Goal: Transaction & Acquisition: Purchase product/service

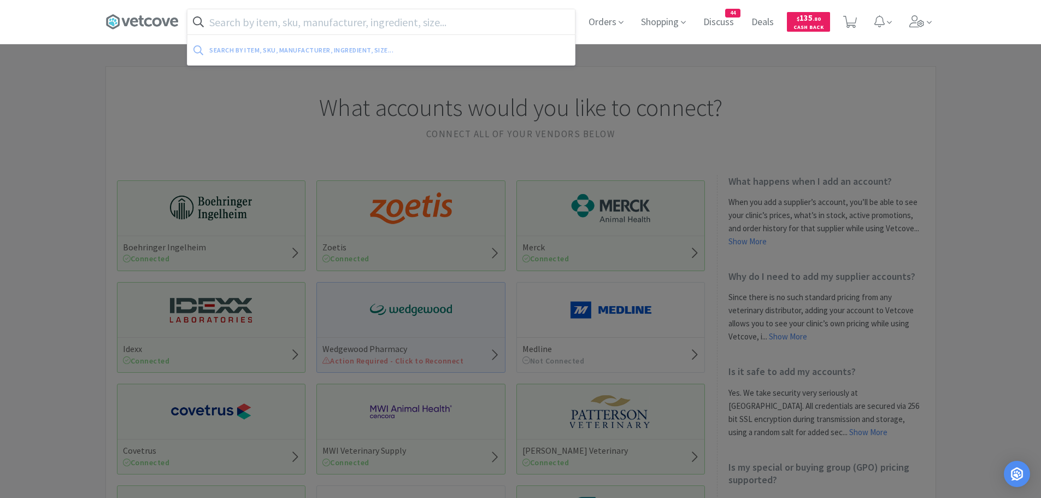
click at [327, 19] on input "text" at bounding box center [381, 21] width 388 height 25
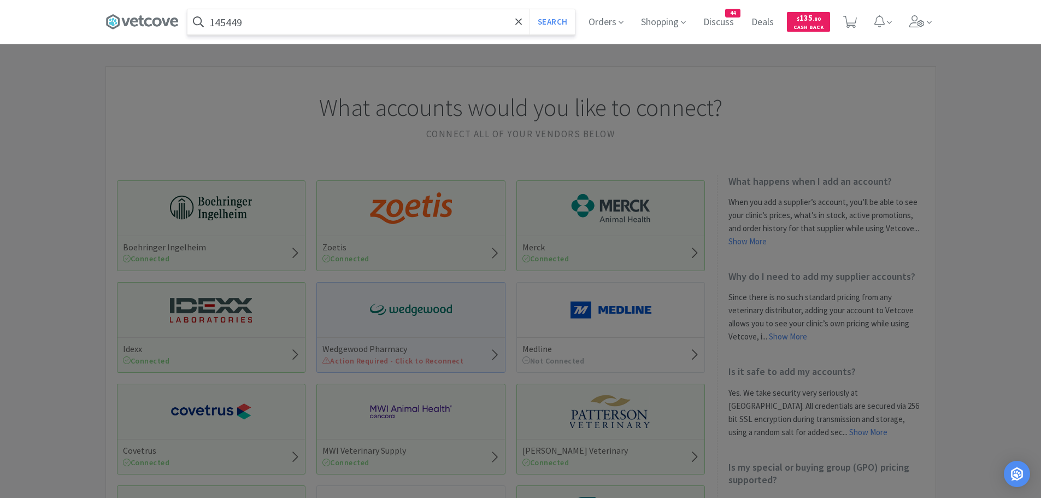
type input "145449"
click at [530, 9] on button "Search" at bounding box center [552, 21] width 45 height 25
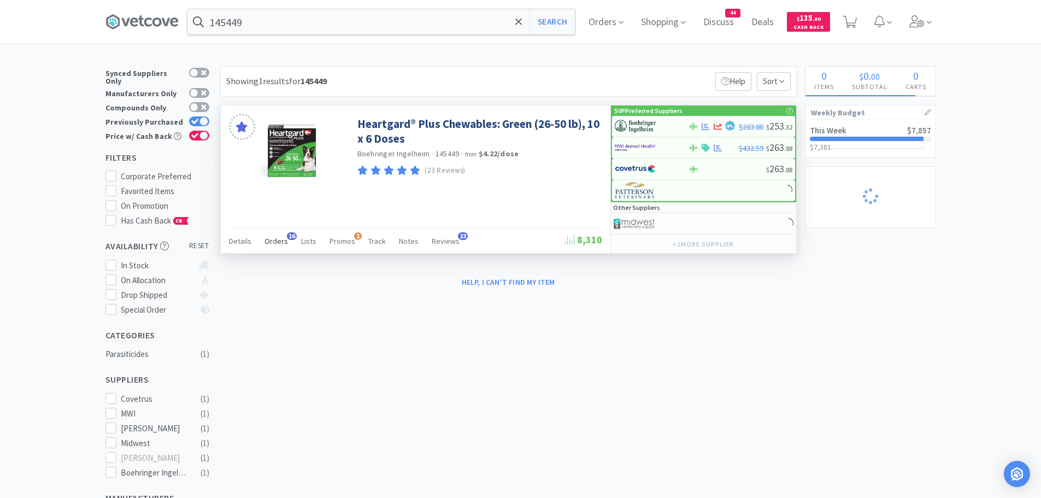
click at [282, 239] on span "Orders" at bounding box center [277, 241] width 24 height 10
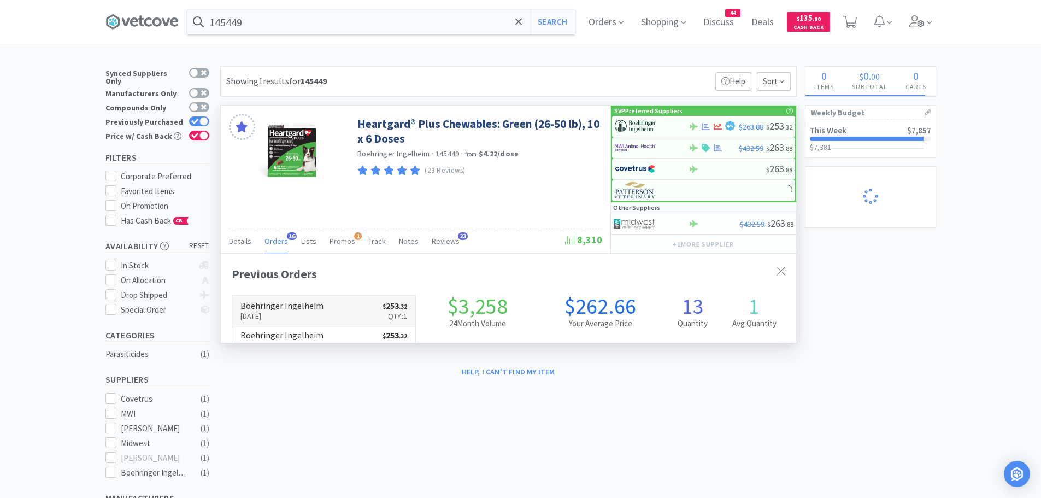
scroll to position [293, 576]
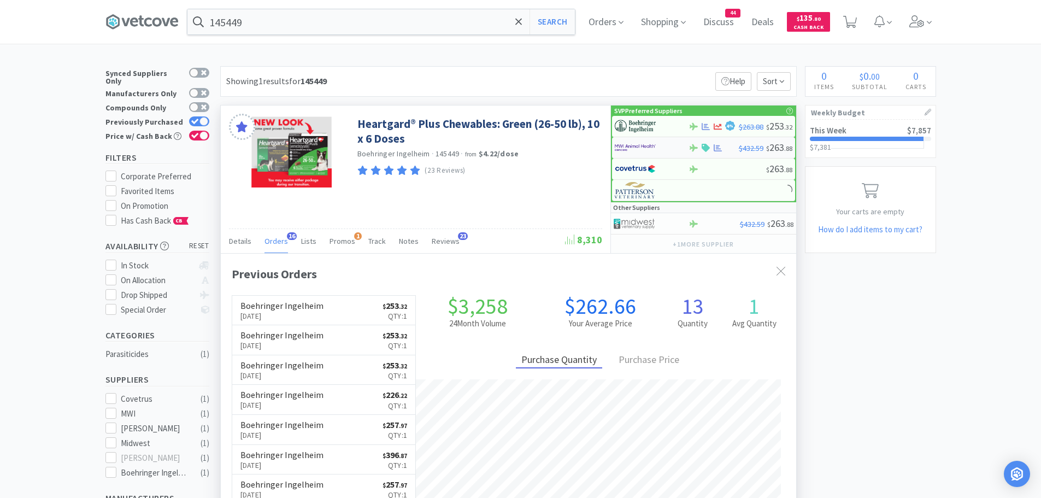
click at [625, 149] on img at bounding box center [635, 147] width 41 height 16
select select "1"
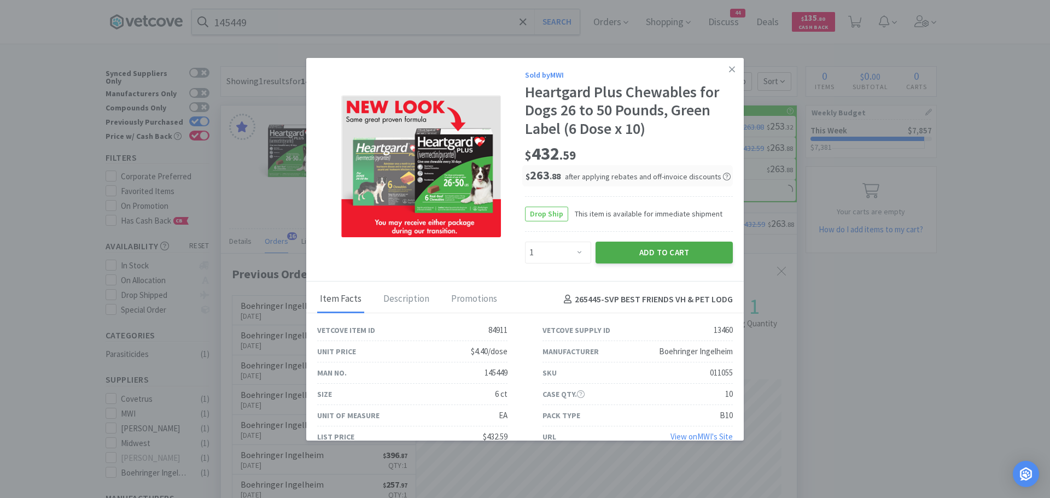
click at [613, 246] on button "Add to Cart" at bounding box center [663, 253] width 137 height 22
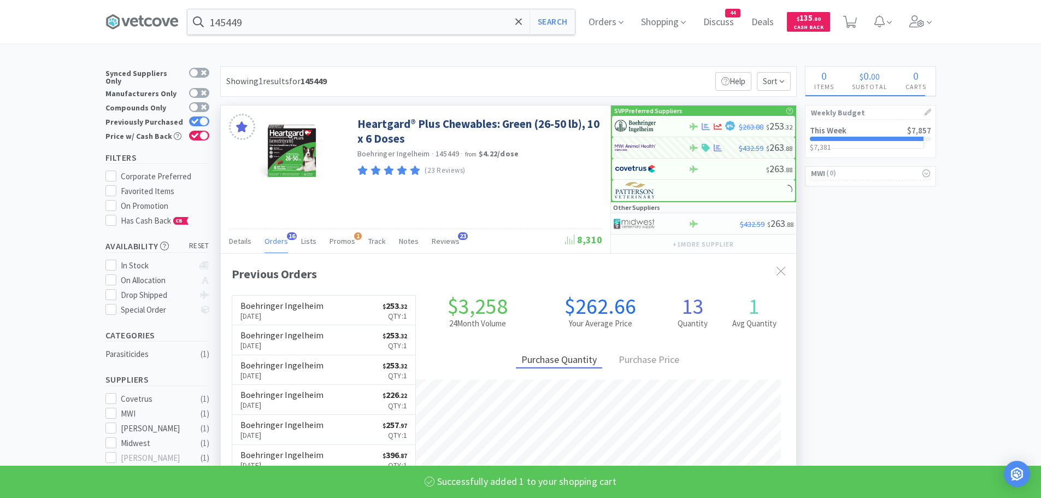
select select "1"
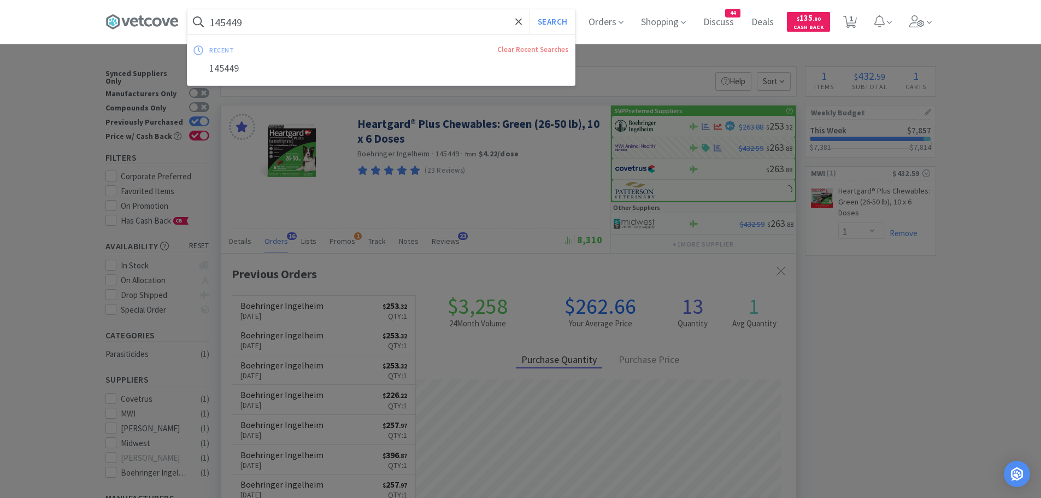
click at [296, 28] on input "145449" at bounding box center [381, 21] width 388 height 25
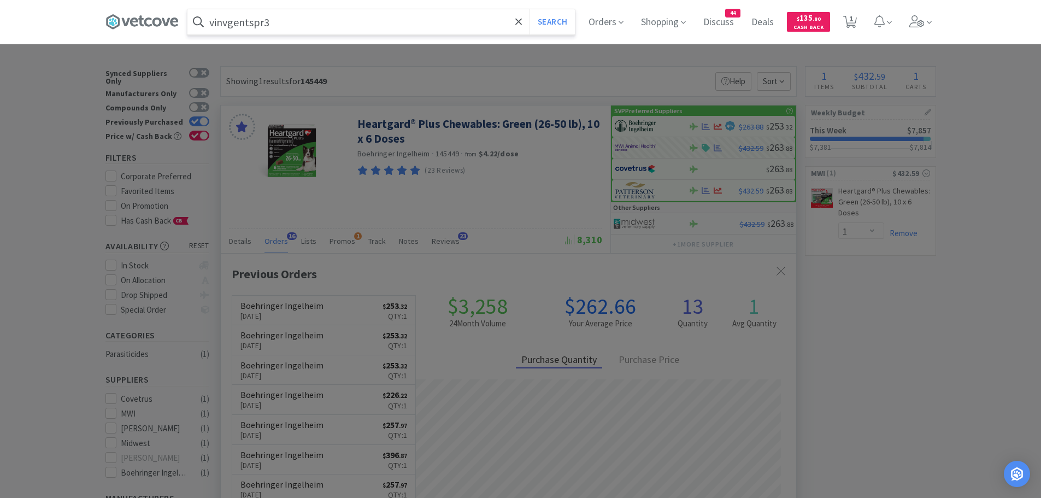
click at [530, 9] on button "Search" at bounding box center [552, 21] width 45 height 25
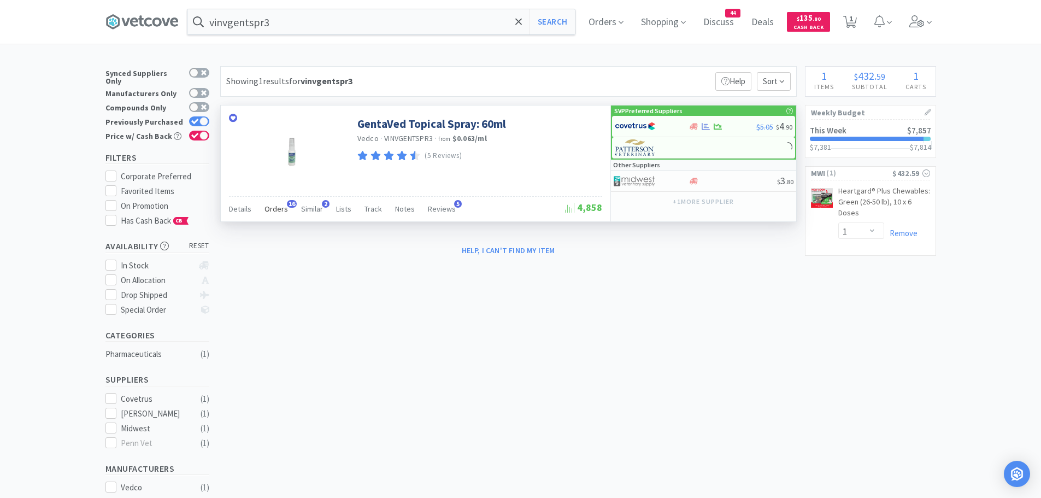
click at [273, 206] on span "Orders" at bounding box center [277, 209] width 24 height 10
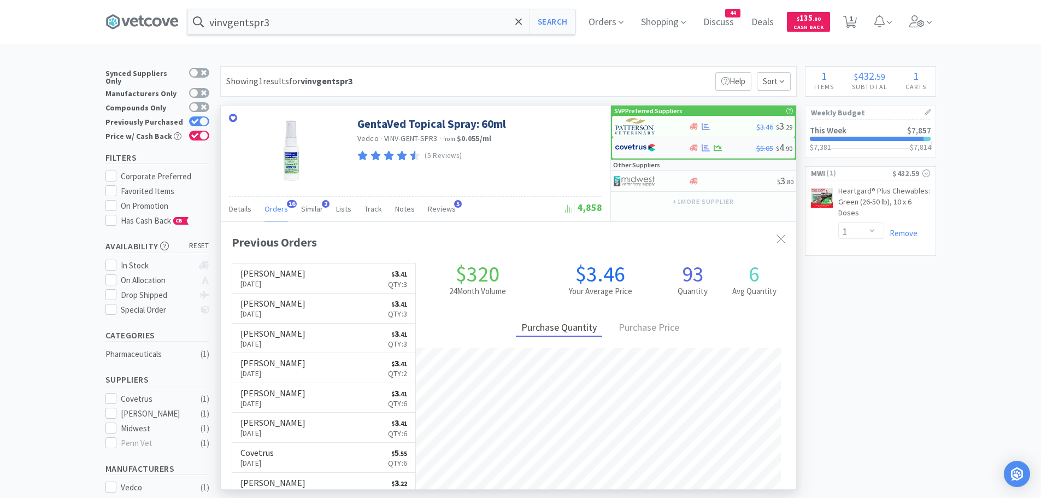
scroll to position [293, 576]
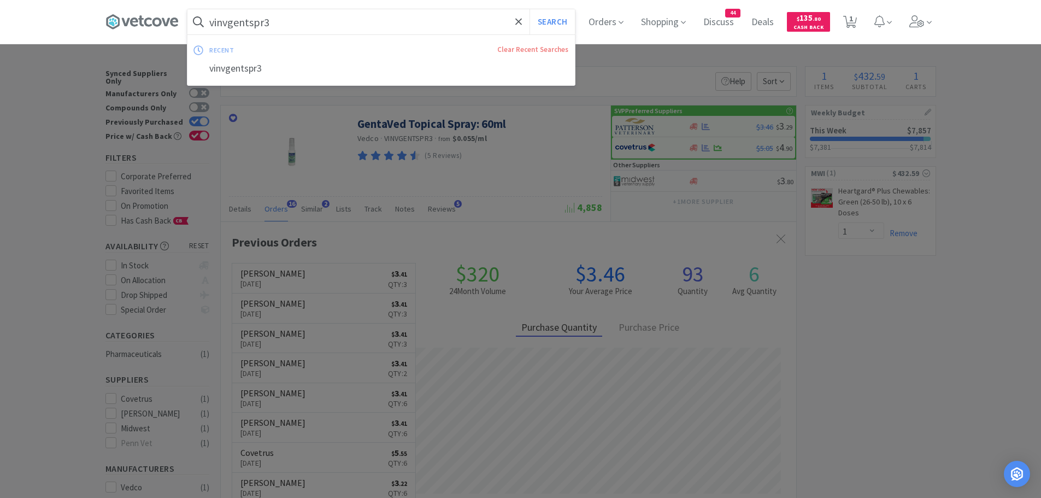
click at [286, 22] on input "vinvgentspr3" at bounding box center [381, 21] width 388 height 25
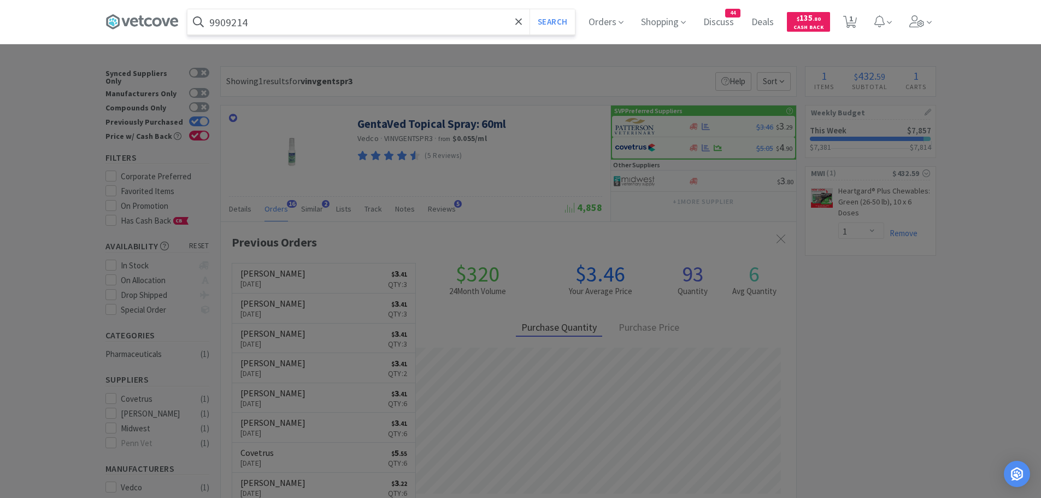
type input "9909214"
click at [530, 9] on button "Search" at bounding box center [552, 21] width 45 height 25
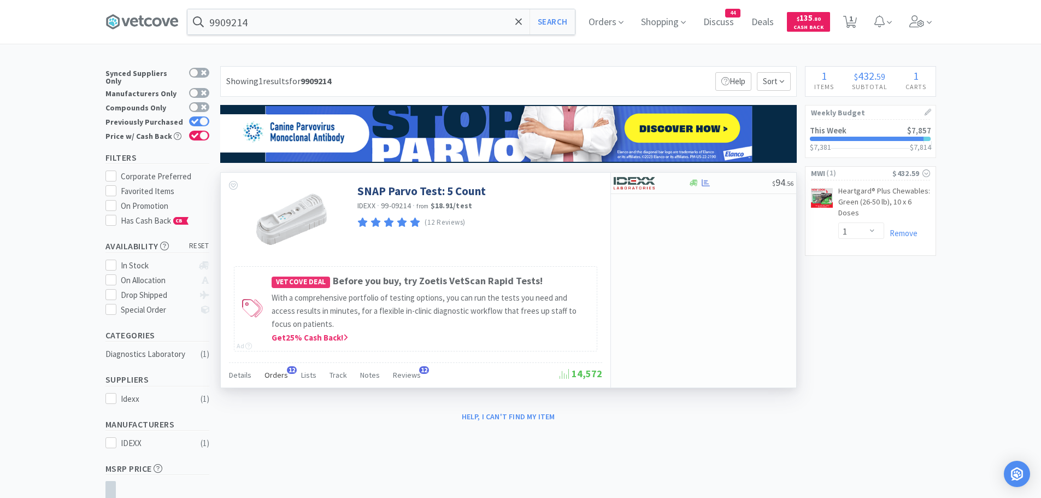
click at [275, 371] on span "Orders" at bounding box center [277, 375] width 24 height 10
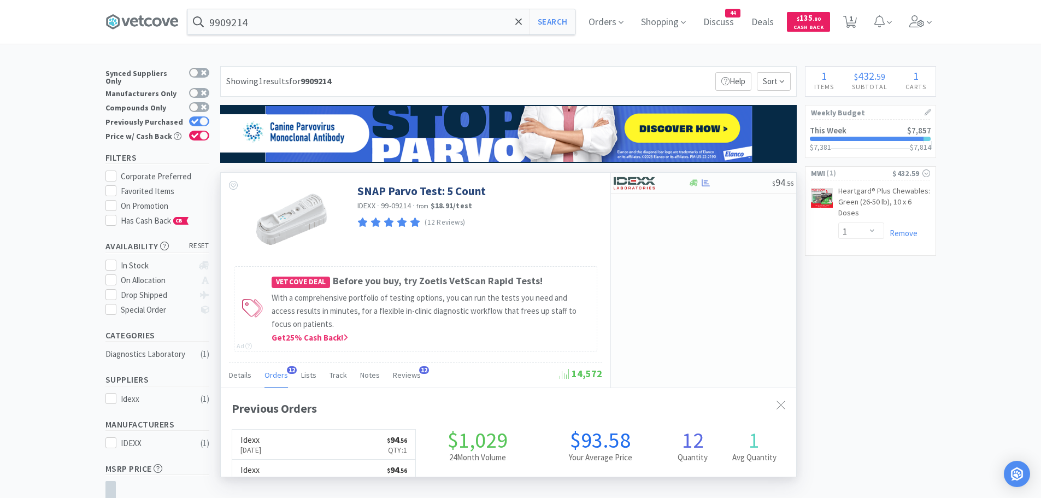
scroll to position [293, 576]
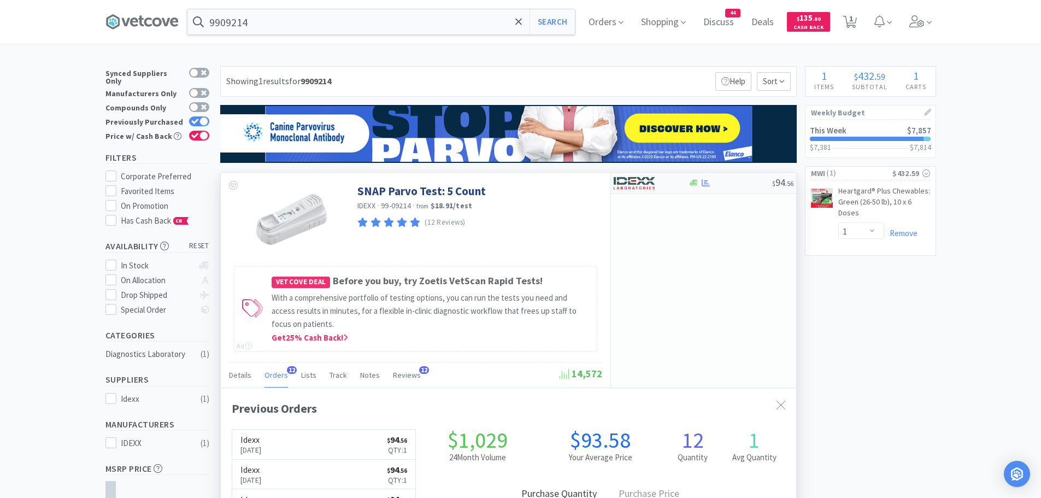
click at [666, 183] on div at bounding box center [644, 183] width 60 height 19
select select "1"
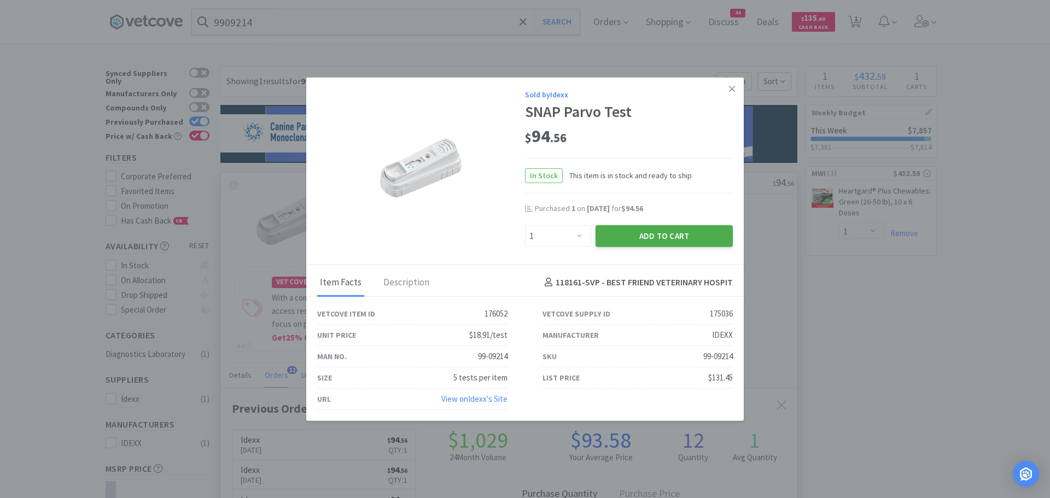
click at [614, 238] on button "Add to Cart" at bounding box center [663, 236] width 137 height 22
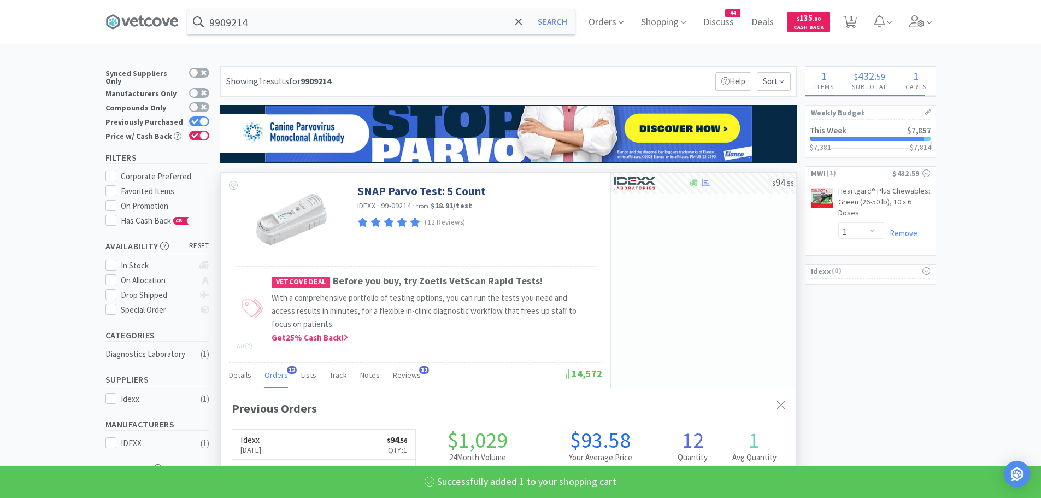
select select "1"
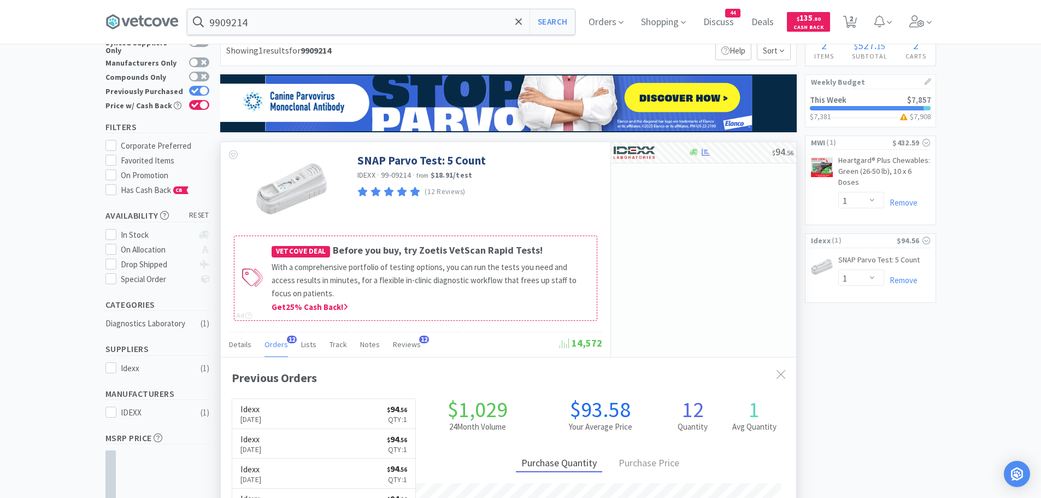
scroll to position [55, 0]
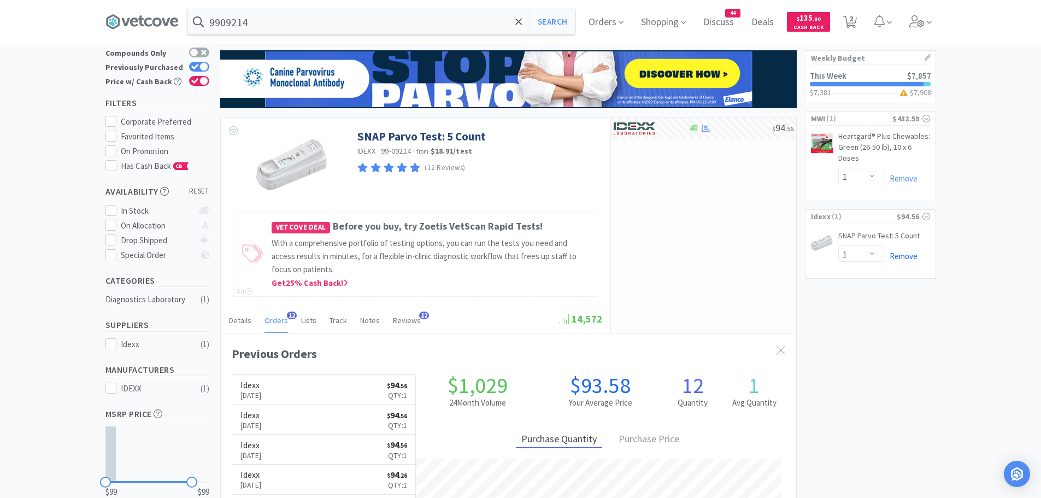
click at [900, 255] on link "Remove" at bounding box center [900, 256] width 33 height 10
click at [271, 20] on input "9909214" at bounding box center [381, 21] width 388 height 25
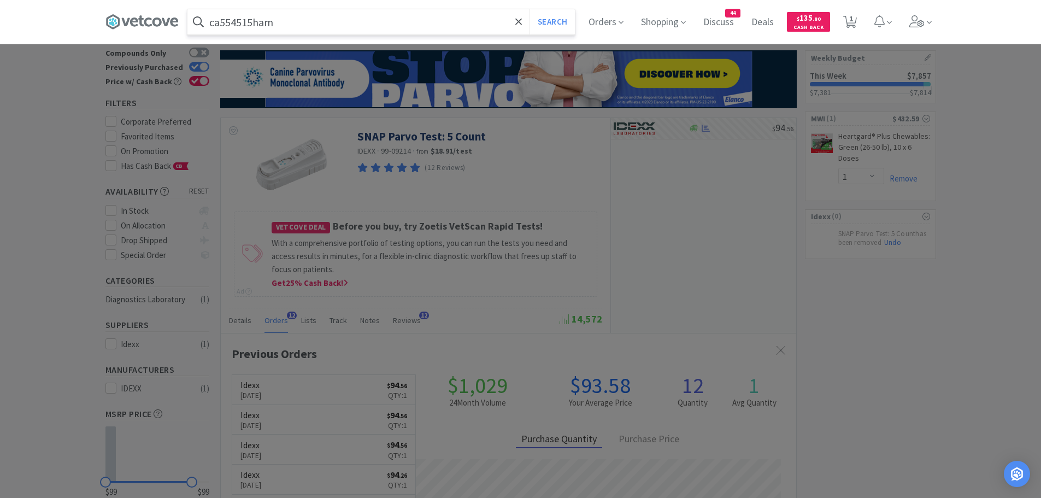
type input "ca554515ham"
click at [530, 9] on button "Search" at bounding box center [552, 21] width 45 height 25
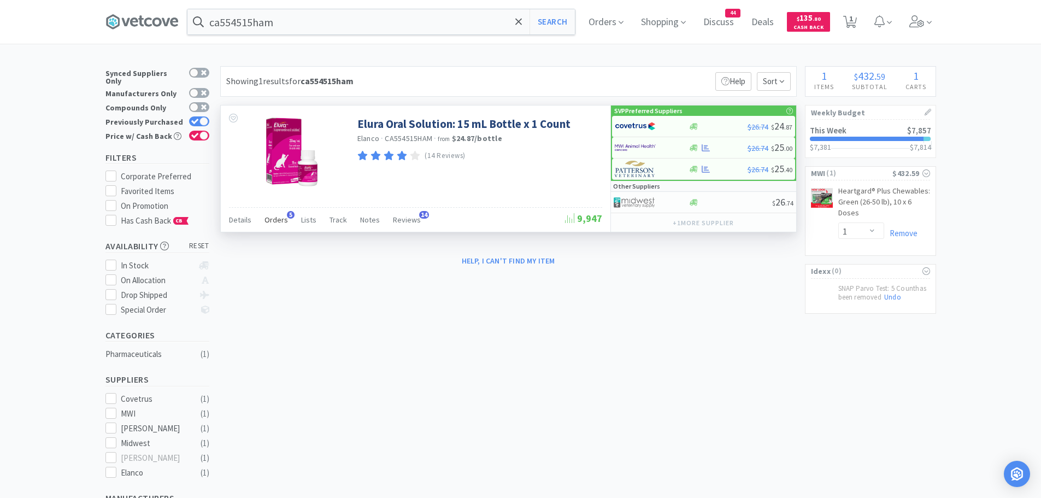
click at [284, 222] on span "Orders" at bounding box center [277, 220] width 24 height 10
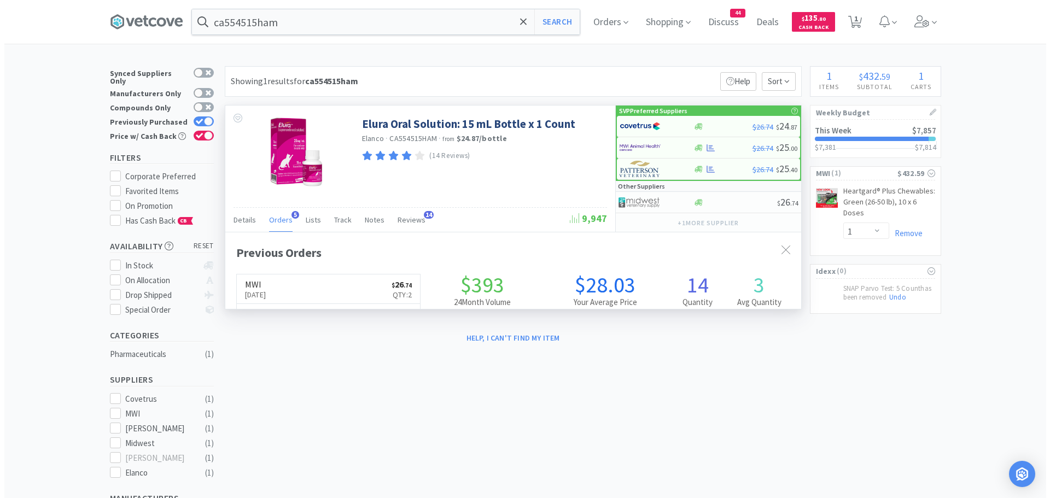
scroll to position [283, 576]
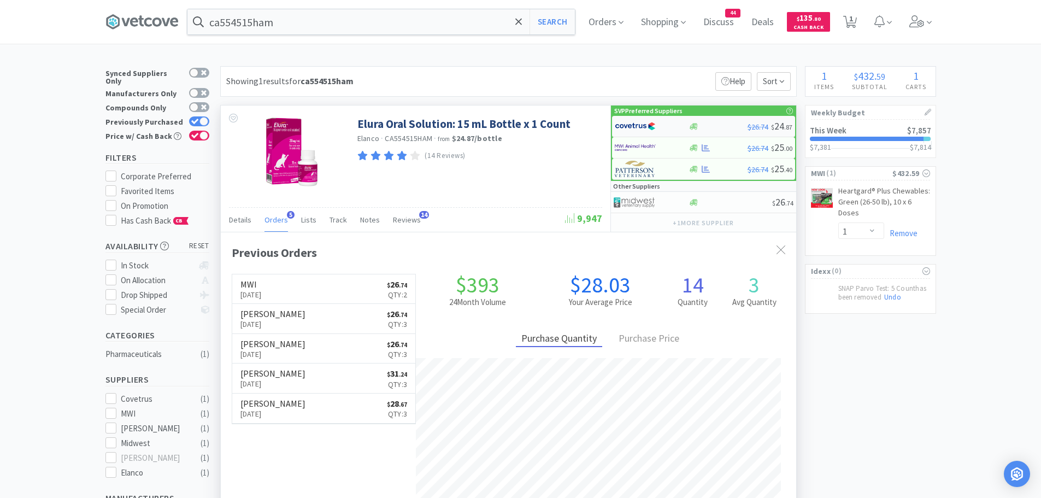
click at [632, 125] on img at bounding box center [635, 126] width 41 height 16
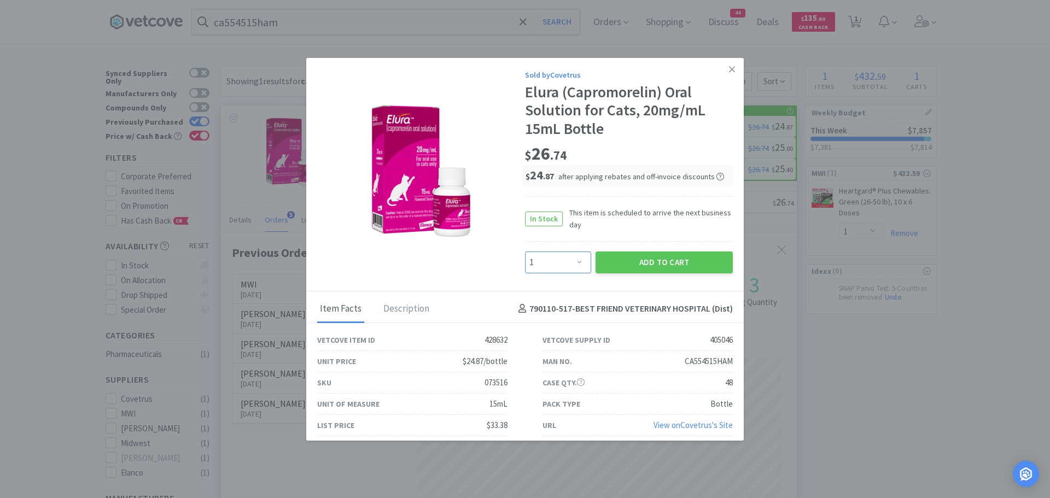
click at [573, 259] on select "Enter Quantity 1 2 3 4 5 6 7 8 9 10 11 12 13 14 15 16 17 18 19 20 Enter Quantity" at bounding box center [558, 262] width 66 height 22
select select "2"
click at [525, 251] on select "Enter Quantity 1 2 3 4 5 6 7 8 9 10 11 12 13 14 15 16 17 18 19 20 Enter Quantity" at bounding box center [558, 262] width 66 height 22
click at [671, 262] on button "Add to Cart" at bounding box center [663, 262] width 137 height 22
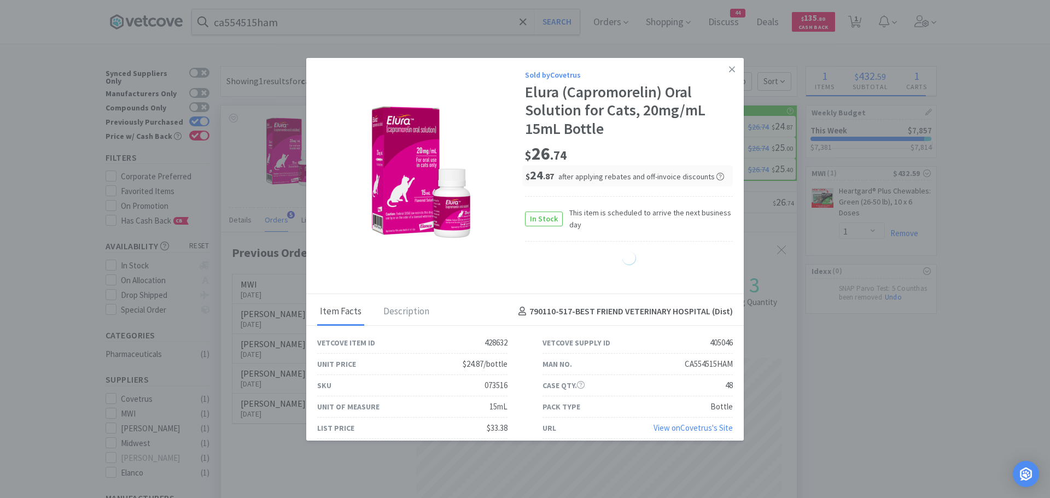
select select "1"
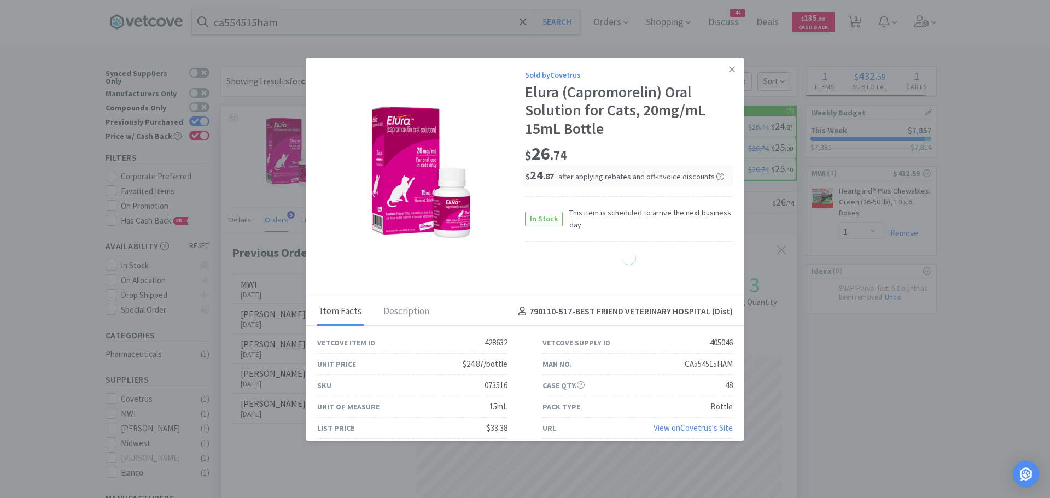
select select "1"
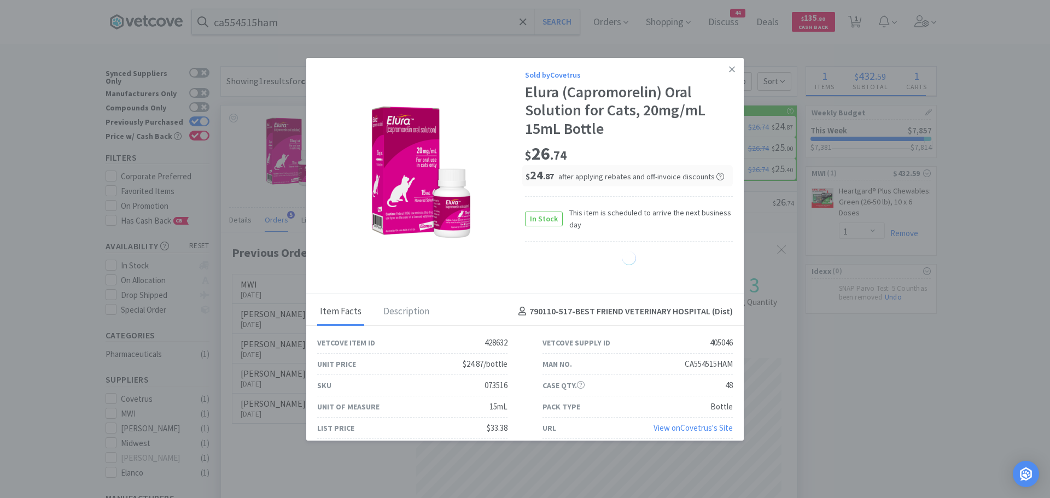
select select "1"
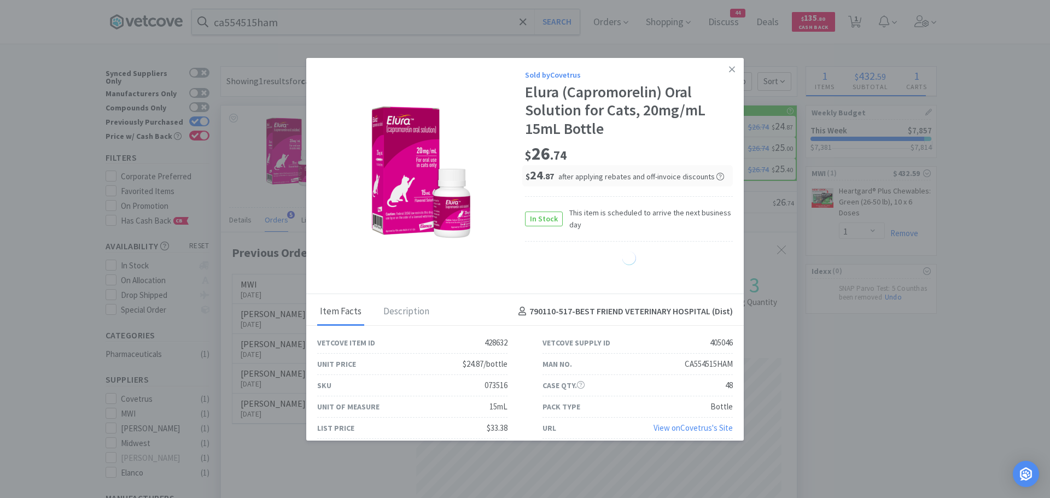
select select "1"
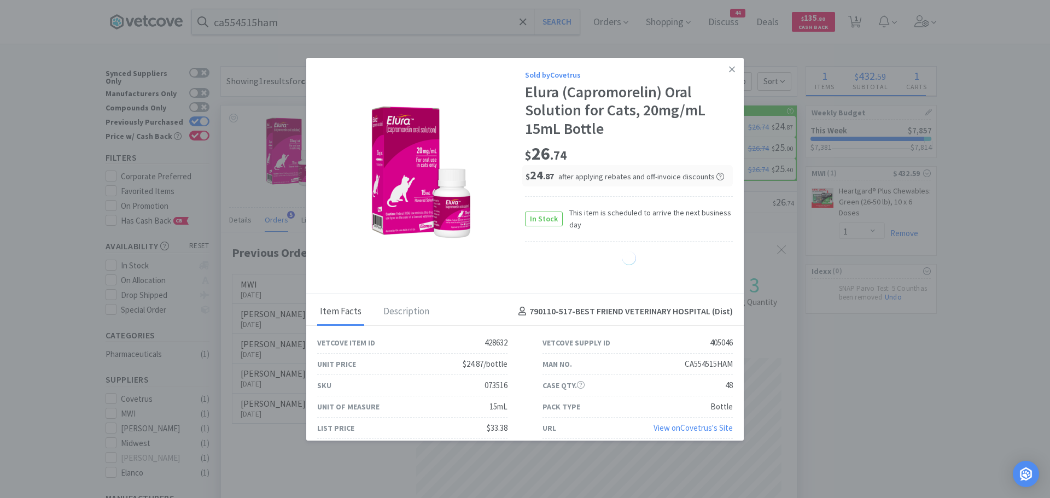
select select "1"
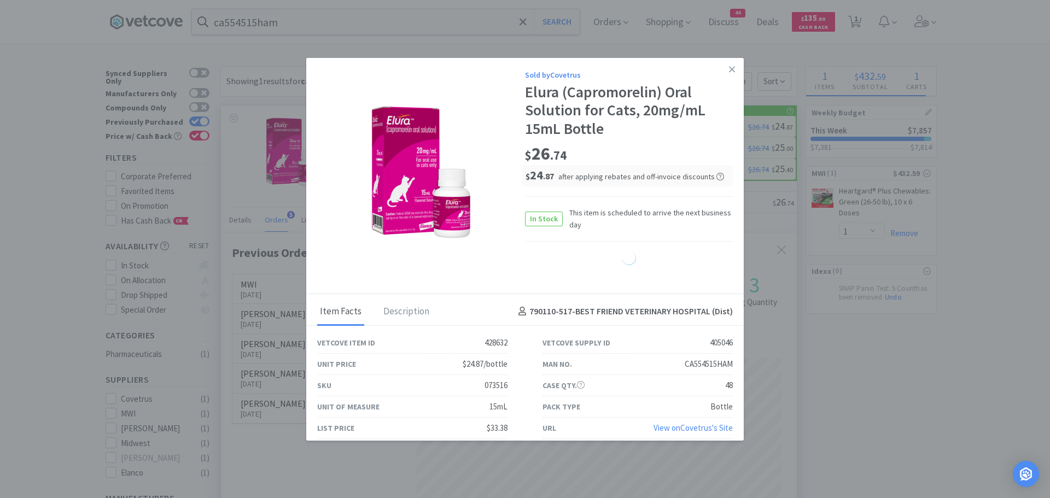
select select "1"
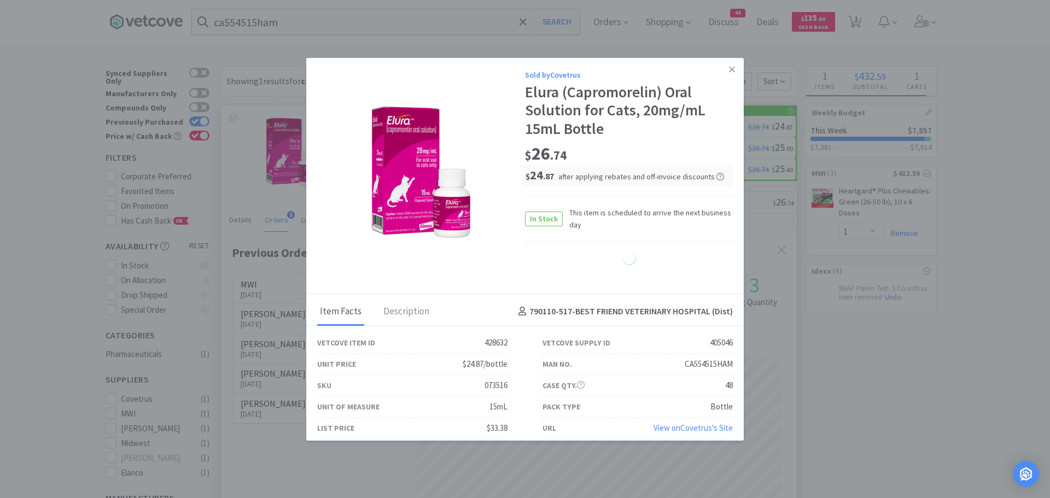
select select "1"
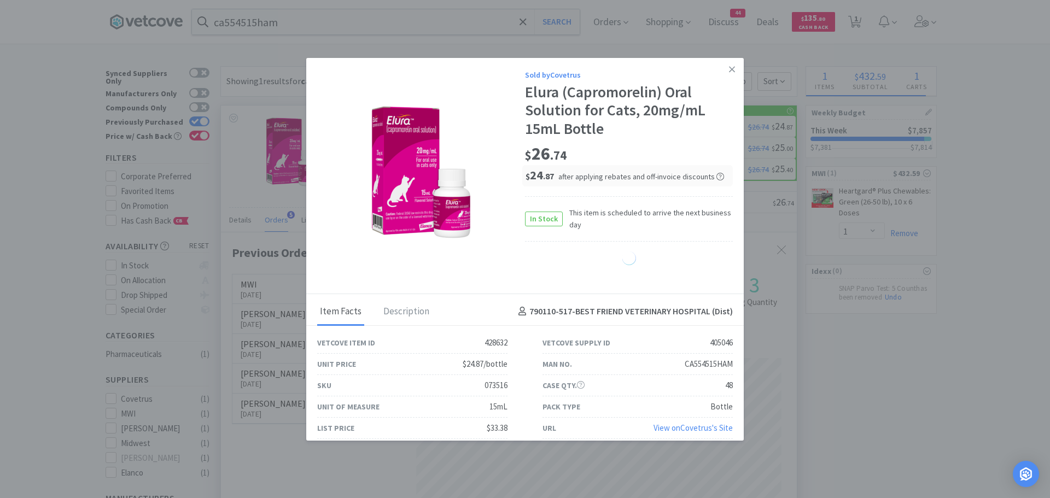
select select "1"
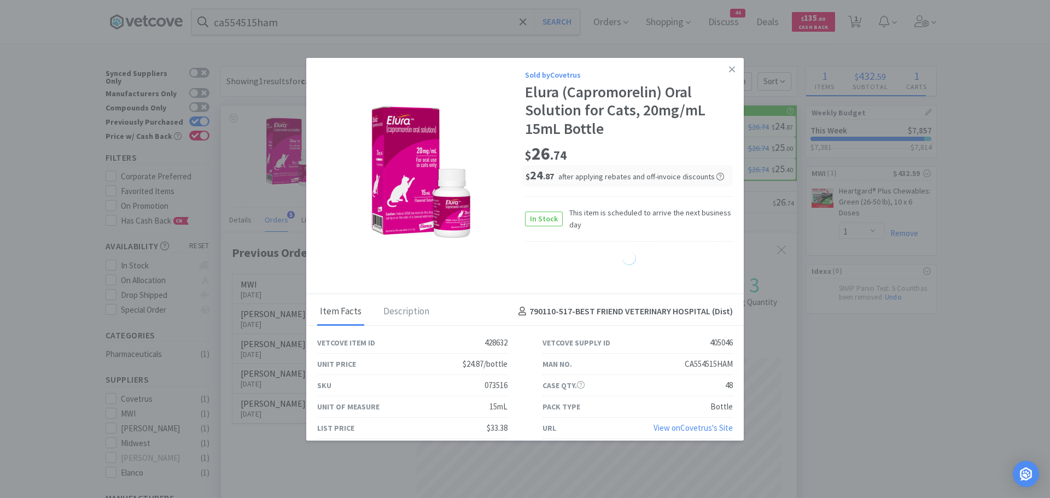
select select "1"
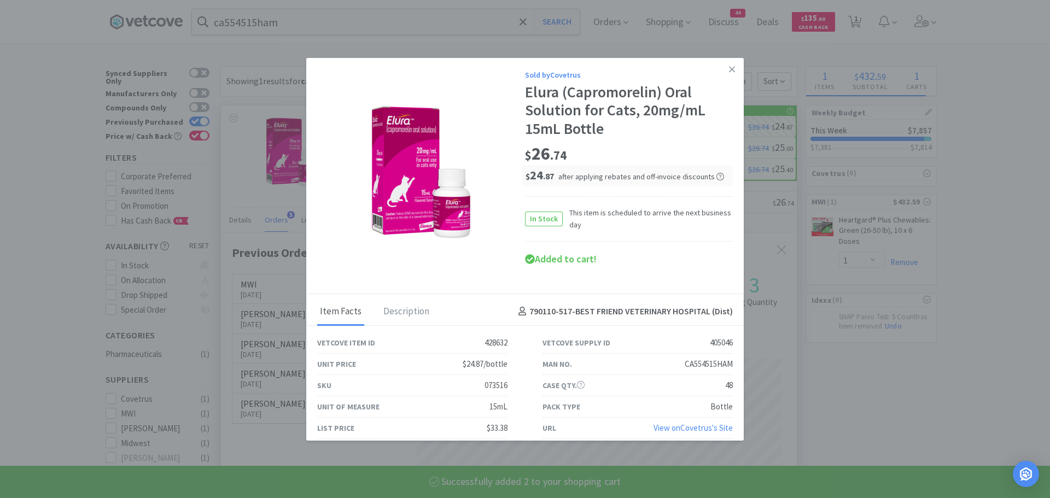
select select "2"
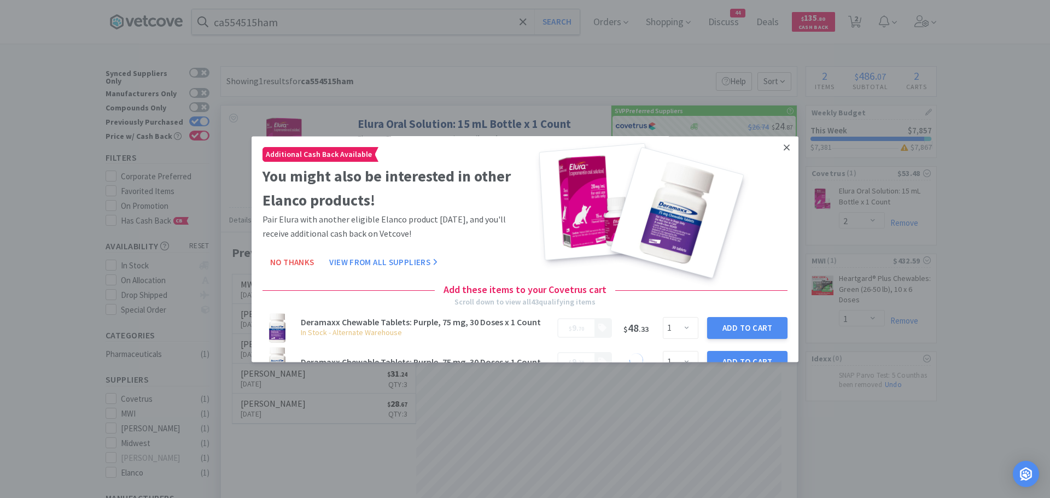
click at [783, 149] on icon at bounding box center [786, 148] width 6 height 10
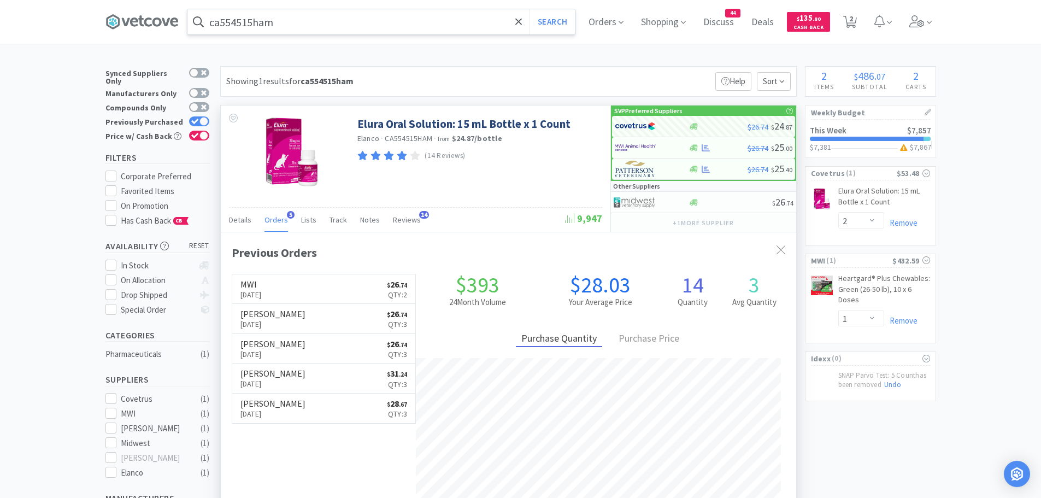
click at [307, 22] on input "ca554515ham" at bounding box center [381, 21] width 388 height 25
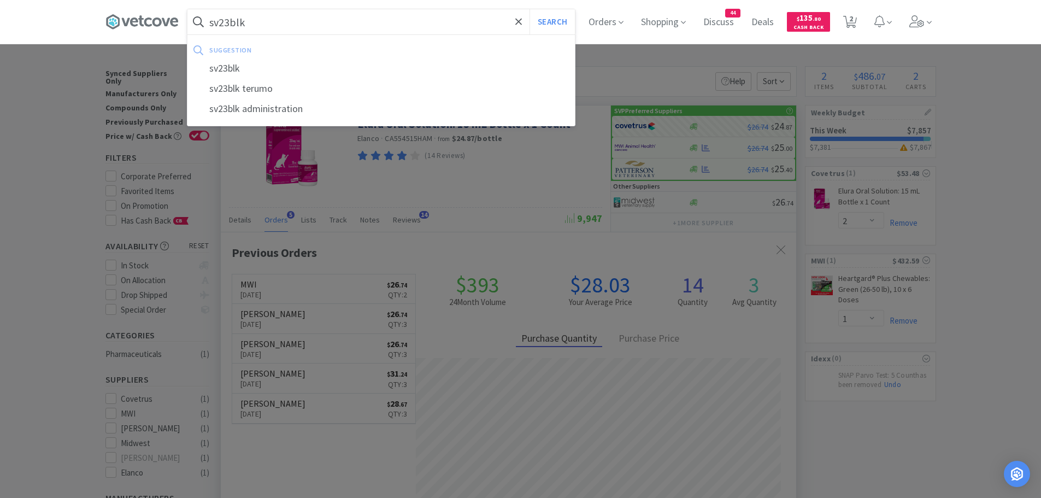
type input "sv23blk"
click at [530, 9] on button "Search" at bounding box center [552, 21] width 45 height 25
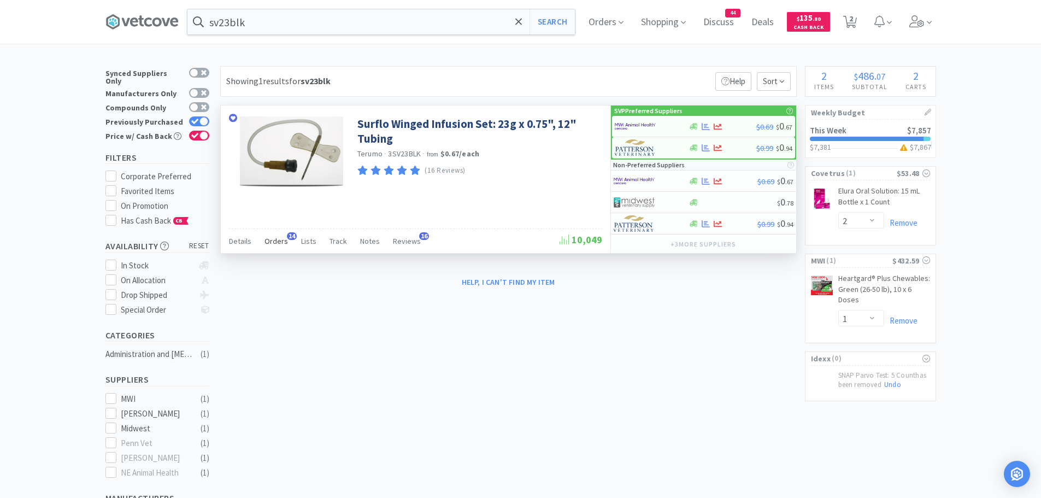
click at [266, 239] on span "Orders" at bounding box center [277, 241] width 24 height 10
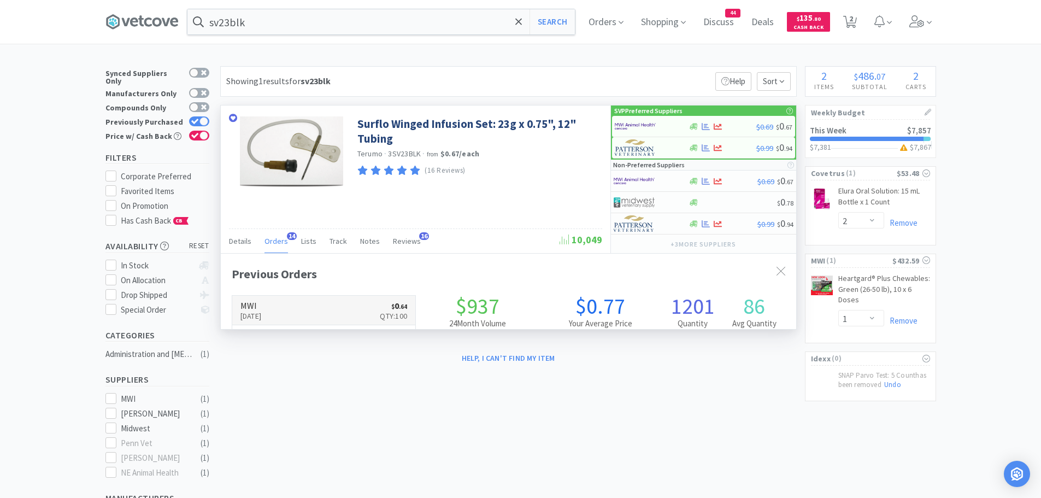
scroll to position [293, 576]
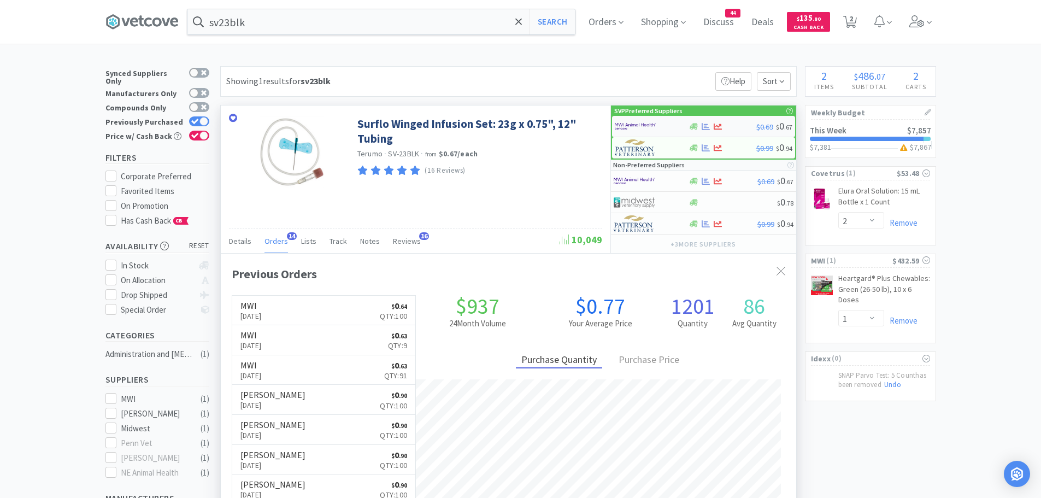
click at [647, 126] on img at bounding box center [635, 126] width 41 height 16
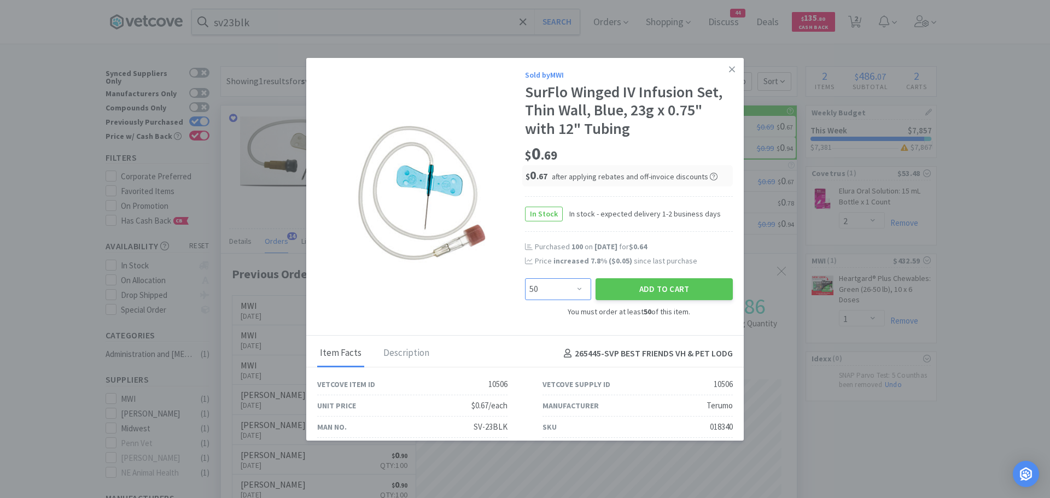
click at [555, 289] on select "Enter Quantity 50 100 150 200 250 300 350 400 450 500 550 600 650 700 750 800 8…" at bounding box center [558, 289] width 66 height 22
select select "100"
click at [525, 278] on select "Enter Quantity 50 100 150 200 250 300 350 400 450 500 550 600 650 700 750 800 8…" at bounding box center [558, 289] width 66 height 22
click at [615, 280] on button "Add to Cart" at bounding box center [663, 289] width 137 height 22
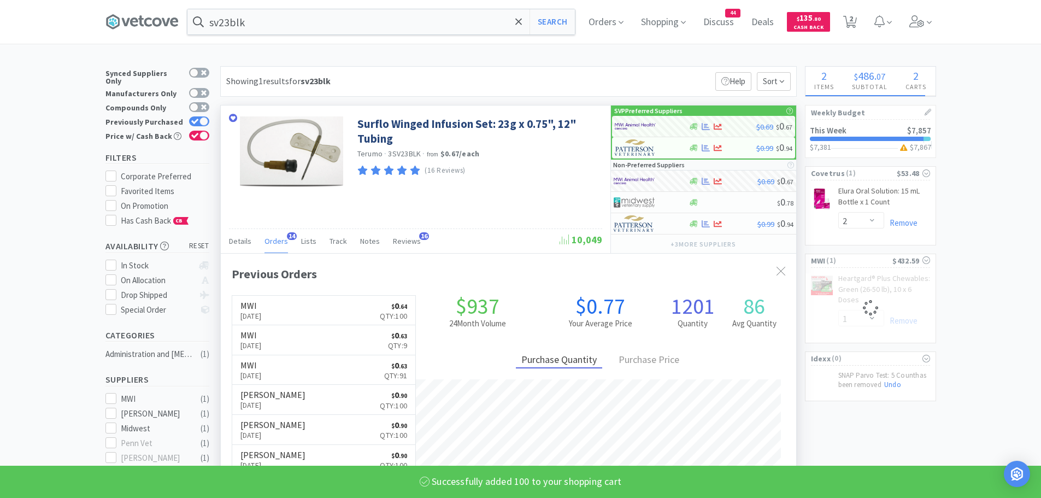
select select "100"
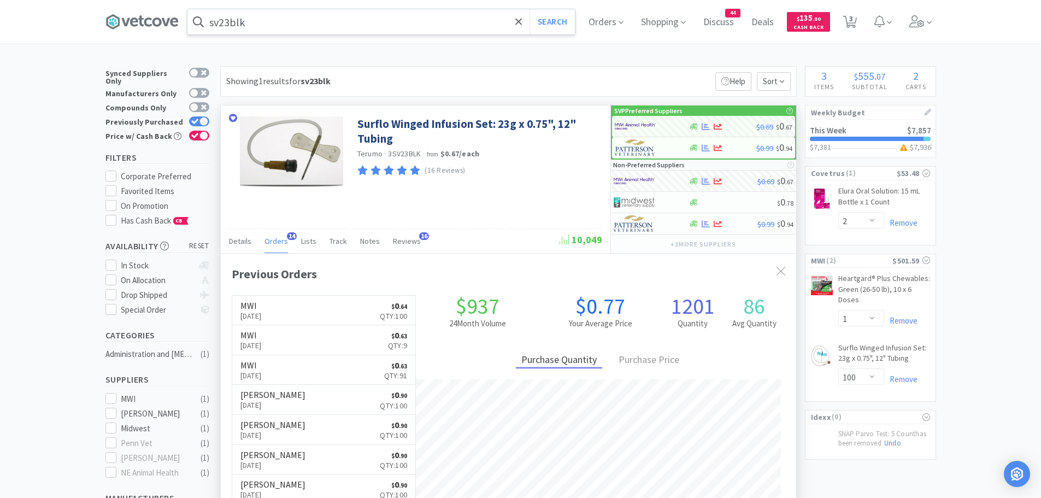
click at [382, 30] on input "sv23blk" at bounding box center [381, 21] width 388 height 25
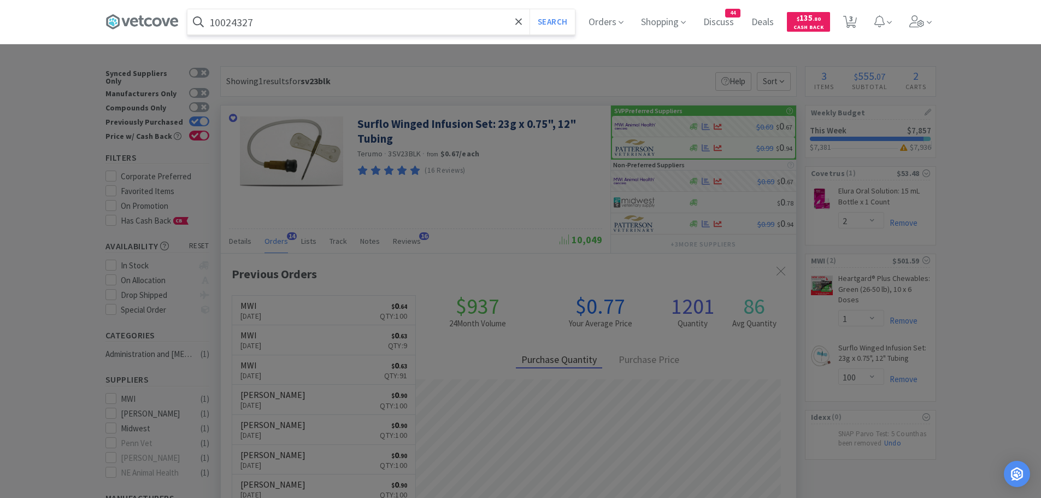
type input "10024327"
click at [530, 9] on button "Search" at bounding box center [552, 21] width 45 height 25
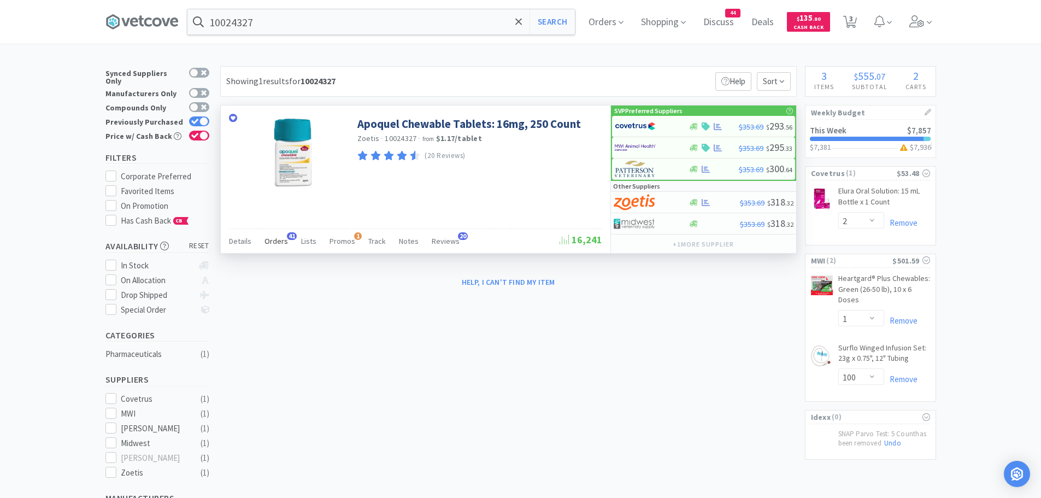
click at [273, 238] on span "Orders" at bounding box center [277, 241] width 24 height 10
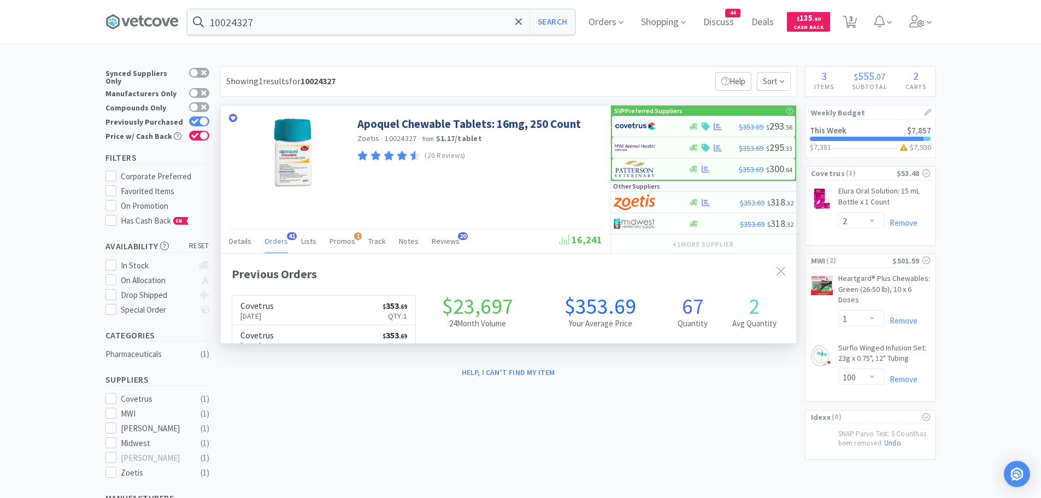
scroll to position [293, 576]
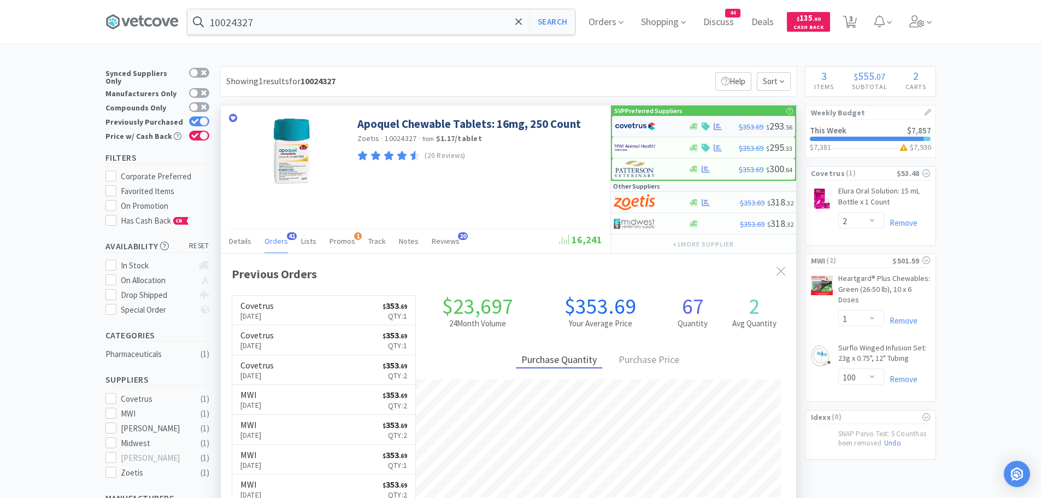
click at [647, 122] on img at bounding box center [635, 126] width 41 height 16
select select "1"
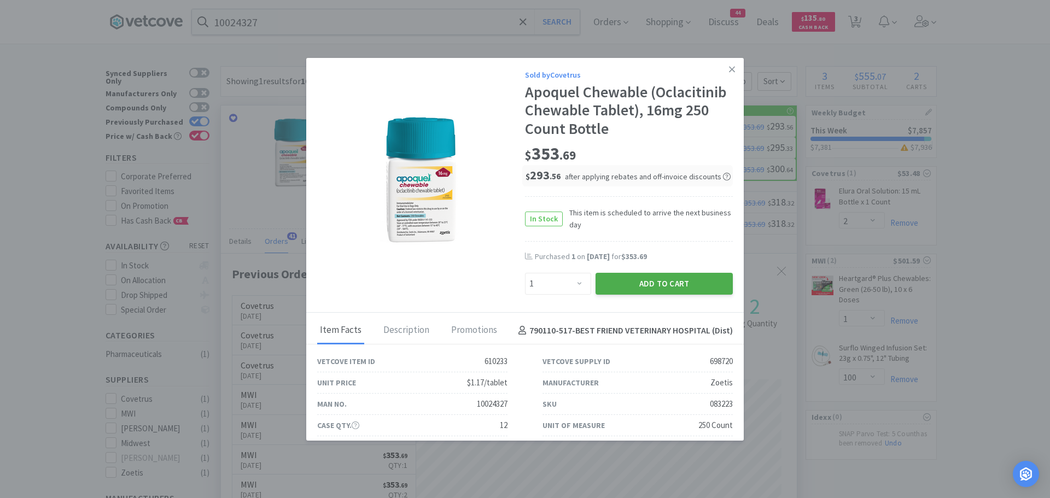
click at [646, 287] on button "Add to Cart" at bounding box center [663, 284] width 137 height 22
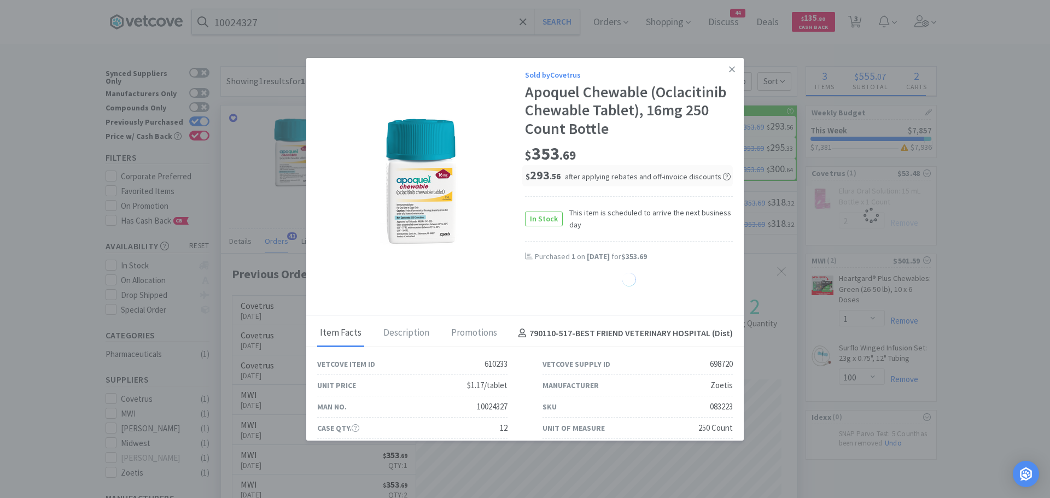
select select "1"
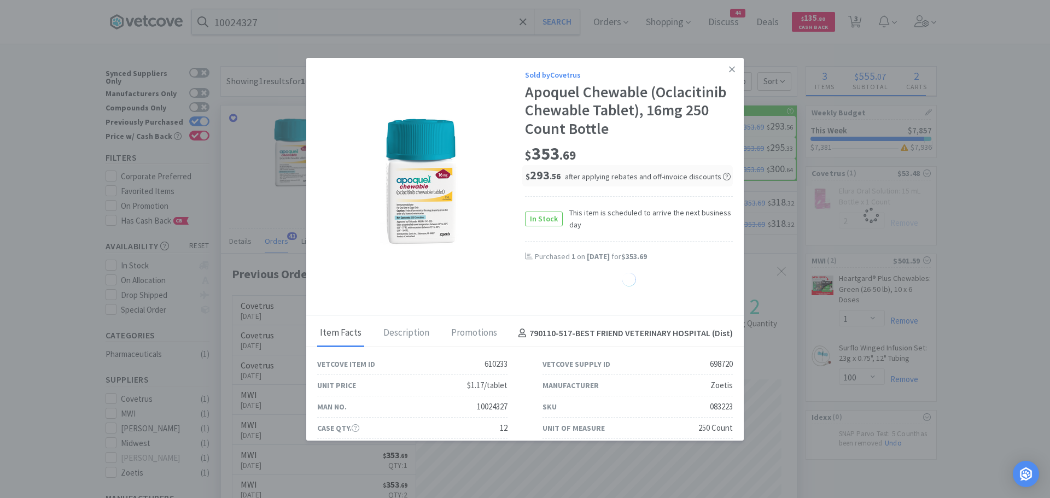
select select "1"
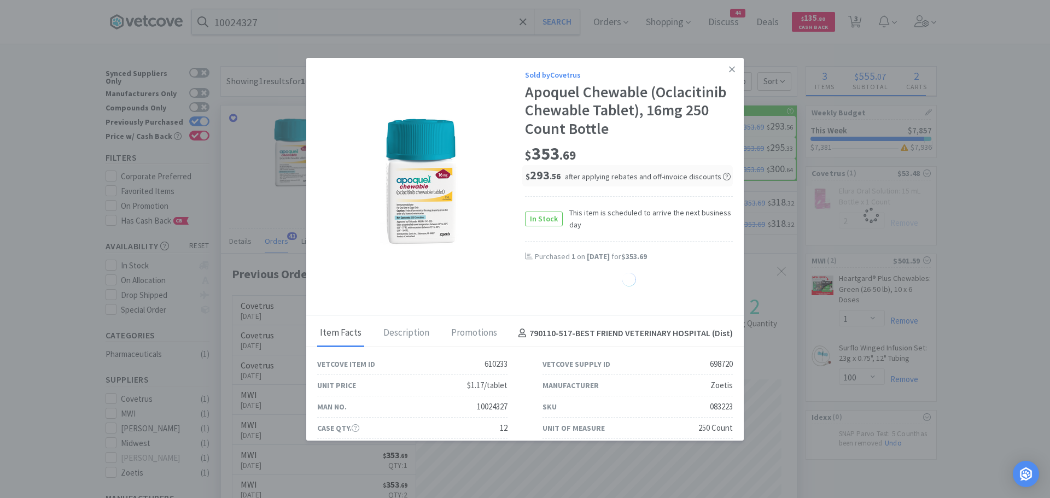
select select "1"
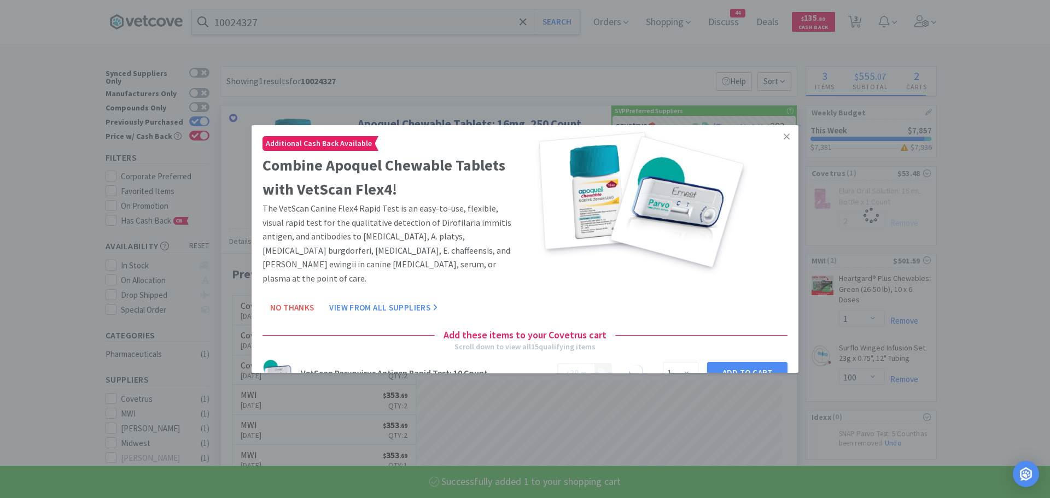
select select "1"
select select "2"
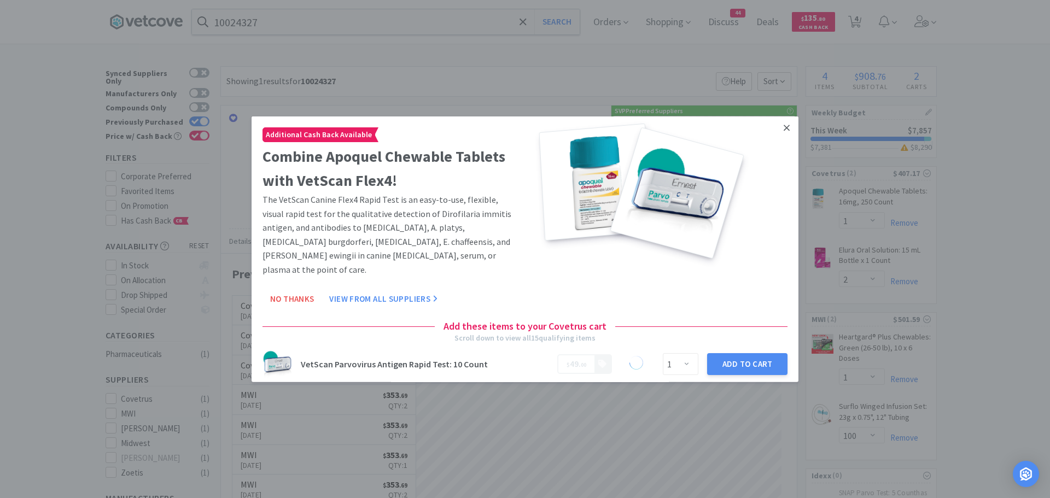
click at [783, 126] on icon at bounding box center [786, 127] width 6 height 10
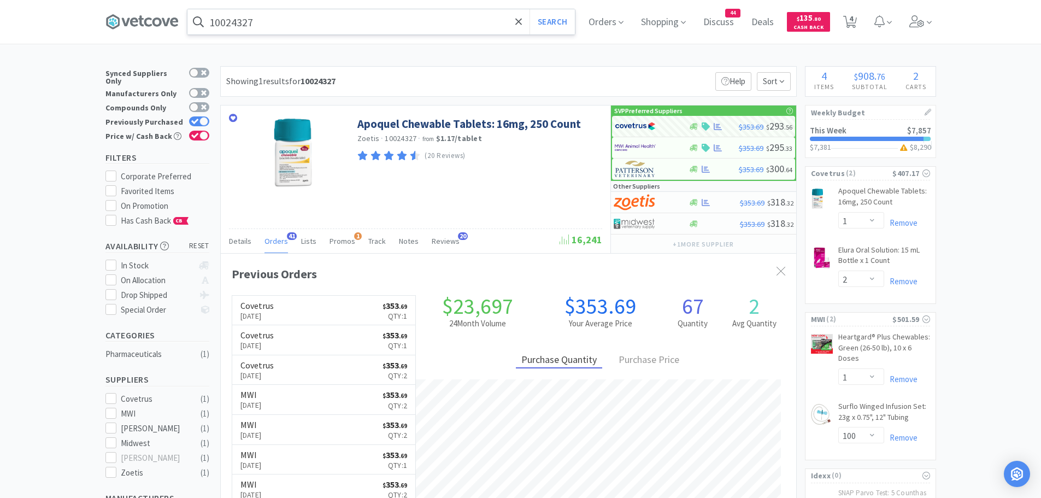
click at [280, 22] on input "10024327" at bounding box center [381, 21] width 388 height 25
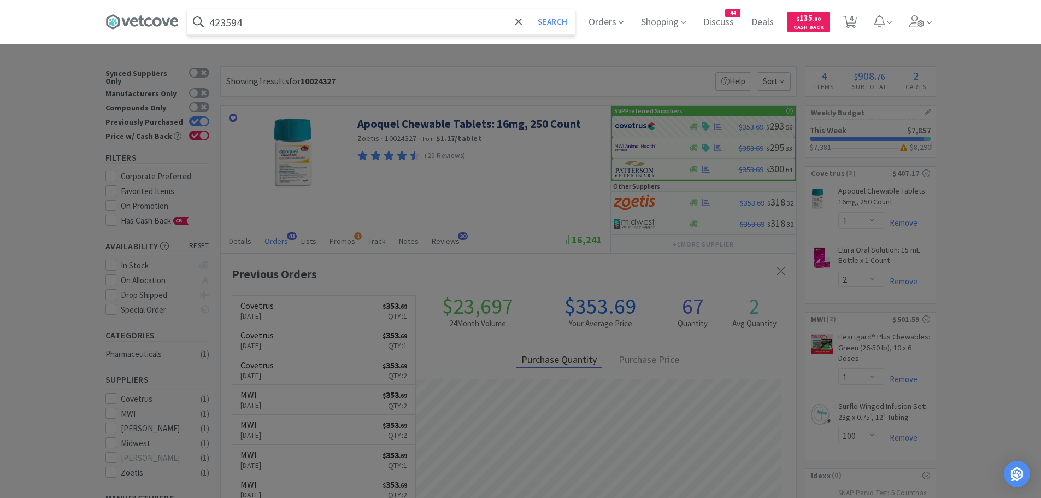
type input "423594"
click at [530, 9] on button "Search" at bounding box center [552, 21] width 45 height 25
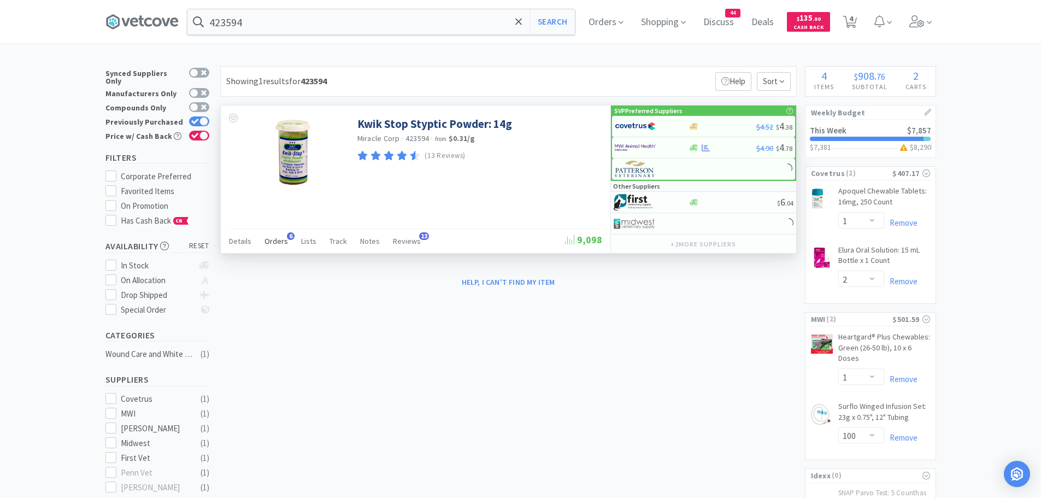
click at [279, 239] on span "Orders" at bounding box center [277, 241] width 24 height 10
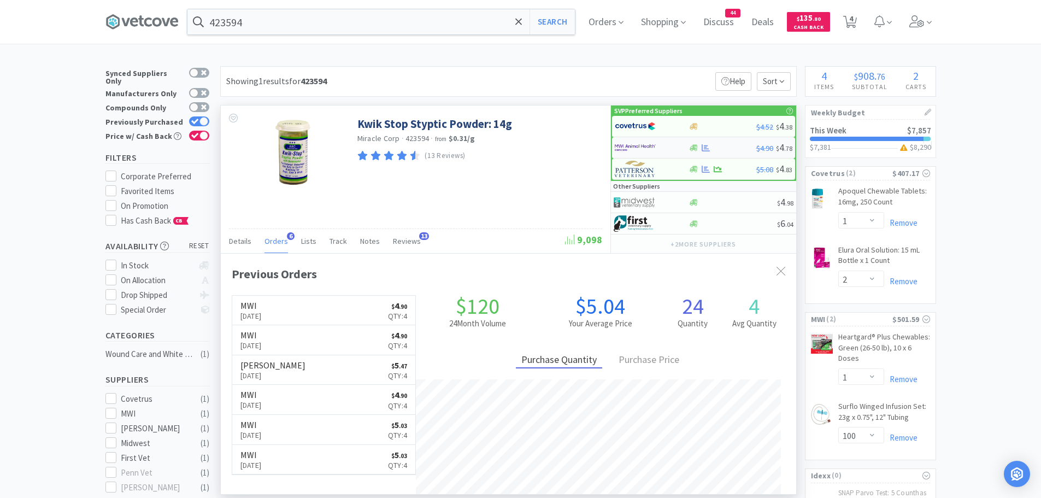
scroll to position [283, 576]
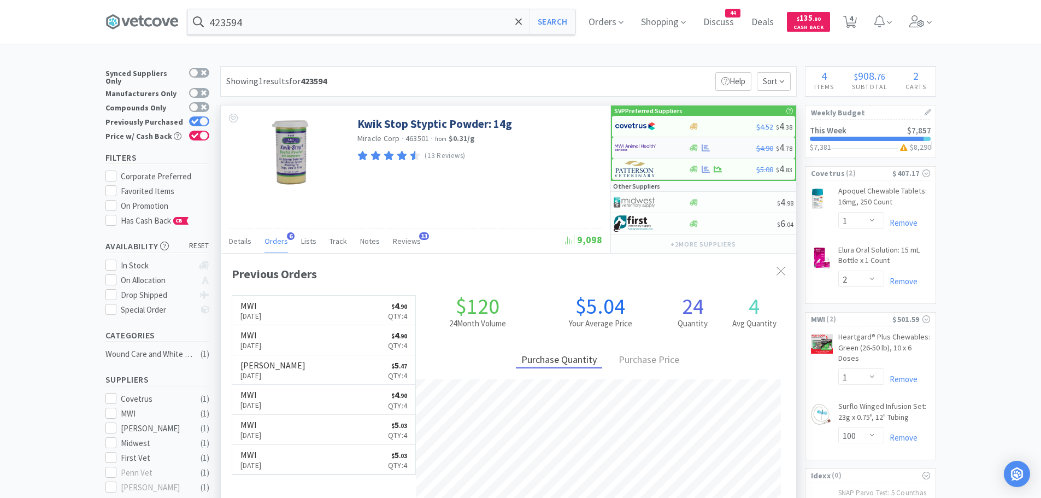
click at [629, 144] on img at bounding box center [635, 147] width 41 height 16
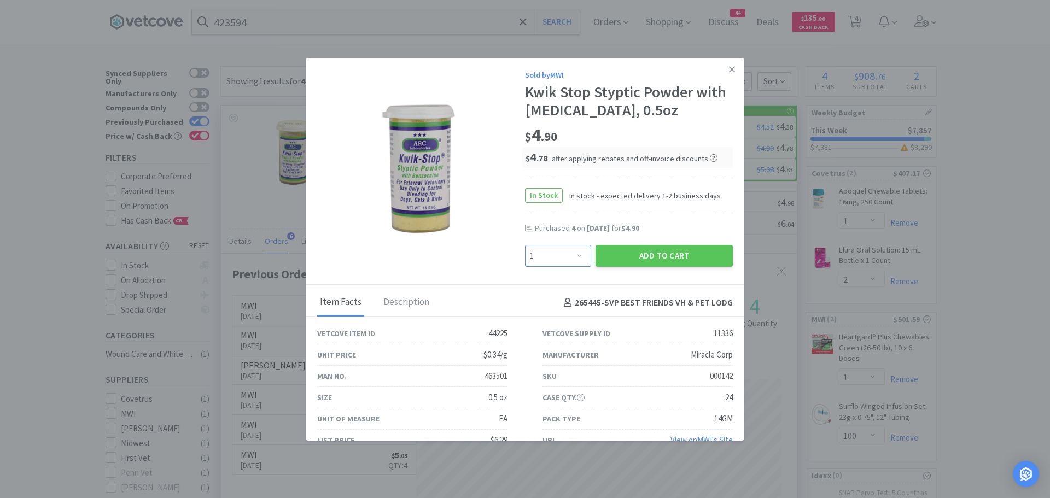
click at [571, 253] on select "Enter Quantity 1 2 3 4 5 6 7 8 9 10 11 12 13 14 15 16 17 18 19 20 Enter Quantity" at bounding box center [558, 256] width 66 height 22
select select "4"
click at [525, 245] on select "Enter Quantity 1 2 3 4 5 6 7 8 9 10 11 12 13 14 15 16 17 18 19 20 Enter Quantity" at bounding box center [558, 256] width 66 height 22
click at [614, 255] on button "Add to Cart" at bounding box center [663, 256] width 137 height 22
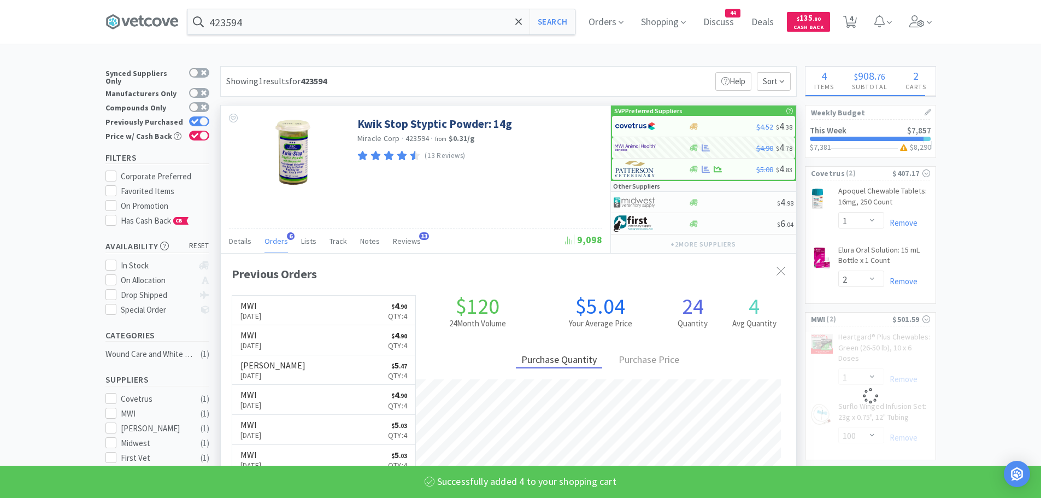
select select "4"
select select "100"
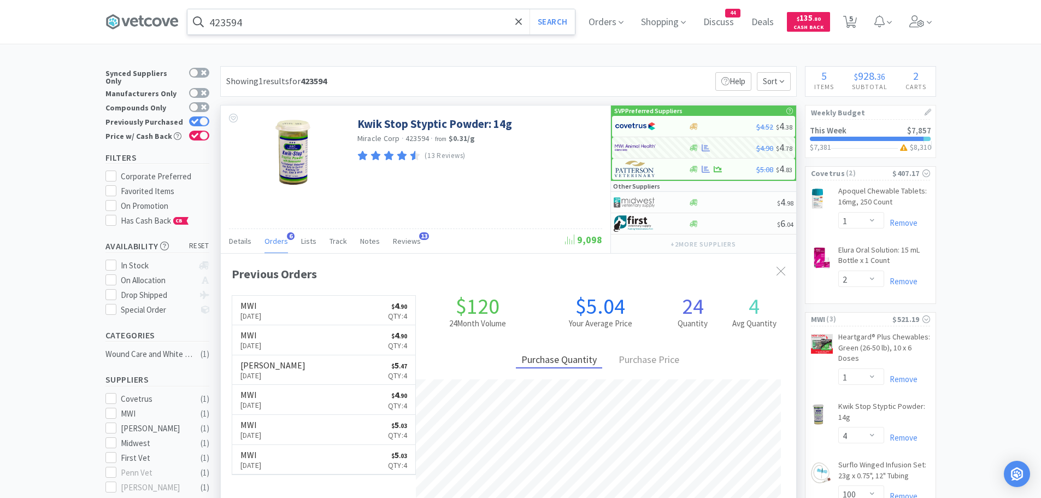
click at [272, 18] on input "423594" at bounding box center [381, 21] width 388 height 25
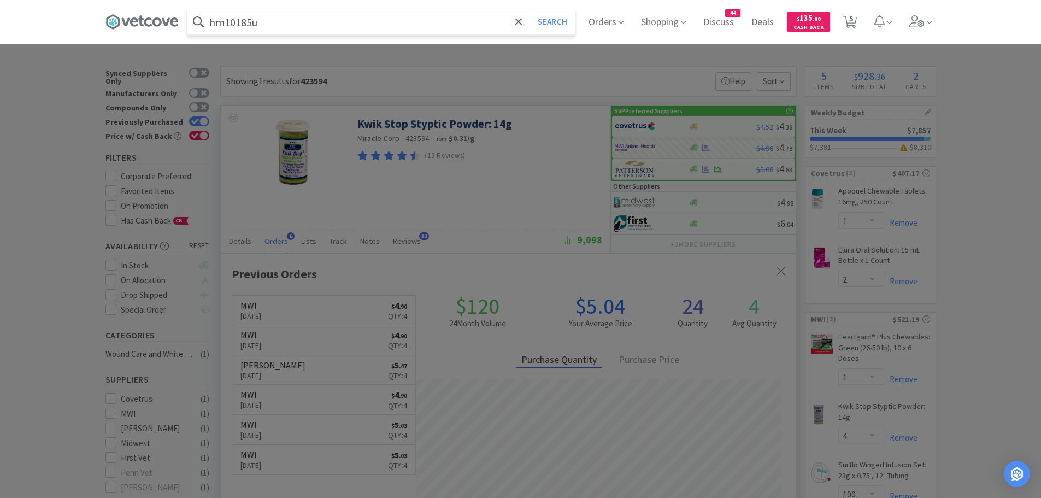
type input "hm10185u"
click at [530, 9] on button "Search" at bounding box center [552, 21] width 45 height 25
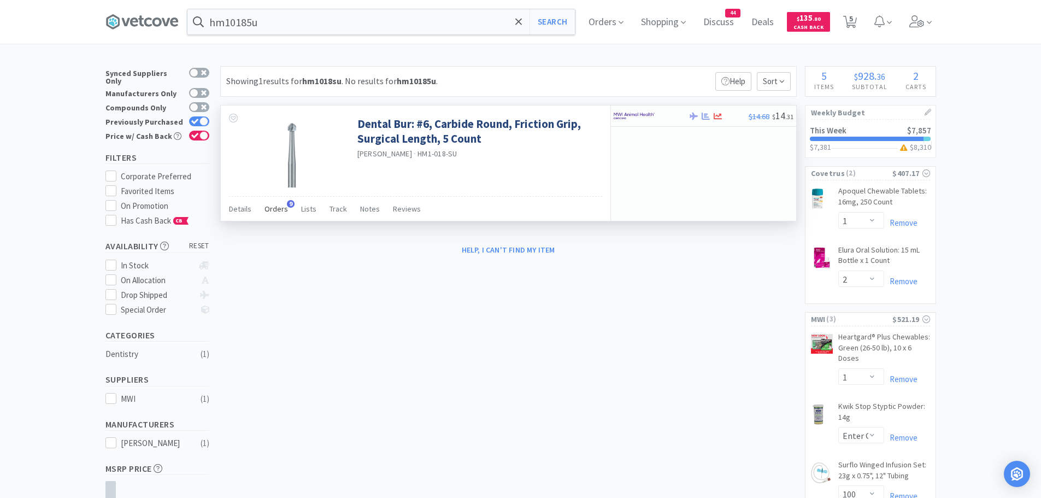
click at [273, 207] on span "Orders" at bounding box center [277, 209] width 24 height 10
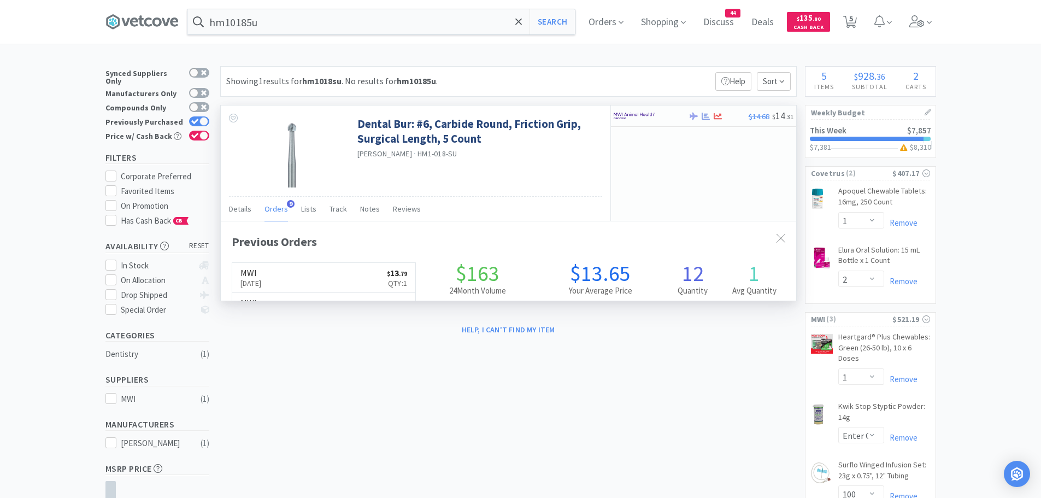
scroll to position [293, 576]
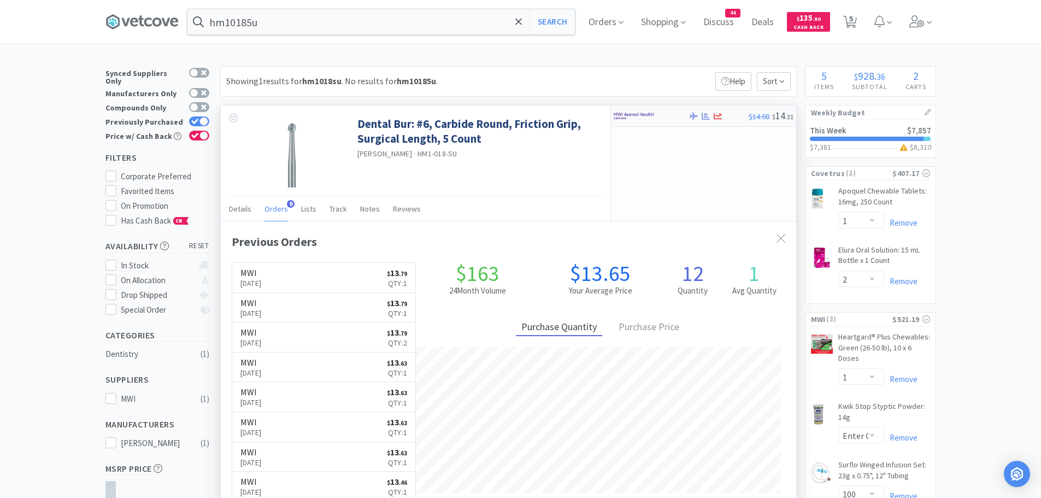
click at [664, 116] on div at bounding box center [644, 116] width 60 height 19
select select "1"
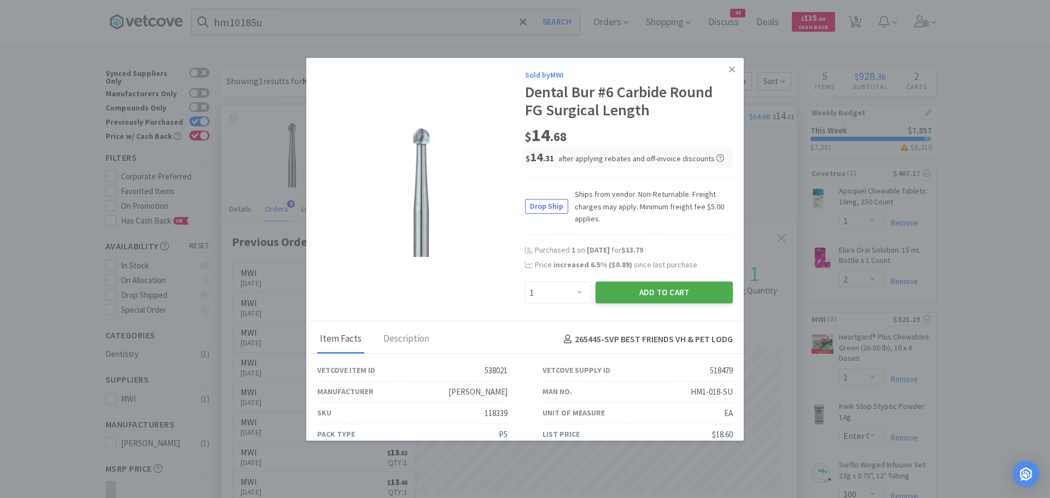
click at [662, 285] on button "Add to Cart" at bounding box center [663, 293] width 137 height 22
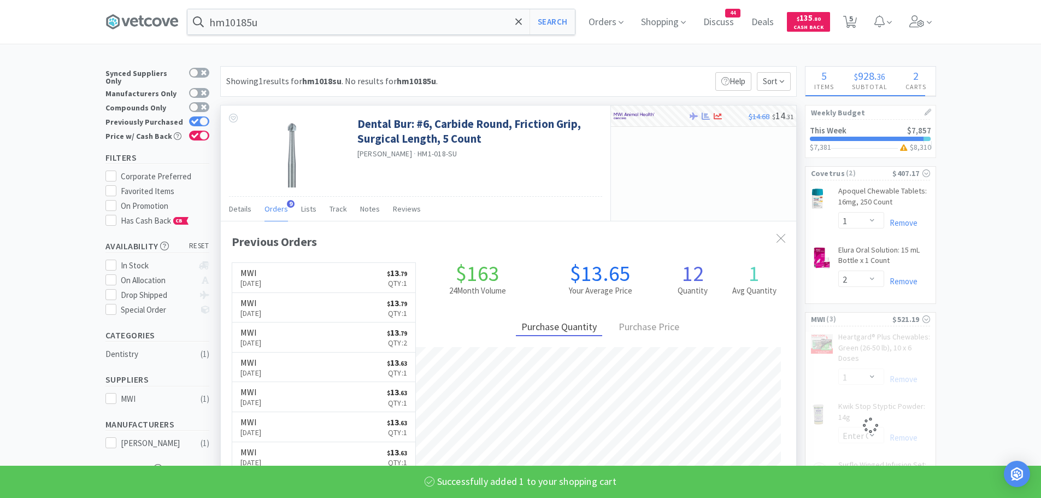
select select "1"
select select "4"
select select "100"
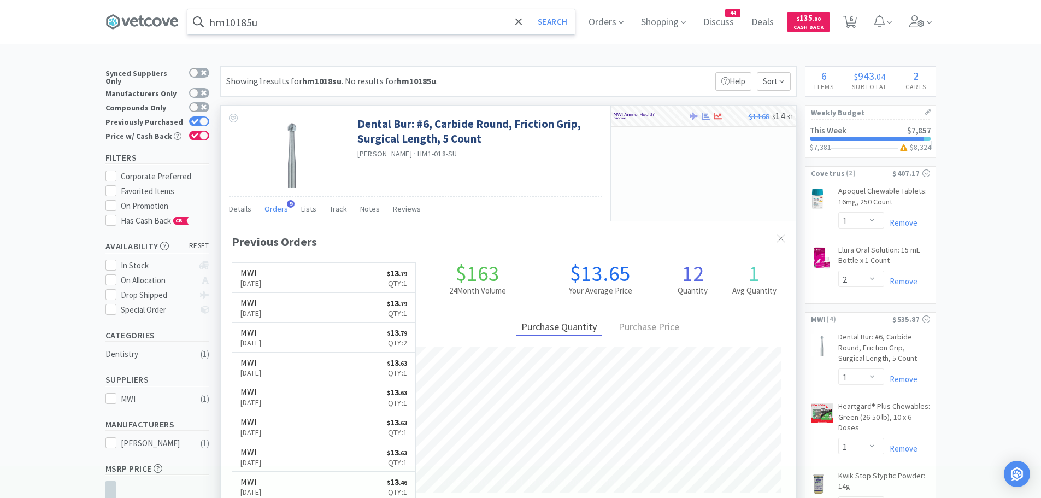
click at [277, 22] on input "hm10185u" at bounding box center [381, 21] width 388 height 25
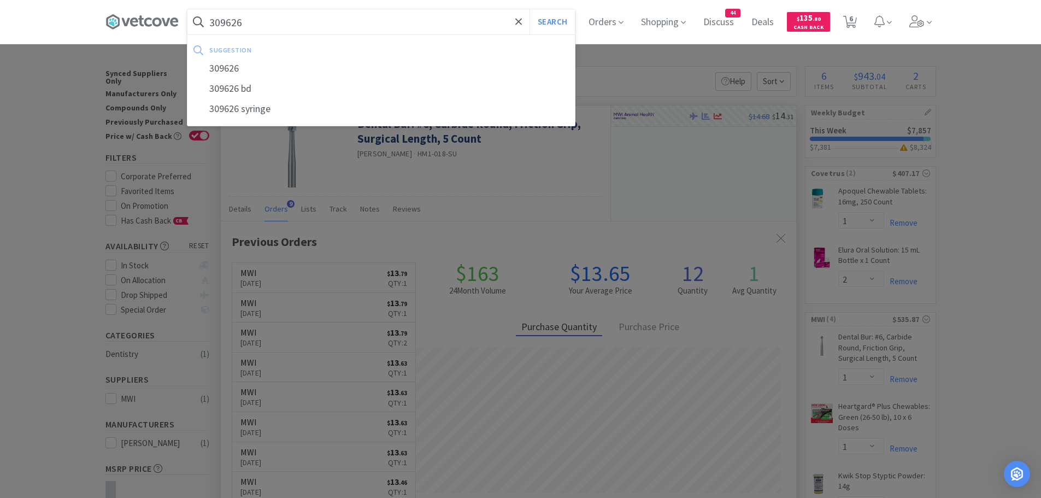
click at [530, 9] on button "Search" at bounding box center [552, 21] width 45 height 25
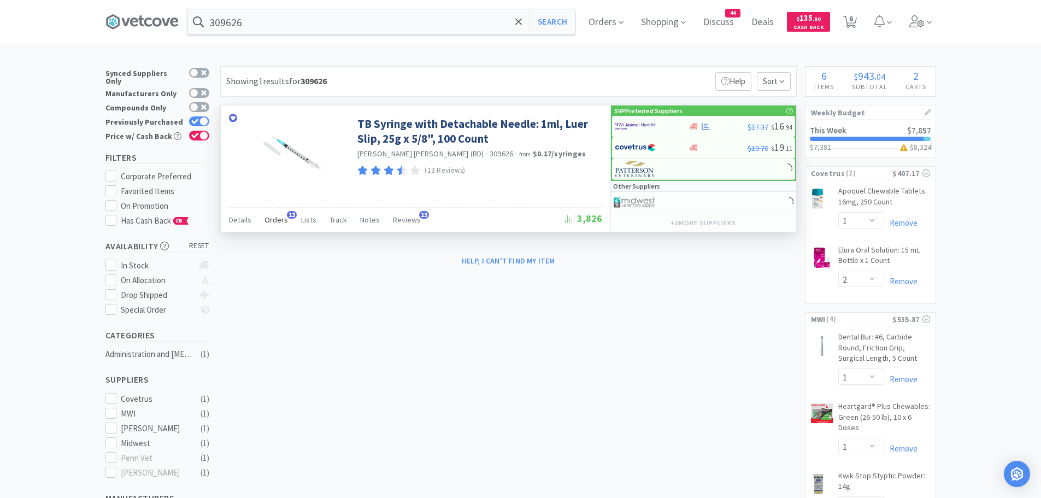
drag, startPoint x: 276, startPoint y: 215, endPoint x: 283, endPoint y: 214, distance: 6.6
click at [279, 215] on span "Orders" at bounding box center [277, 220] width 24 height 10
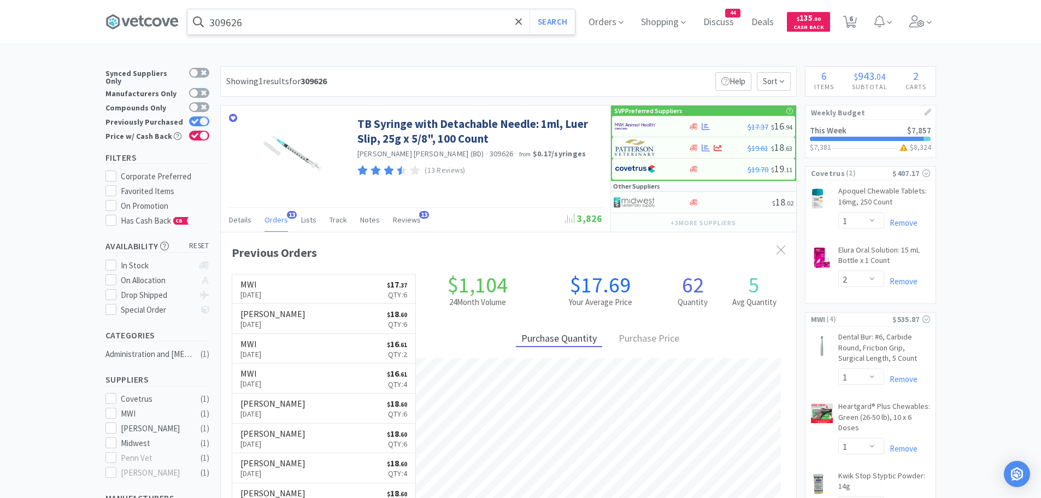
click at [259, 25] on input "309626" at bounding box center [381, 21] width 388 height 25
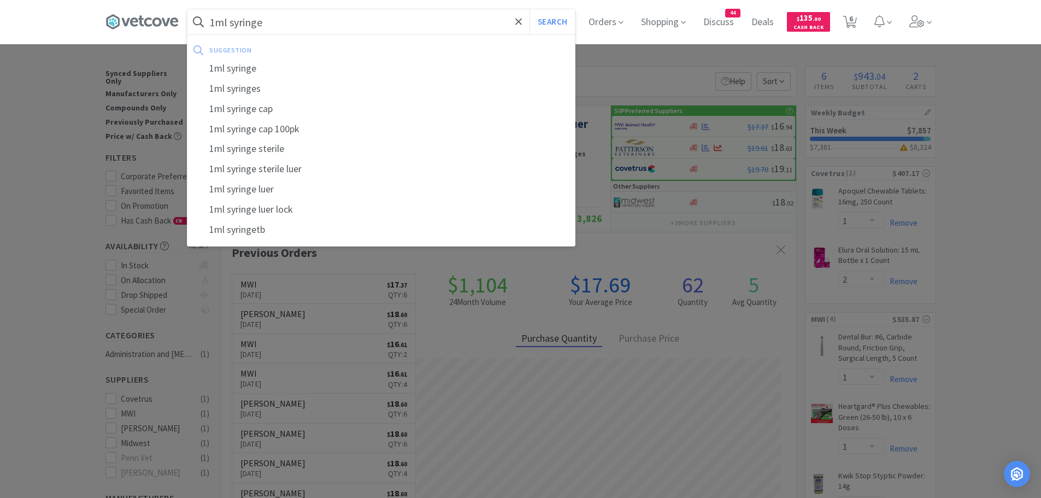
type input "1ml syringe"
click at [530, 9] on button "Search" at bounding box center [552, 21] width 45 height 25
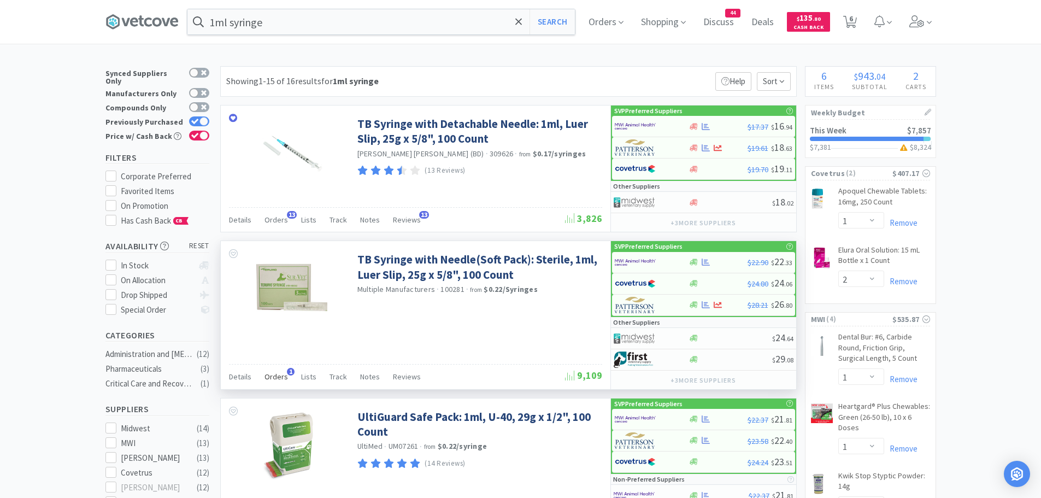
click at [282, 376] on span "Orders" at bounding box center [277, 377] width 24 height 10
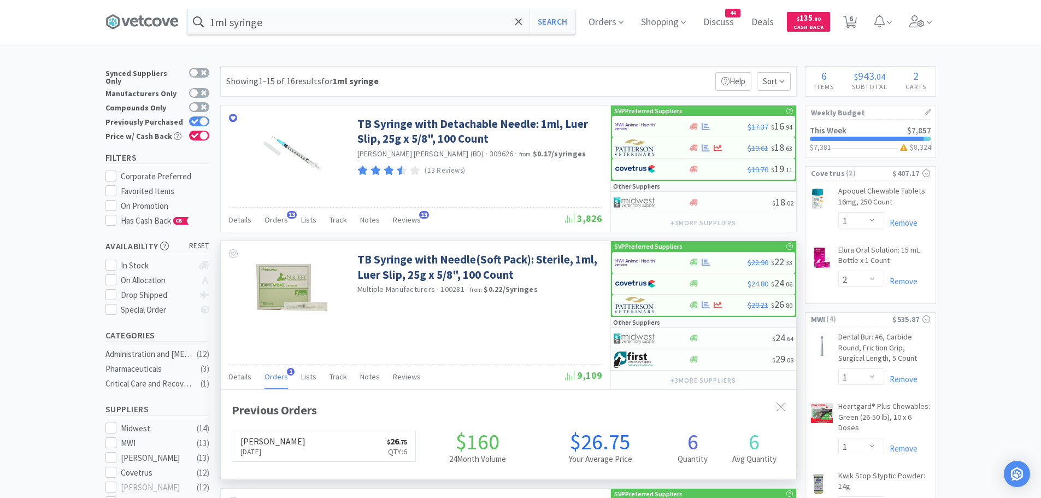
scroll to position [283, 576]
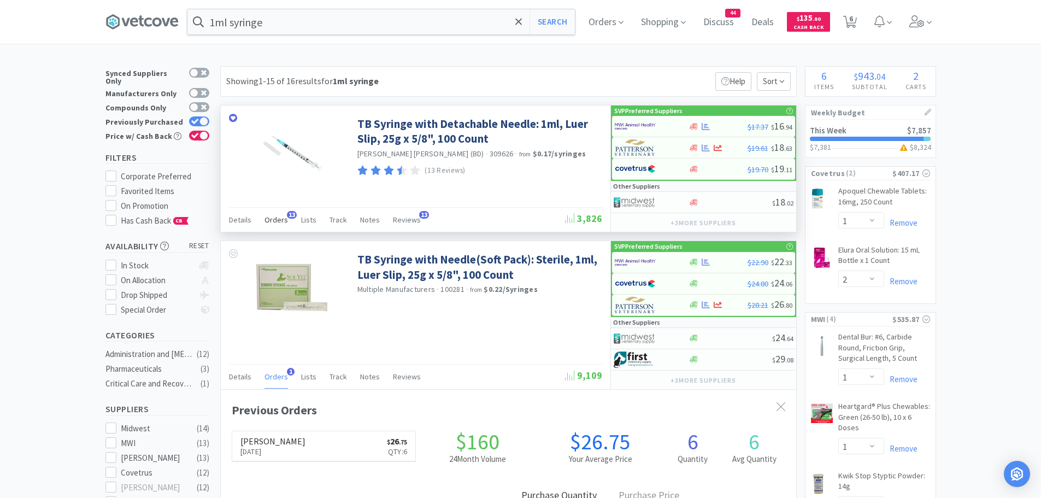
click at [283, 217] on span "Orders" at bounding box center [277, 220] width 24 height 10
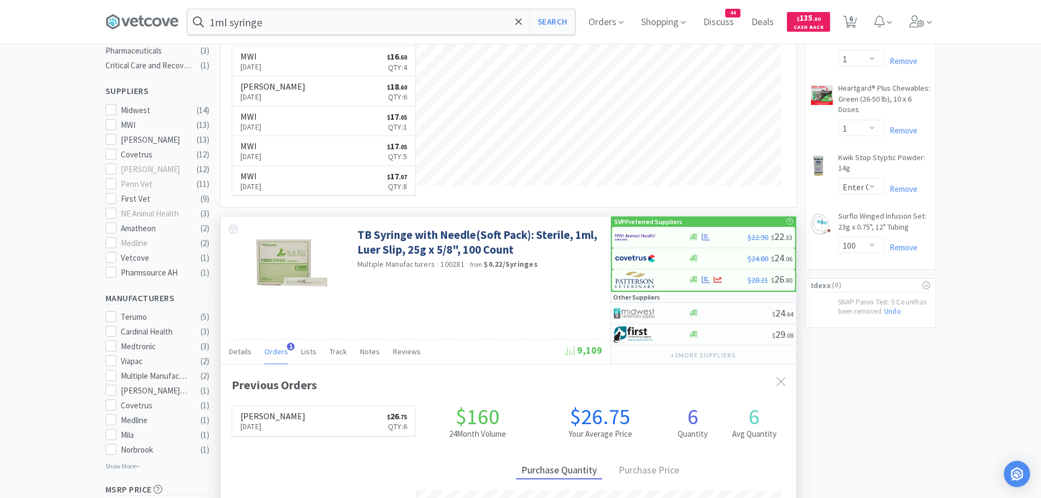
scroll to position [346, 0]
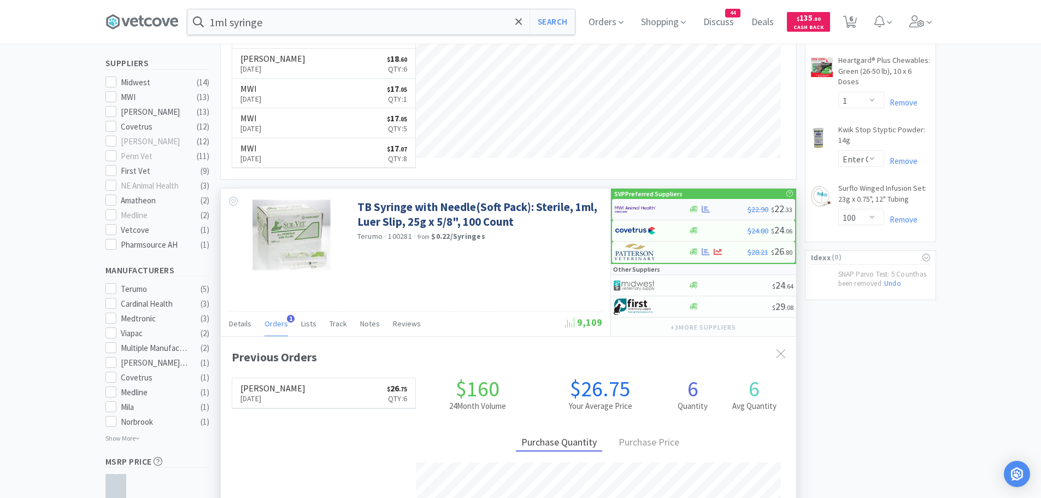
click at [640, 208] on img at bounding box center [635, 209] width 41 height 16
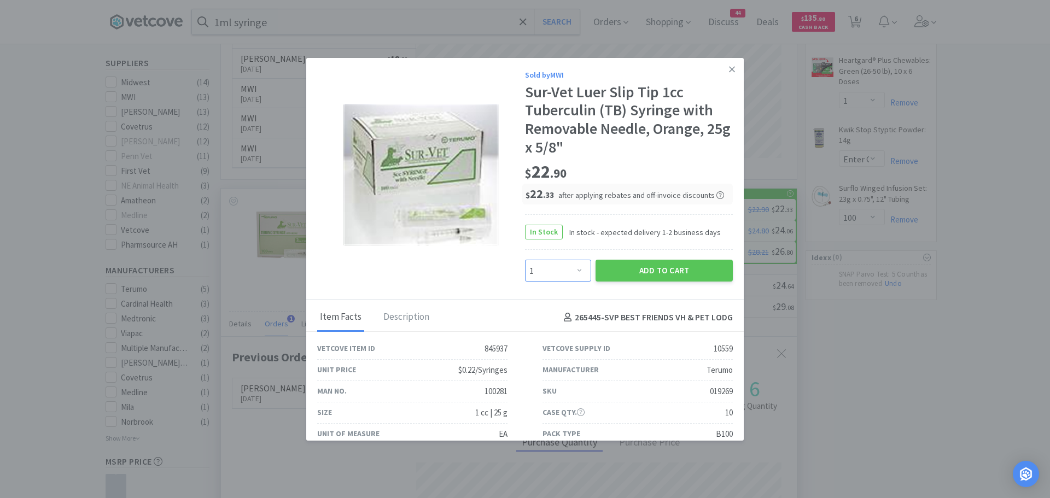
click at [566, 271] on select "Enter Quantity 1 2 3 4 5 6 7 8 9 10 11 12 13 14 15 16 17 18 19 20 Enter Quantity" at bounding box center [558, 271] width 66 height 22
select select "6"
click at [525, 260] on select "Enter Quantity 1 2 3 4 5 6 7 8 9 10 11 12 13 14 15 16 17 18 19 20 Enter Quantity" at bounding box center [558, 271] width 66 height 22
click at [614, 269] on button "Add to Cart" at bounding box center [663, 271] width 137 height 22
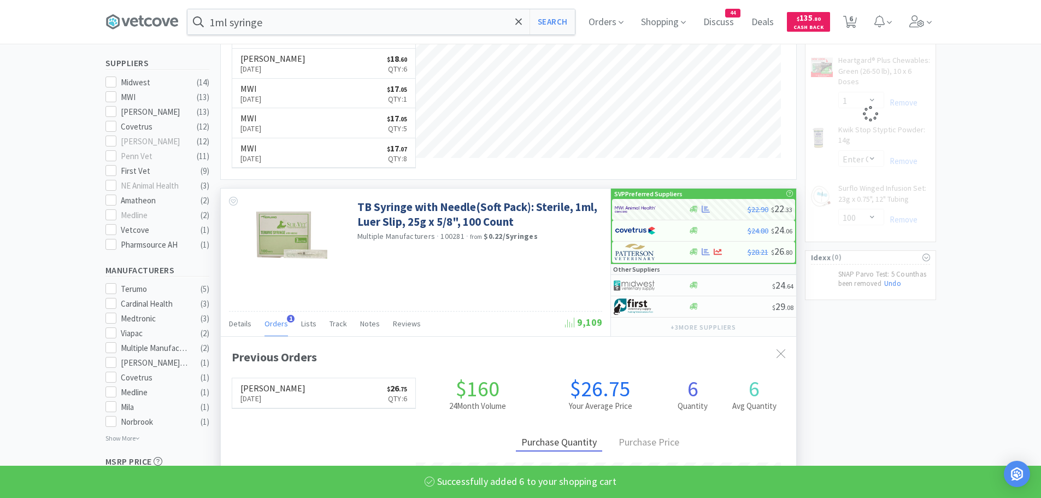
select select "6"
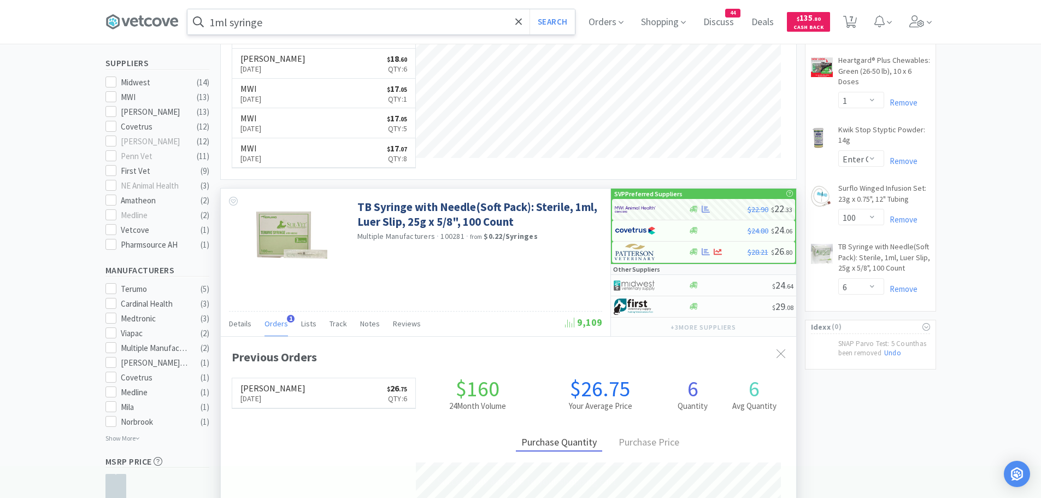
click at [286, 26] on input "1ml syringe" at bounding box center [381, 21] width 388 height 25
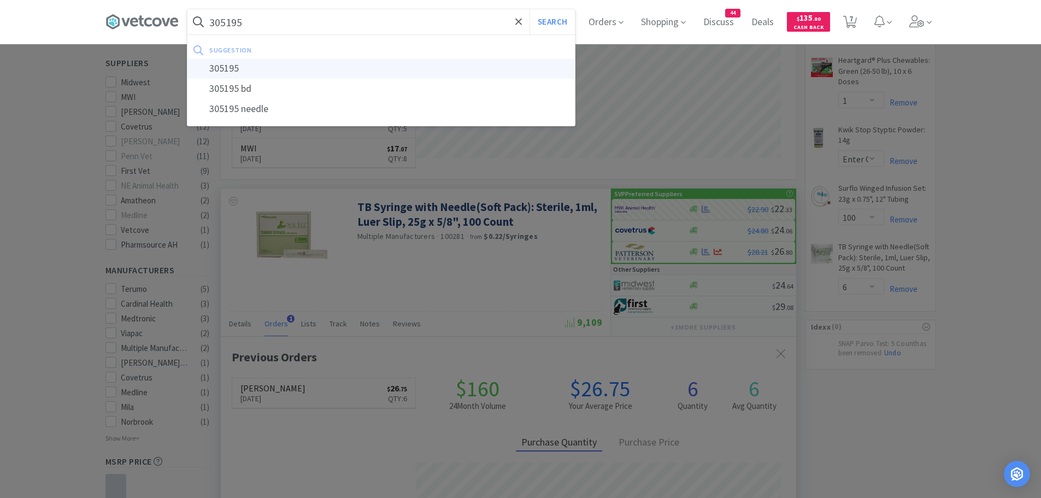
type input "305195"
click at [249, 69] on div "305195" at bounding box center [381, 68] width 388 height 20
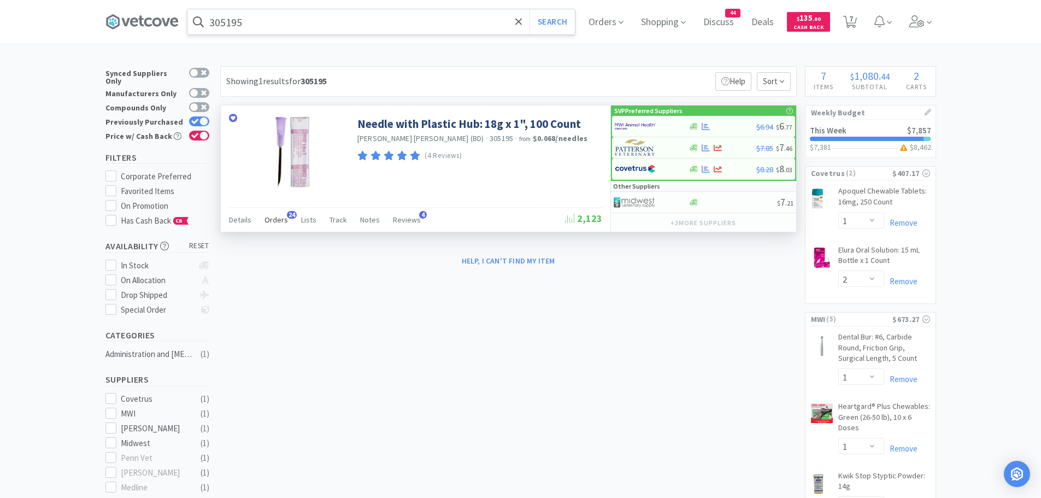
click at [267, 216] on span "Orders" at bounding box center [277, 220] width 24 height 10
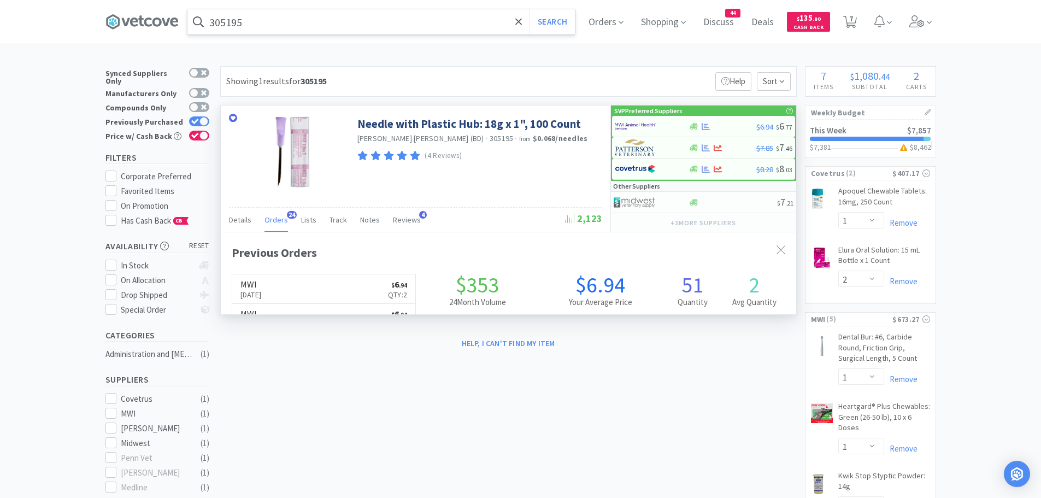
scroll to position [293, 576]
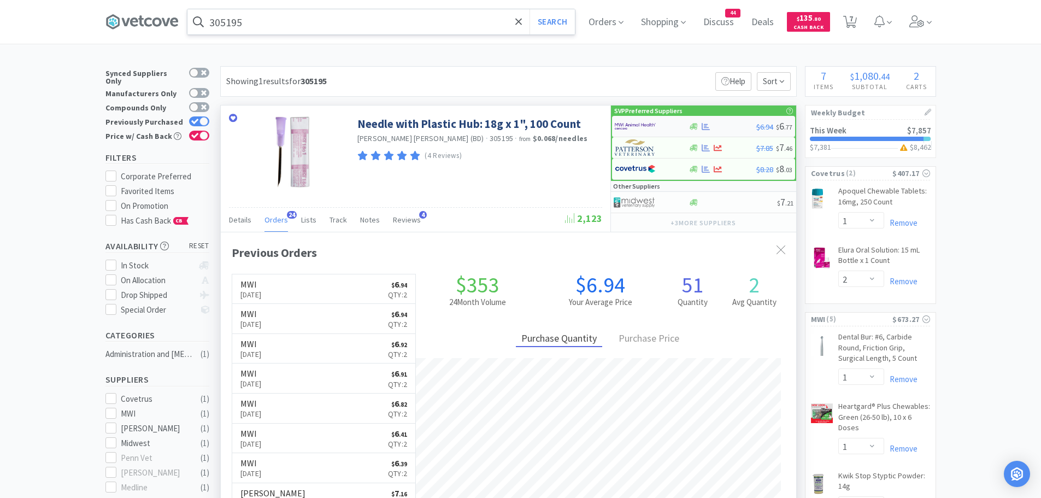
click at [636, 125] on img at bounding box center [635, 126] width 41 height 16
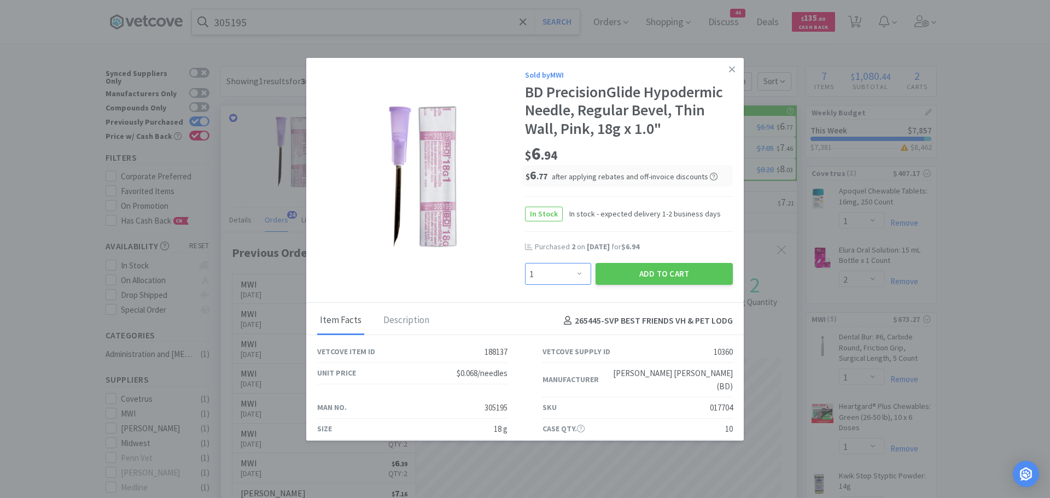
click at [565, 279] on select "Enter Quantity 1 2 3 4 5 6 7 8 9 10 11 12 13 14 15 16 17 18 19 20 Enter Quantity" at bounding box center [558, 274] width 66 height 22
select select "2"
click at [525, 263] on select "Enter Quantity 1 2 3 4 5 6 7 8 9 10 11 12 13 14 15 16 17 18 19 20 Enter Quantity" at bounding box center [558, 274] width 66 height 22
click at [624, 273] on button "Add to Cart" at bounding box center [663, 274] width 137 height 22
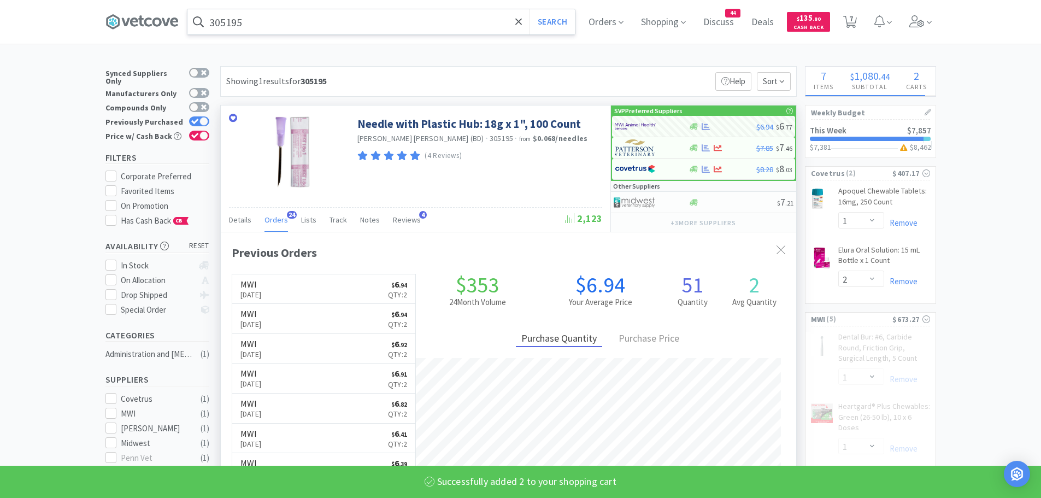
select select "2"
select select "100"
select select "6"
click at [274, 26] on input "305195" at bounding box center [381, 21] width 388 height 25
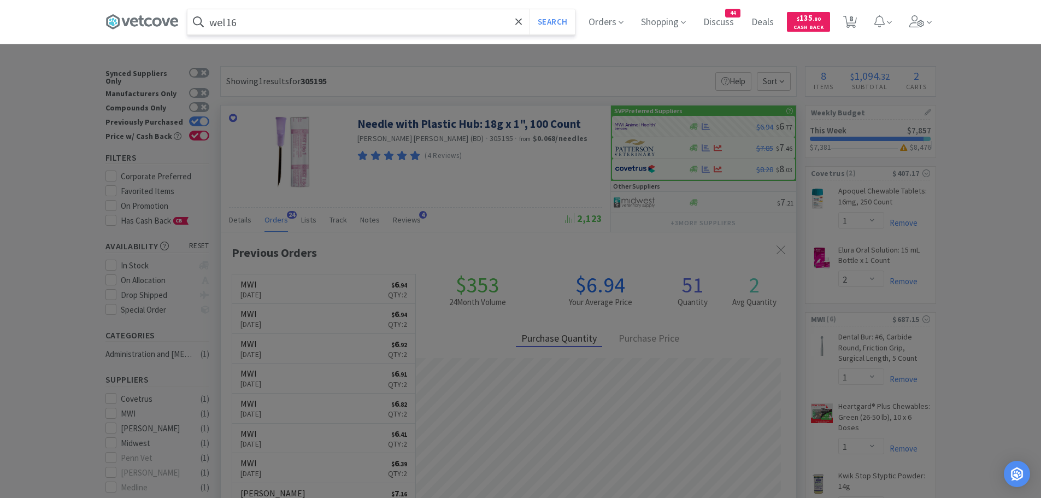
type input "wel16"
click at [530, 9] on button "Search" at bounding box center [552, 21] width 45 height 25
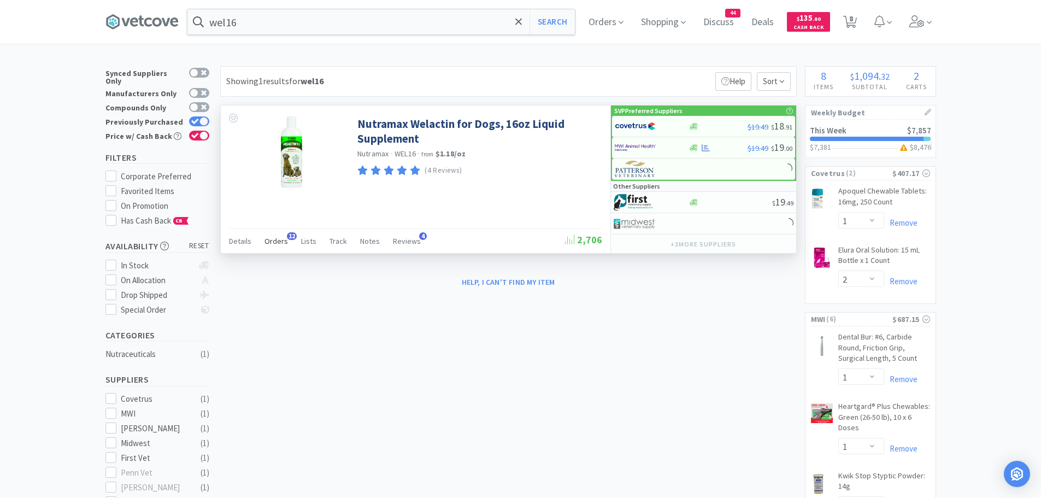
click at [282, 241] on span "Orders" at bounding box center [277, 241] width 24 height 10
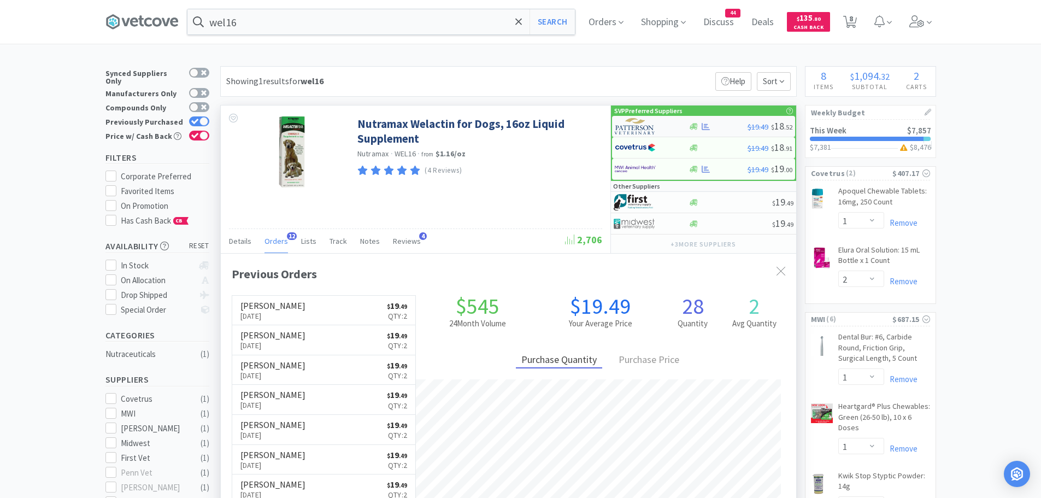
scroll to position [293, 576]
click at [644, 124] on img at bounding box center [635, 126] width 41 height 16
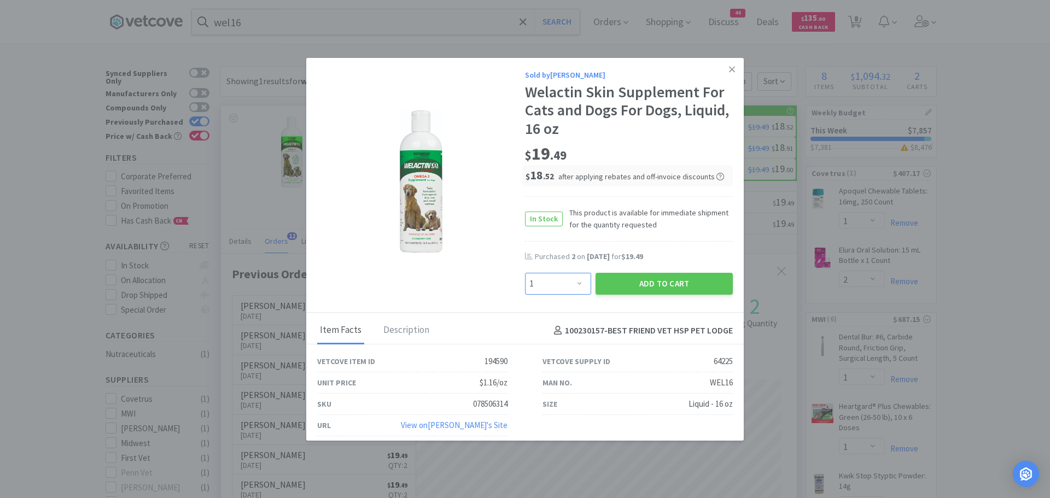
click at [576, 282] on select "Enter Quantity 1 2 3 4 5 6 7 8 9 10 11 12 13 14 15 16 17 18 19 20 Enter Quantity" at bounding box center [558, 284] width 66 height 22
select select "2"
click at [525, 273] on select "Enter Quantity 1 2 3 4 5 6 7 8 9 10 11 12 13 14 15 16 17 18 19 20 Enter Quantity" at bounding box center [558, 284] width 66 height 22
click at [602, 283] on button "Add to Cart" at bounding box center [663, 284] width 137 height 22
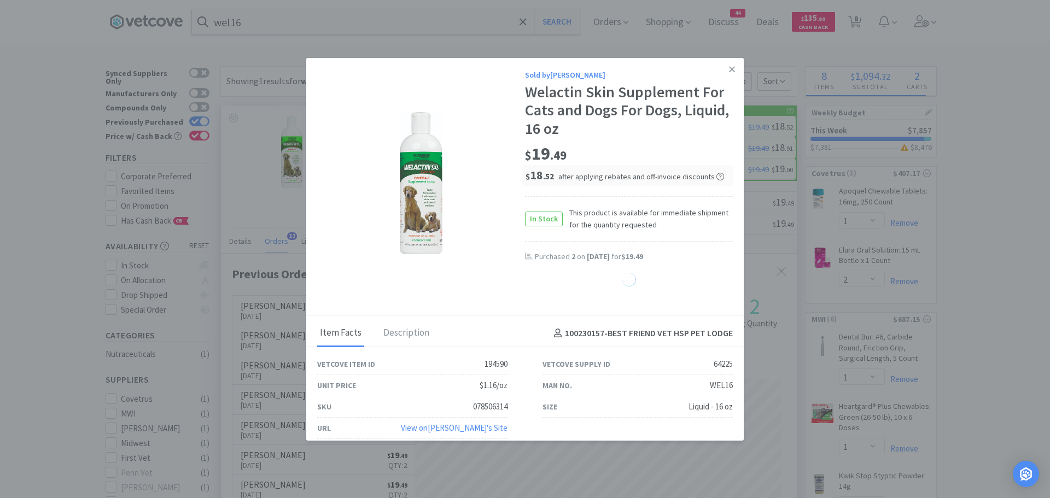
select select "2"
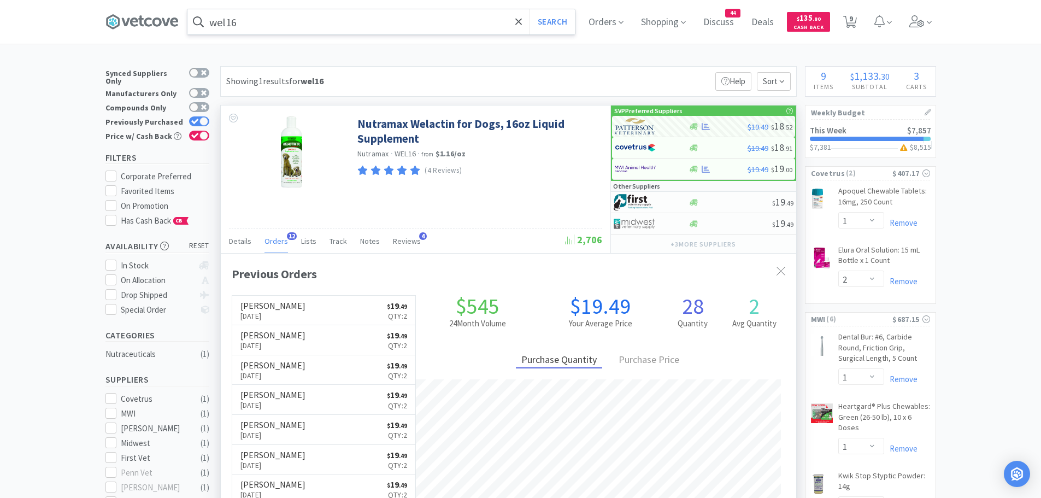
click at [331, 31] on input "wel16" at bounding box center [381, 21] width 388 height 25
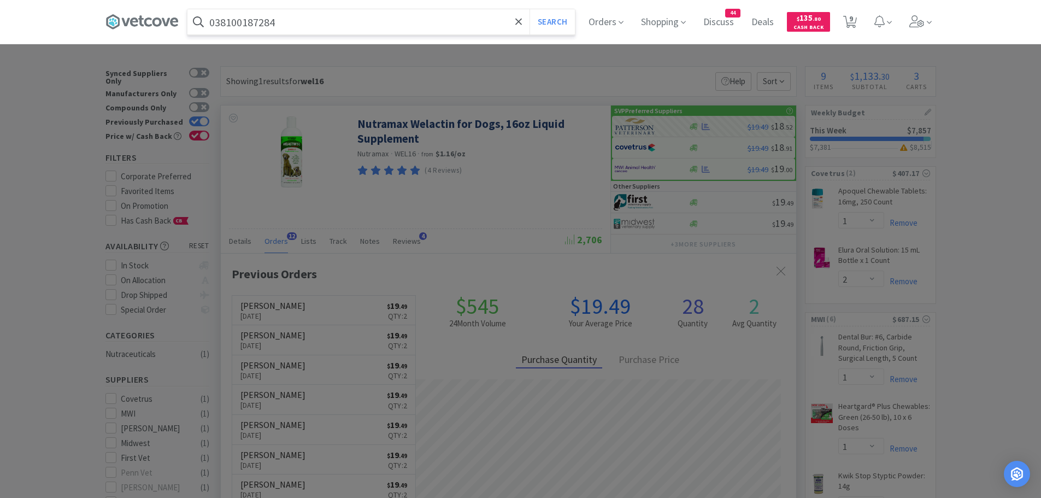
click at [530, 9] on button "Search" at bounding box center [552, 21] width 45 height 25
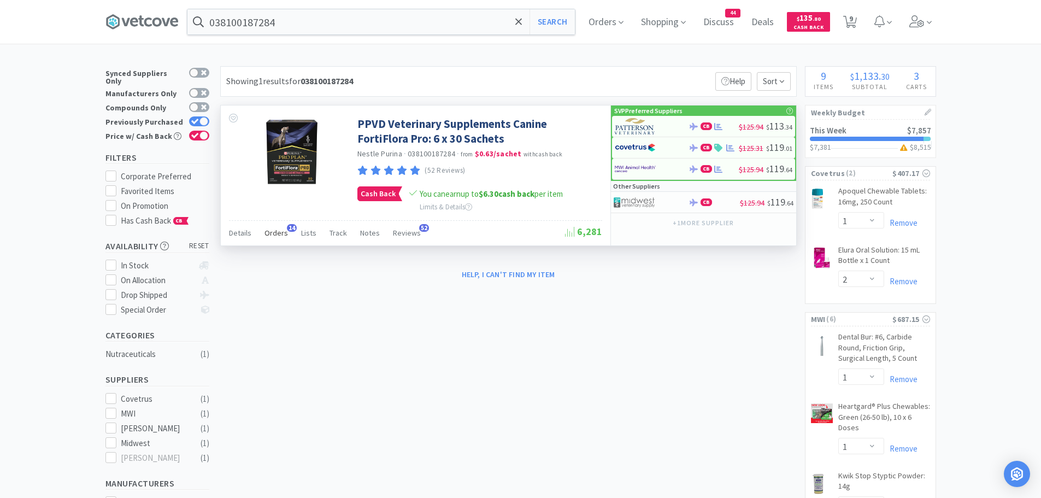
click at [278, 236] on span "Orders" at bounding box center [277, 233] width 24 height 10
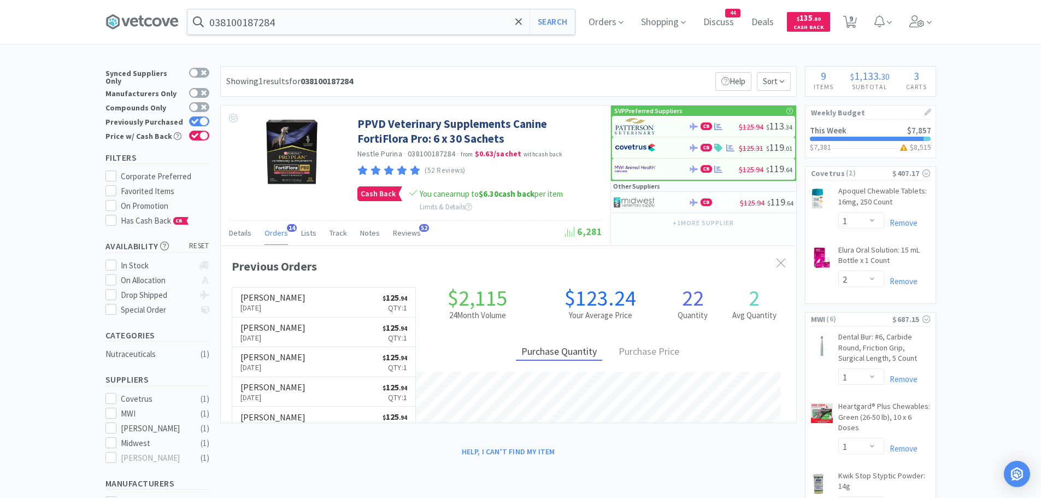
scroll to position [293, 576]
click at [302, 24] on input "038100187284" at bounding box center [381, 21] width 388 height 25
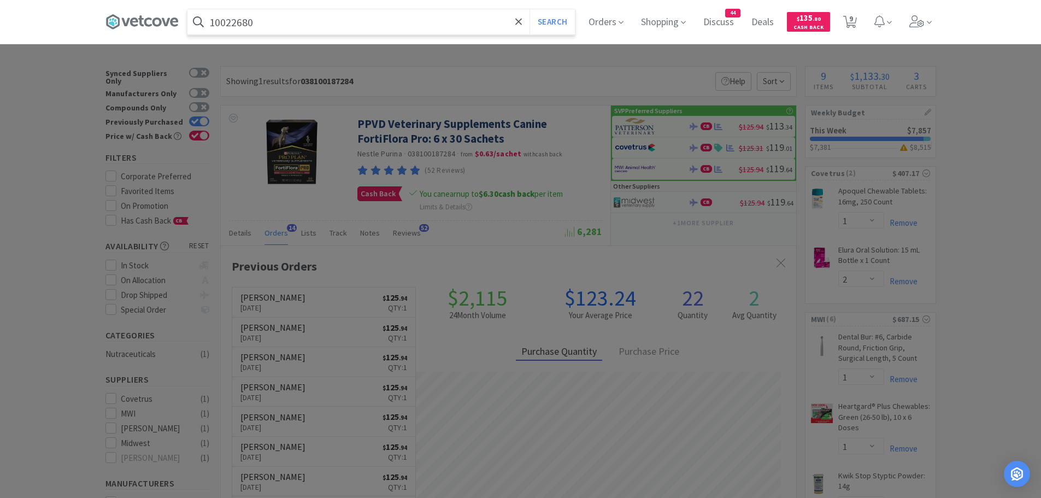
type input "10022680"
click at [530, 9] on button "Search" at bounding box center [552, 21] width 45 height 25
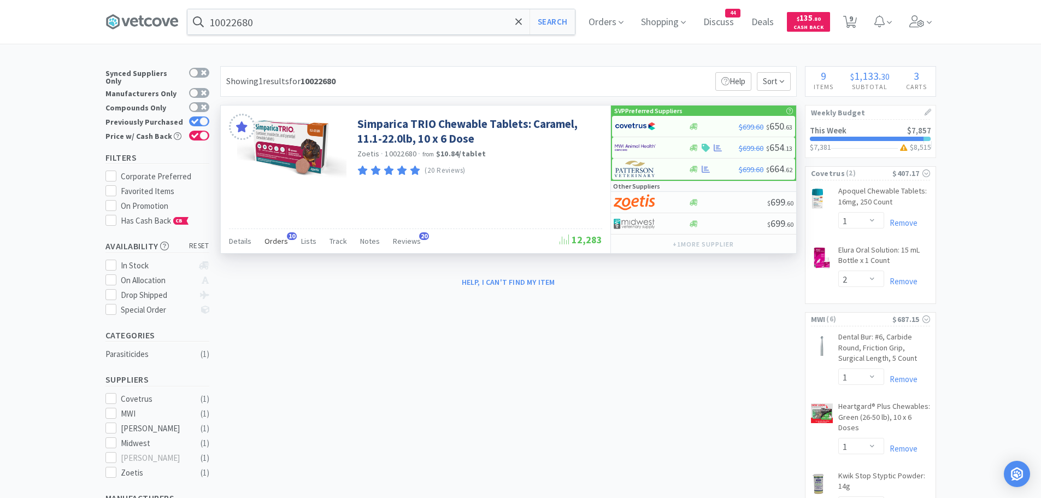
click at [274, 236] on span "Orders" at bounding box center [277, 241] width 24 height 10
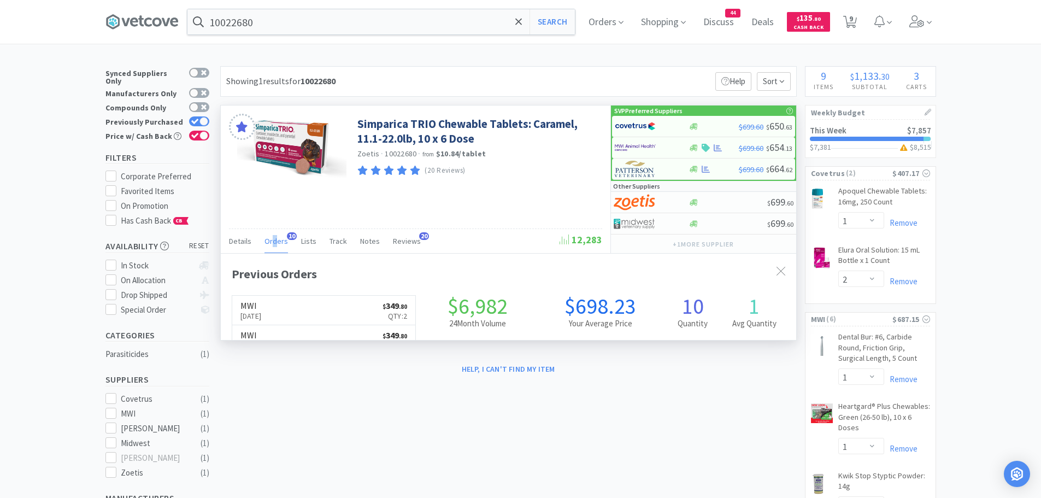
scroll to position [293, 576]
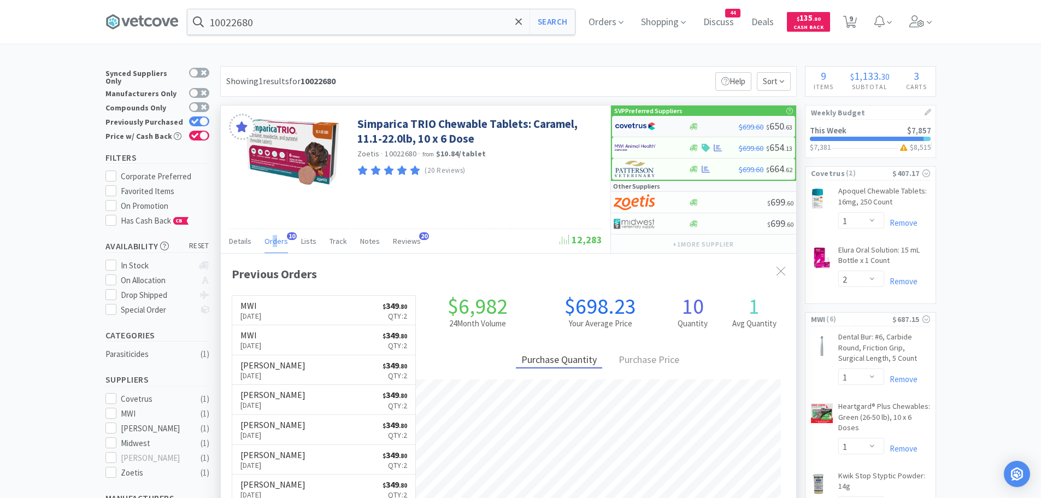
click at [641, 122] on img at bounding box center [635, 126] width 41 height 16
select select "2"
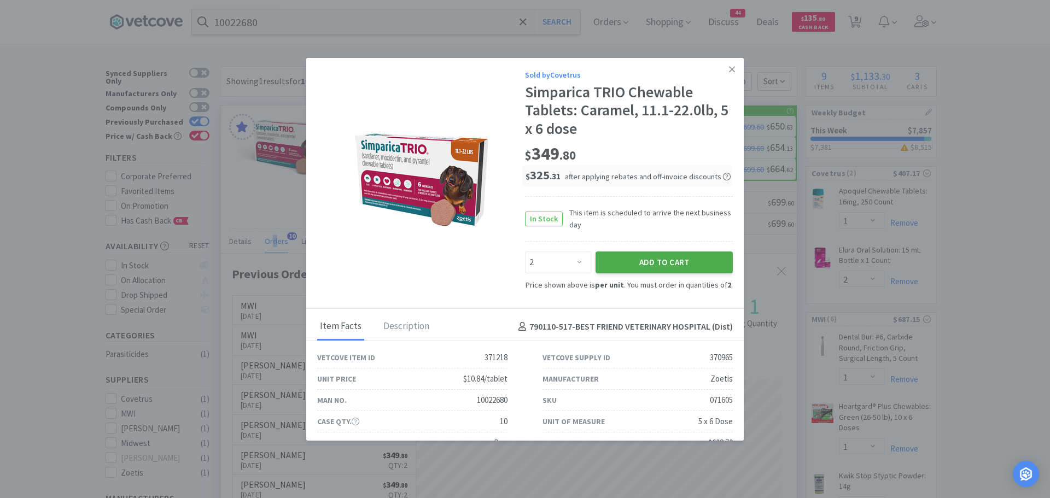
click at [612, 263] on button "Add to Cart" at bounding box center [663, 262] width 137 height 22
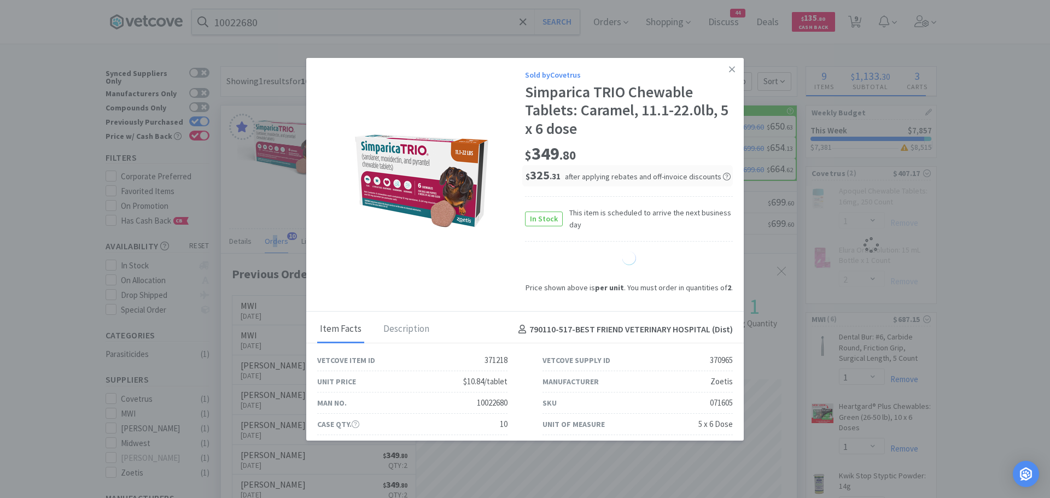
select select "1"
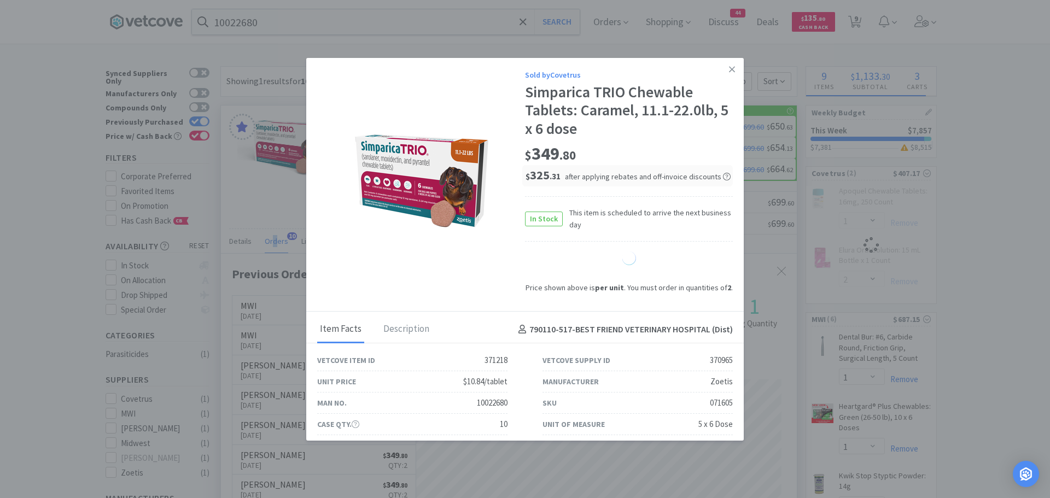
select select "1"
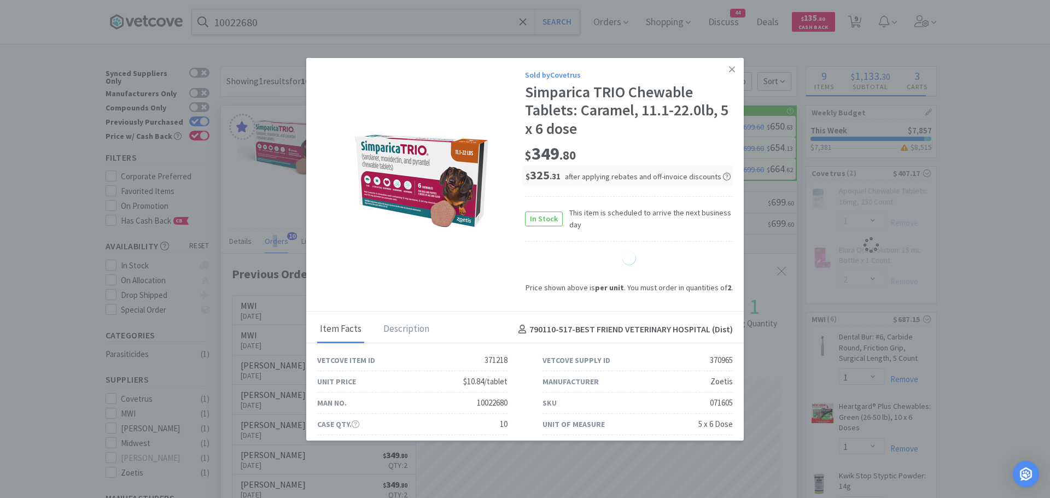
select select "1"
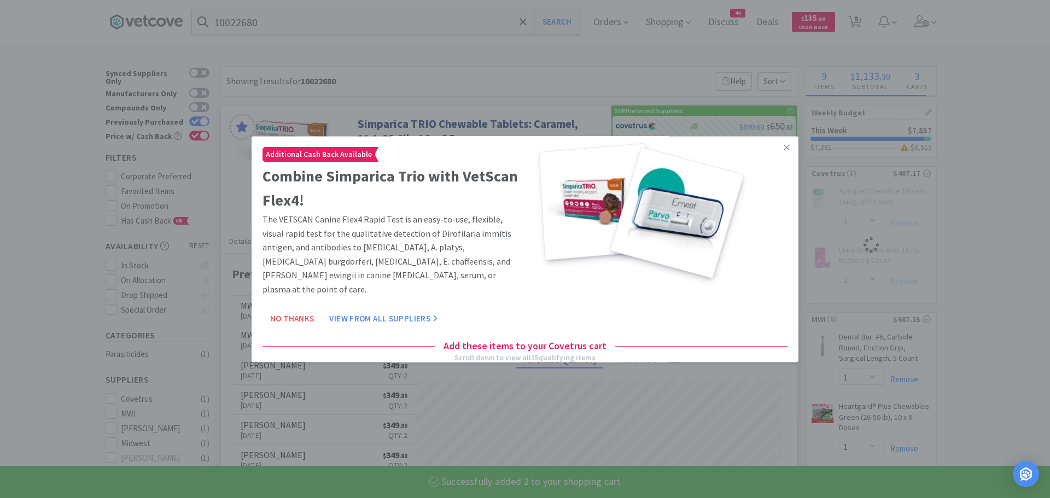
select select "2"
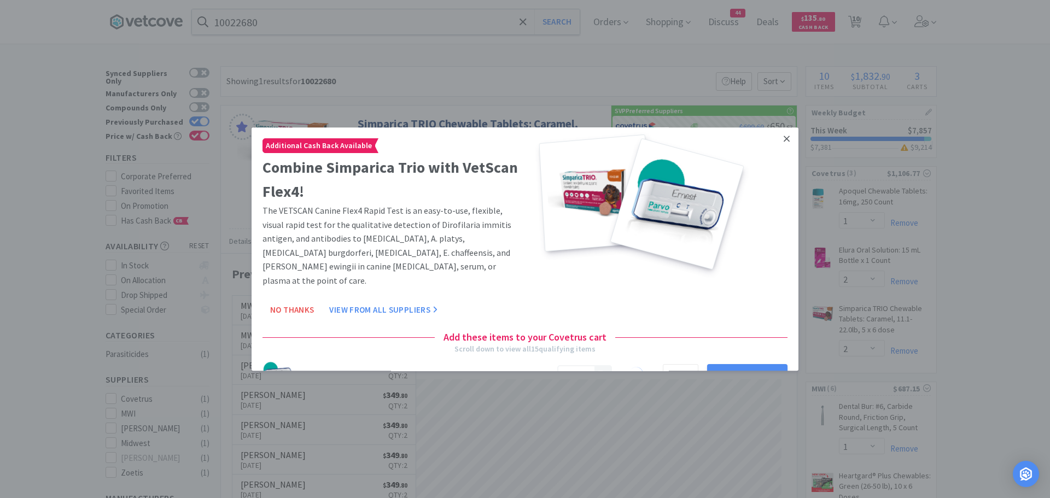
click at [783, 136] on icon at bounding box center [786, 139] width 6 height 10
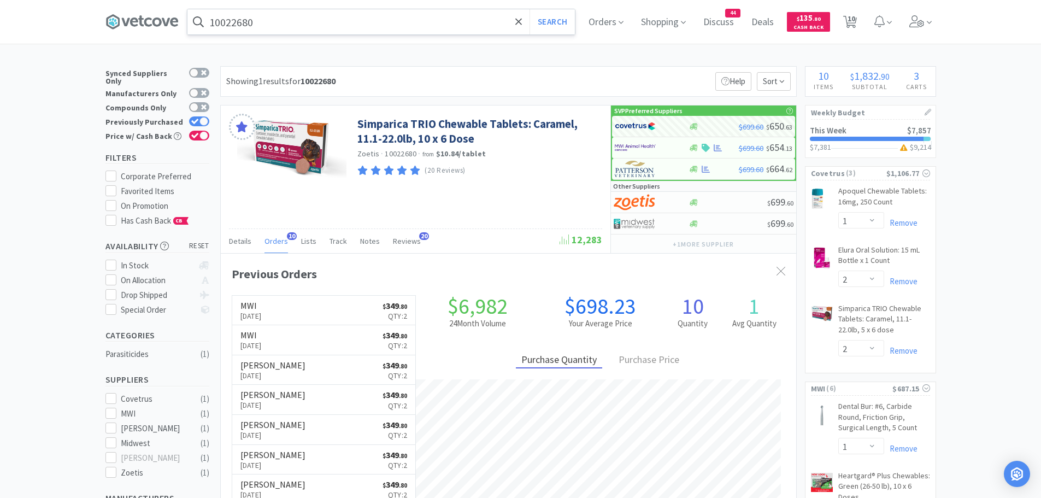
click at [303, 24] on input "10022680" at bounding box center [381, 21] width 388 height 25
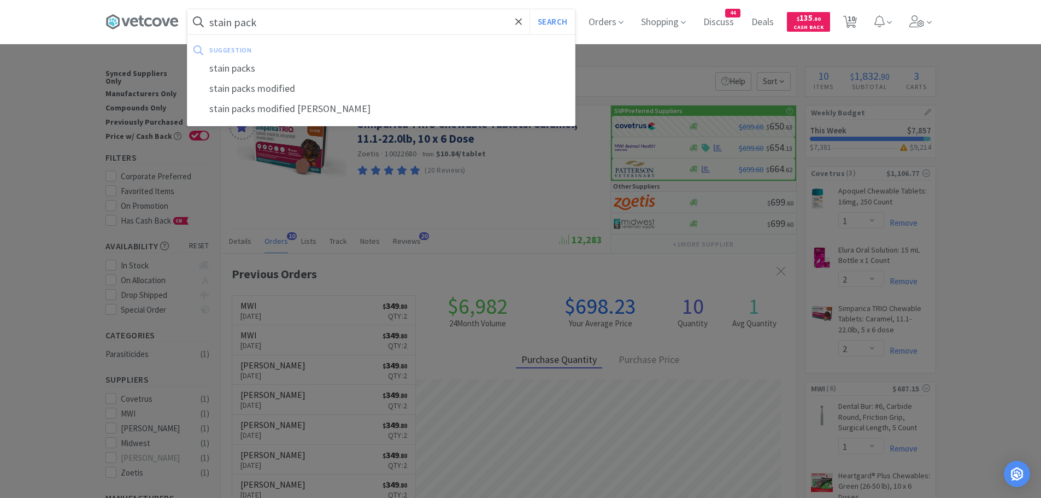
type input "stain pack"
click at [530, 9] on button "Search" at bounding box center [552, 21] width 45 height 25
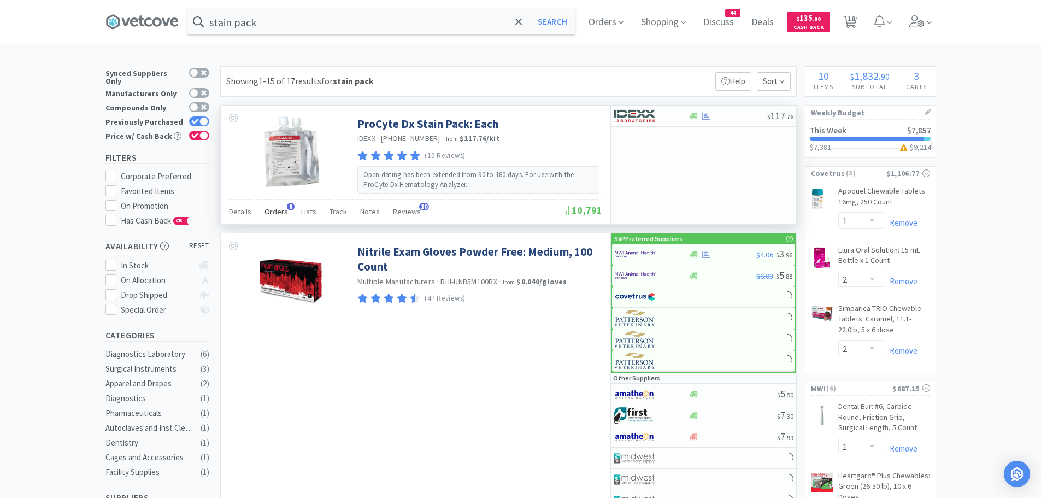
click at [282, 212] on span "Orders" at bounding box center [277, 212] width 24 height 10
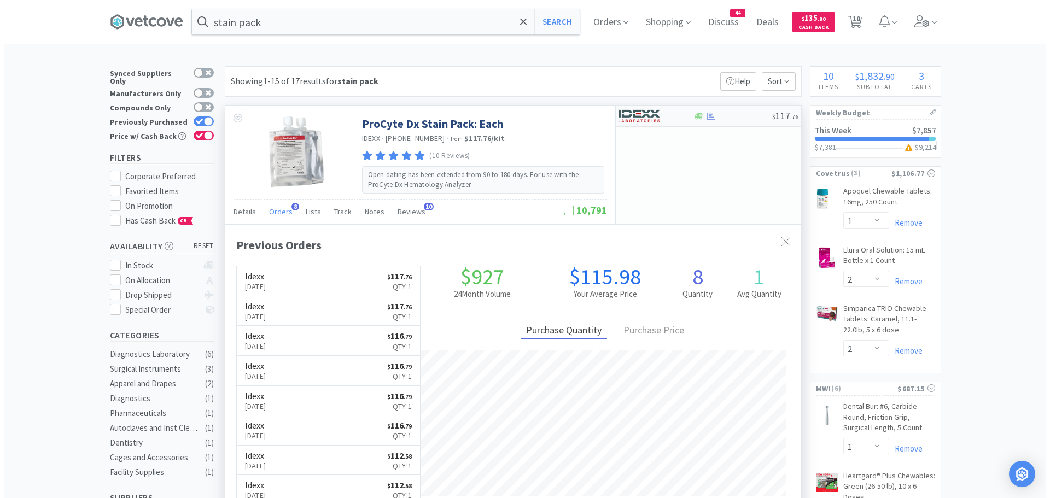
scroll to position [292, 576]
click at [641, 112] on img at bounding box center [634, 116] width 41 height 16
select select "1"
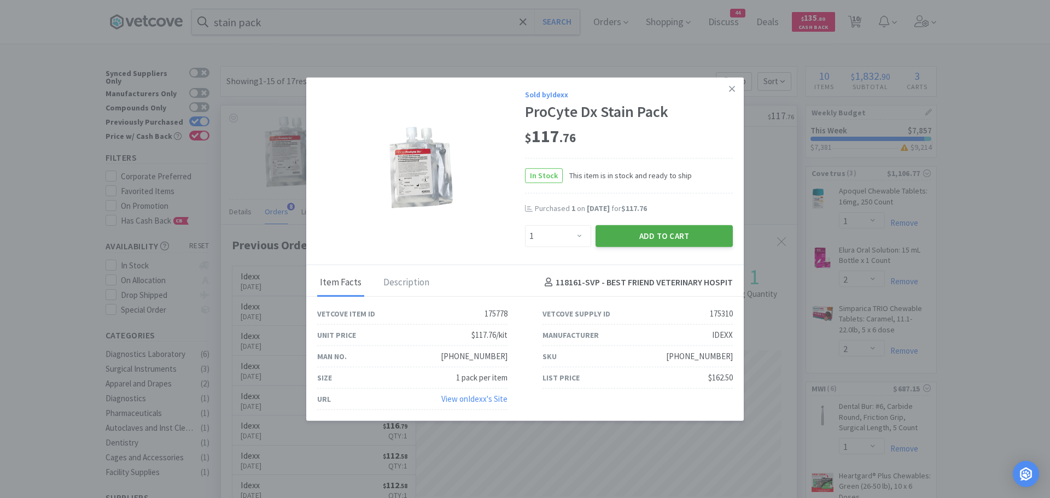
click at [652, 234] on button "Add to Cart" at bounding box center [663, 236] width 137 height 22
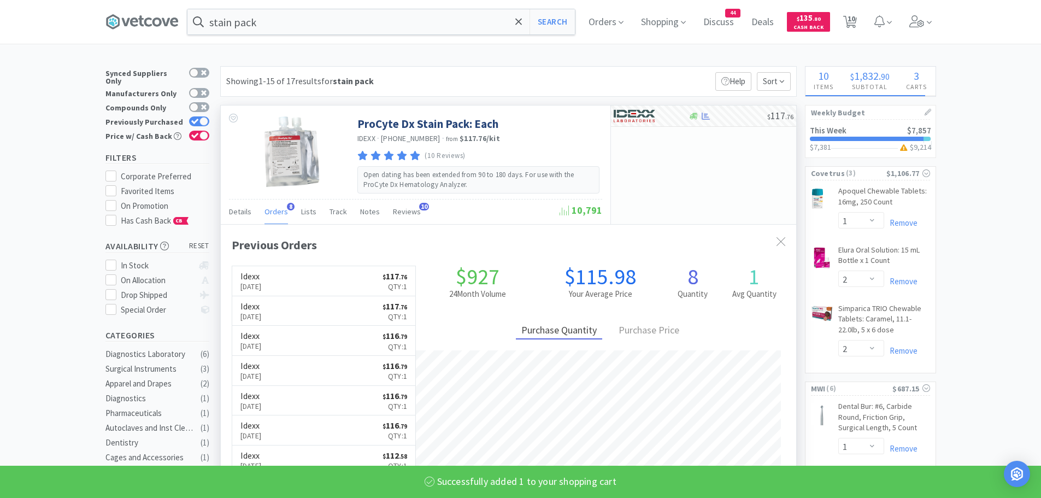
select select "1"
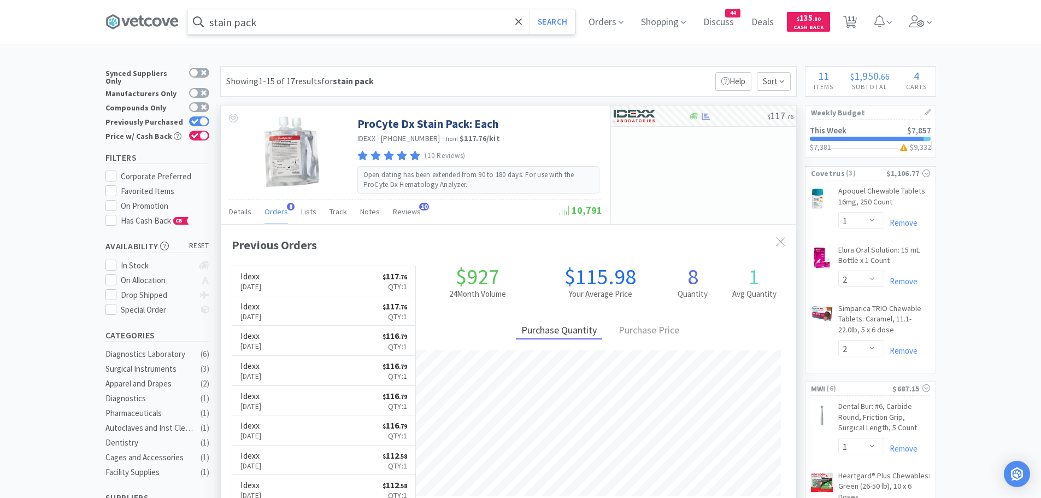
click at [295, 19] on input "stain pack" at bounding box center [381, 21] width 388 height 25
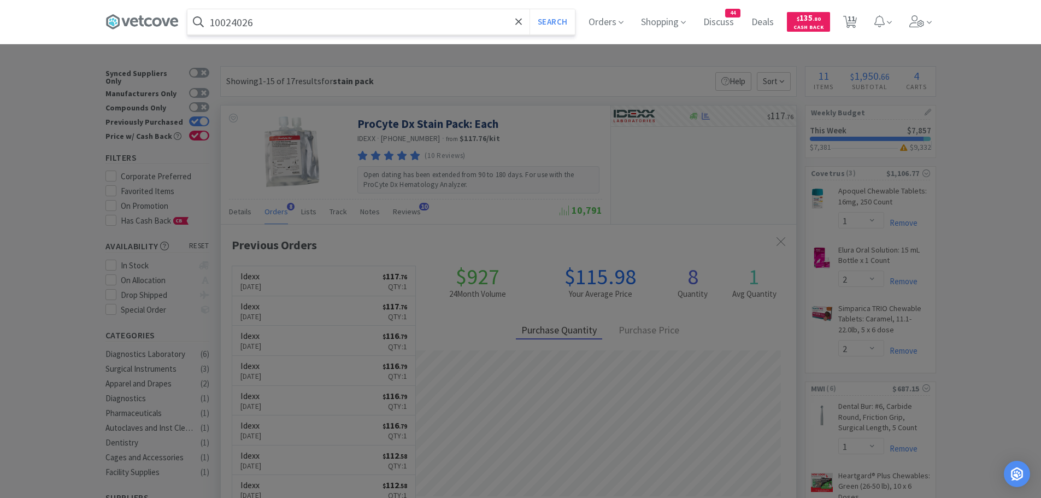
type input "10024026"
click at [530, 9] on button "Search" at bounding box center [552, 21] width 45 height 25
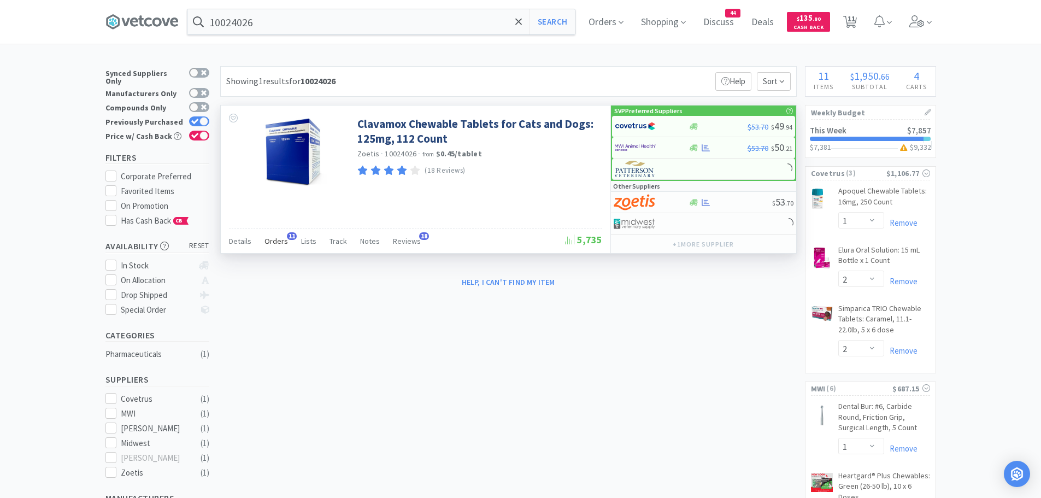
click at [279, 239] on span "Orders" at bounding box center [277, 241] width 24 height 10
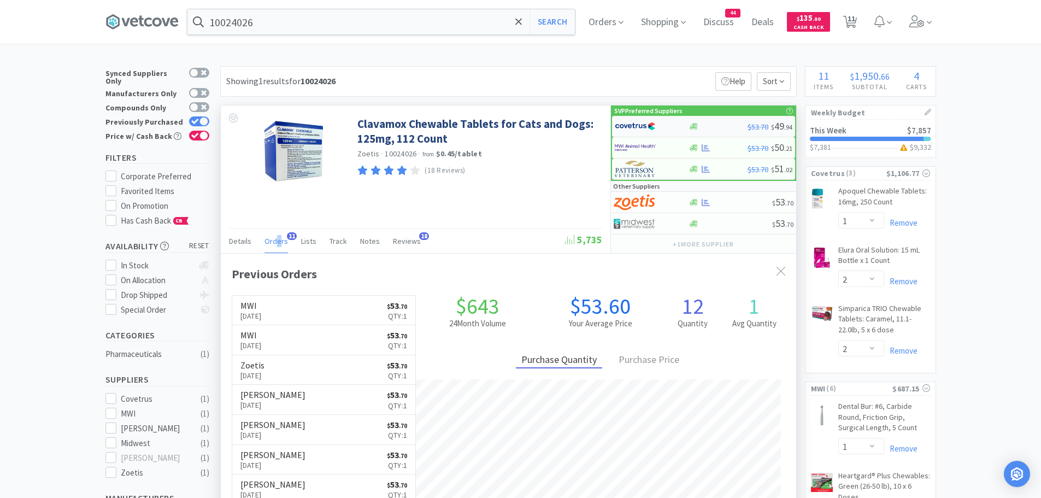
scroll to position [293, 576]
click at [636, 126] on img at bounding box center [635, 126] width 41 height 16
select select "1"
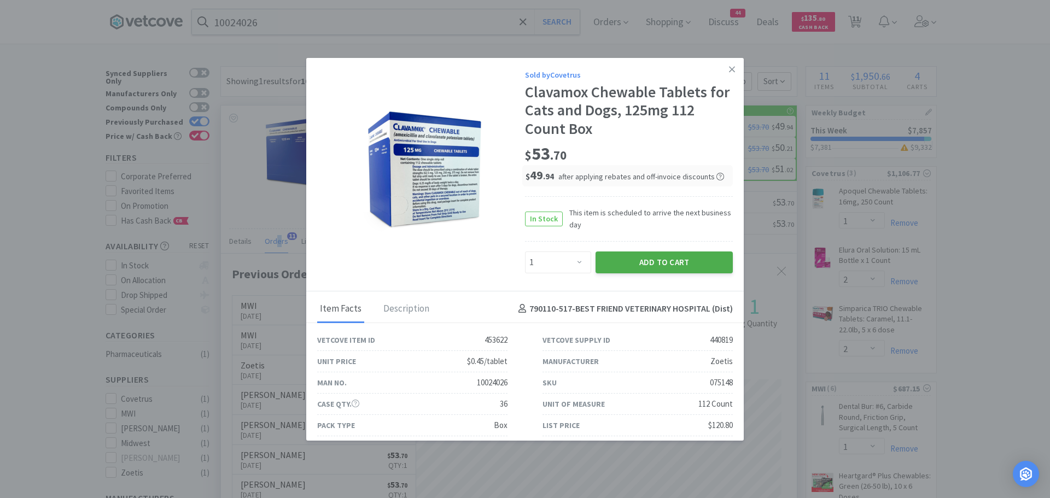
click at [615, 264] on button "Add to Cart" at bounding box center [663, 262] width 137 height 22
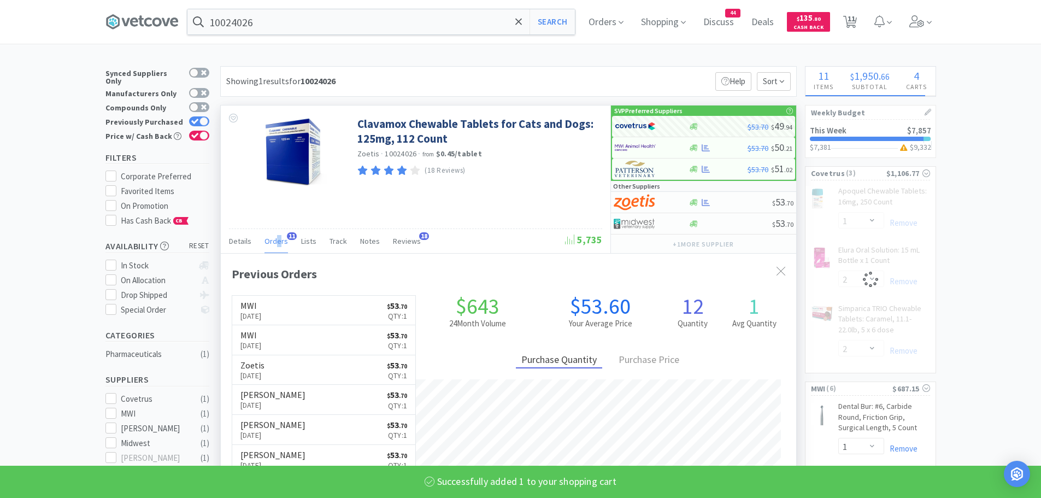
select select "1"
select select "2"
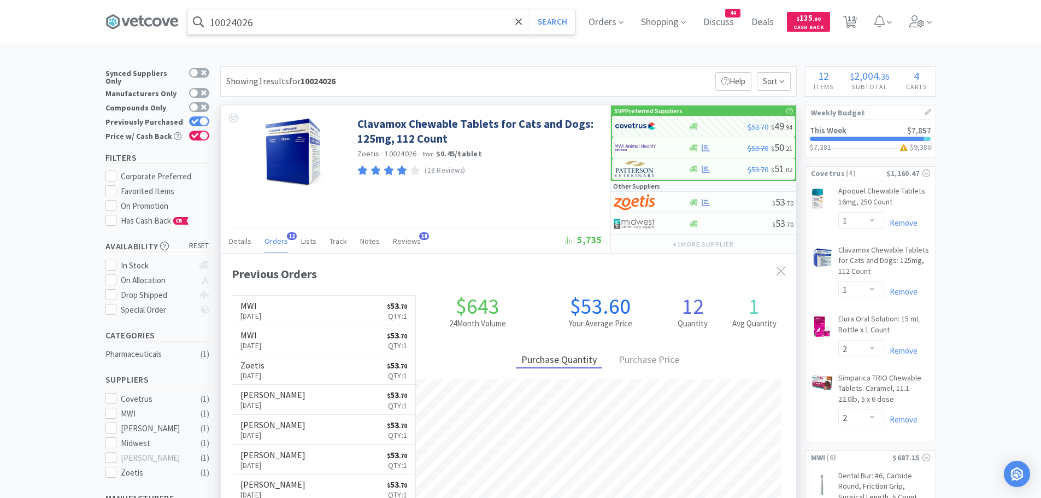
click at [266, 30] on input "10024026" at bounding box center [381, 21] width 388 height 25
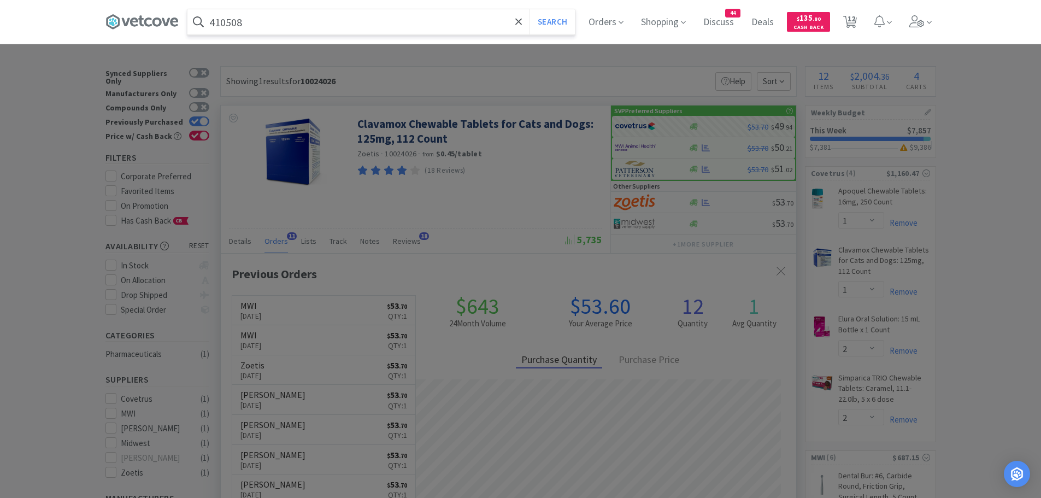
type input "410508"
click at [530, 9] on button "Search" at bounding box center [552, 21] width 45 height 25
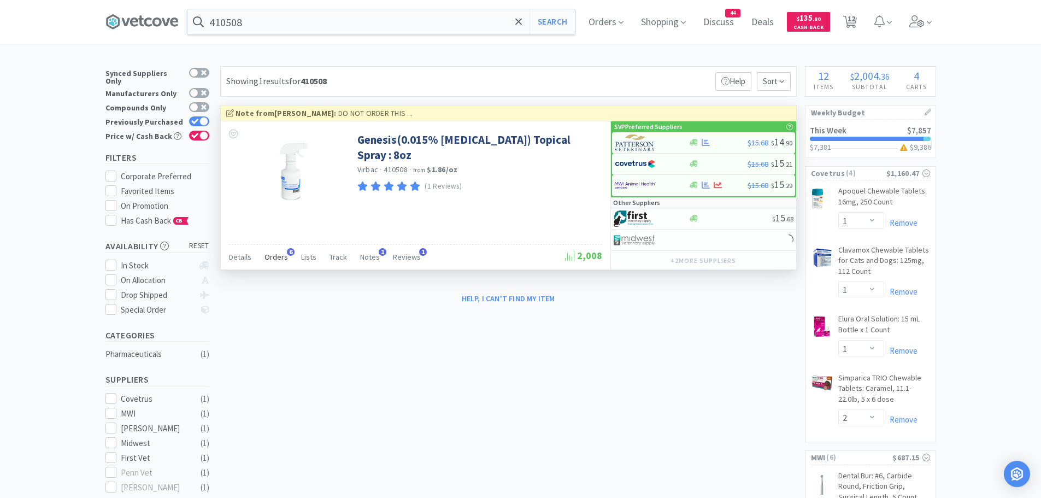
click at [277, 254] on span "Orders" at bounding box center [277, 257] width 24 height 10
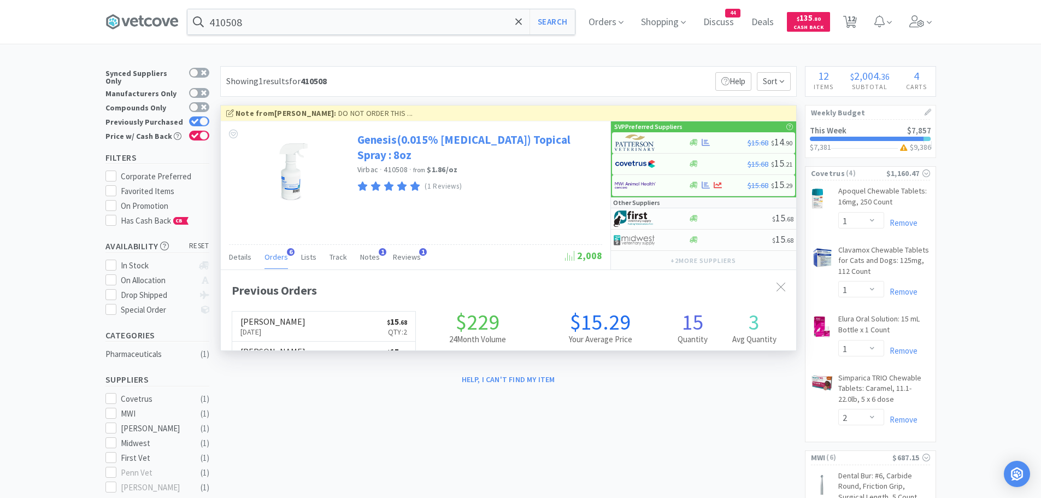
scroll to position [283, 576]
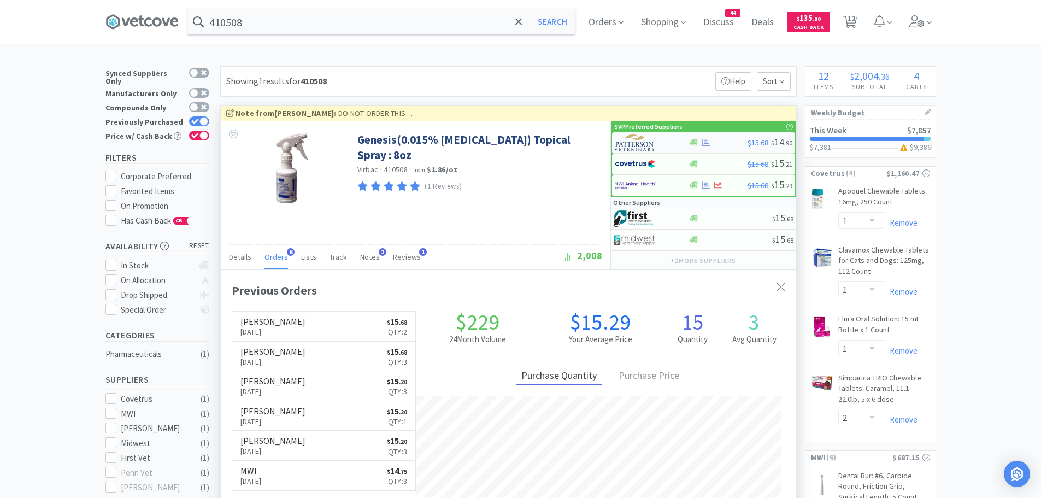
click at [631, 143] on img at bounding box center [635, 142] width 41 height 16
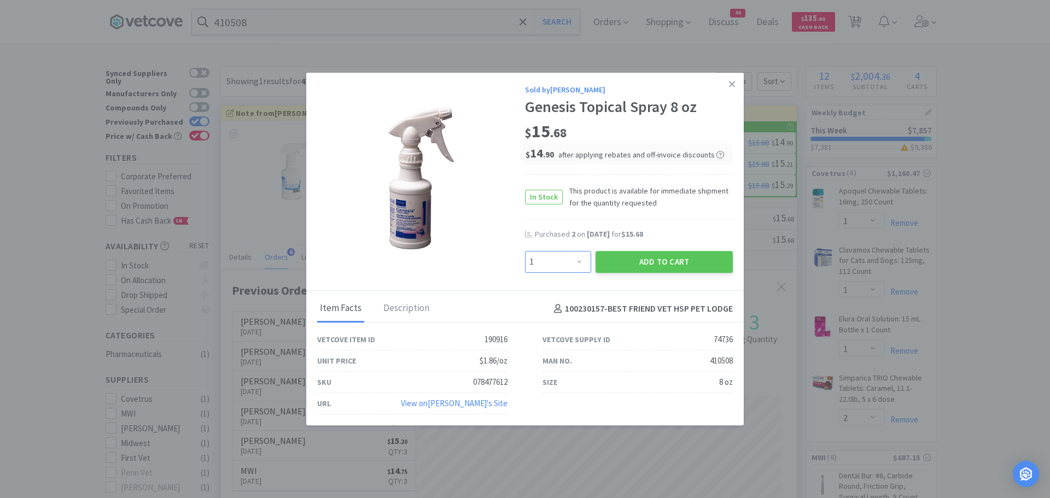
click at [578, 262] on select "Enter Quantity 1 2 3 4 5 6 7 8 9 10 11 12 13 14 15 16 17 18 19 20 Enter Quantity" at bounding box center [558, 262] width 66 height 22
select select "2"
click at [525, 251] on select "Enter Quantity 1 2 3 4 5 6 7 8 9 10 11 12 13 14 15 16 17 18 19 20 Enter Quantity" at bounding box center [558, 262] width 66 height 22
click at [631, 261] on button "Add to Cart" at bounding box center [663, 262] width 137 height 22
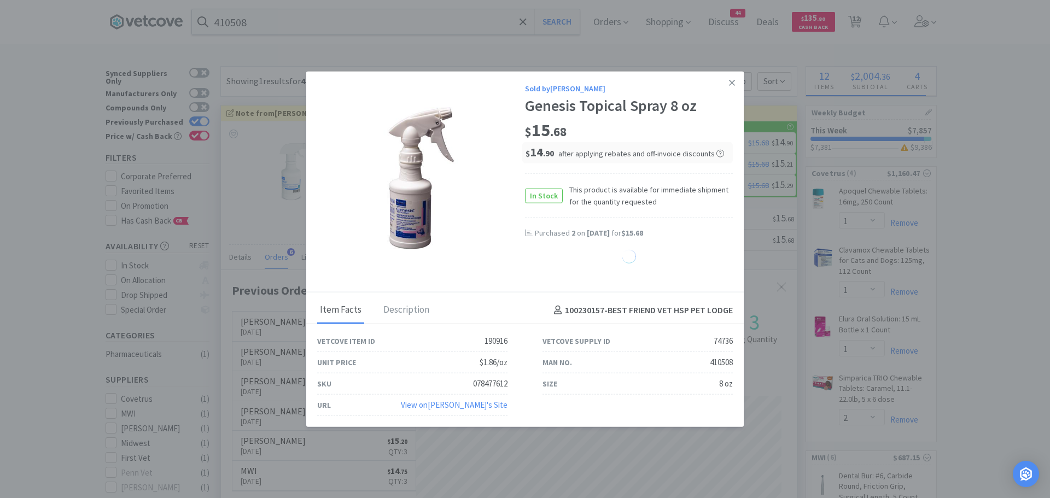
select select "2"
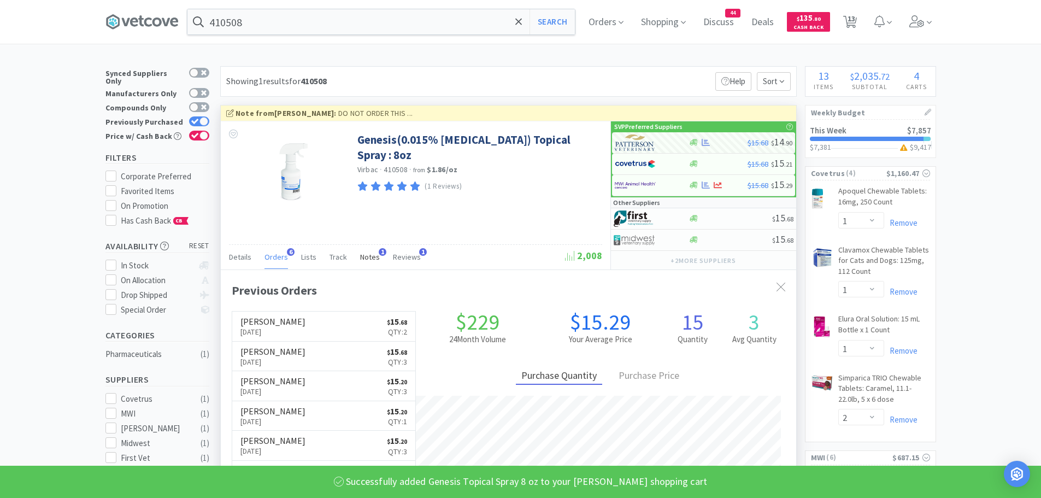
click at [364, 257] on span "Notes" at bounding box center [370, 257] width 20 height 10
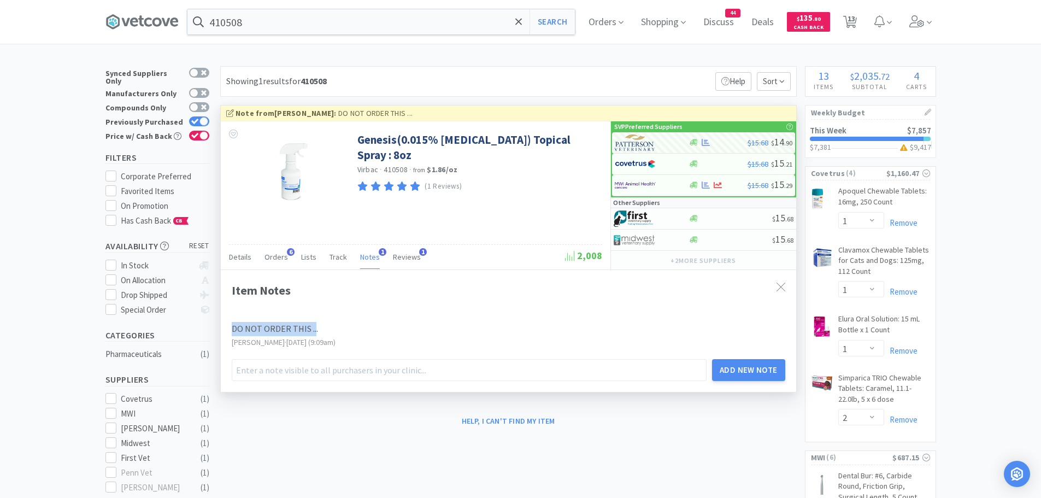
drag, startPoint x: 312, startPoint y: 327, endPoint x: 224, endPoint y: 331, distance: 88.1
click at [224, 331] on div "Item Notes DO NOT ORDER THIS ... [PERSON_NAME] · [DATE] (9:09am) Add New Note" at bounding box center [509, 330] width 576 height 122
click at [782, 284] on icon at bounding box center [781, 287] width 9 height 9
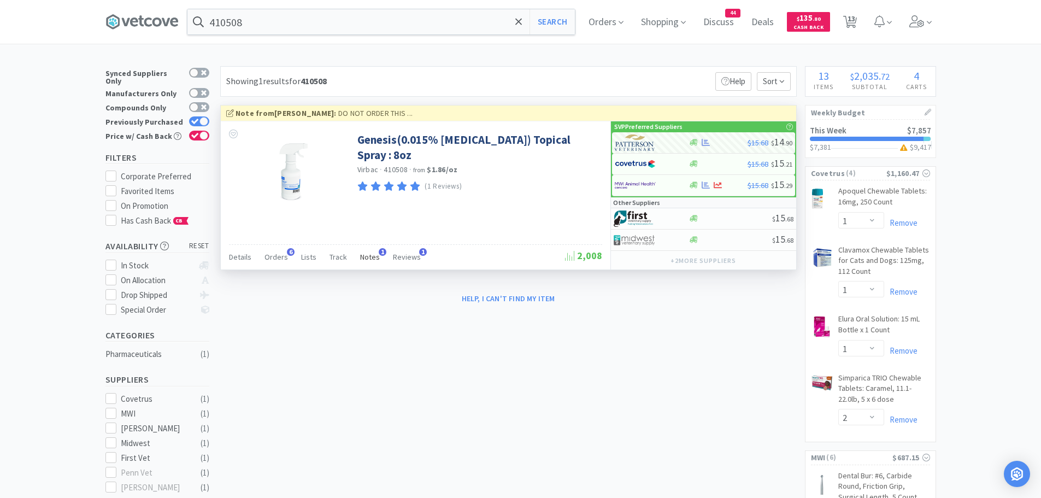
click at [371, 252] on span "Notes" at bounding box center [370, 257] width 20 height 10
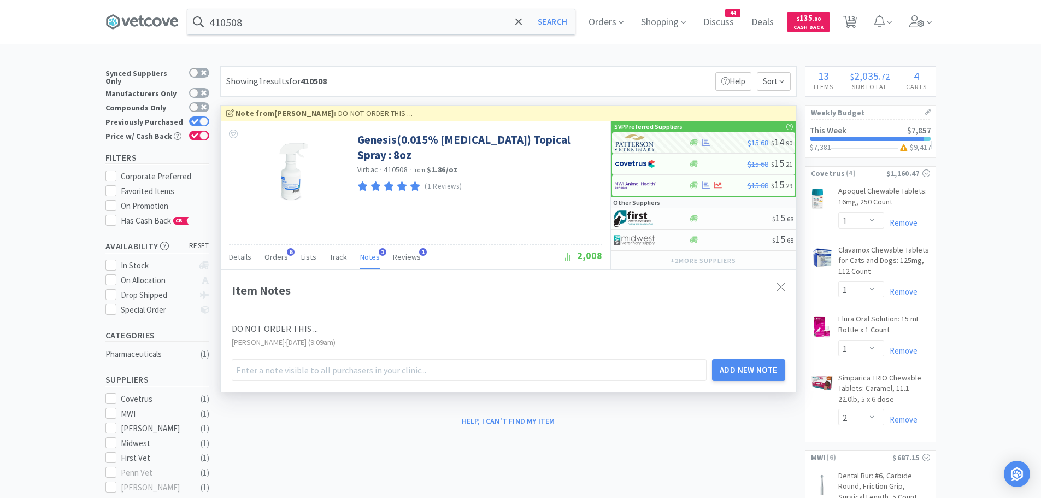
click at [283, 331] on div "DO NOT ORDER THIS ..." at bounding box center [486, 329] width 508 height 14
click at [306, 327] on div "DO NOT ORDER THIS ..." at bounding box center [486, 329] width 508 height 14
click at [230, 113] on icon at bounding box center [230, 113] width 8 height 8
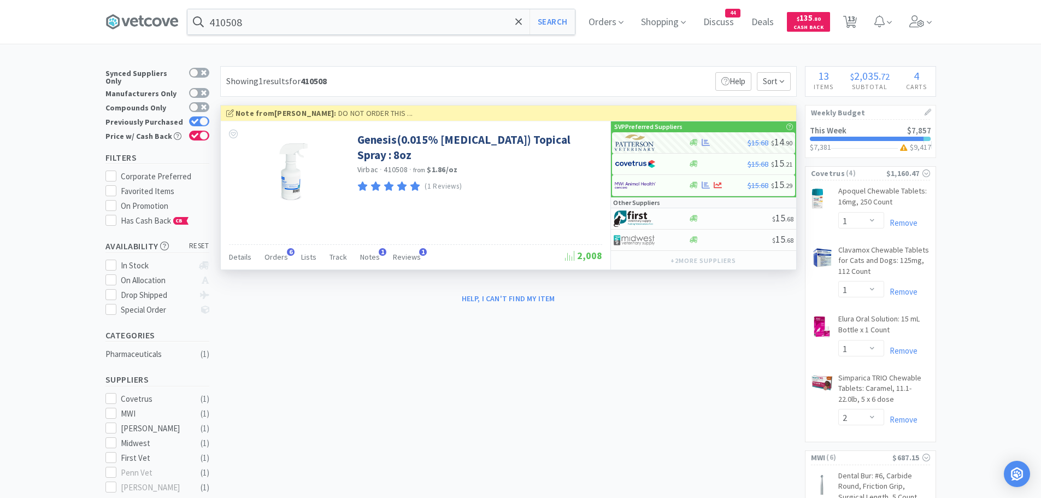
click at [230, 113] on icon at bounding box center [230, 113] width 8 height 8
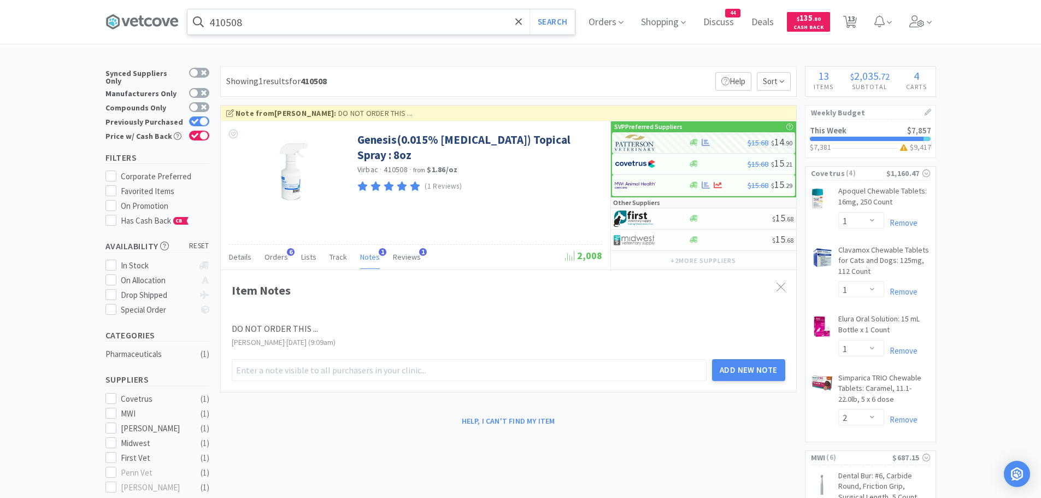
click at [307, 33] on input "410508" at bounding box center [381, 21] width 388 height 25
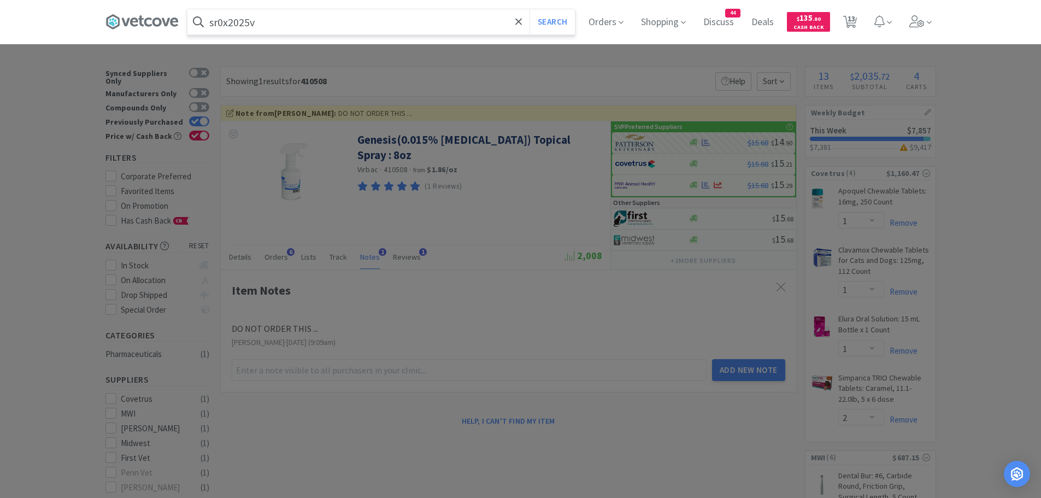
type input "sr0x2025v"
click at [530, 9] on button "Search" at bounding box center [552, 21] width 45 height 25
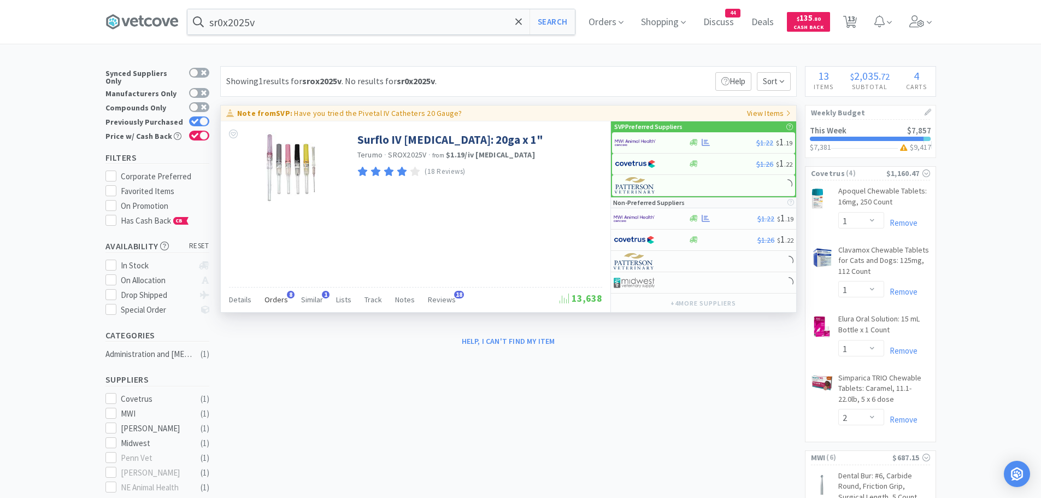
click at [272, 299] on span "Orders" at bounding box center [277, 300] width 24 height 10
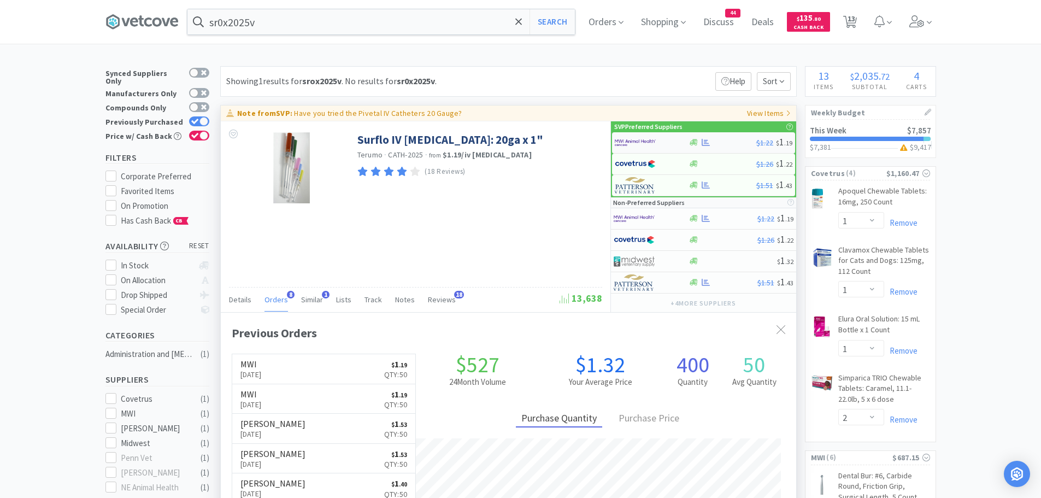
scroll to position [292, 576]
click at [637, 140] on img at bounding box center [635, 142] width 41 height 16
select select "50"
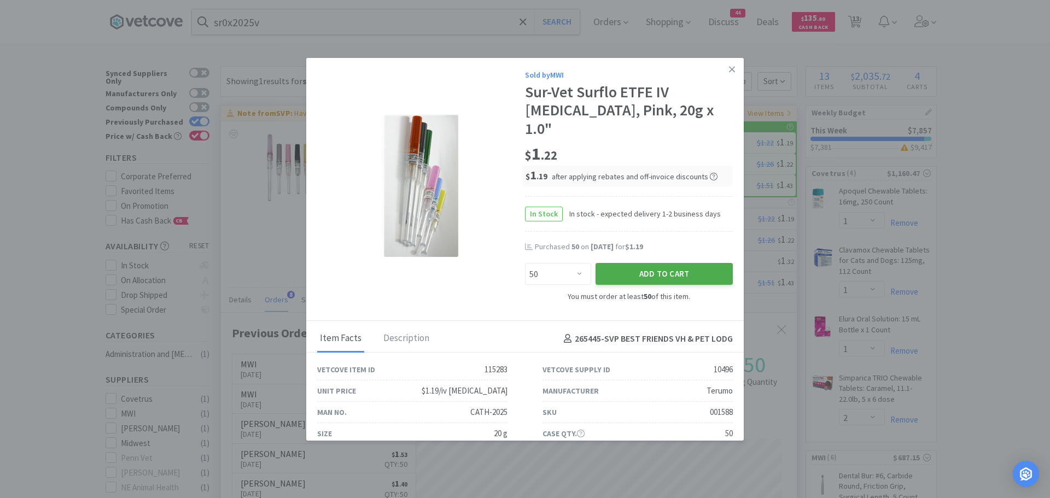
click at [614, 263] on button "Add to Cart" at bounding box center [663, 274] width 137 height 22
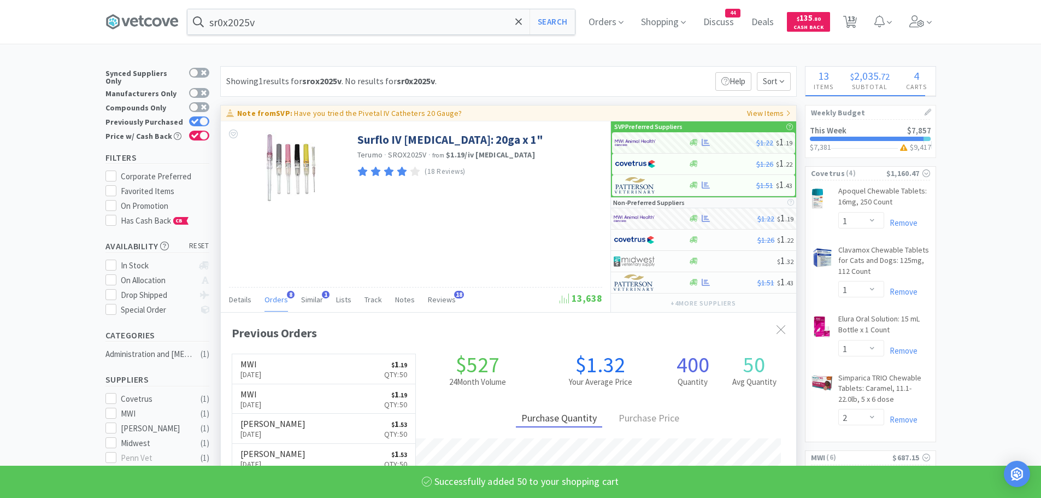
select select "50"
select select "100"
select select "6"
click at [282, 22] on input "sr0x2025v" at bounding box center [381, 21] width 388 height 25
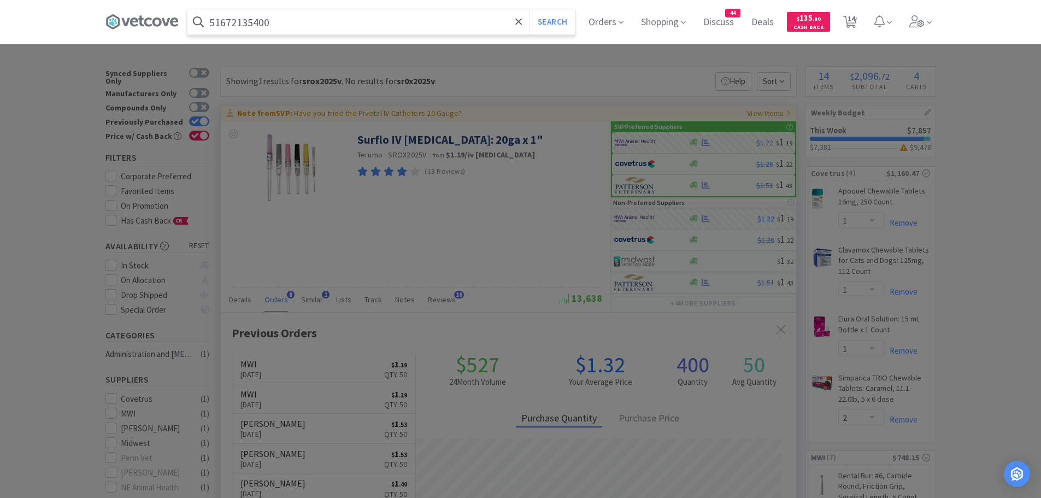
type input "51672135400"
click at [530, 9] on button "Search" at bounding box center [552, 21] width 45 height 25
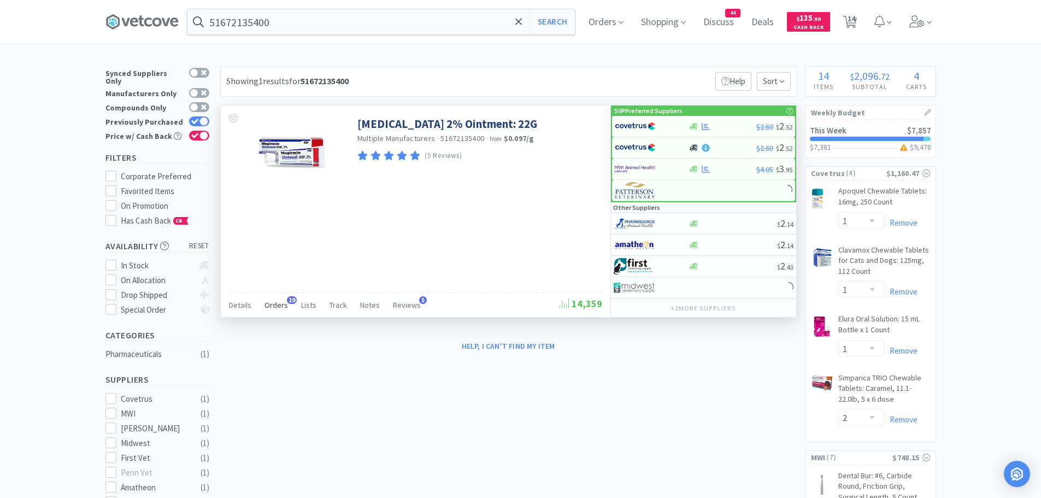
click at [280, 303] on span "Orders" at bounding box center [277, 305] width 24 height 10
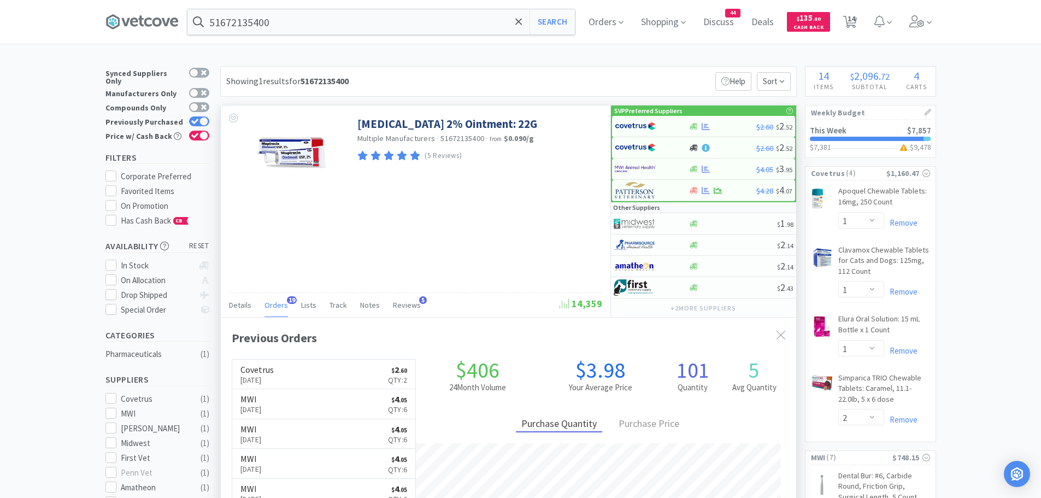
scroll to position [293, 576]
click at [643, 122] on img at bounding box center [635, 126] width 41 height 16
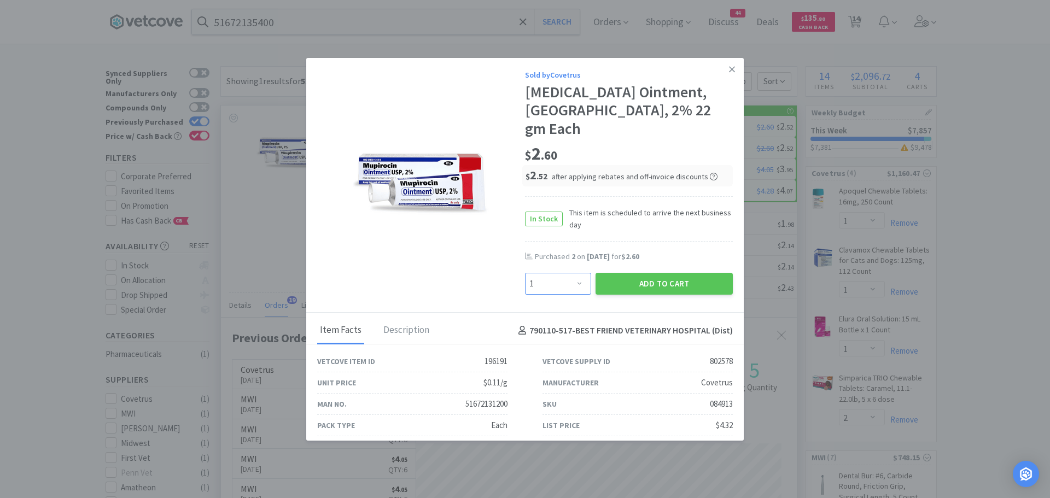
click at [565, 273] on select "Enter Quantity 1 2 3 4 5 6 7 8 9 10 11 12 13 14 15 16 17 18 19 20 Enter Quantity" at bounding box center [558, 284] width 66 height 22
select select "2"
click at [525, 273] on select "Enter Quantity 1 2 3 4 5 6 7 8 9 10 11 12 13 14 15 16 17 18 19 20 Enter Quantity" at bounding box center [558, 284] width 66 height 22
click at [616, 273] on button "Add to Cart" at bounding box center [663, 284] width 137 height 22
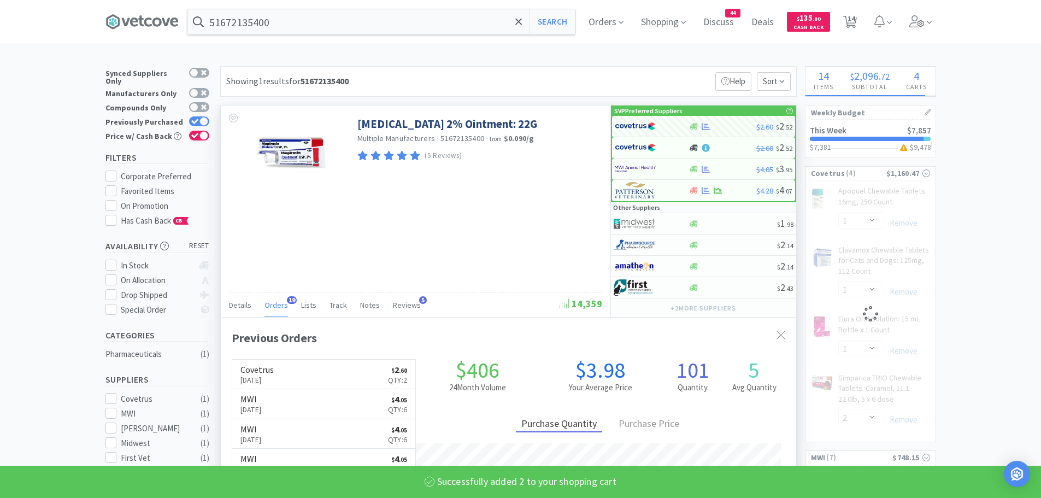
select select "2"
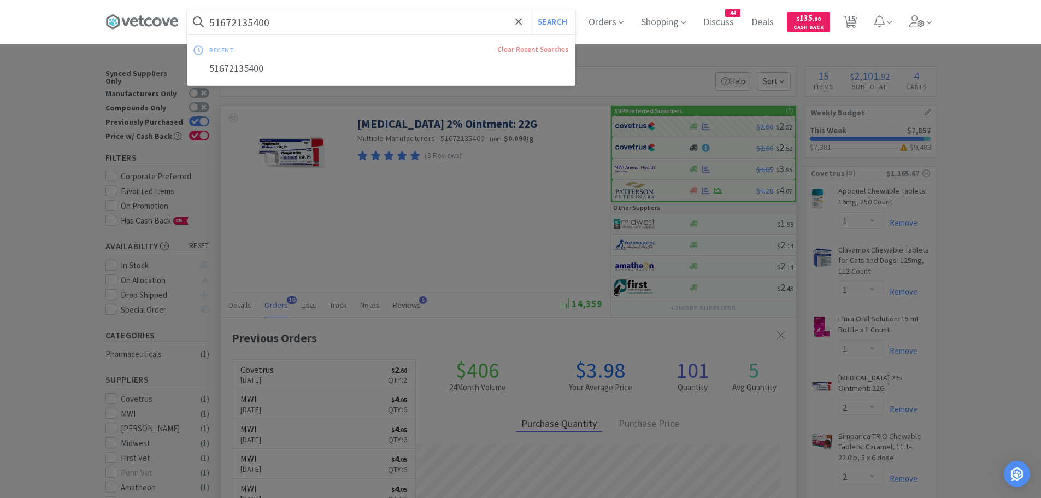
click at [308, 18] on input "51672135400" at bounding box center [381, 21] width 388 height 25
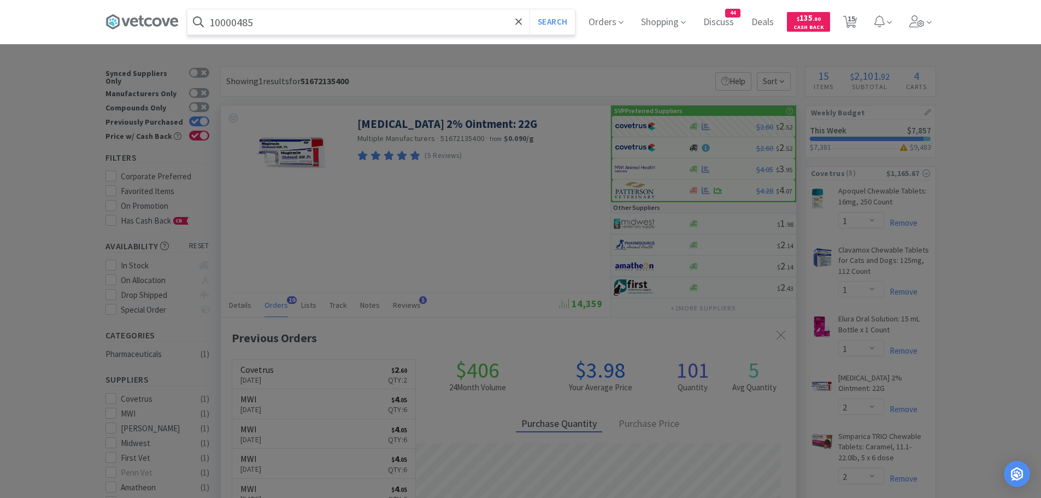
type input "10000485"
click at [530, 9] on button "Search" at bounding box center [552, 21] width 45 height 25
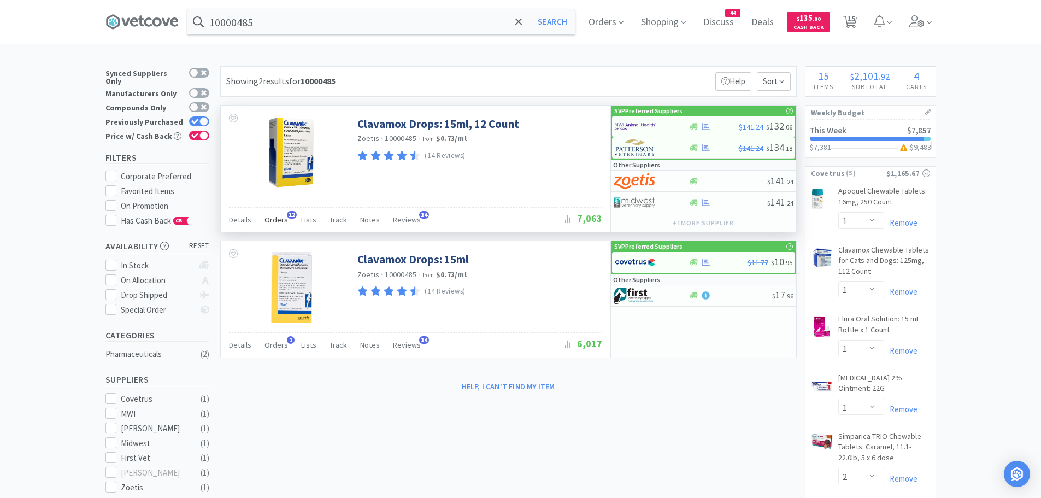
click at [282, 216] on span "Orders" at bounding box center [277, 220] width 24 height 10
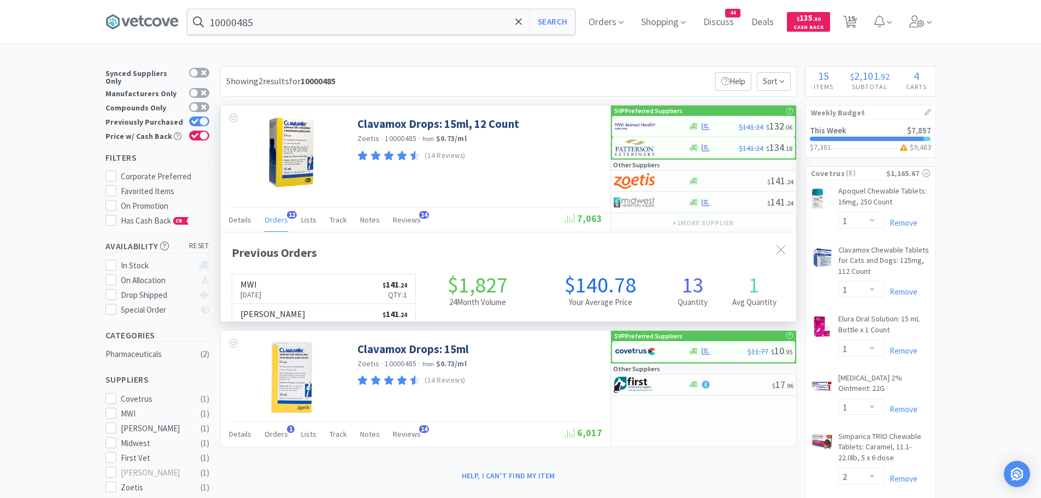
scroll to position [293, 576]
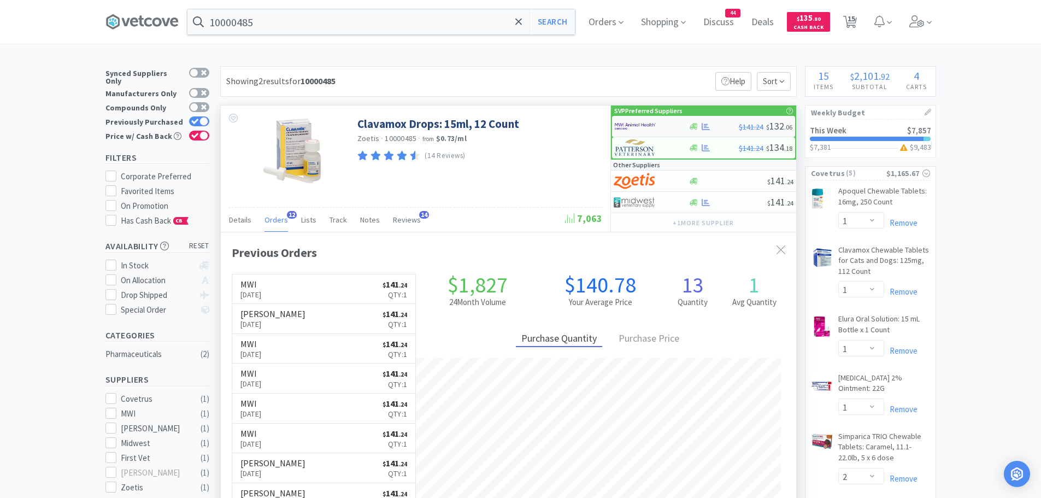
click at [630, 121] on img at bounding box center [635, 126] width 41 height 16
select select "1"
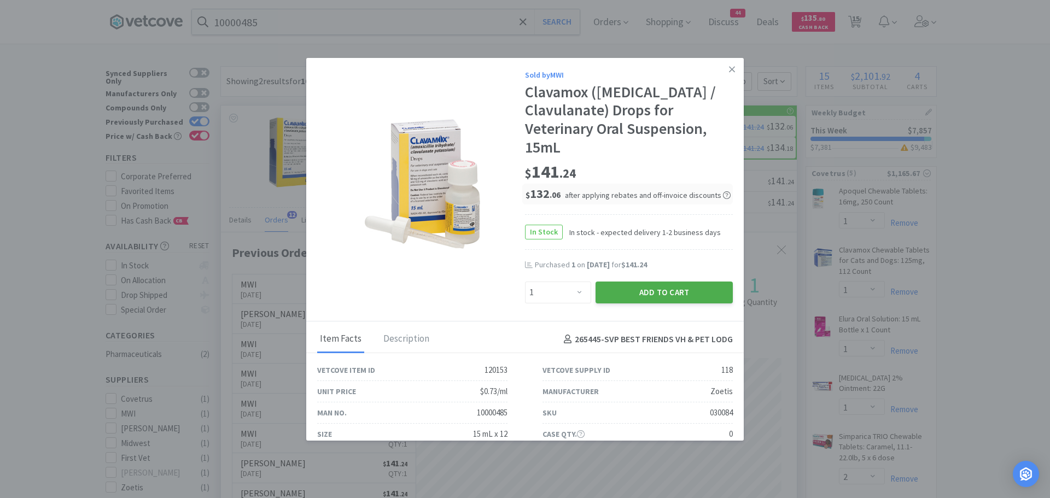
click at [611, 295] on button "Add to Cart" at bounding box center [663, 293] width 137 height 22
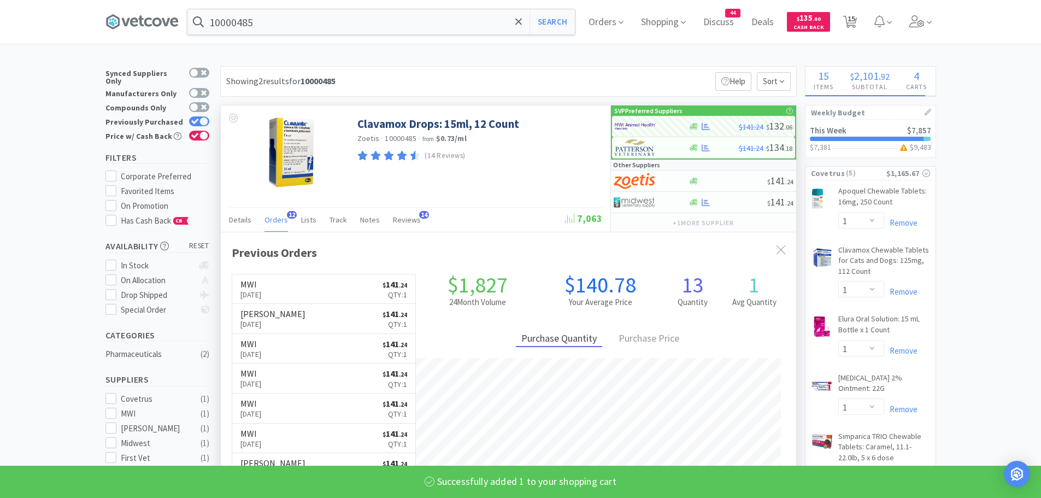
select select "1"
select select "4"
select select "50"
select select "2"
select select "100"
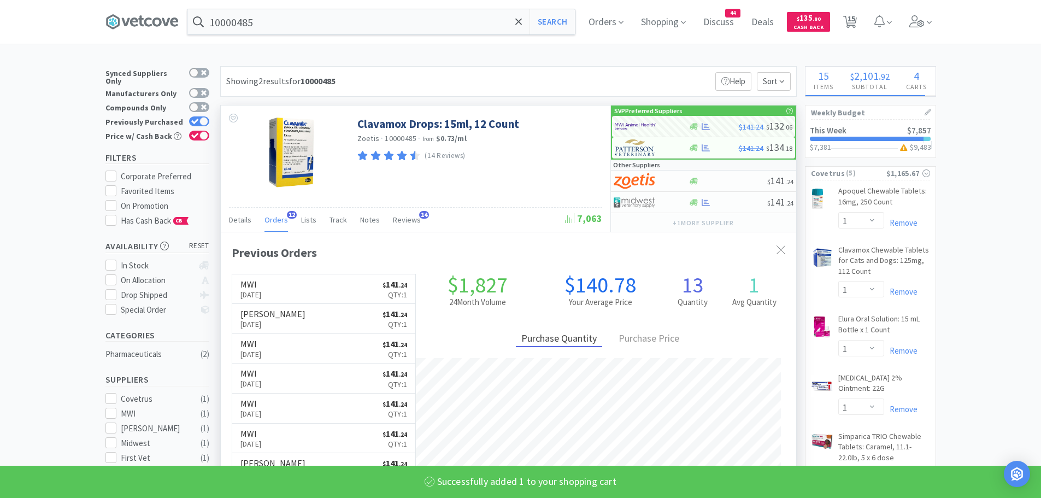
select select "6"
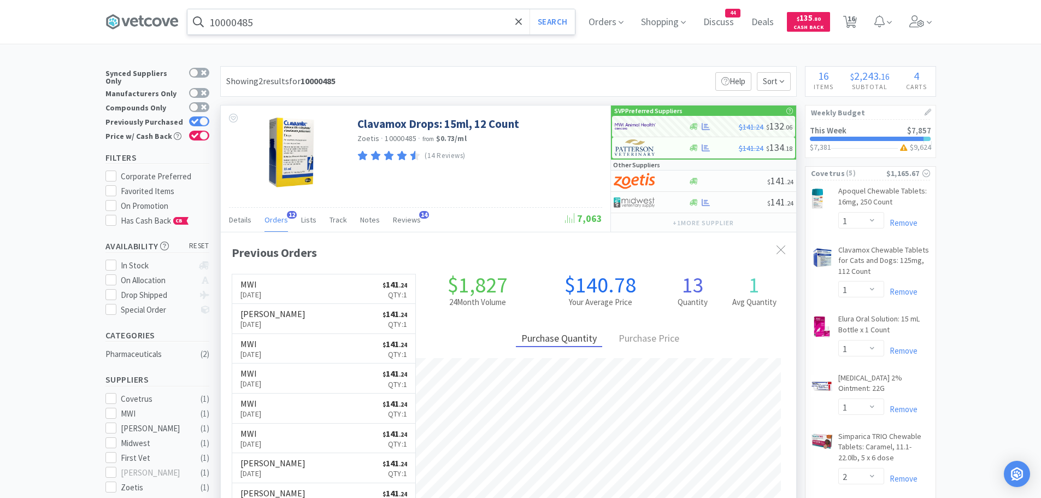
click at [289, 22] on input "10000485" at bounding box center [381, 21] width 388 height 25
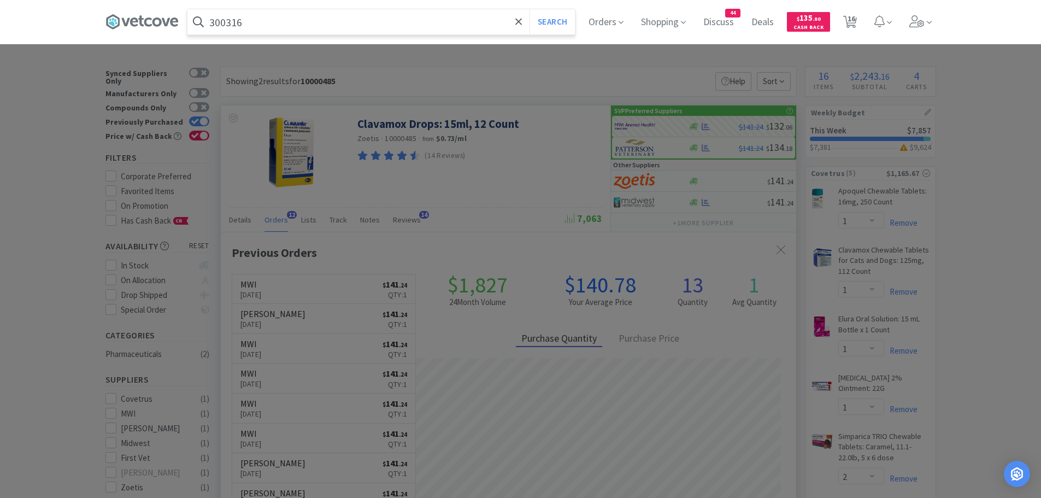
click at [530, 9] on button "Search" at bounding box center [552, 21] width 45 height 25
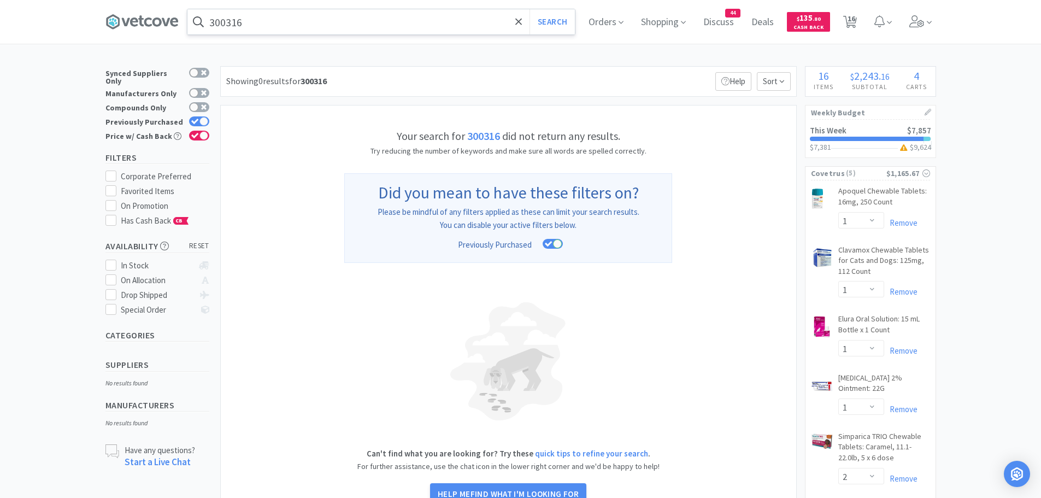
click at [307, 26] on input "300316" at bounding box center [381, 21] width 388 height 25
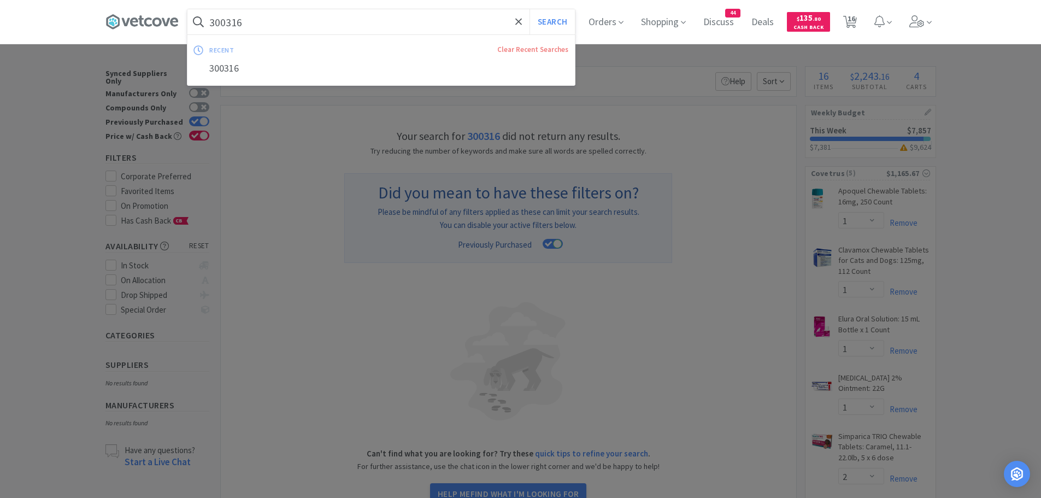
click at [530, 9] on button "Search" at bounding box center [552, 21] width 45 height 25
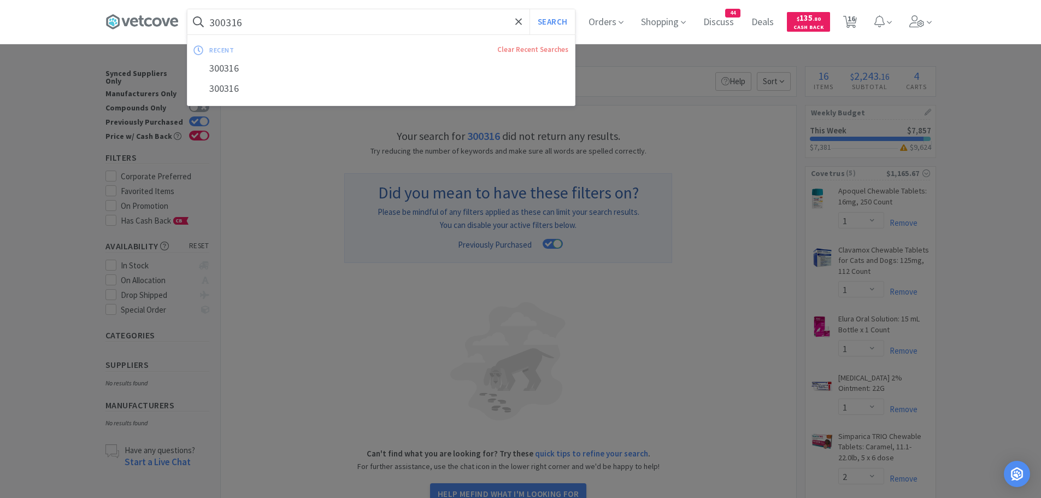
click at [322, 17] on input "300316" at bounding box center [381, 21] width 388 height 25
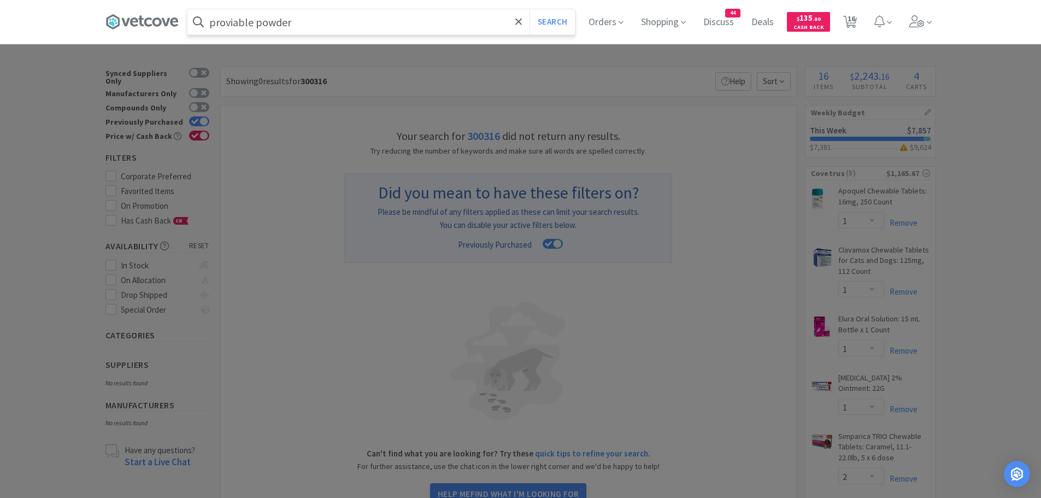
type input "proviable powder"
click at [530, 9] on button "Search" at bounding box center [552, 21] width 45 height 25
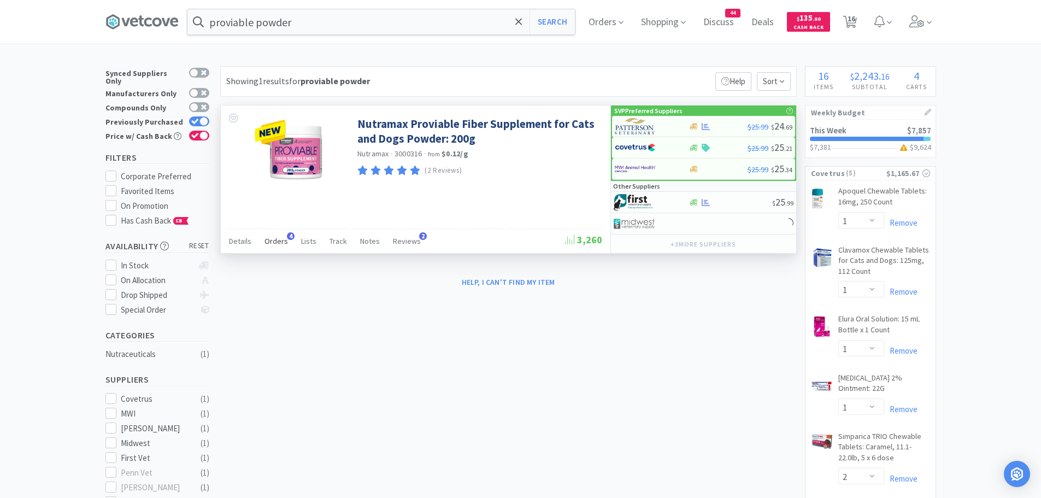
click at [281, 235] on div "Orders 4" at bounding box center [277, 242] width 24 height 21
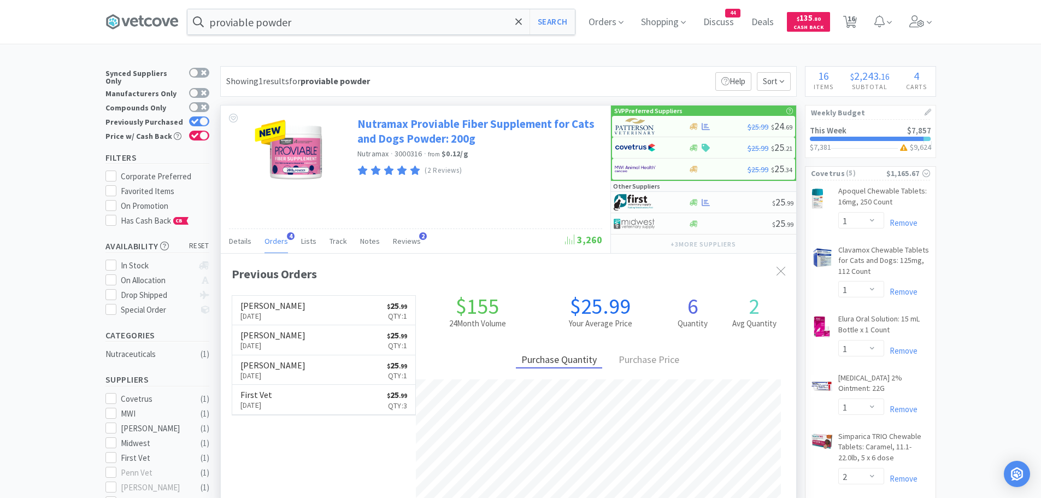
scroll to position [283, 576]
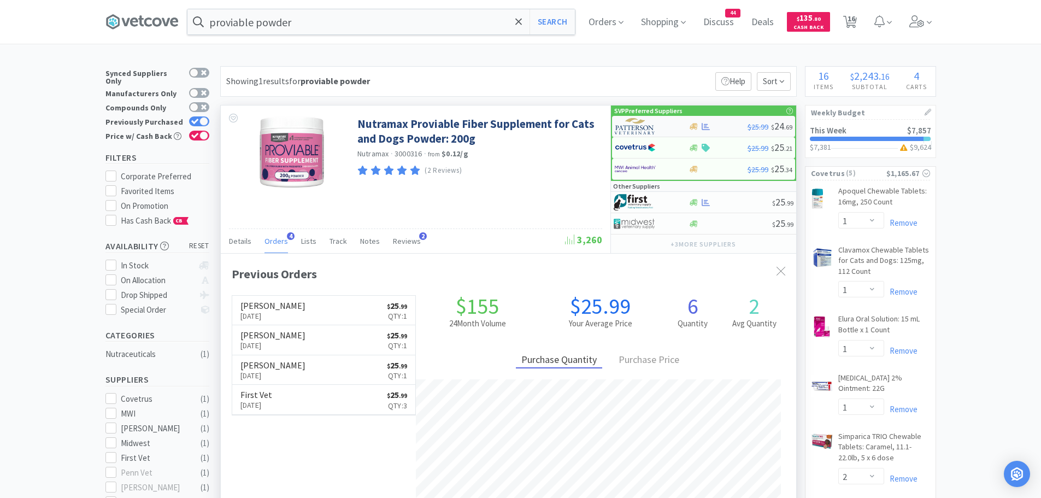
click at [671, 130] on div at bounding box center [645, 126] width 60 height 19
select select "1"
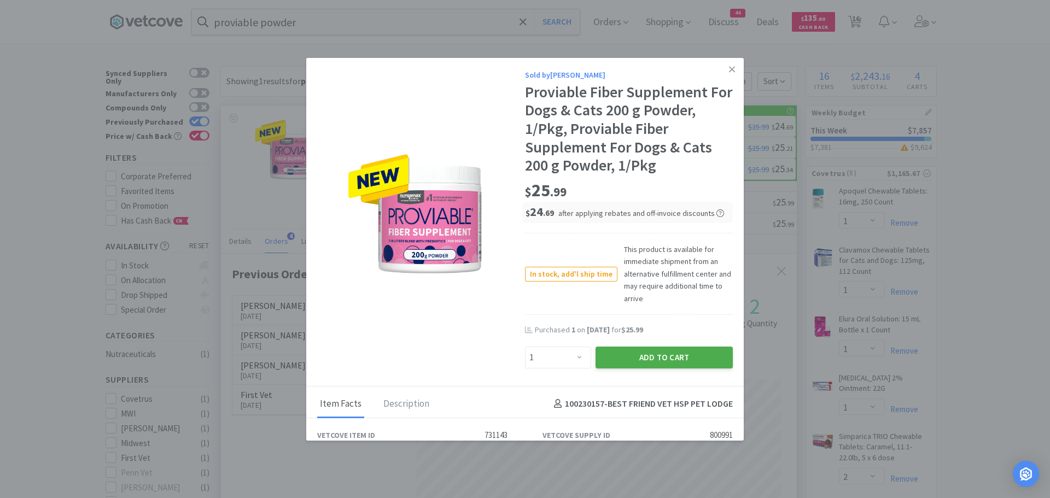
click at [602, 355] on button "Add to Cart" at bounding box center [663, 358] width 137 height 22
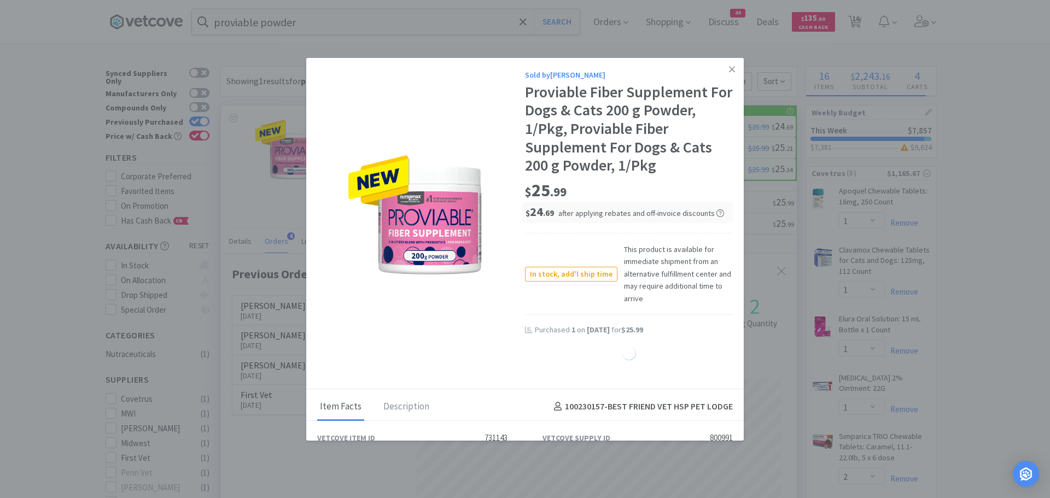
select select "1"
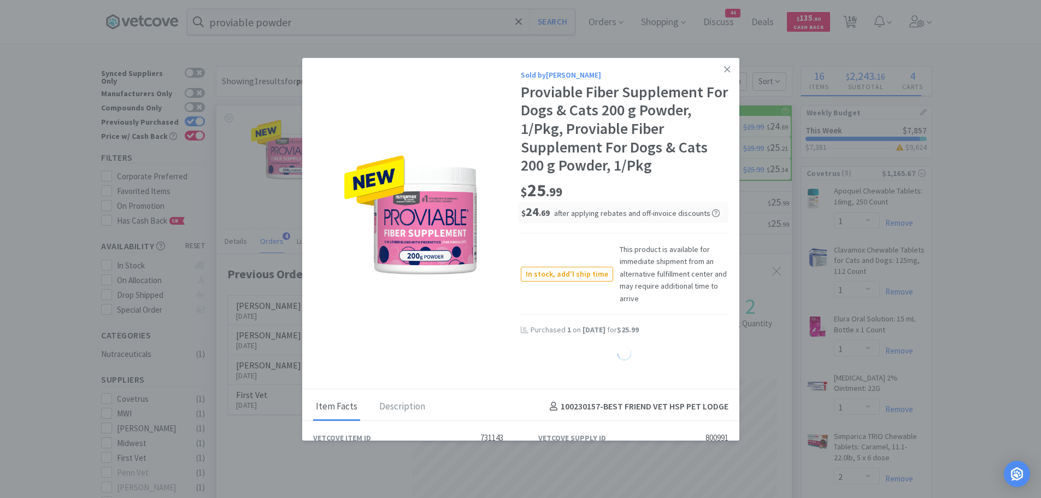
select select "2"
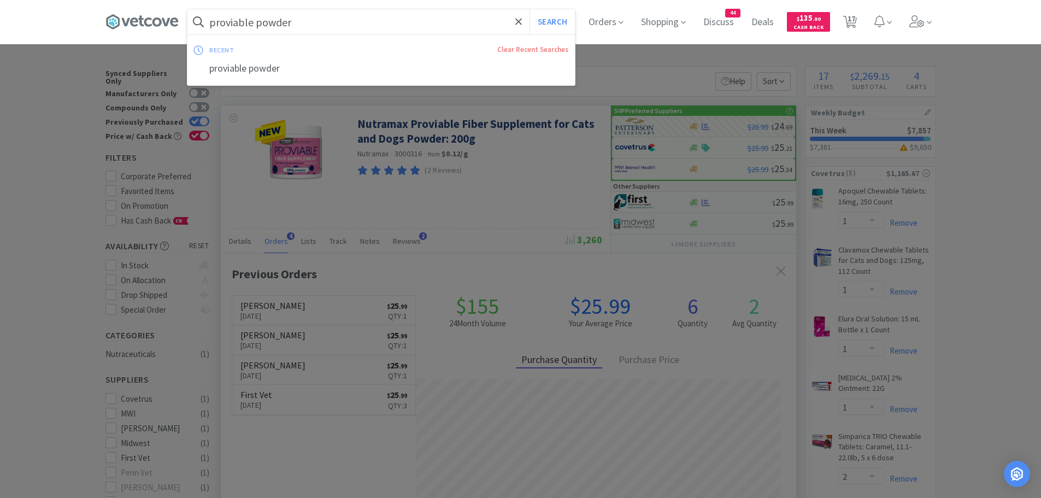
click at [364, 27] on input "proviable powder" at bounding box center [381, 21] width 388 height 25
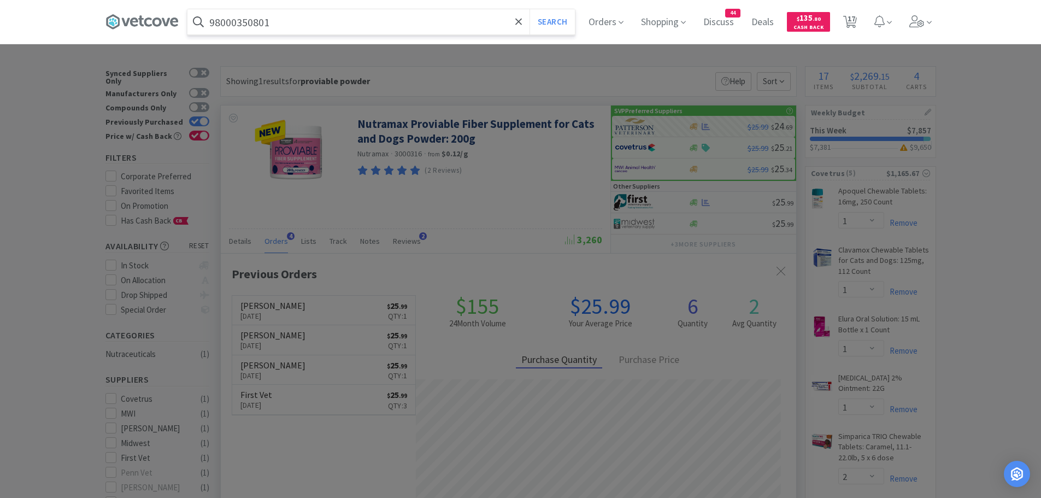
type input "98000350801"
click at [530, 9] on button "Search" at bounding box center [552, 21] width 45 height 25
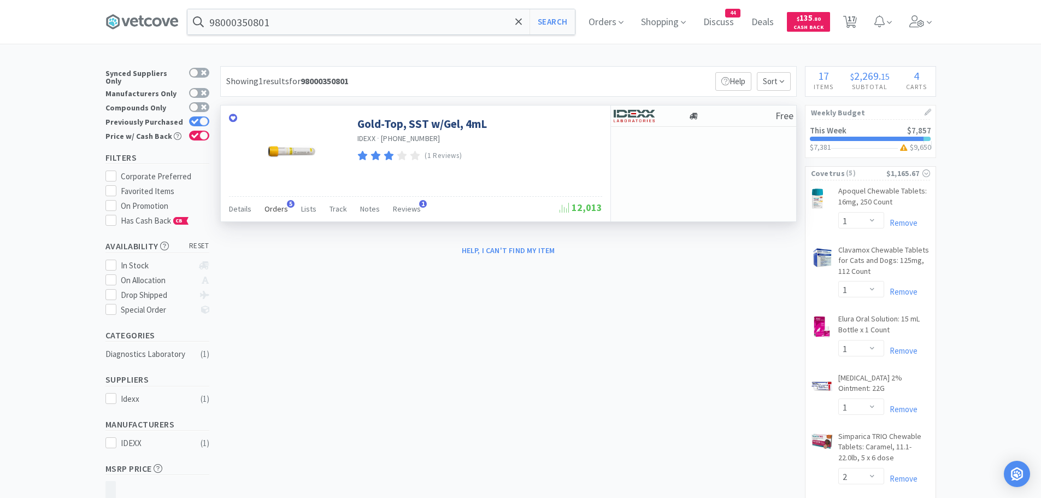
click at [287, 203] on span "5" at bounding box center [291, 204] width 8 height 8
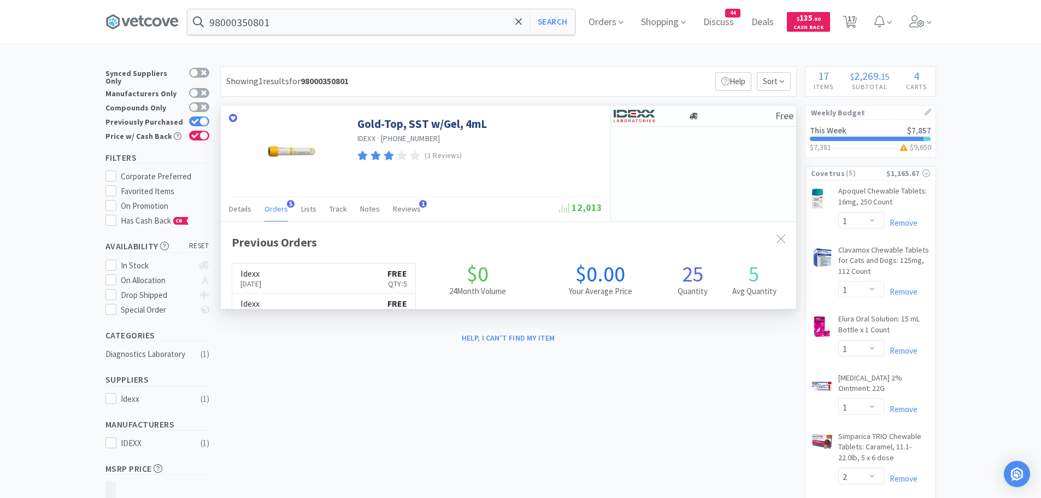
scroll to position [283, 576]
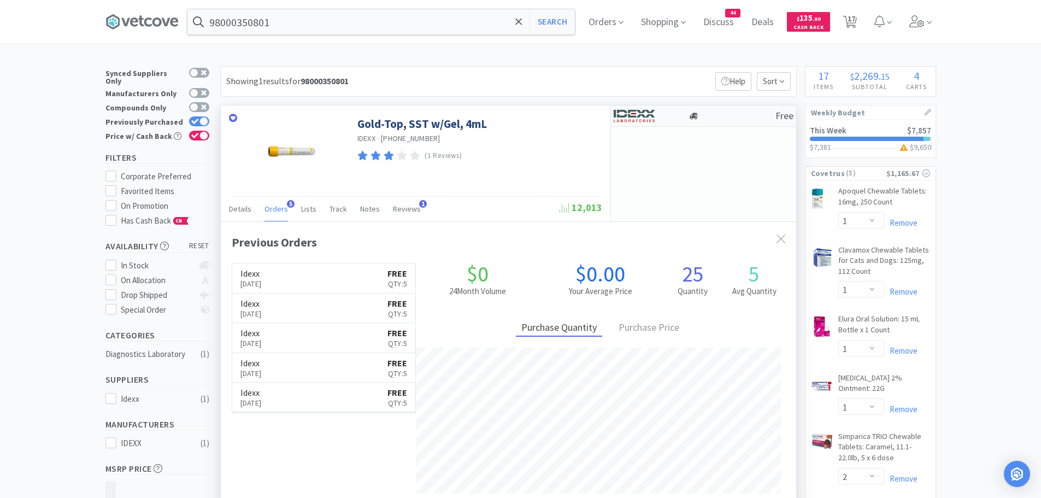
click at [635, 115] on img at bounding box center [634, 116] width 41 height 16
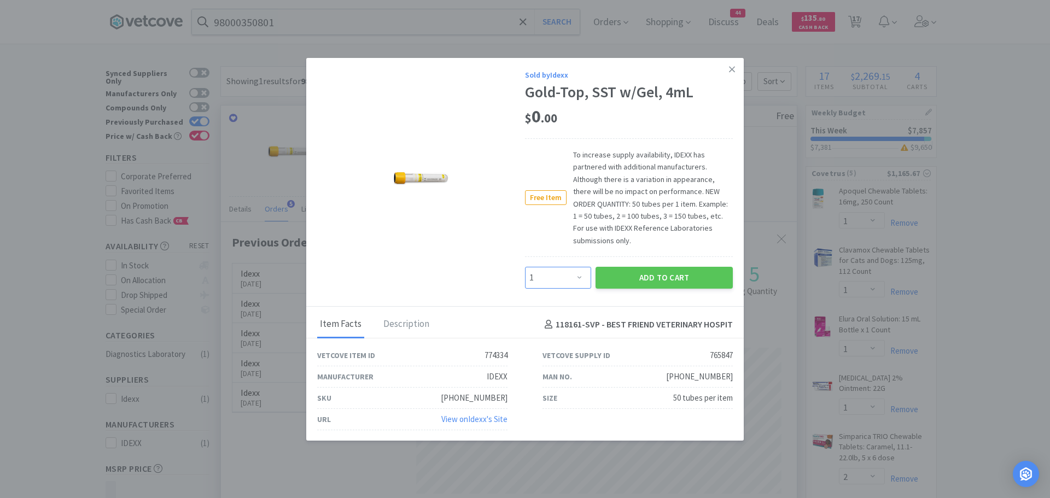
click at [558, 280] on select "Enter Quantity 1 2 3 4 5 6 7 8 9 10 11 12 13 14 15 16 17 18 19 20 Enter Quantity" at bounding box center [558, 278] width 66 height 22
select select "5"
click at [525, 267] on select "Enter Quantity 1 2 3 4 5 6 7 8 9 10 11 12 13 14 15 16 17 18 19 20 Enter Quantity" at bounding box center [558, 278] width 66 height 22
click at [666, 274] on button "Add to Cart" at bounding box center [663, 278] width 137 height 22
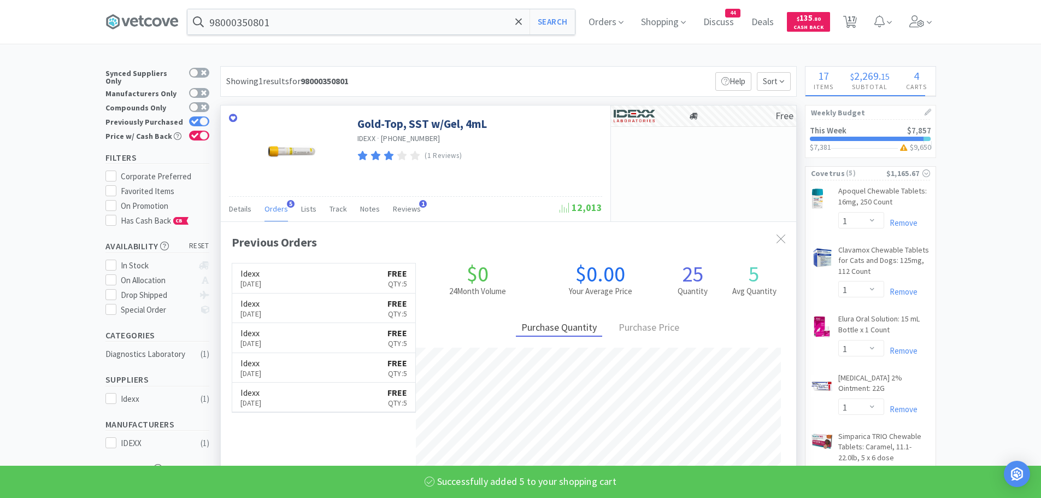
select select "5"
select select "1"
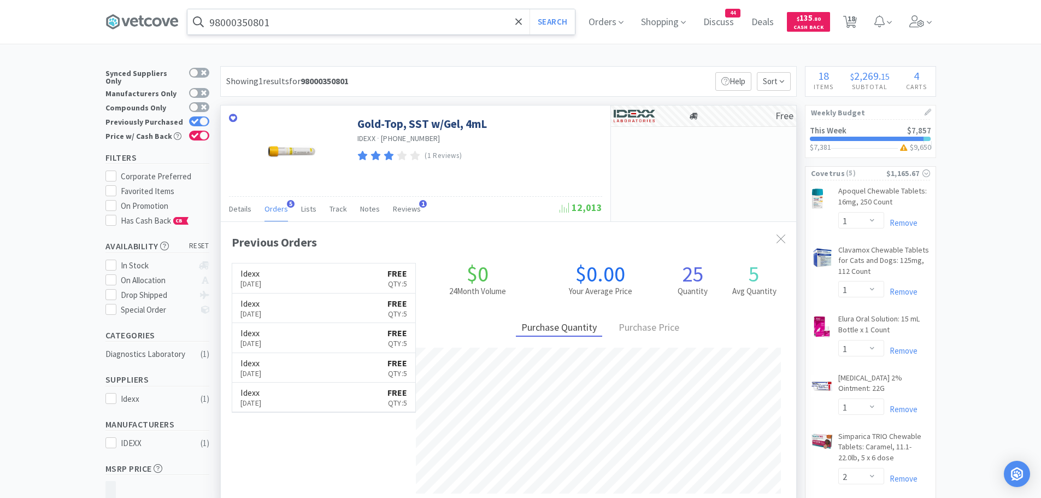
click at [289, 24] on input "98000350801" at bounding box center [381, 21] width 388 height 25
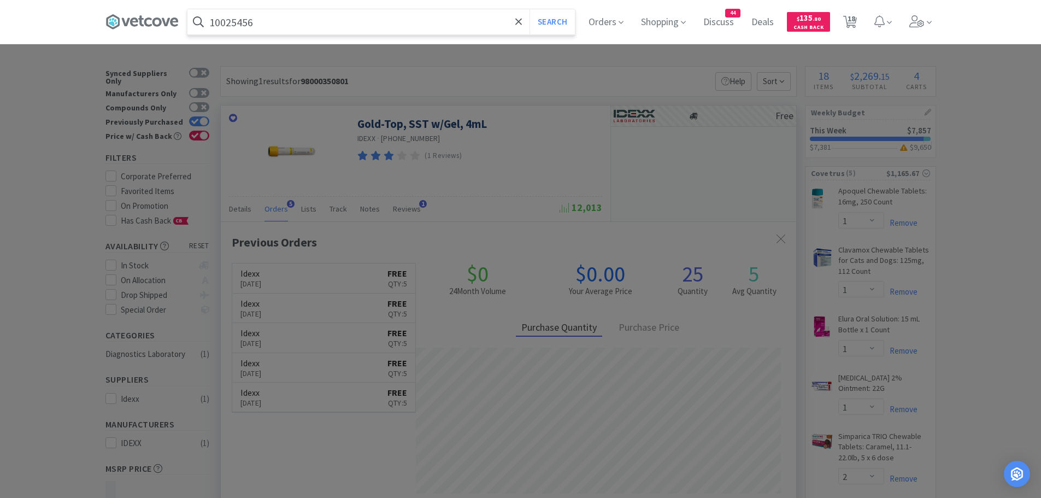
type input "10025456"
click at [530, 9] on button "Search" at bounding box center [552, 21] width 45 height 25
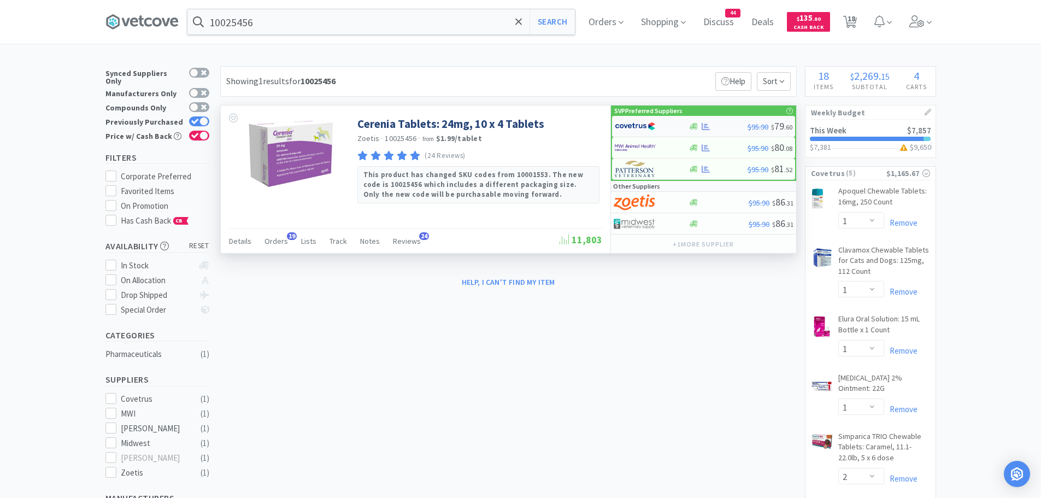
click at [621, 126] on img at bounding box center [635, 126] width 41 height 16
select select "1"
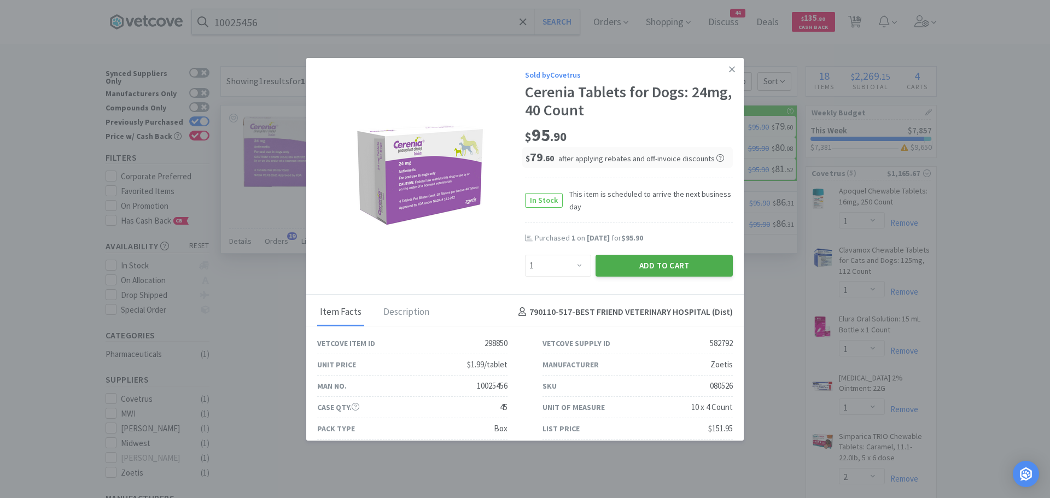
click at [612, 260] on button "Add to Cart" at bounding box center [663, 266] width 137 height 22
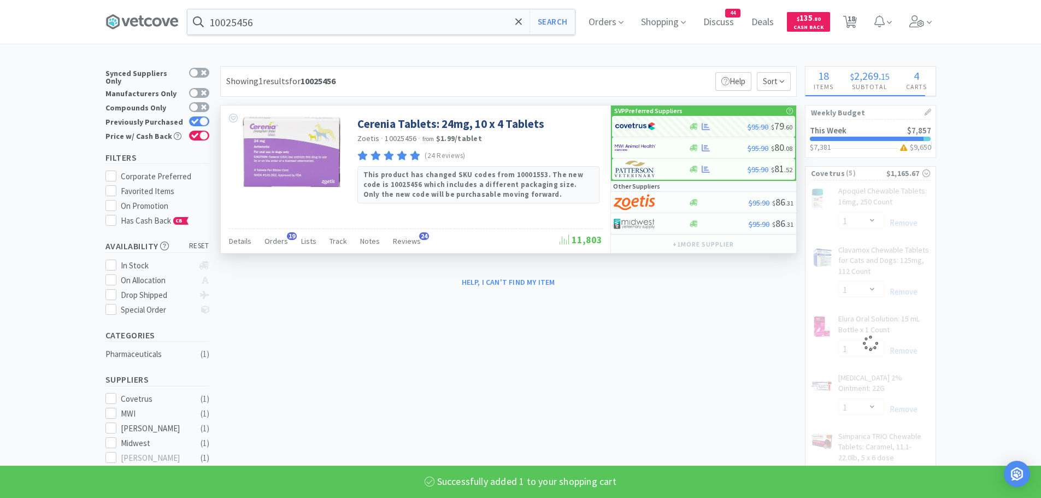
select select "1"
select select "2"
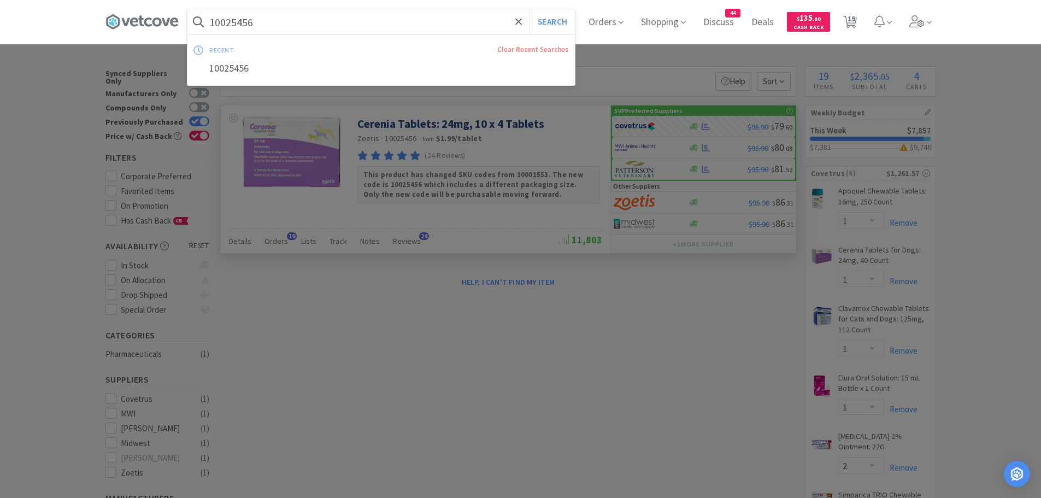
click at [292, 23] on input "10025456" at bounding box center [381, 21] width 388 height 25
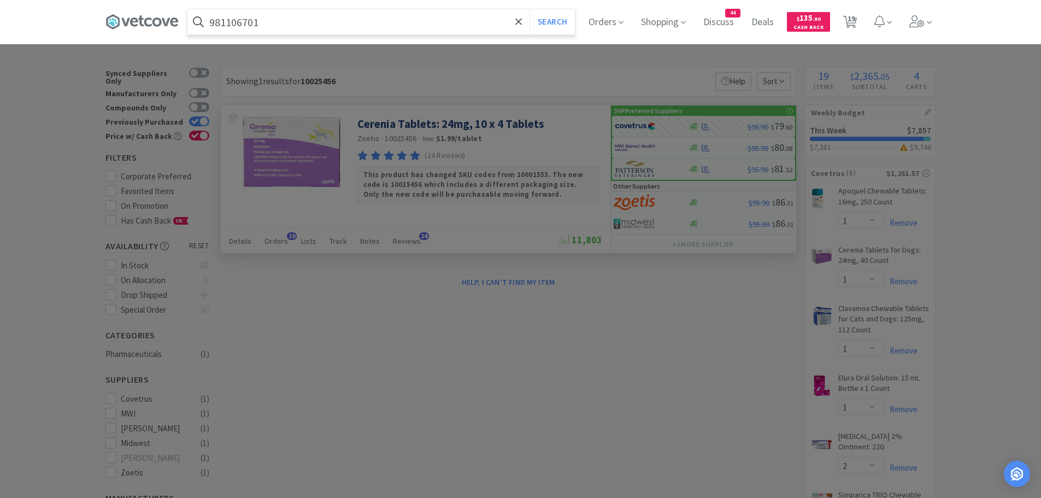
type input "981106701"
click at [530, 9] on button "Search" at bounding box center [552, 21] width 45 height 25
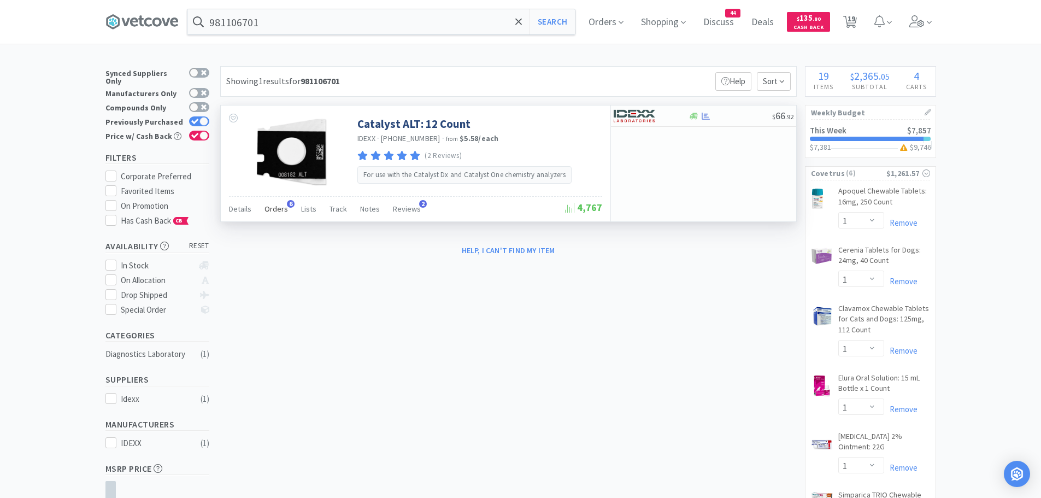
click at [277, 212] on span "Orders" at bounding box center [277, 209] width 24 height 10
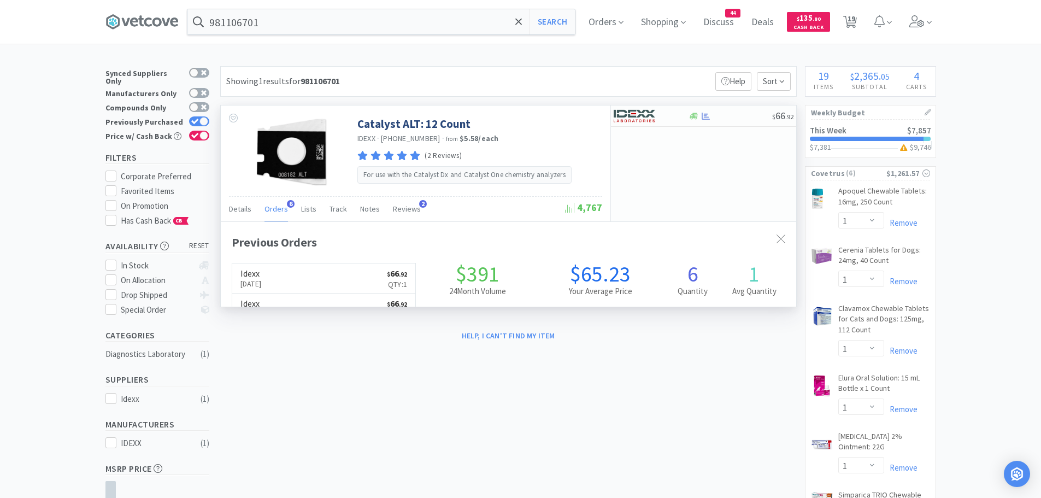
scroll to position [283, 576]
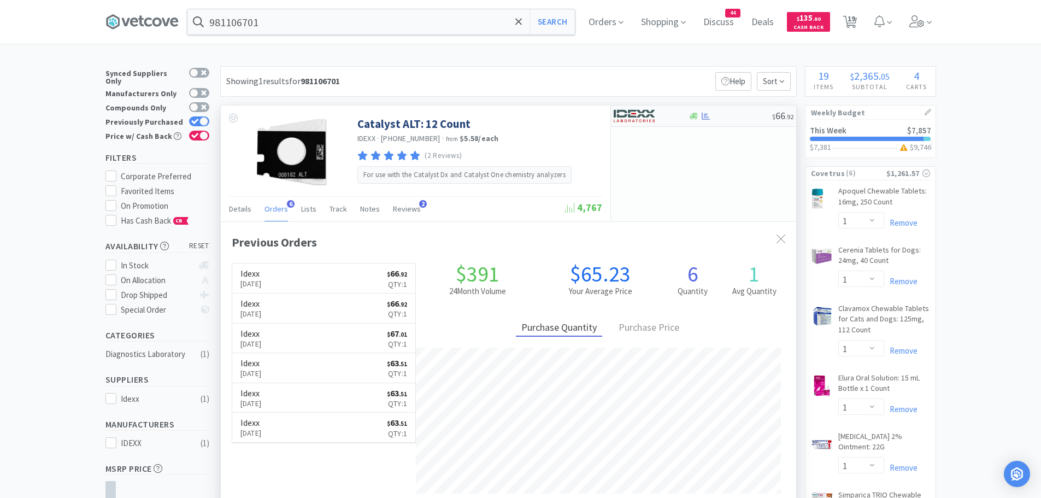
click at [642, 118] on img at bounding box center [634, 116] width 41 height 16
select select "1"
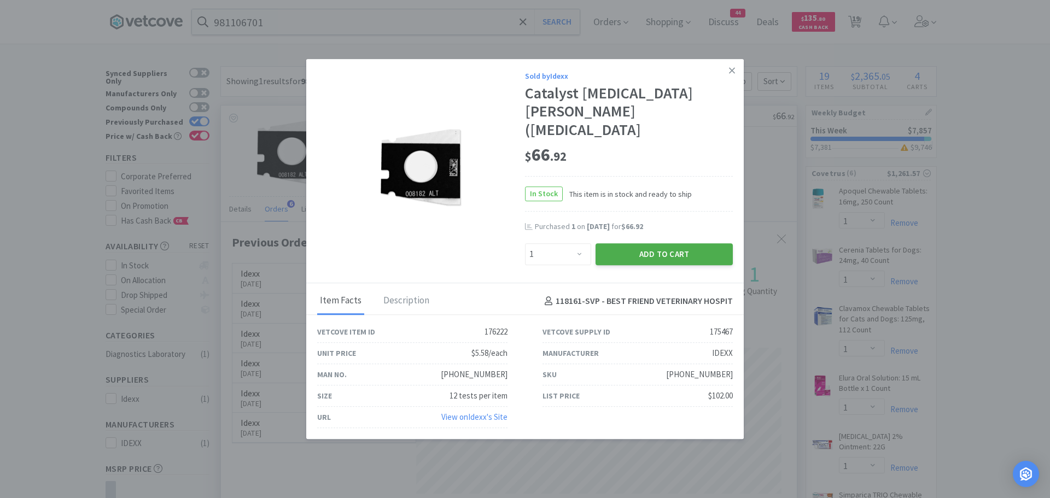
click at [614, 243] on button "Add to Cart" at bounding box center [663, 254] width 137 height 22
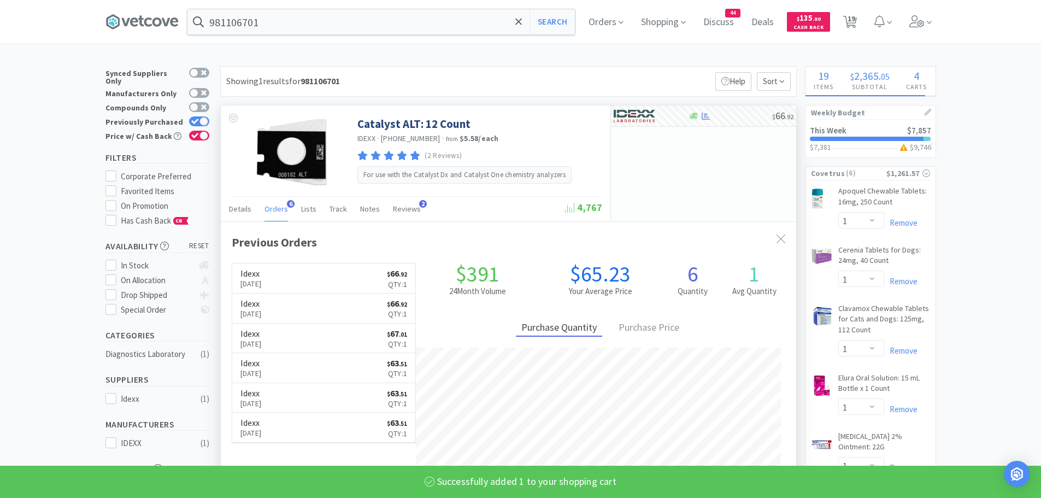
select select "1"
select select "5"
select select "1"
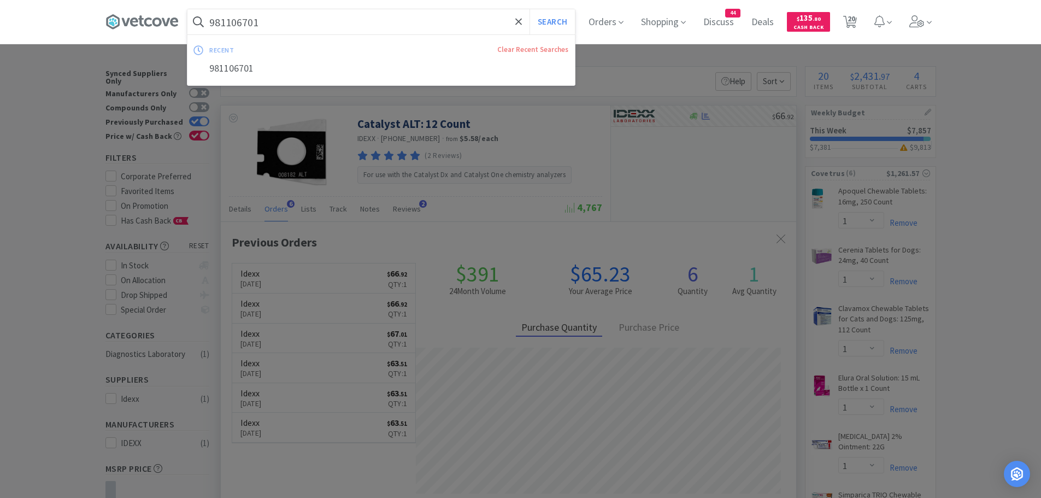
click at [297, 25] on input "981106701" at bounding box center [381, 21] width 388 height 25
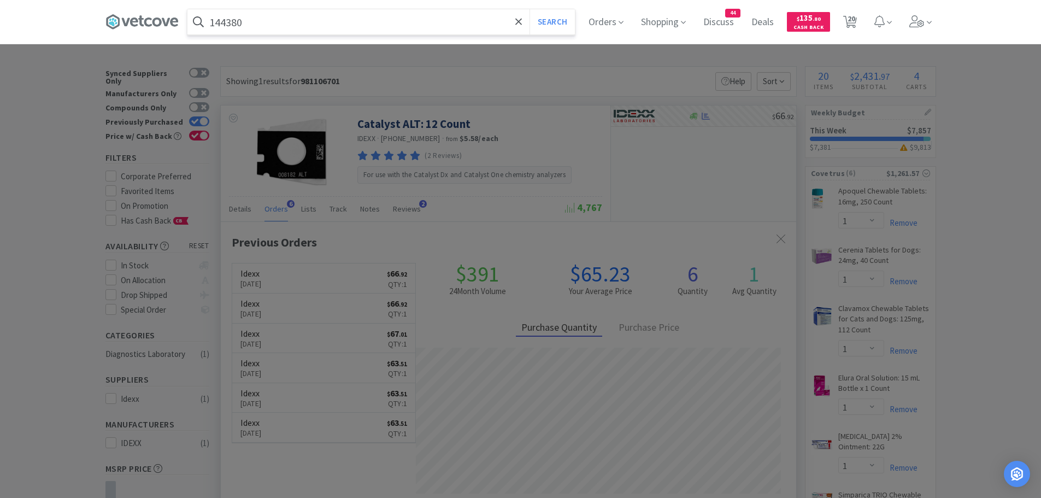
type input "144380"
click at [530, 9] on button "Search" at bounding box center [552, 21] width 45 height 25
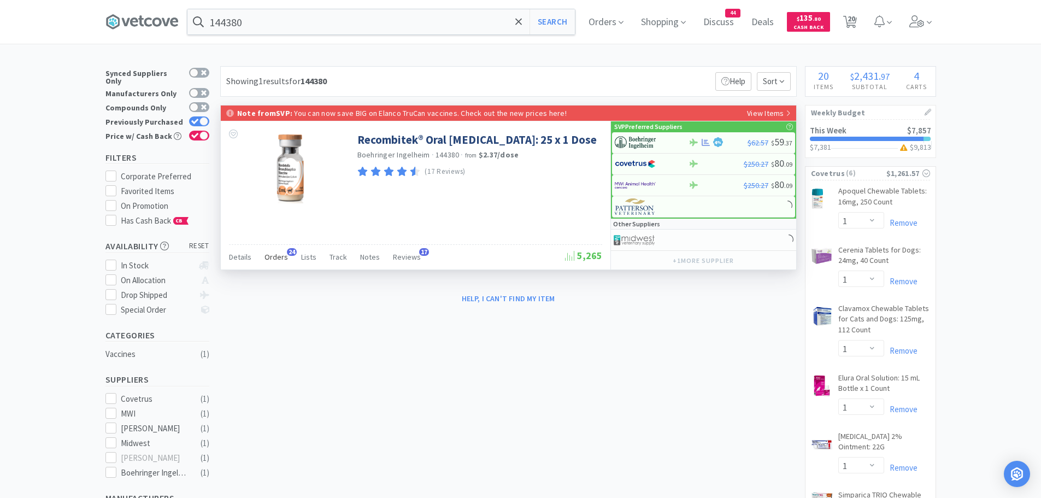
click at [281, 257] on span "Orders" at bounding box center [277, 257] width 24 height 10
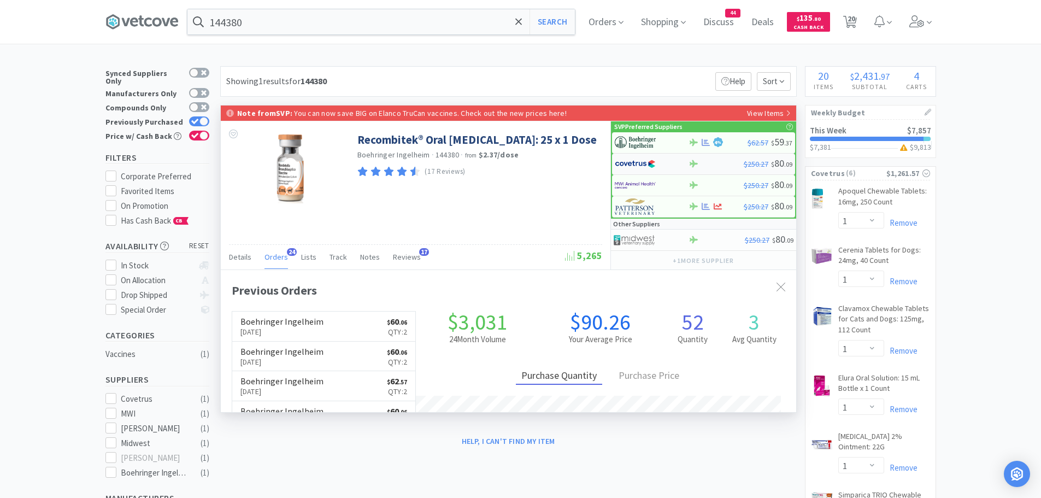
scroll to position [293, 576]
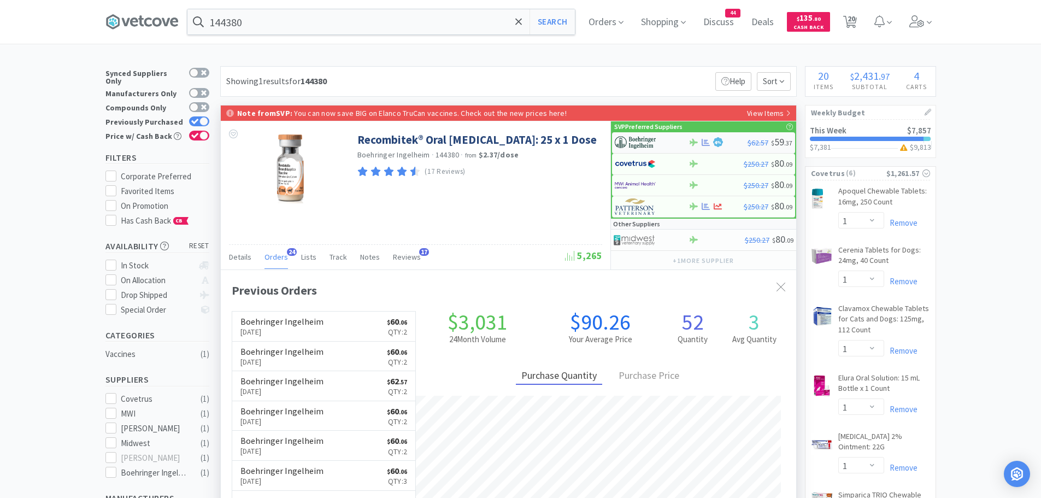
click at [654, 143] on img at bounding box center [635, 142] width 41 height 16
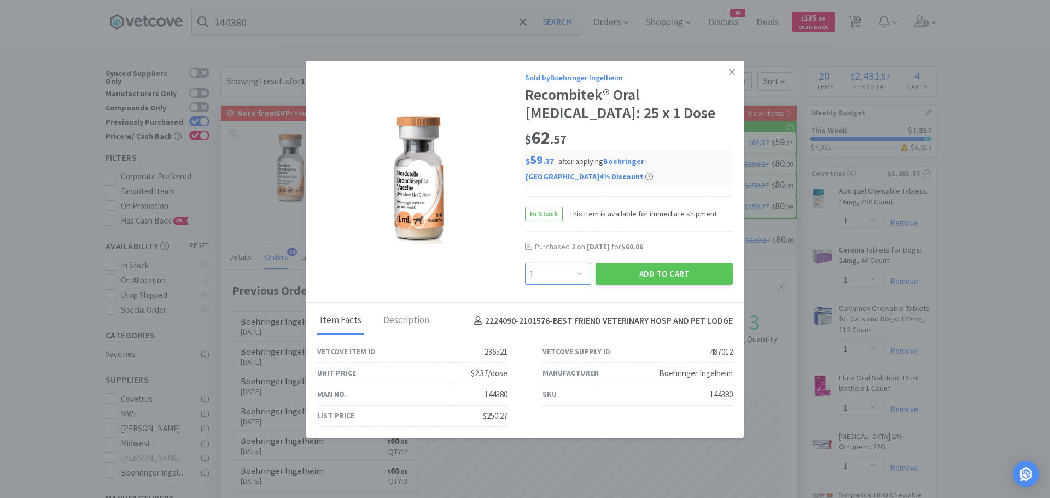
click at [573, 263] on select "Enter Quantity 1 2 3 4 5 6 7 8 9 10 11 12 13 14 15 16 17 18 19 20 Enter Quantity" at bounding box center [558, 274] width 66 height 22
select select "2"
click at [525, 263] on select "Enter Quantity 1 2 3 4 5 6 7 8 9 10 11 12 13 14 15 16 17 18 19 20 Enter Quantity" at bounding box center [558, 274] width 66 height 22
click at [649, 268] on button "Add to Cart" at bounding box center [663, 274] width 137 height 22
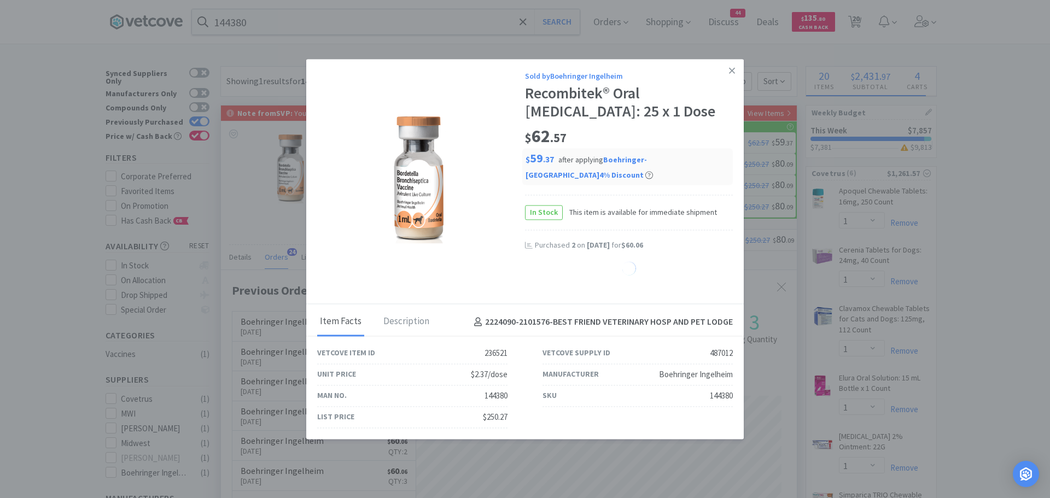
select select "2"
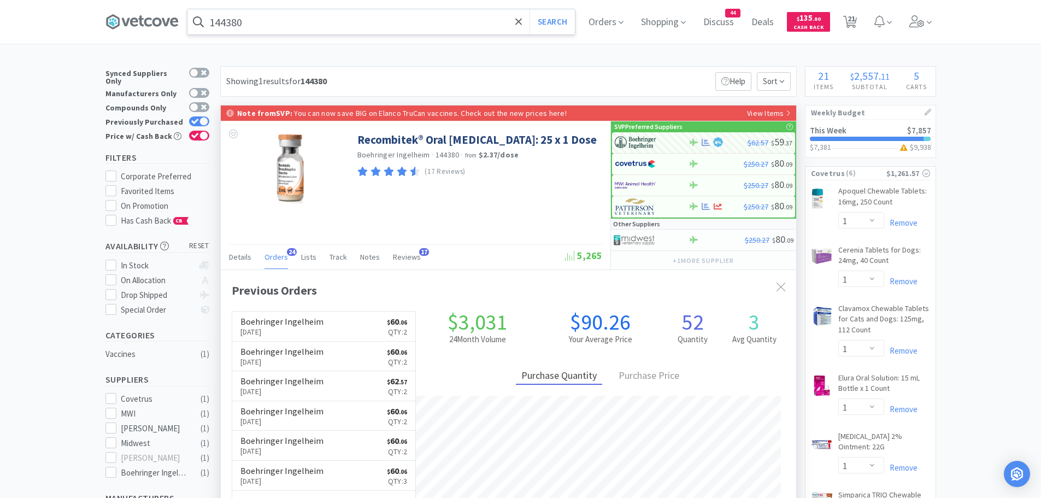
click at [261, 25] on input "144380" at bounding box center [381, 21] width 388 height 25
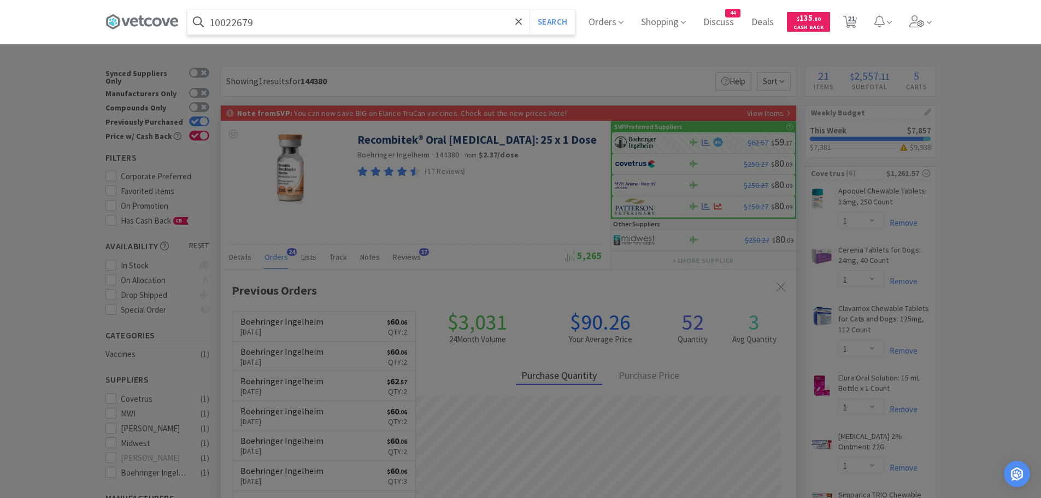
type input "10022679"
click at [530, 9] on button "Search" at bounding box center [552, 21] width 45 height 25
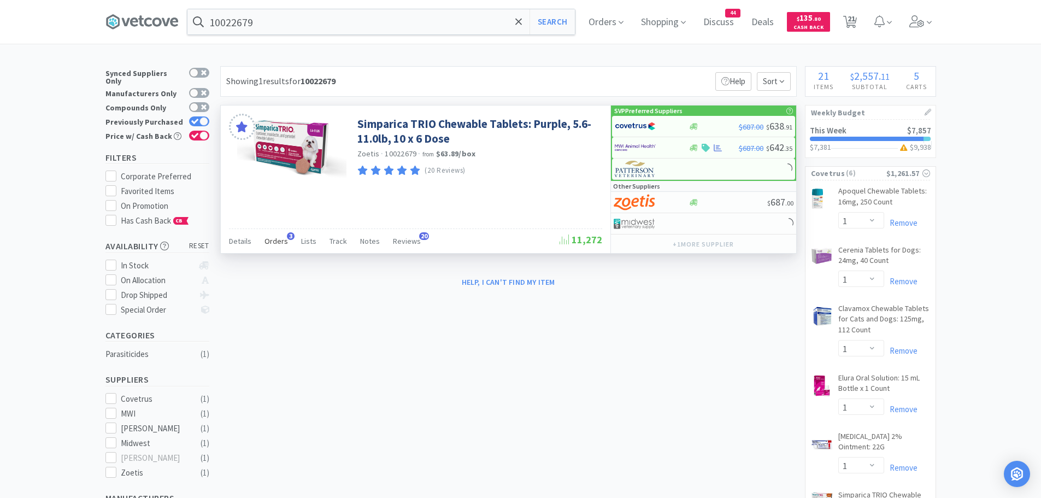
click at [277, 244] on span "Orders" at bounding box center [277, 241] width 24 height 10
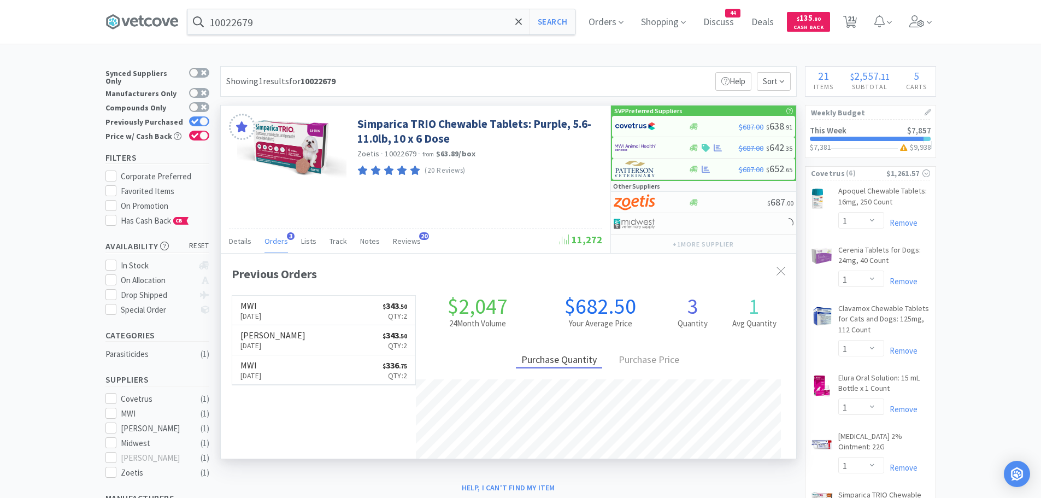
scroll to position [283, 576]
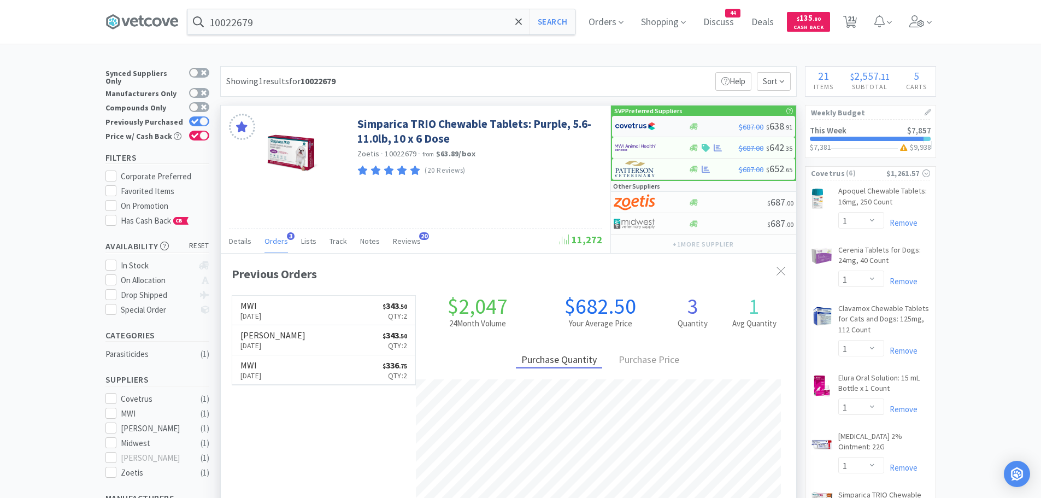
click at [634, 130] on img at bounding box center [635, 126] width 41 height 16
select select "2"
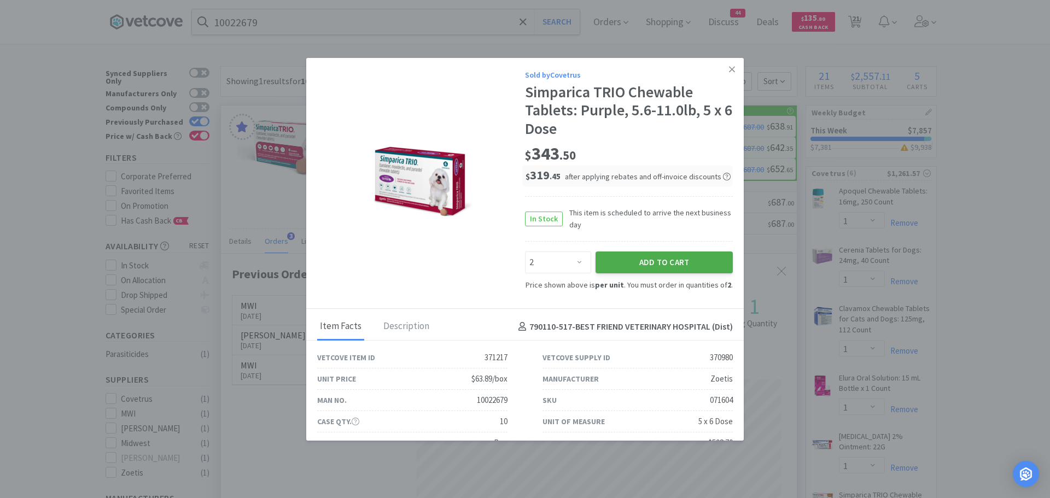
click at [615, 254] on button "Add to Cart" at bounding box center [663, 262] width 137 height 22
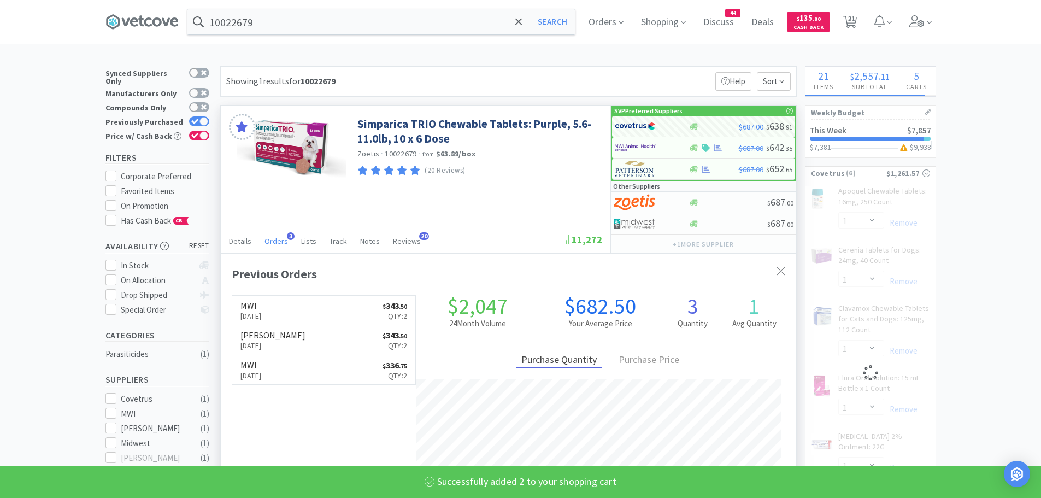
select select "2"
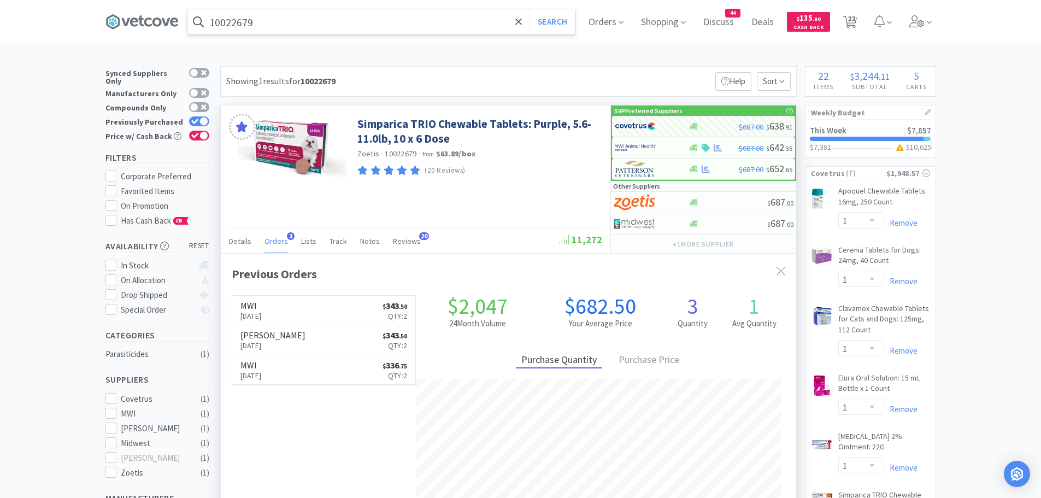
click at [280, 24] on input "10022679" at bounding box center [381, 21] width 388 height 25
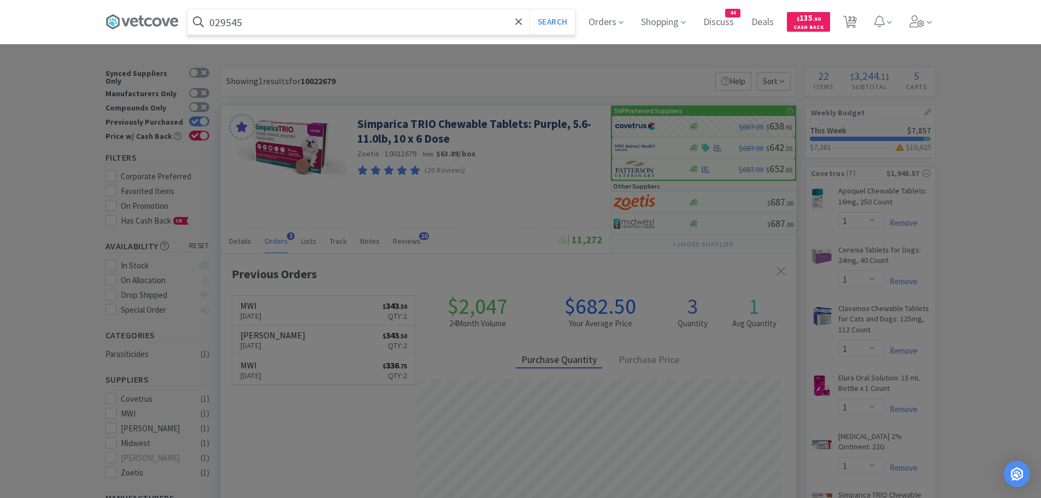
click at [530, 9] on button "Search" at bounding box center [552, 21] width 45 height 25
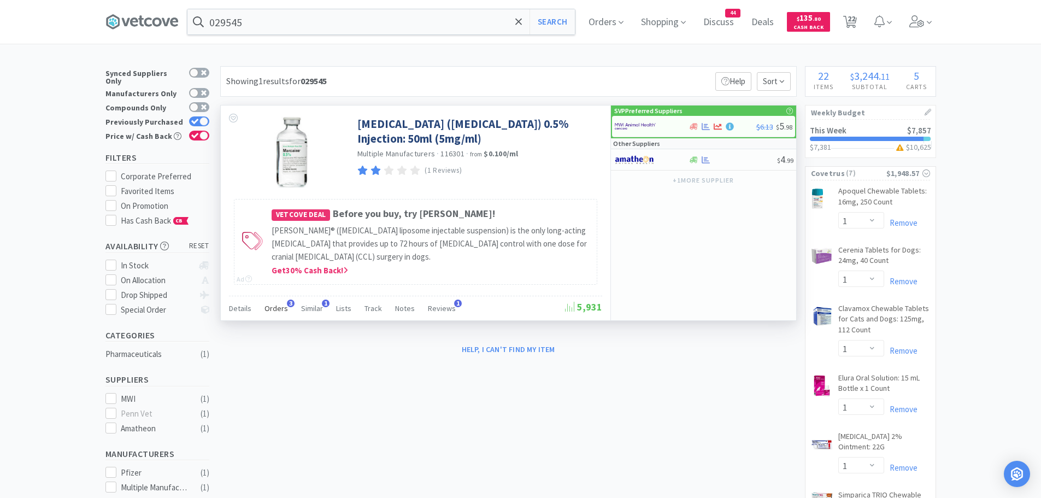
click at [280, 306] on span "Orders" at bounding box center [277, 308] width 24 height 10
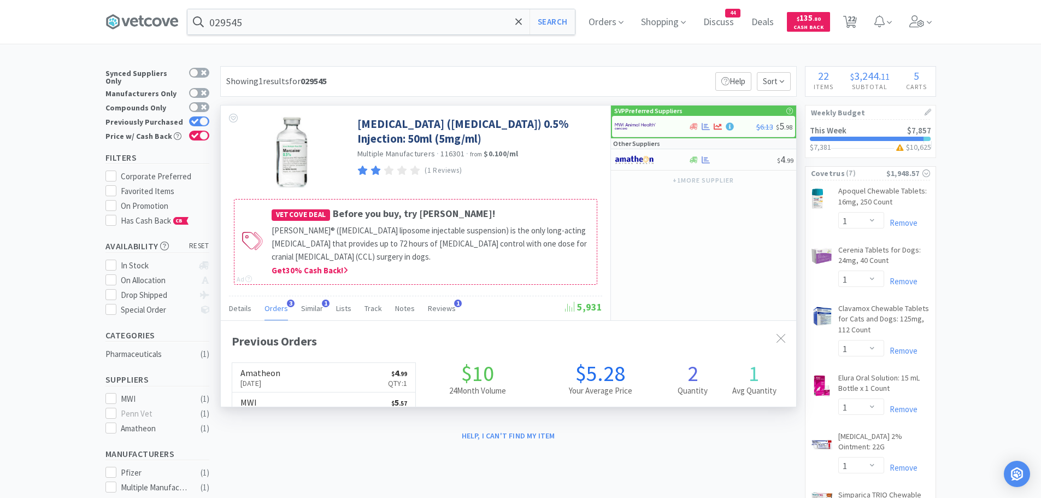
scroll to position [283, 576]
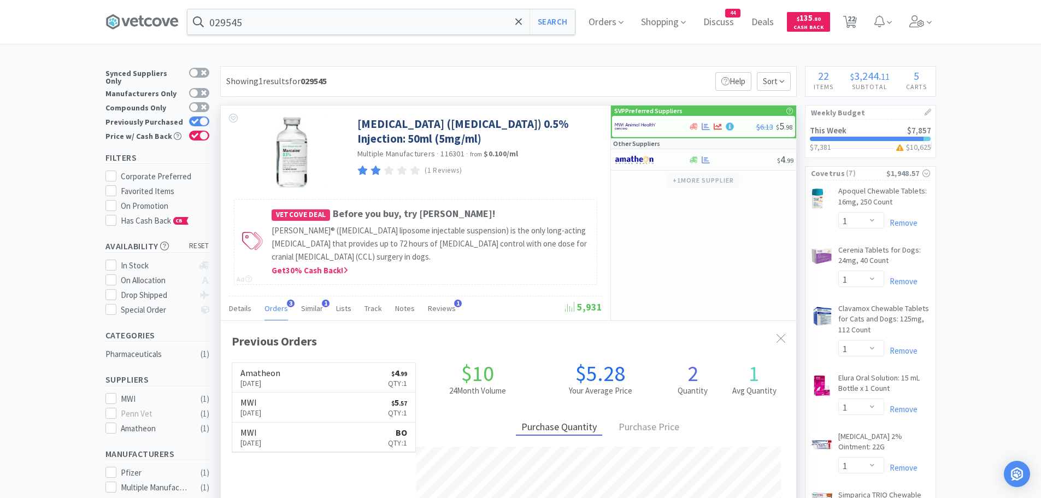
click at [697, 179] on button "+ 1 more supplier" at bounding box center [703, 180] width 72 height 15
click at [266, 16] on input "029545" at bounding box center [381, 21] width 388 height 25
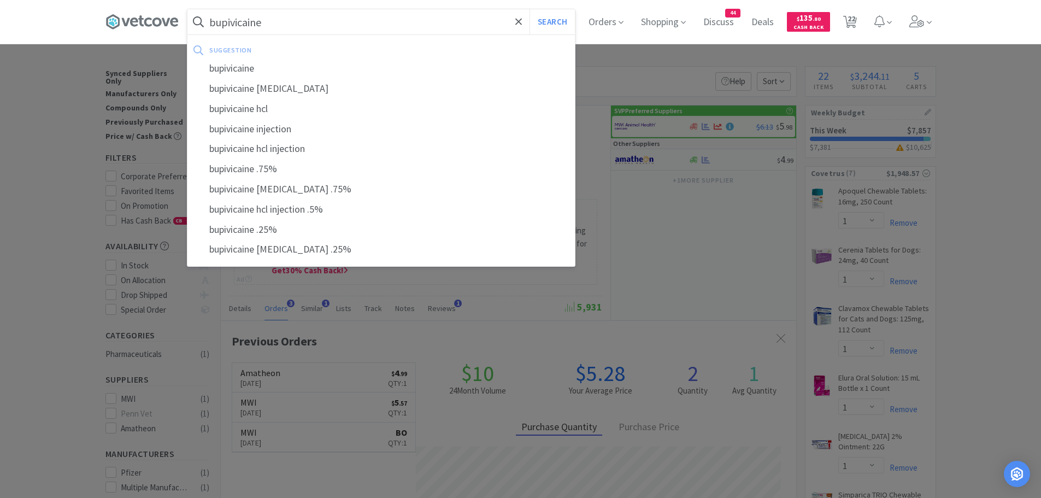
type input "bupivicaine"
click at [530, 9] on button "Search" at bounding box center [552, 21] width 45 height 25
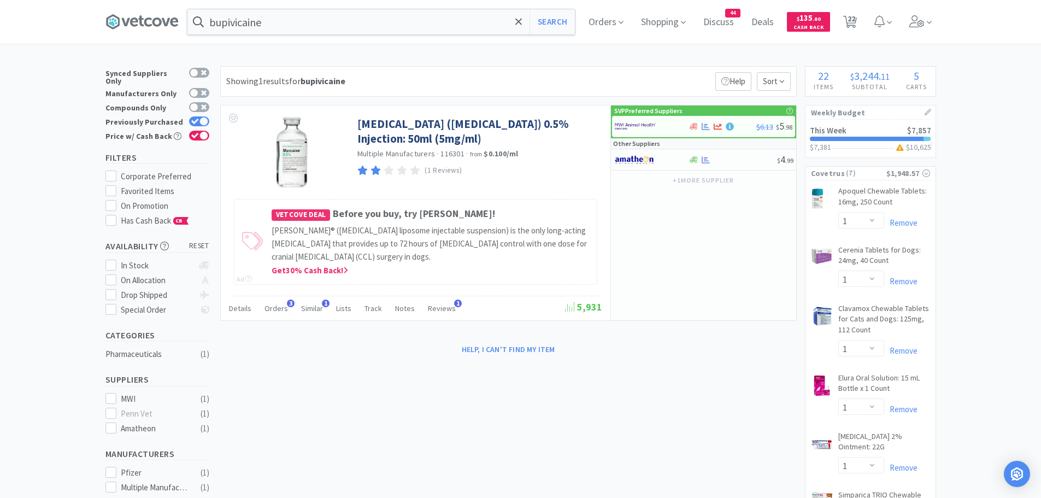
click at [199, 115] on div "Previously Purchased" at bounding box center [157, 122] width 104 height 14
click at [202, 116] on div at bounding box center [199, 121] width 20 height 10
checkbox input "false"
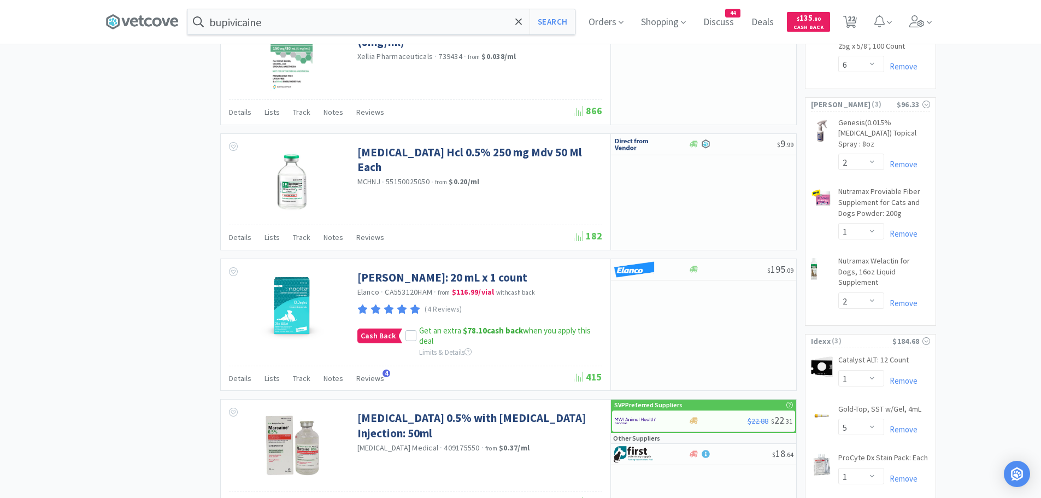
scroll to position [1057, 0]
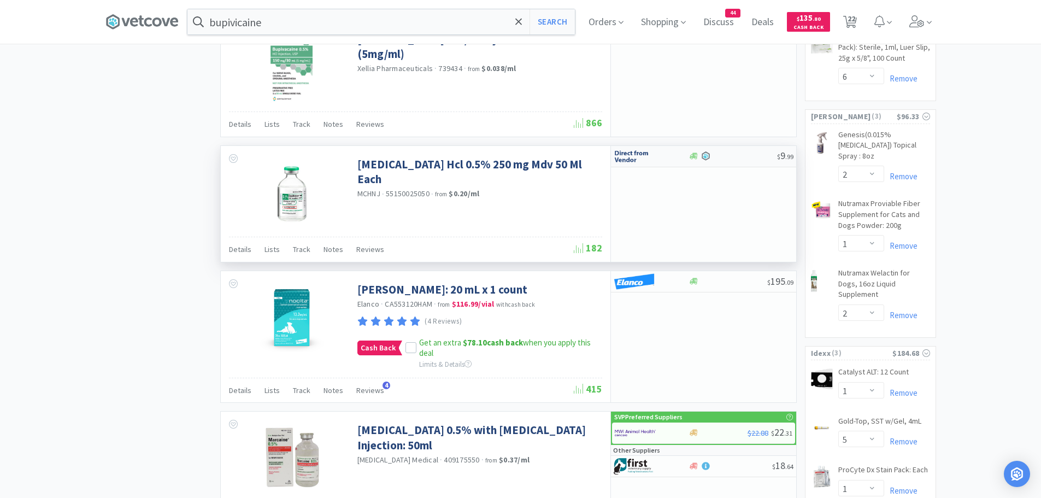
click at [640, 157] on img at bounding box center [634, 156] width 41 height 16
select select "1"
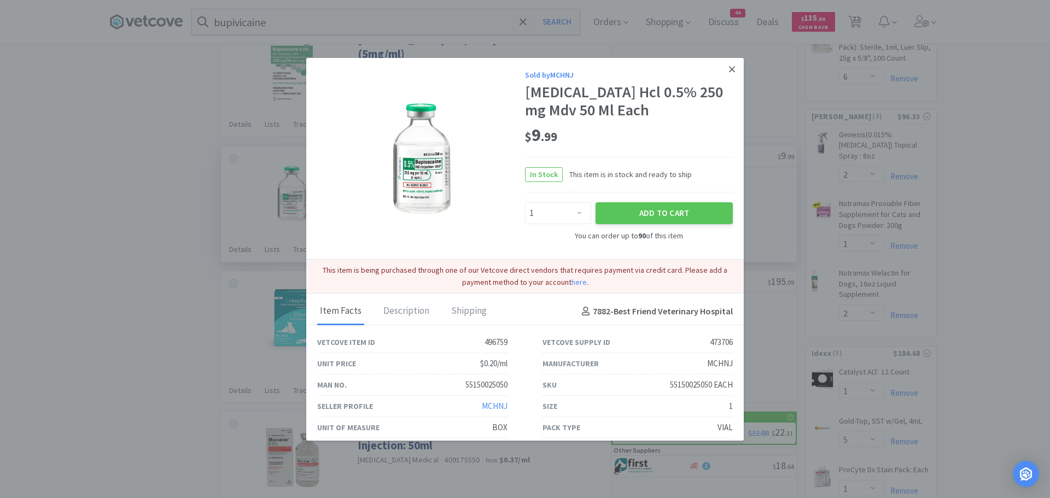
click at [729, 65] on icon at bounding box center [732, 70] width 6 height 10
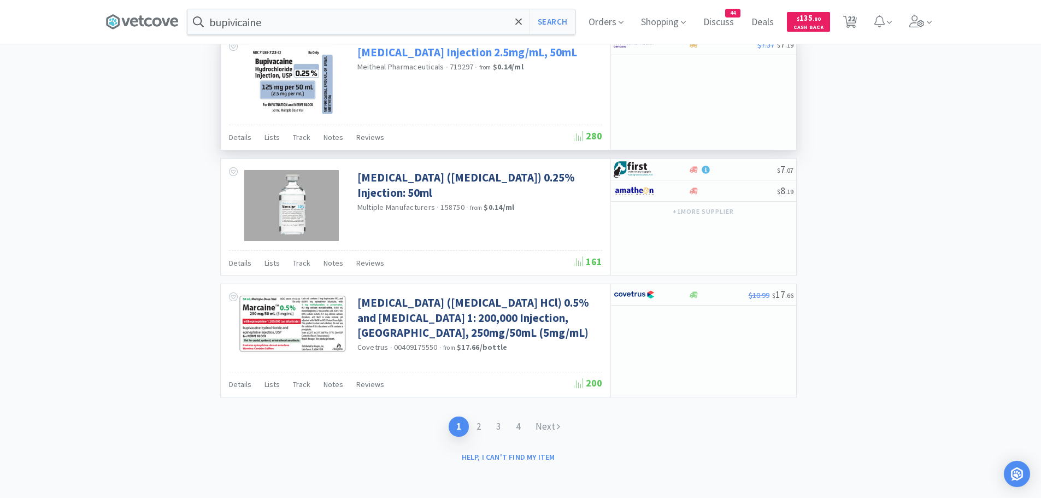
scroll to position [1812, 0]
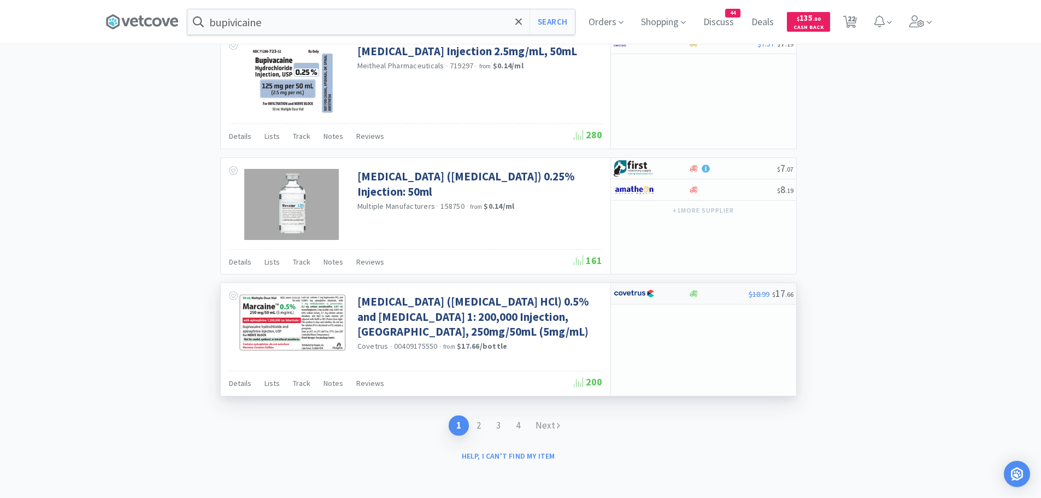
click at [641, 294] on img at bounding box center [634, 293] width 41 height 16
select select "1"
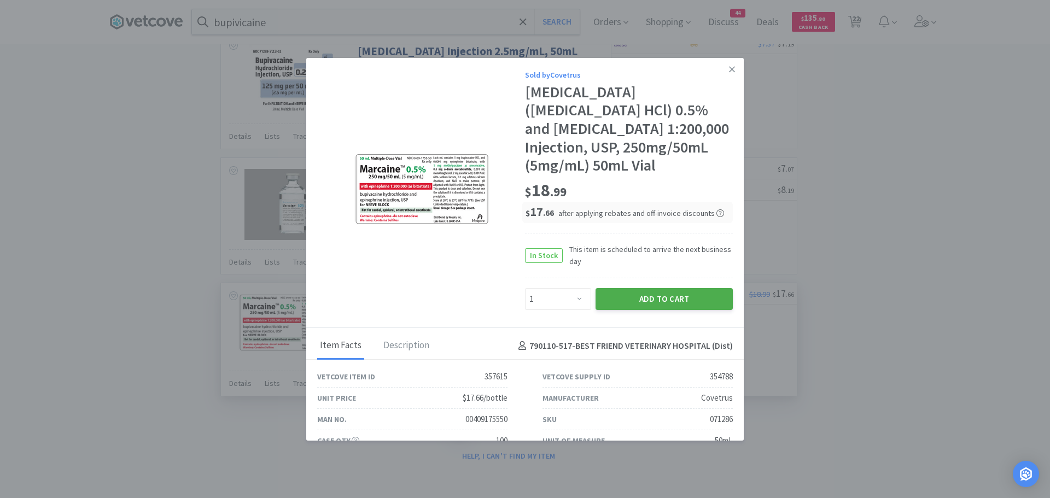
click at [618, 297] on button "Add to Cart" at bounding box center [663, 299] width 137 height 22
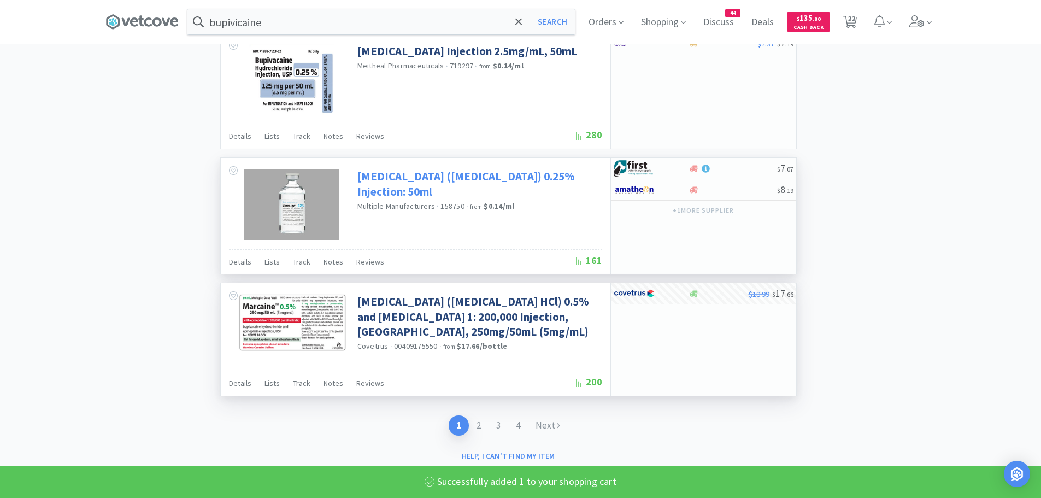
select select "1"
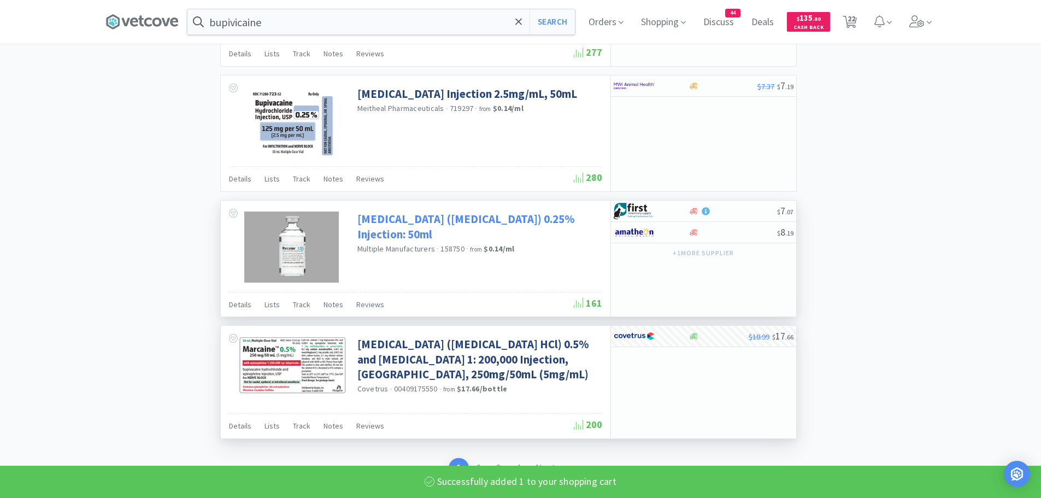
select select "2"
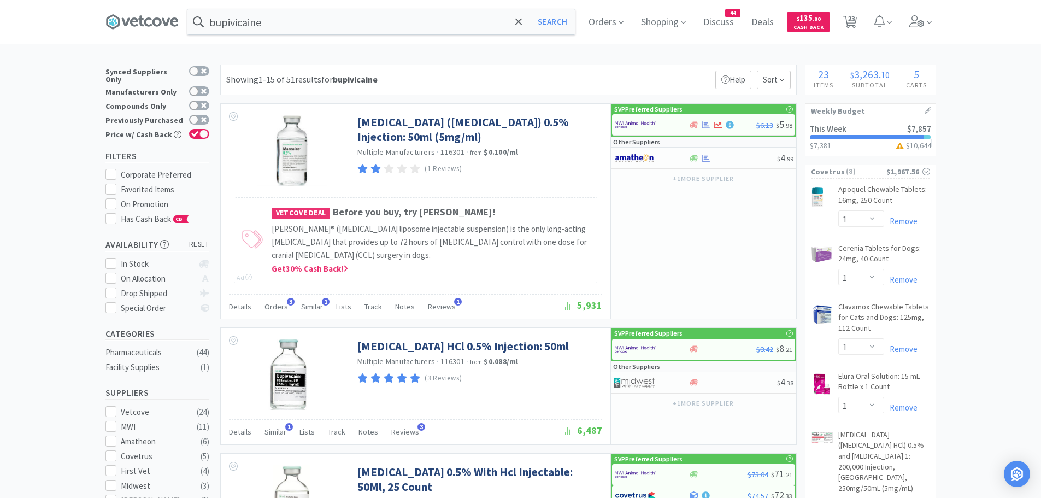
scroll to position [0, 0]
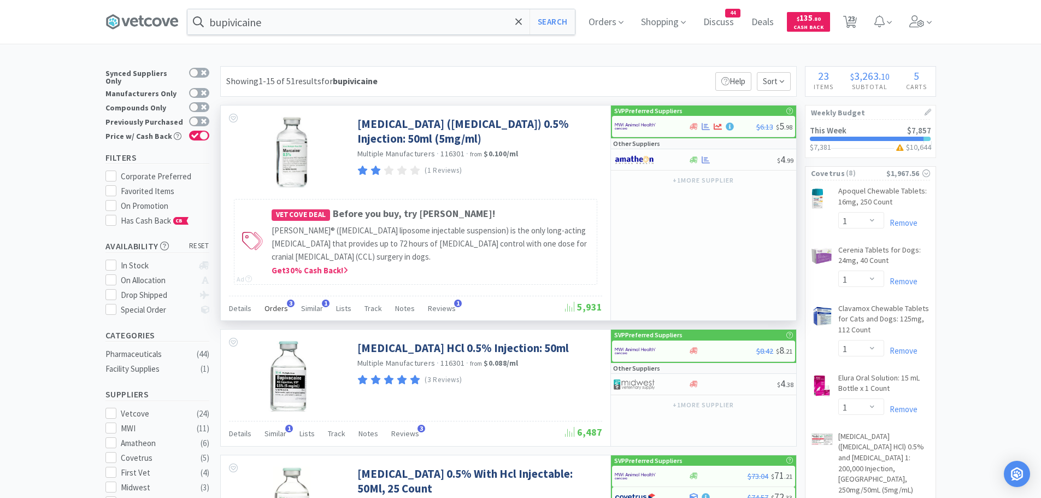
click at [284, 309] on span "Orders" at bounding box center [277, 308] width 24 height 10
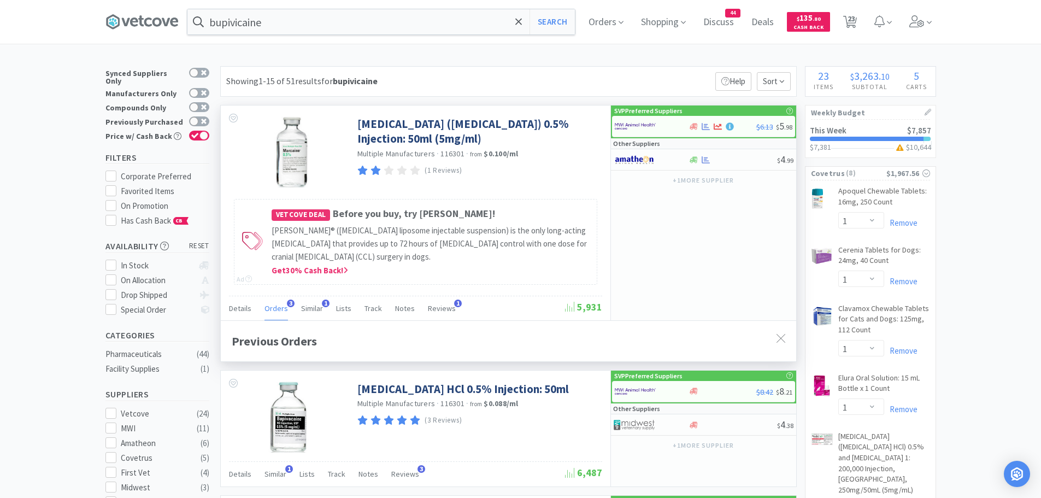
scroll to position [283, 576]
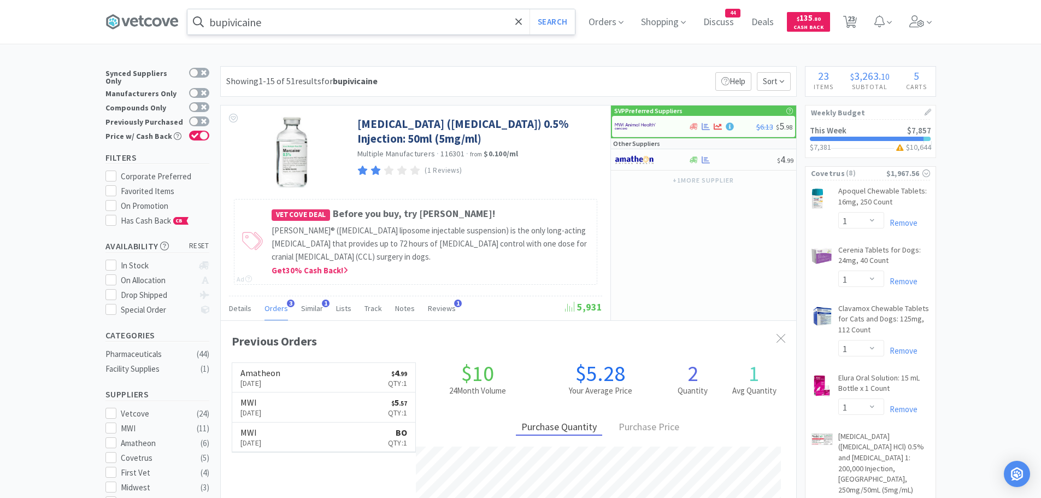
click at [298, 25] on input "bupivicaine" at bounding box center [381, 21] width 388 height 25
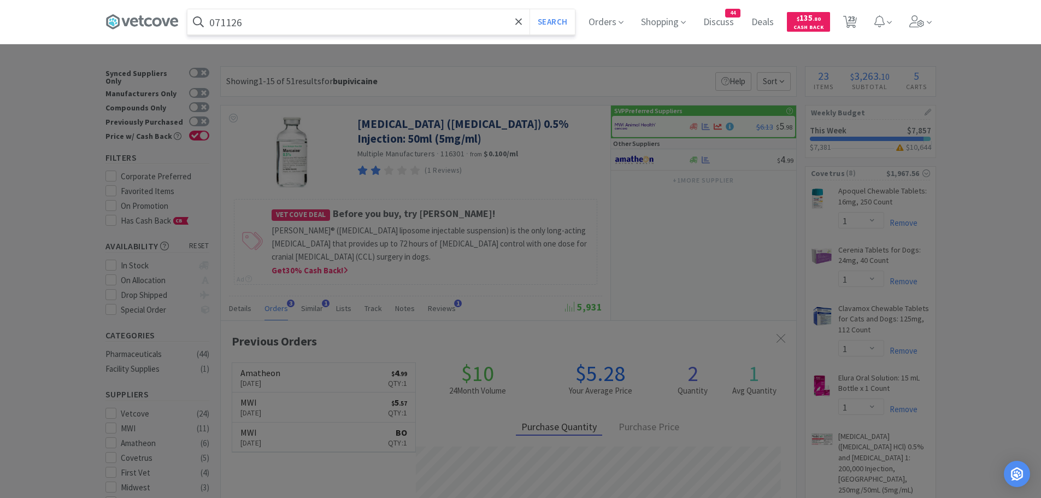
type input "071126"
click at [530, 9] on button "Search" at bounding box center [552, 21] width 45 height 25
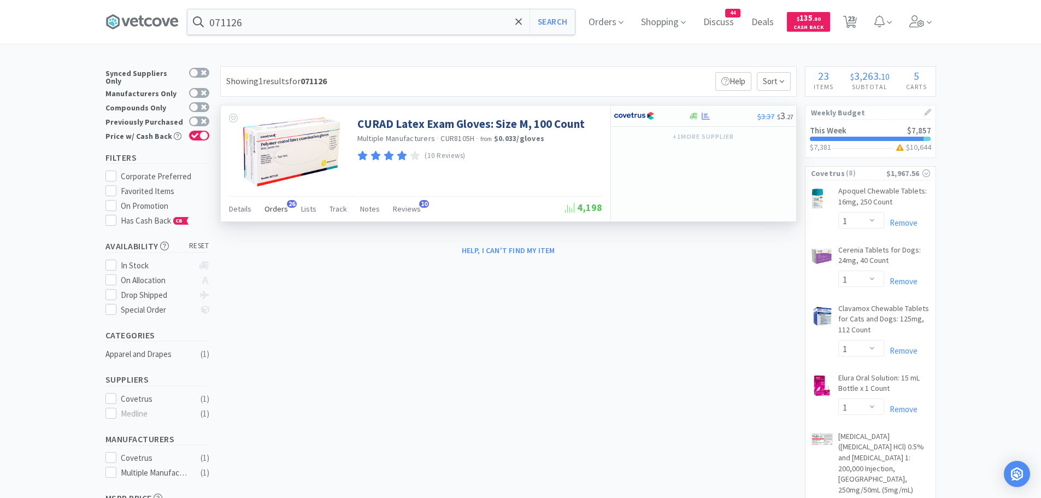
click at [287, 204] on span "26" at bounding box center [292, 204] width 10 height 8
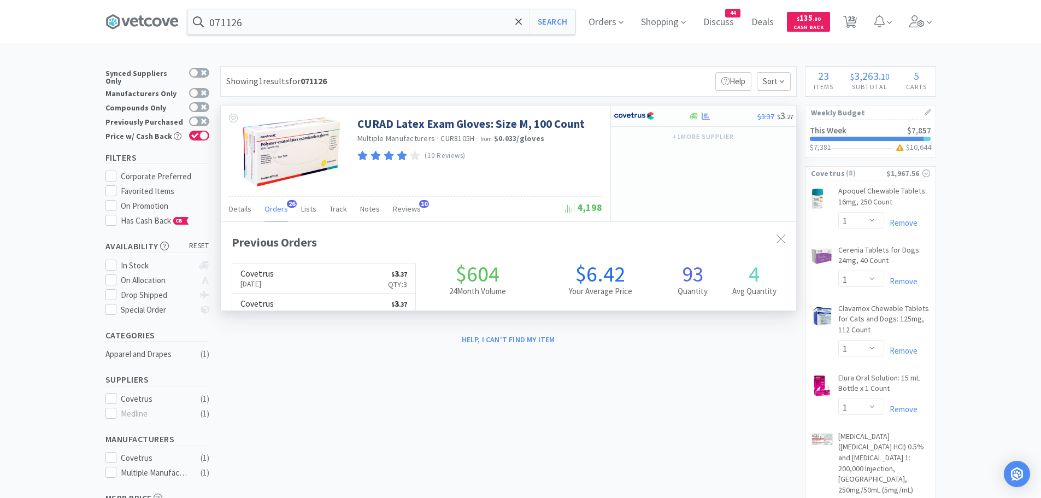
scroll to position [293, 576]
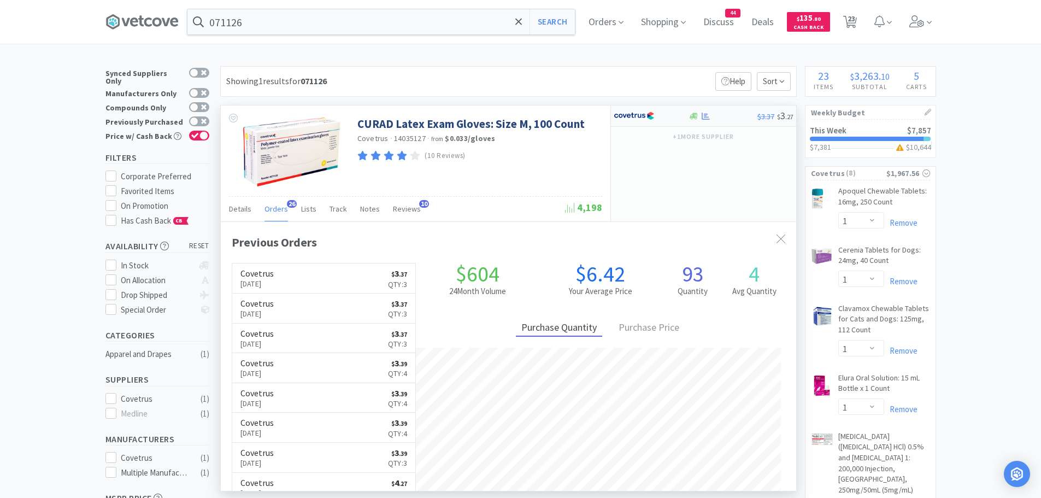
click at [661, 112] on div at bounding box center [644, 116] width 60 height 19
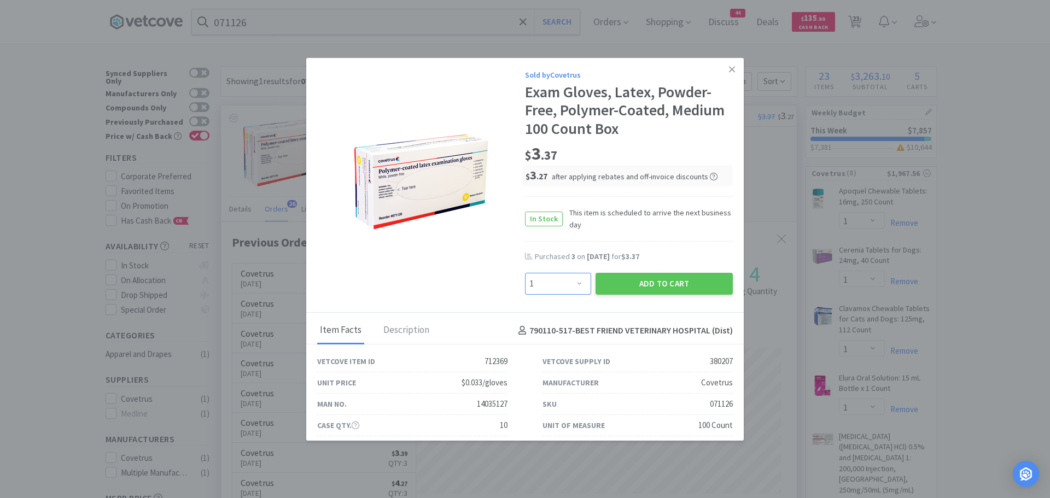
click at [560, 287] on select "Enter Quantity 1 2 3 4 5 6 7 8 9 10 11 12 13 14 15 16 17 18 19 20 Enter Quantity" at bounding box center [558, 284] width 66 height 22
select select "3"
click at [525, 273] on select "Enter Quantity 1 2 3 4 5 6 7 8 9 10 11 12 13 14 15 16 17 18 19 20 Enter Quantity" at bounding box center [558, 284] width 66 height 22
click at [617, 277] on button "Add to Cart" at bounding box center [663, 284] width 137 height 22
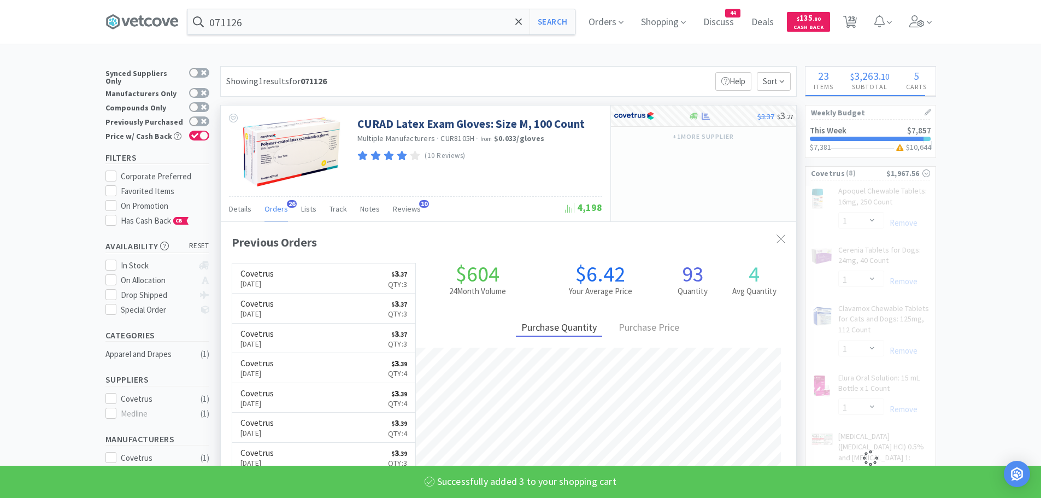
select select "3"
select select "1"
select select "2"
select select "1"
select select "2"
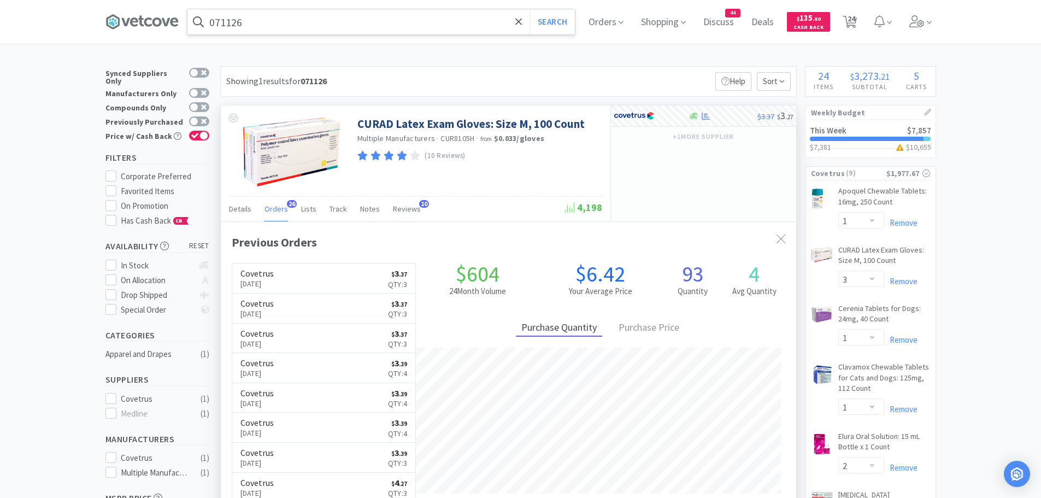
click at [289, 28] on input "071126" at bounding box center [381, 21] width 388 height 25
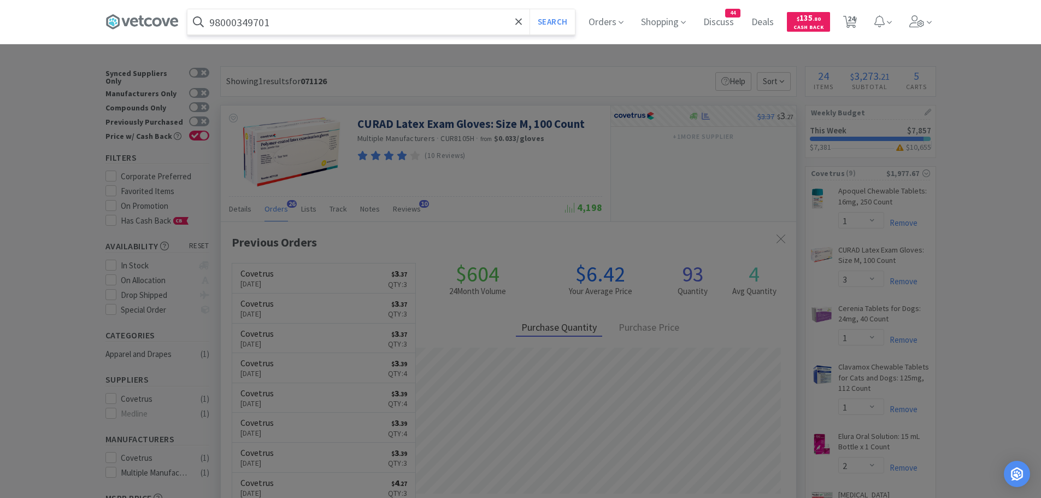
type input "98000349701"
click at [530, 9] on button "Search" at bounding box center [552, 21] width 45 height 25
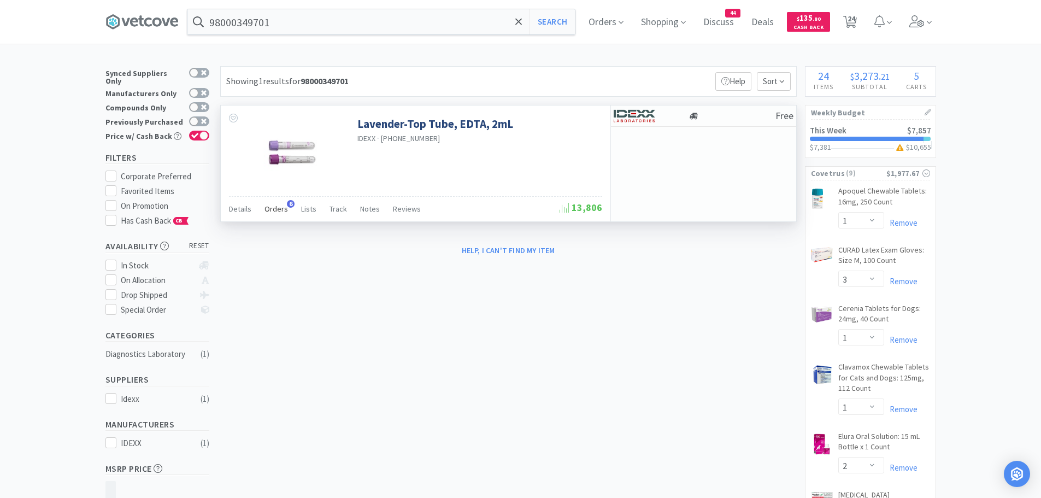
click at [280, 206] on span "Orders" at bounding box center [277, 209] width 24 height 10
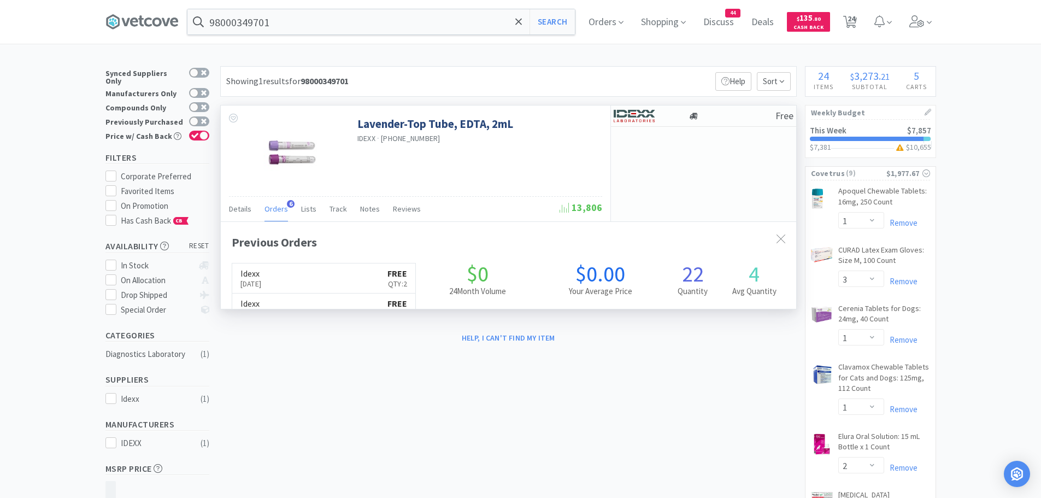
scroll to position [283, 576]
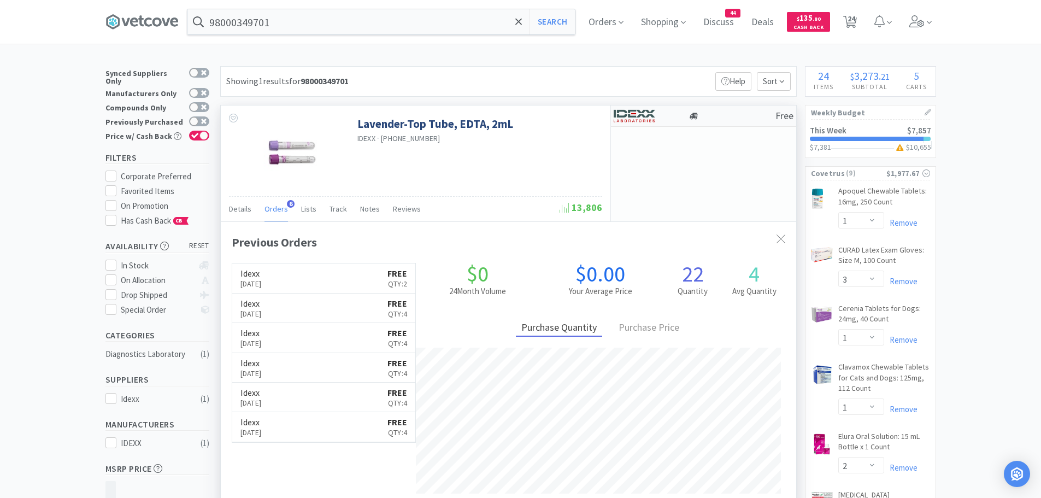
click at [629, 116] on img at bounding box center [634, 116] width 41 height 16
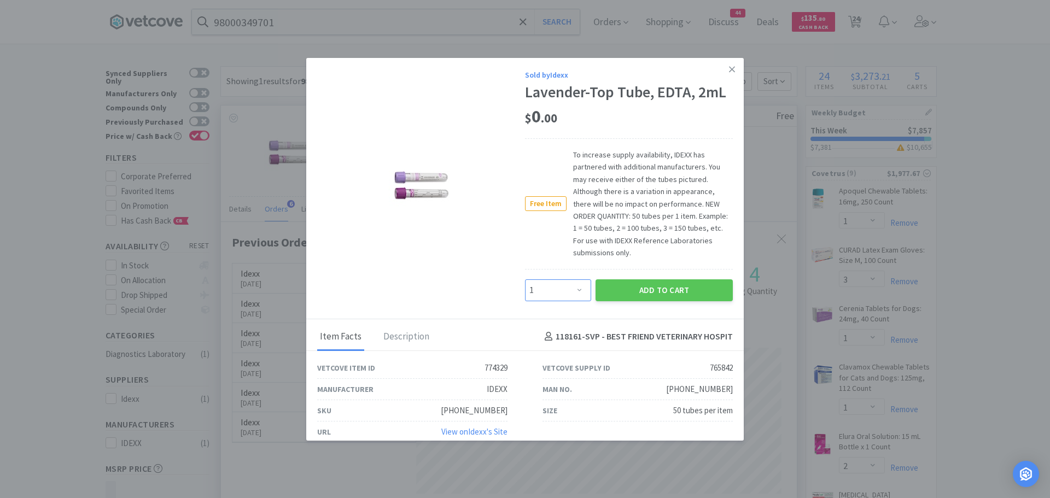
click at [572, 292] on select "Enter Quantity 1 2 3 4 5 6 7 8 9 10 11 12 13 14 15 16 17 18 19 20 Enter Quantity" at bounding box center [558, 290] width 66 height 22
select select "2"
click at [525, 279] on select "Enter Quantity 1 2 3 4 5 6 7 8 9 10 11 12 13 14 15 16 17 18 19 20 Enter Quantity" at bounding box center [558, 290] width 66 height 22
click at [647, 289] on button "Add to Cart" at bounding box center [663, 290] width 137 height 22
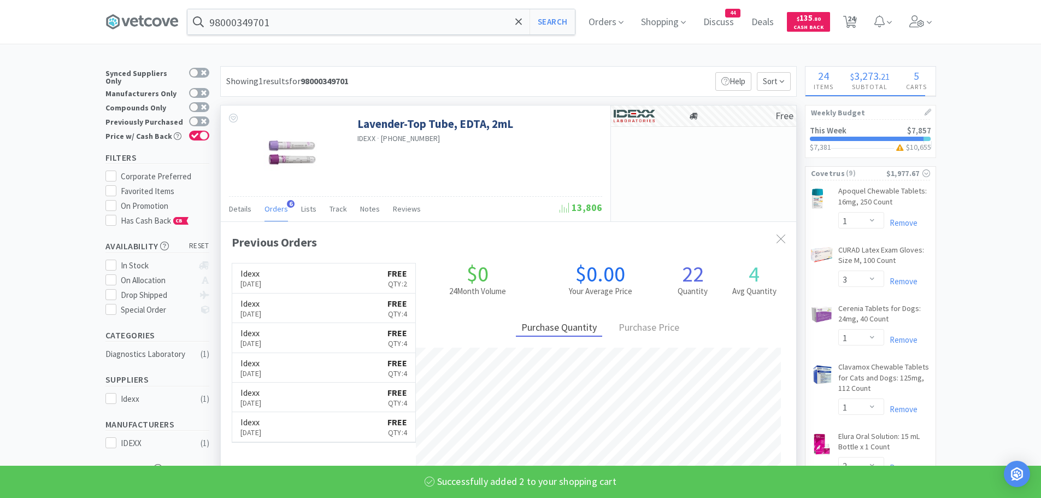
select select "2"
select select "1"
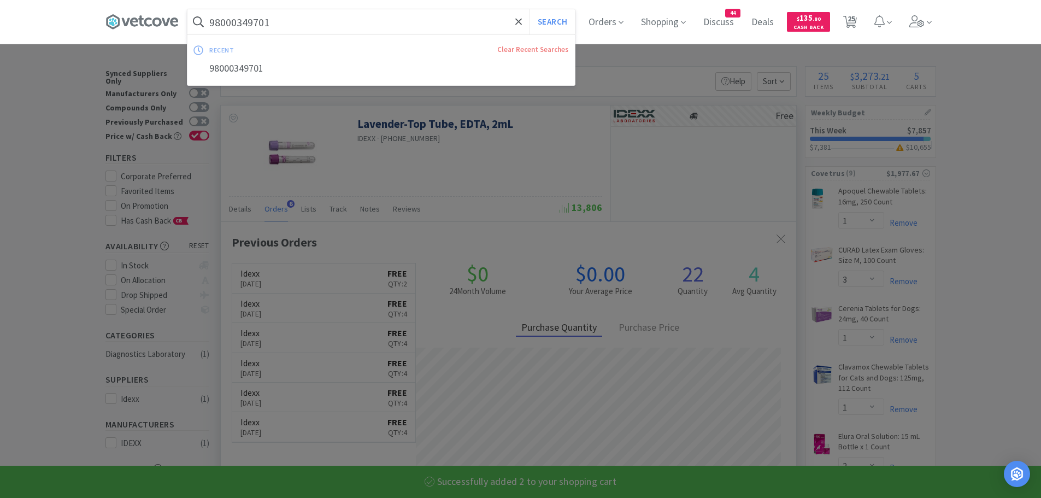
click at [288, 27] on input "98000349701" at bounding box center [381, 21] width 388 height 25
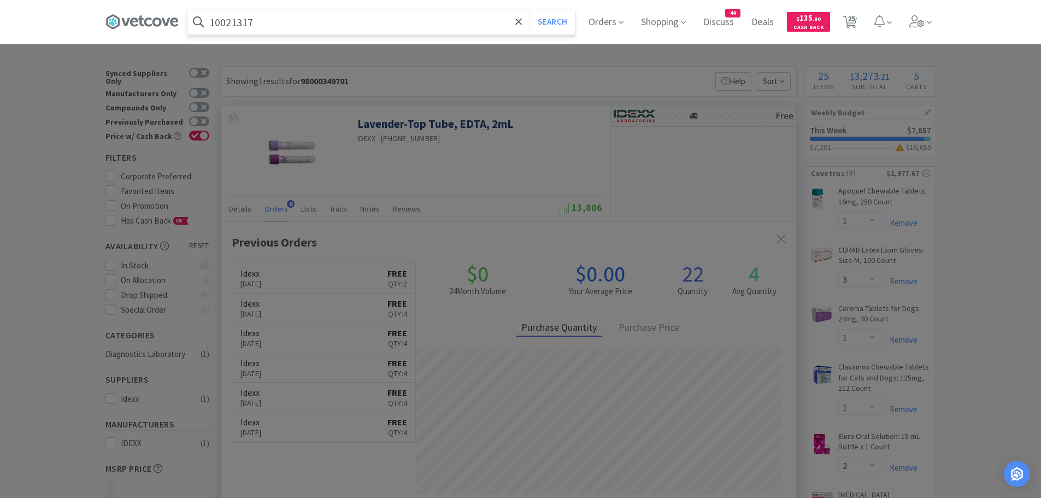
type input "10021317"
click at [530, 9] on button "Search" at bounding box center [552, 21] width 45 height 25
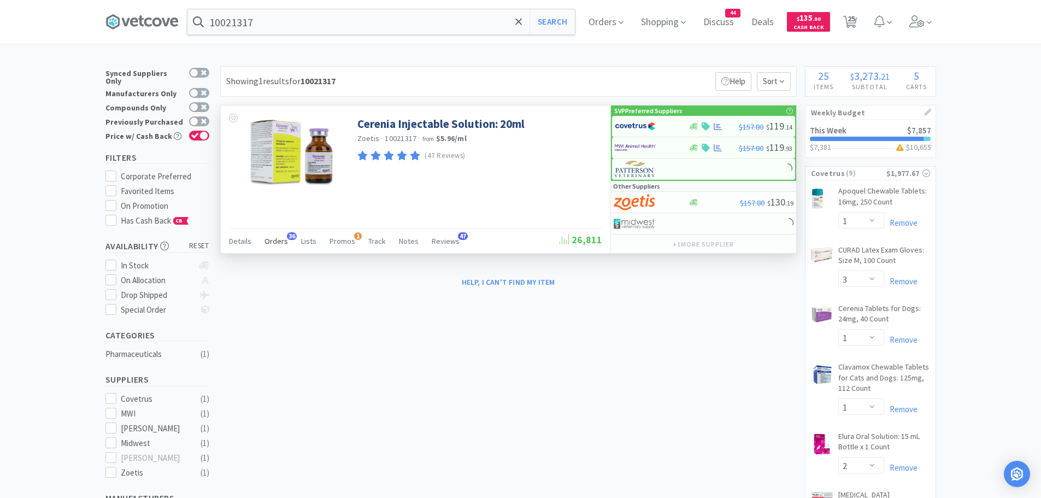
click at [277, 237] on span "Orders" at bounding box center [277, 241] width 24 height 10
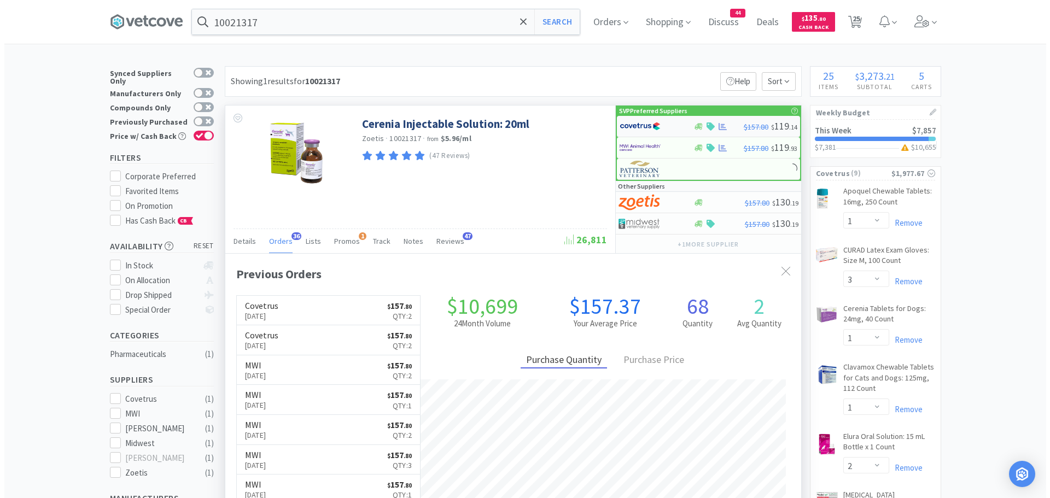
scroll to position [293, 576]
click at [635, 126] on img at bounding box center [635, 126] width 41 height 16
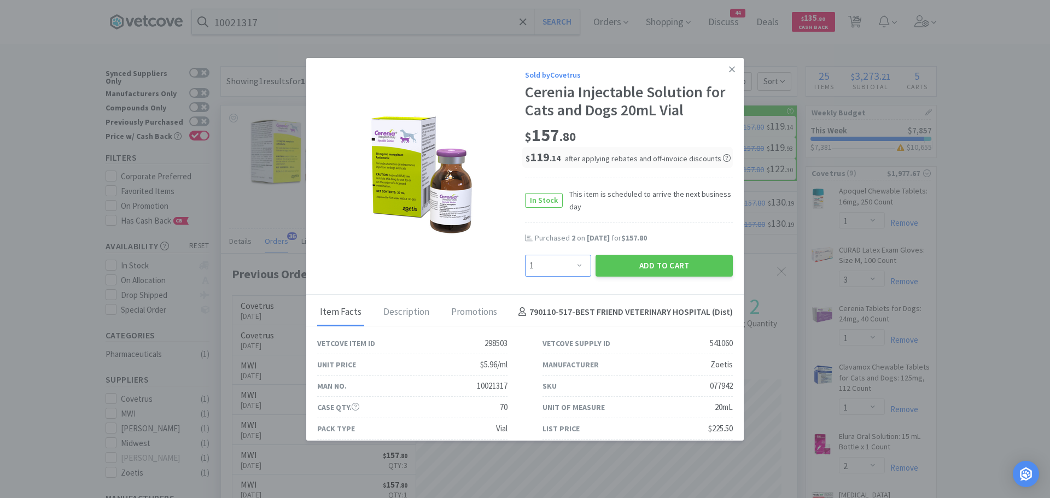
click at [574, 262] on select "Enter Quantity 1 2 3 4 5 6 7 8 9 10 11 12 13 14 15 16 17 18 19 20 Enter Quantity" at bounding box center [558, 266] width 66 height 22
select select "2"
click at [525, 255] on select "Enter Quantity 1 2 3 4 5 6 7 8 9 10 11 12 13 14 15 16 17 18 19 20 Enter Quantity" at bounding box center [558, 266] width 66 height 22
click at [619, 262] on button "Add to Cart" at bounding box center [663, 266] width 137 height 22
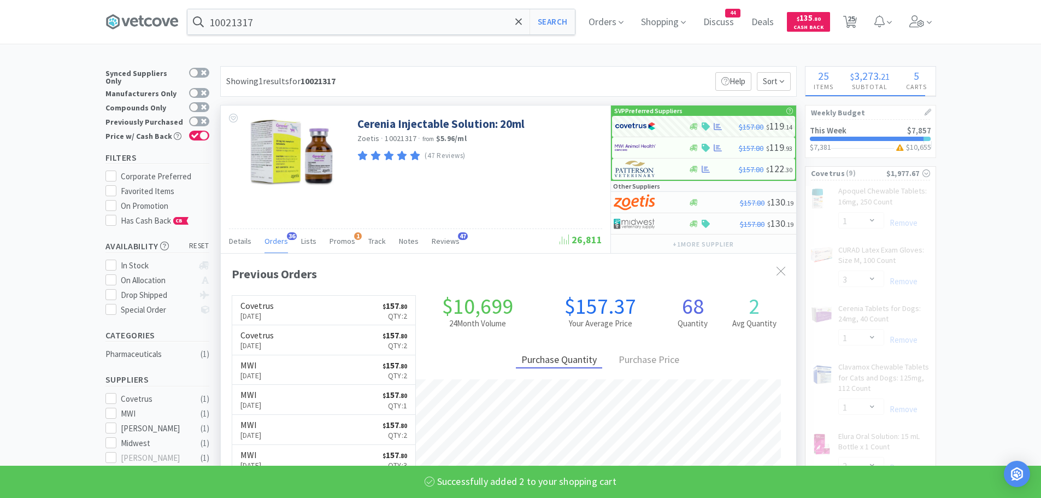
select select "2"
select select "1"
select select "2"
select select "1"
select select "2"
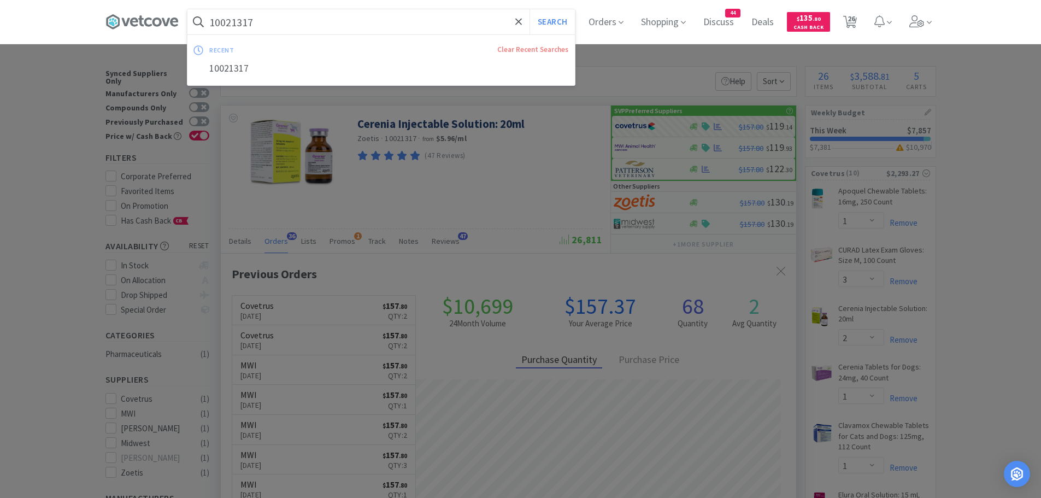
click at [269, 21] on input "10021317" at bounding box center [381, 21] width 388 height 25
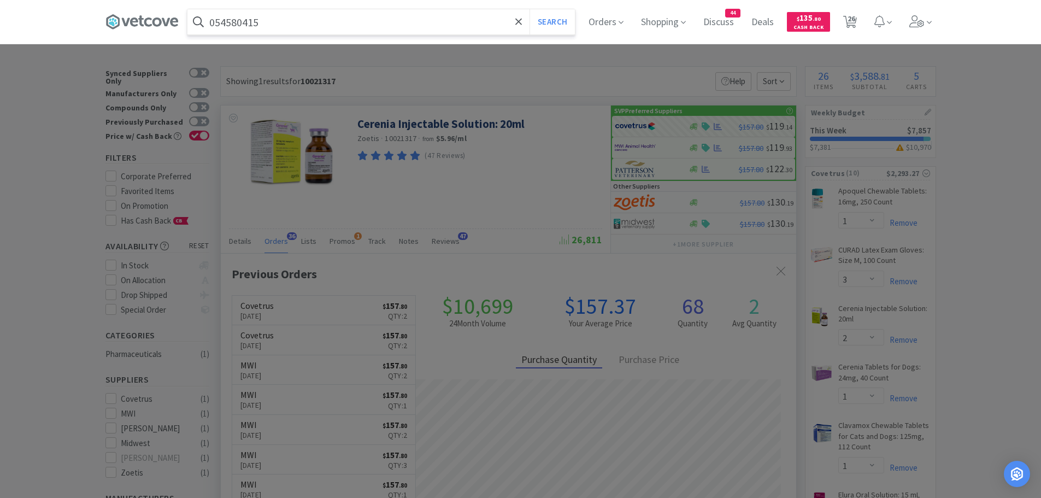
type input "054580415"
click at [530, 9] on button "Search" at bounding box center [552, 21] width 45 height 25
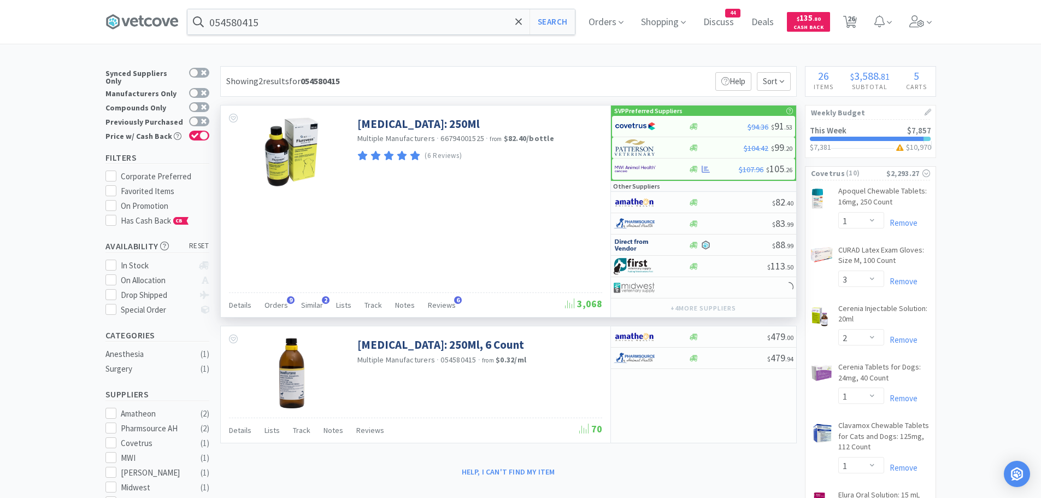
click at [281, 289] on div "[MEDICAL_DATA]: 250Ml Multiple Manufacturers · 66794001525 · from $82.40 / bott…" at bounding box center [416, 211] width 390 height 212
click at [272, 301] on span "Orders" at bounding box center [277, 305] width 24 height 10
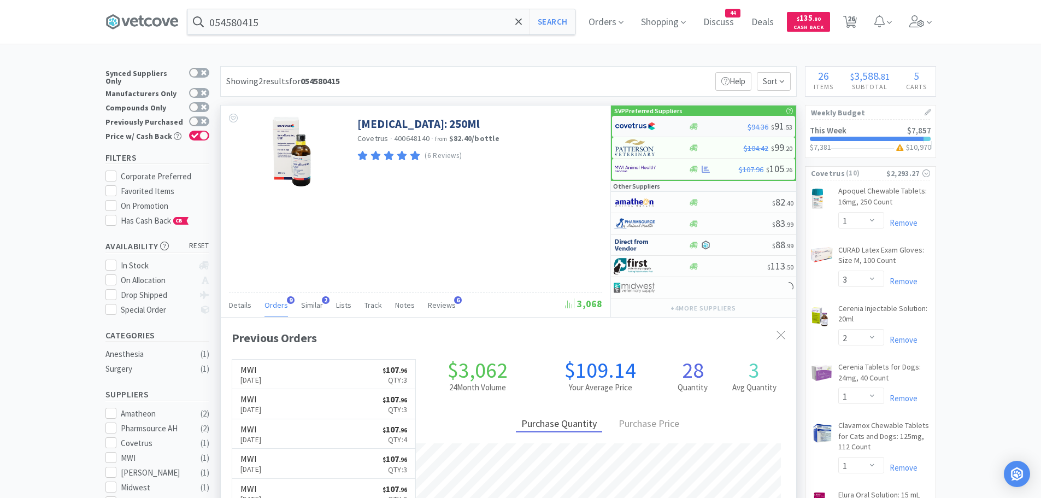
click at [647, 126] on img at bounding box center [635, 126] width 41 height 16
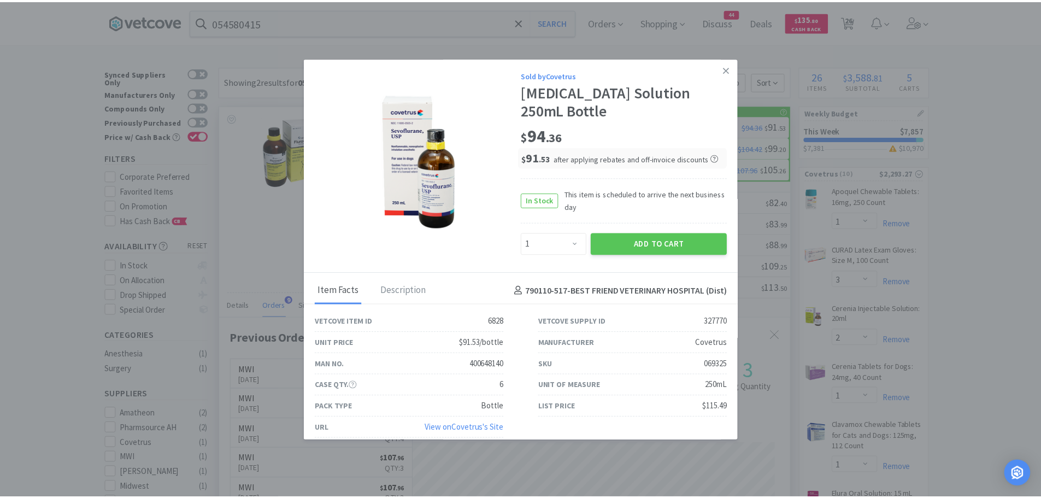
scroll to position [293, 576]
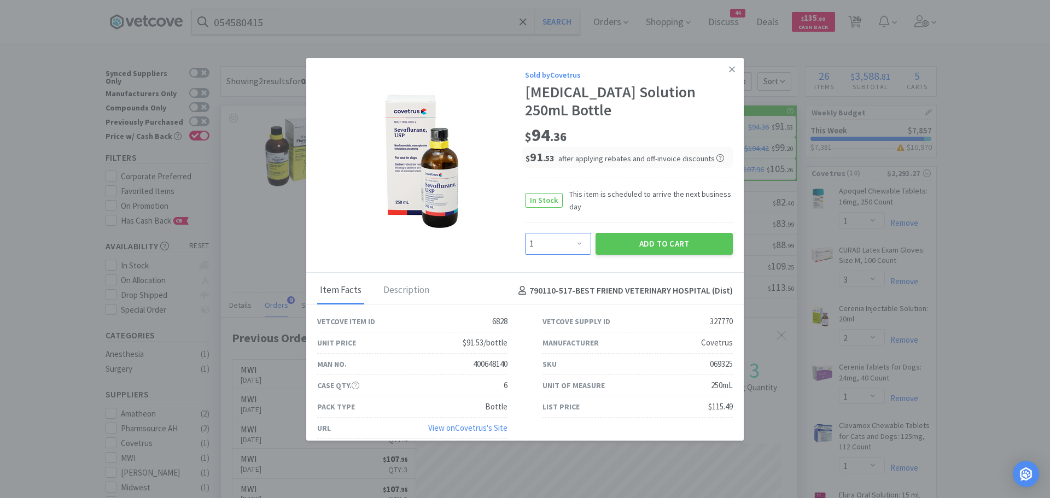
click at [565, 244] on select "Enter Quantity 1 2 3 4 5 6 7 8 9 10 11 12 13 14 15 16 17 18 19 20 Enter Quantity" at bounding box center [558, 244] width 66 height 22
select select "3"
click at [525, 233] on select "Enter Quantity 1 2 3 4 5 6 7 8 9 10 11 12 13 14 15 16 17 18 19 20 Enter Quantity" at bounding box center [558, 244] width 66 height 22
click at [631, 238] on button "Add to Cart" at bounding box center [663, 244] width 137 height 22
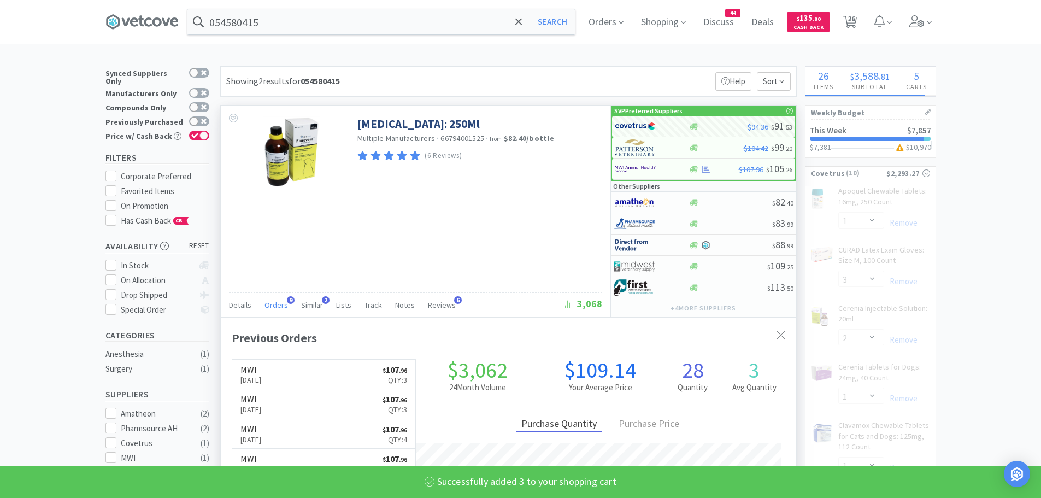
select select "3"
select select "2"
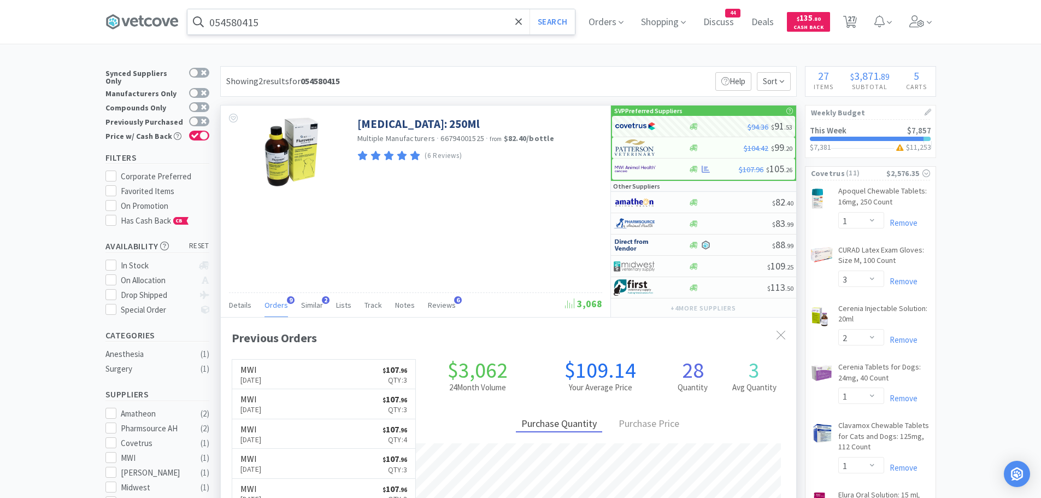
click at [304, 25] on input "054580415" at bounding box center [381, 21] width 388 height 25
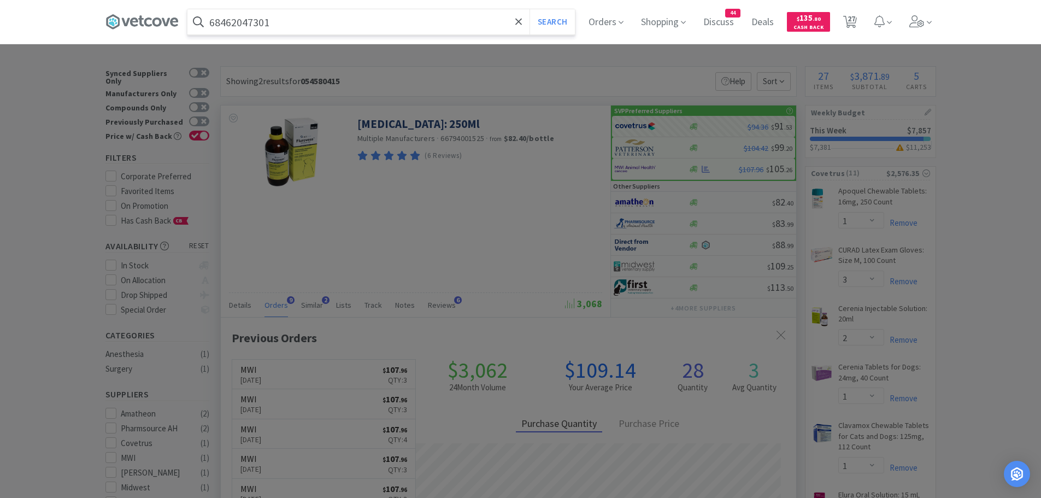
type input "68462047301"
click at [530, 9] on button "Search" at bounding box center [552, 21] width 45 height 25
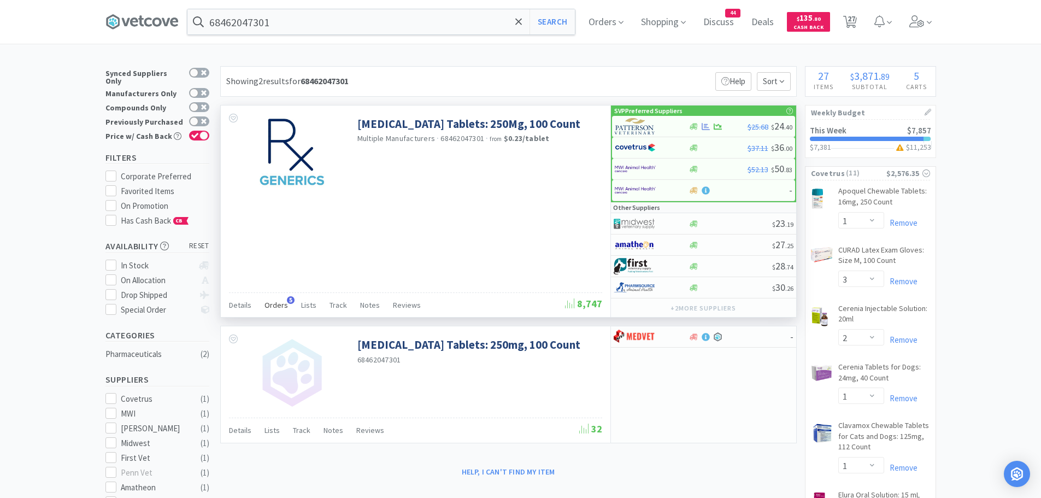
click at [271, 305] on span "Orders" at bounding box center [277, 305] width 24 height 10
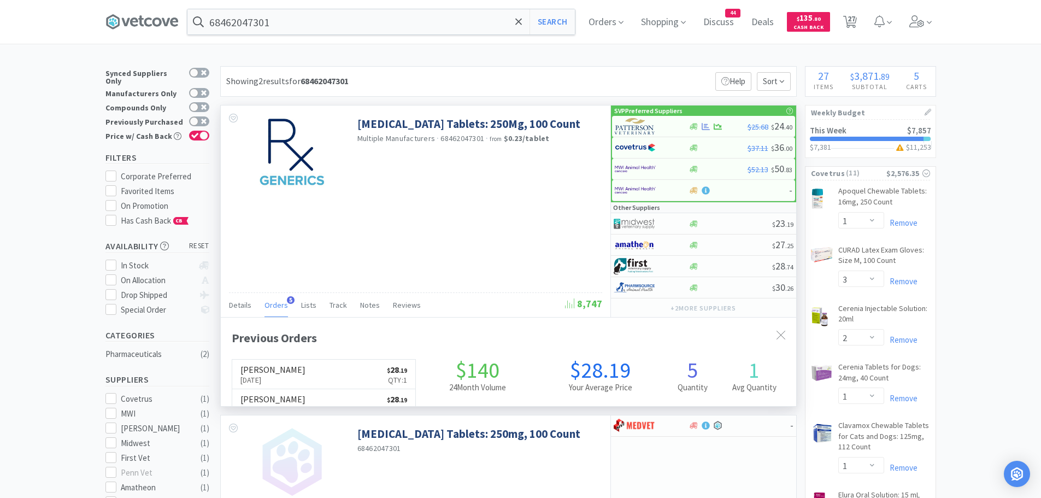
scroll to position [283, 576]
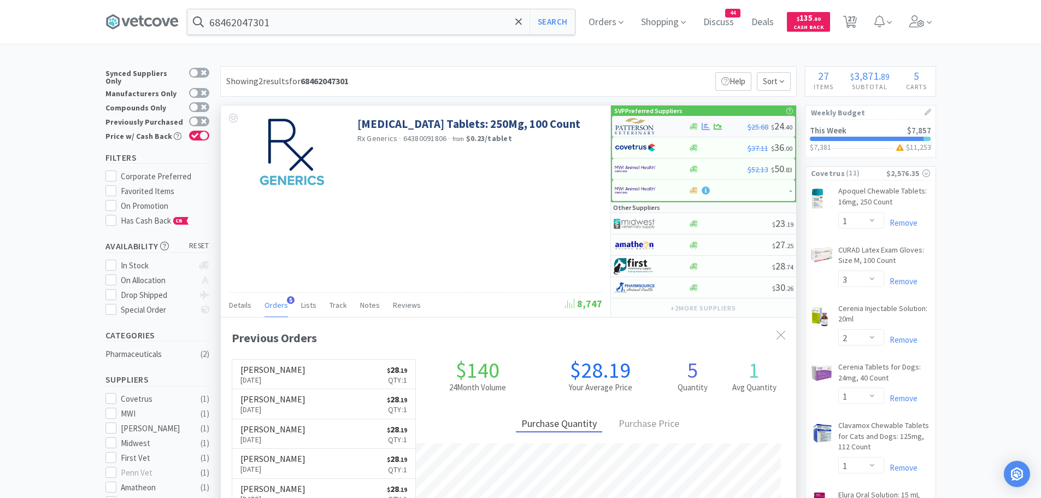
click at [640, 126] on img at bounding box center [635, 126] width 41 height 16
select select "1"
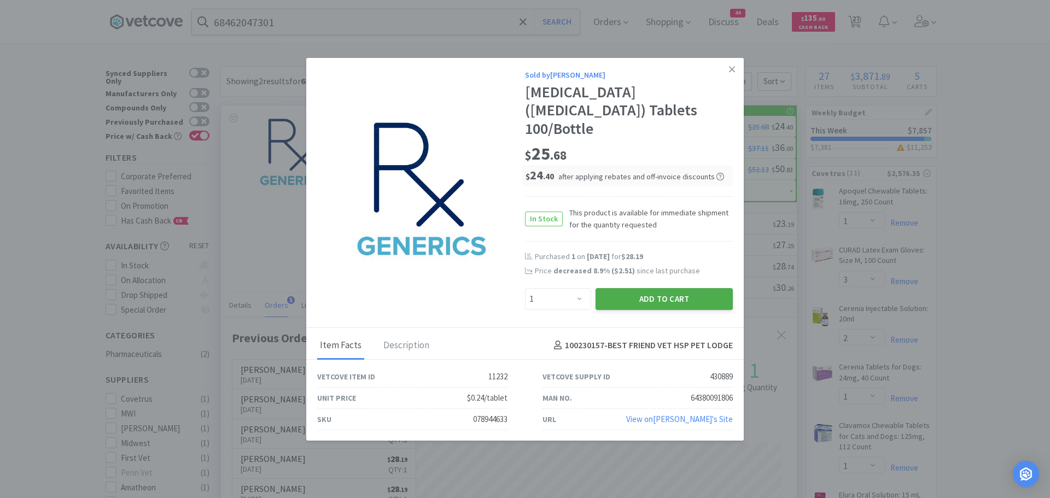
click at [639, 295] on button "Add to Cart" at bounding box center [663, 299] width 137 height 22
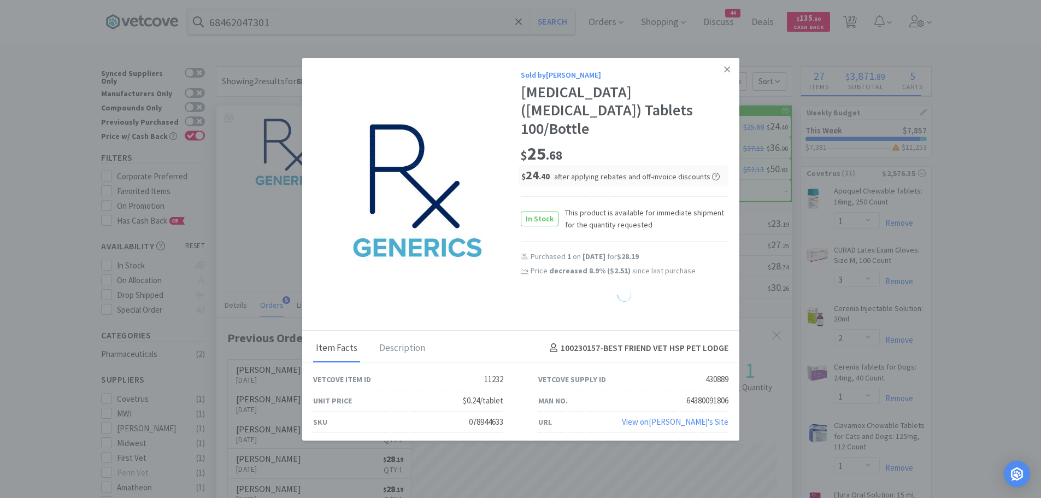
select select "1"
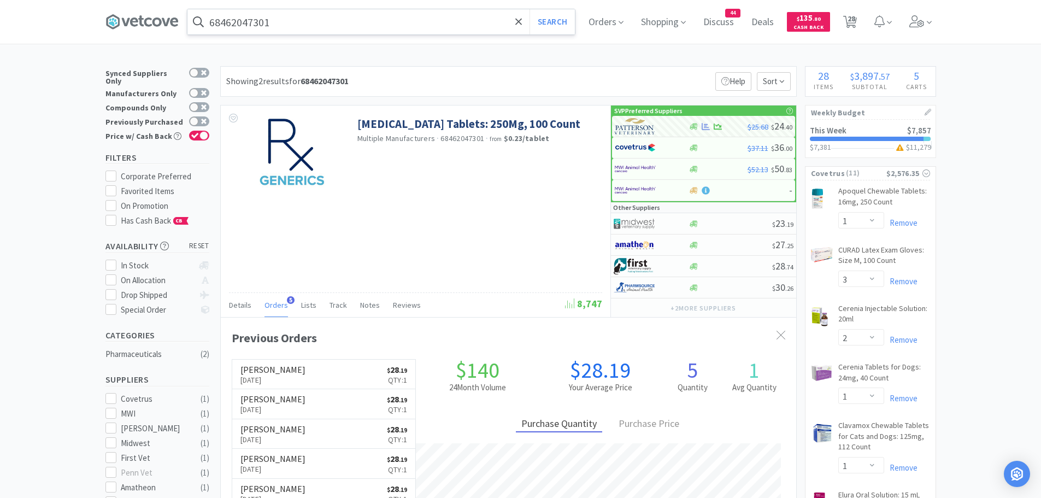
click at [319, 20] on input "68462047301" at bounding box center [381, 21] width 388 height 25
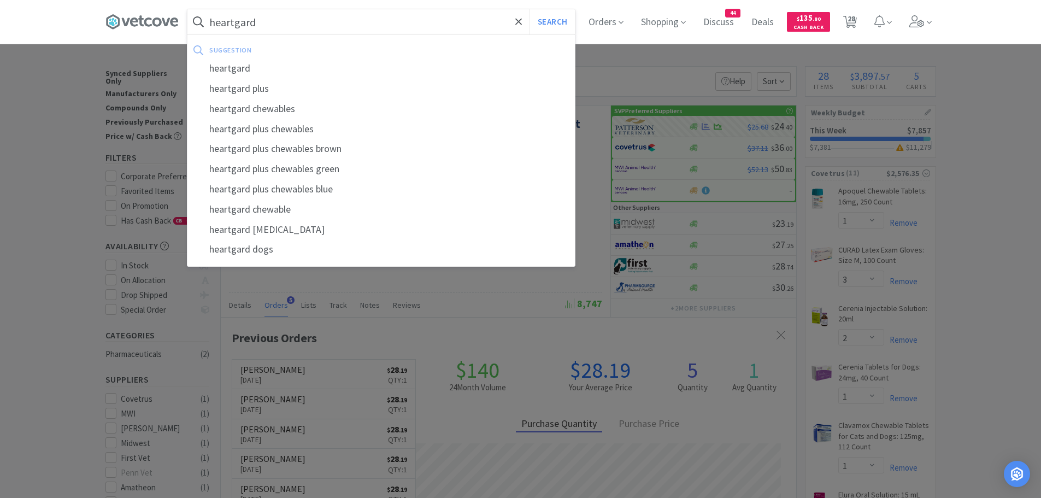
type input "heartgard"
click at [530, 9] on button "Search" at bounding box center [552, 21] width 45 height 25
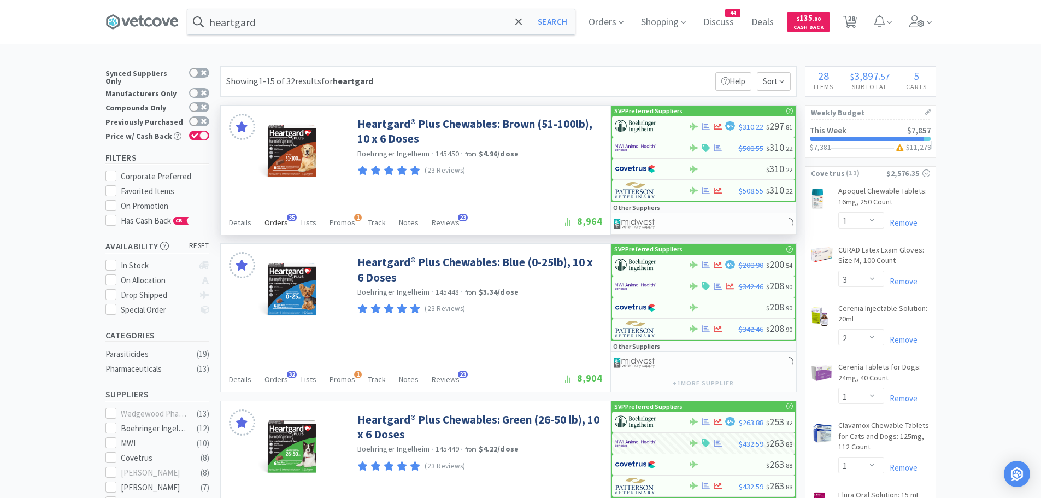
click at [284, 218] on span "Orders" at bounding box center [277, 223] width 24 height 10
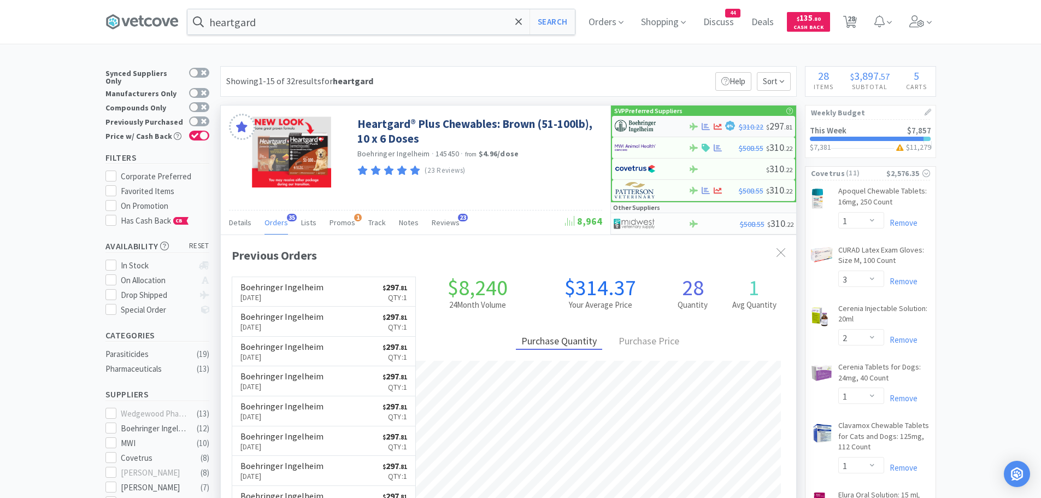
scroll to position [293, 576]
click at [634, 148] on img at bounding box center [635, 147] width 41 height 16
select select "1"
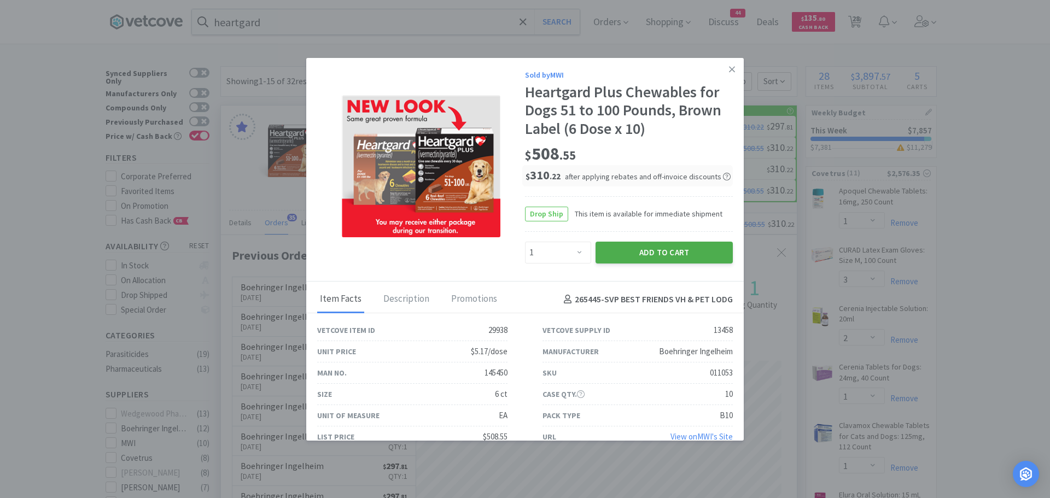
click at [627, 249] on button "Add to Cart" at bounding box center [663, 253] width 137 height 22
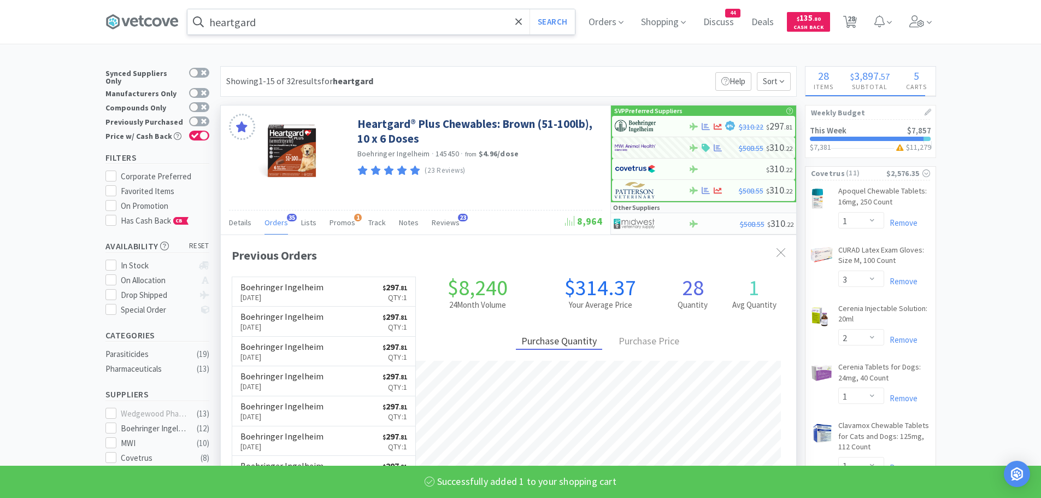
select select "1"
select select "4"
select select "50"
select select "2"
select select "100"
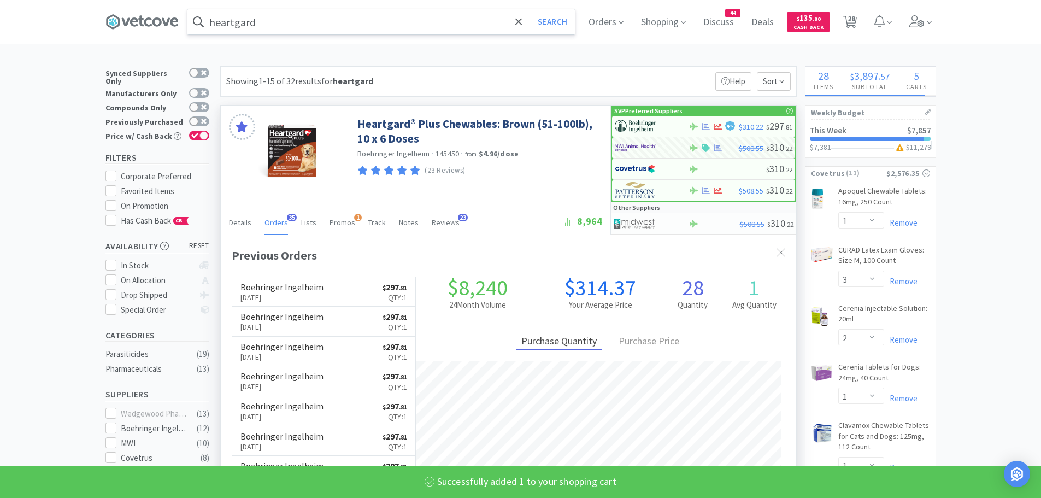
select select "6"
click at [380, 33] on input "heartgard" at bounding box center [381, 21] width 388 height 25
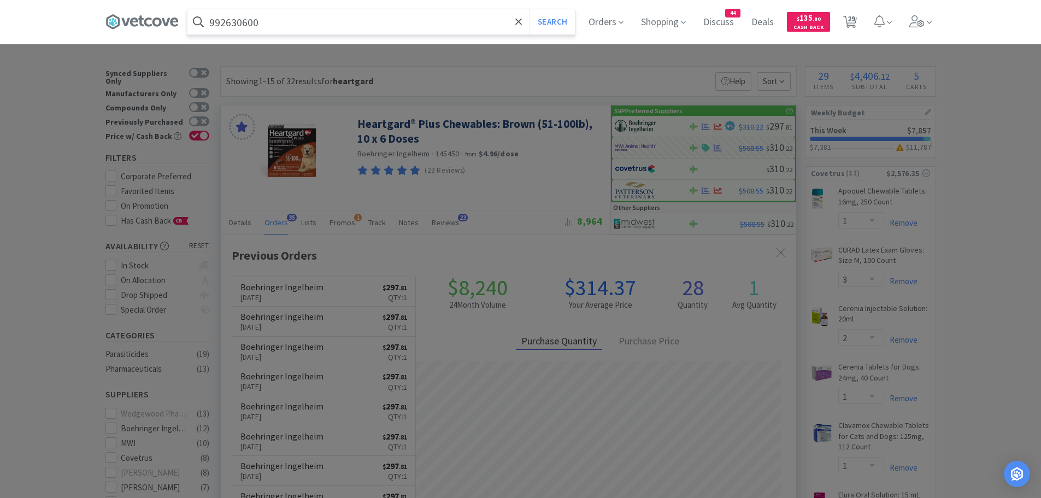
click at [530, 9] on button "Search" at bounding box center [552, 21] width 45 height 25
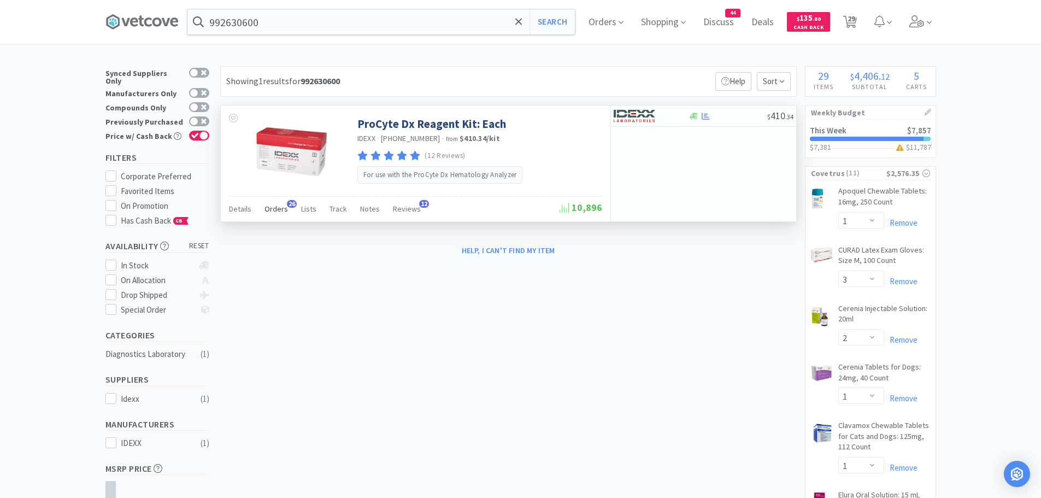
click at [271, 211] on span "Orders" at bounding box center [277, 209] width 24 height 10
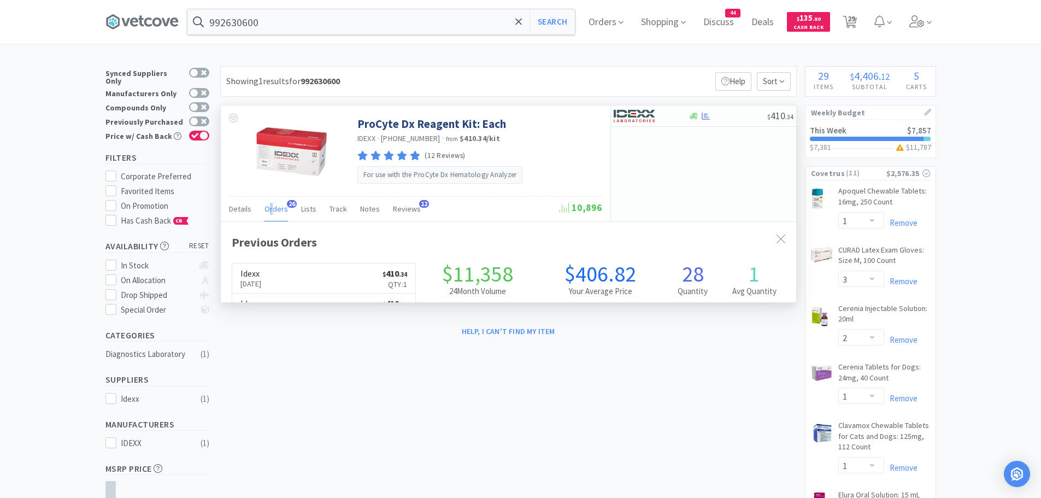
scroll to position [293, 576]
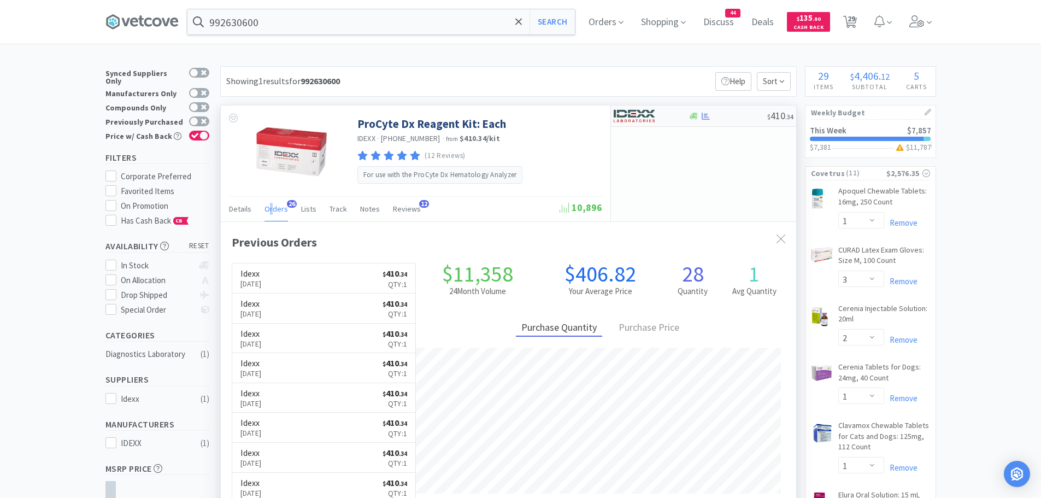
click at [634, 114] on img at bounding box center [634, 116] width 41 height 16
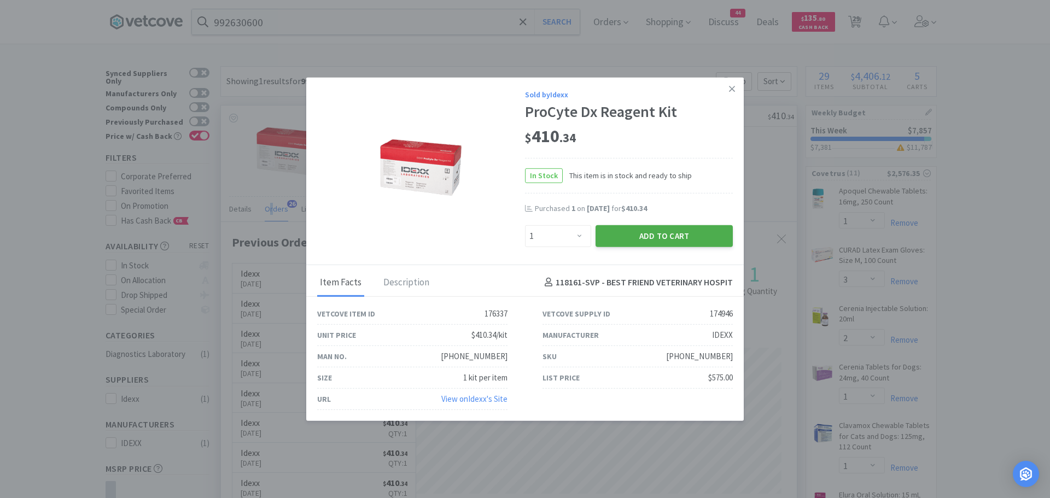
click at [632, 230] on button "Add to Cart" at bounding box center [663, 236] width 137 height 22
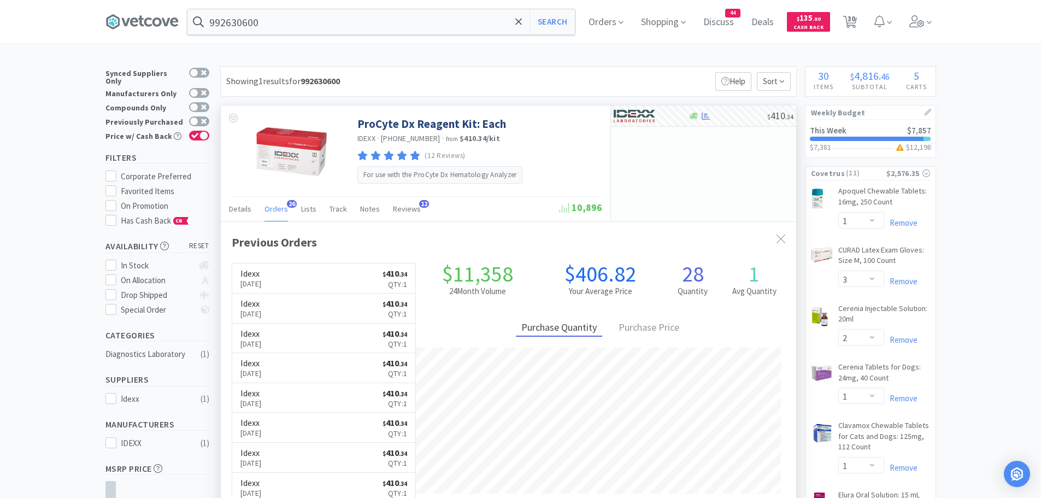
click at [459, 83] on div "Showing 1 results for 992630600 Filters Help Sort" at bounding box center [508, 81] width 577 height 31
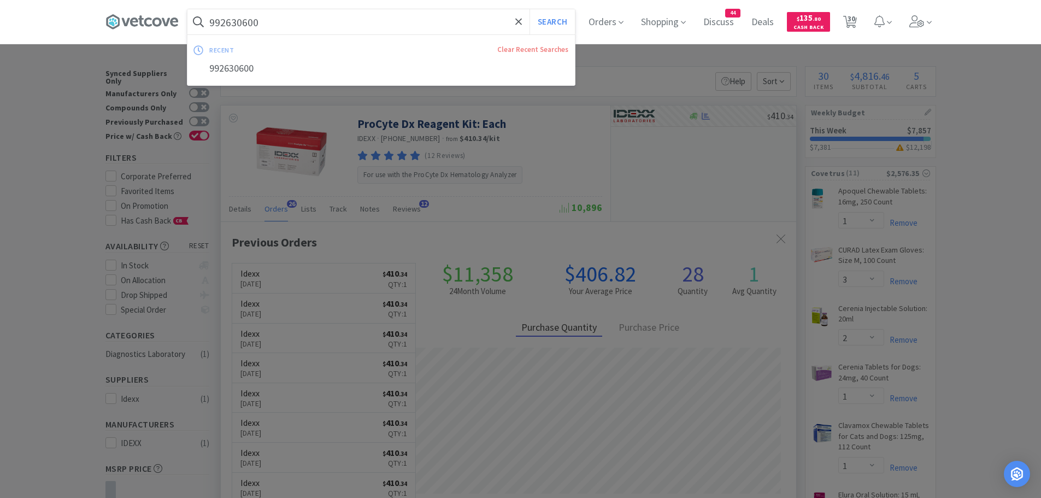
click at [298, 18] on input "992630600" at bounding box center [381, 21] width 388 height 25
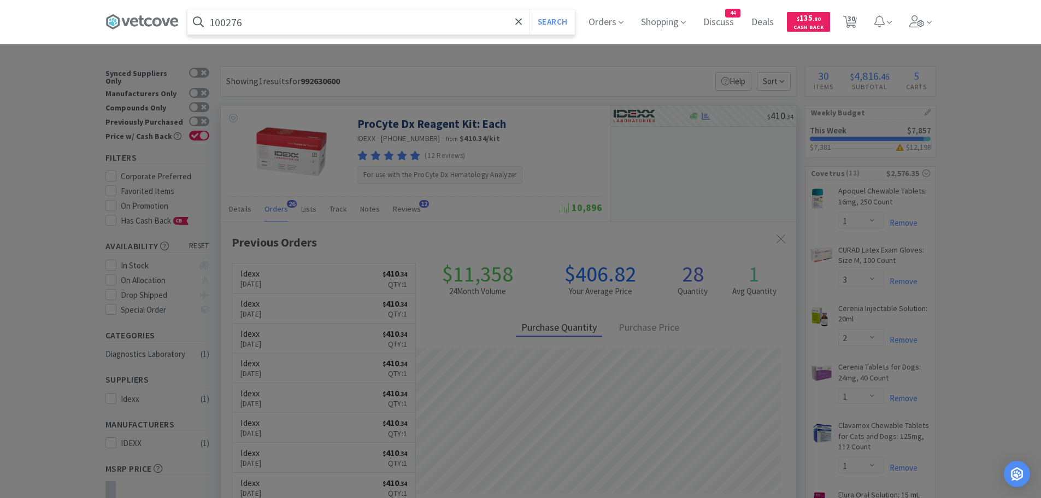
click at [530, 9] on button "Search" at bounding box center [552, 21] width 45 height 25
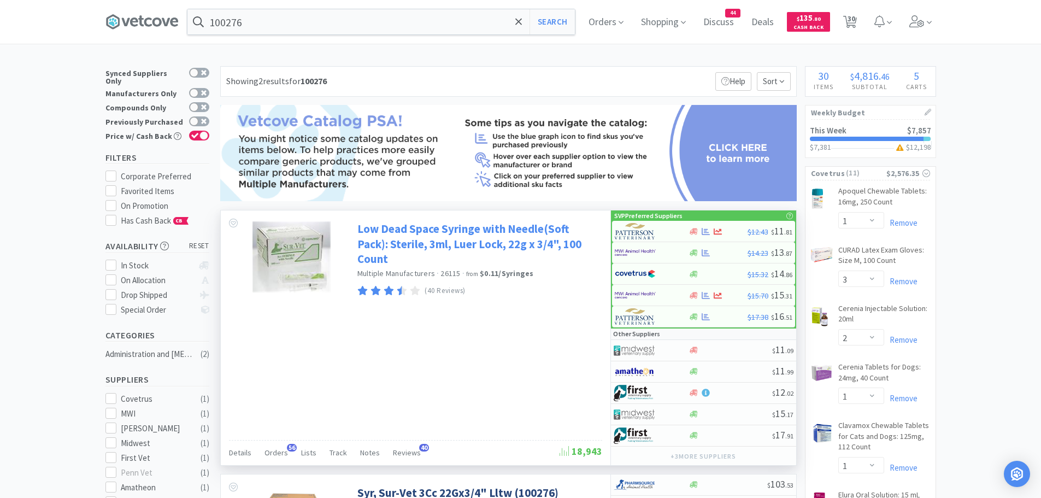
scroll to position [37, 0]
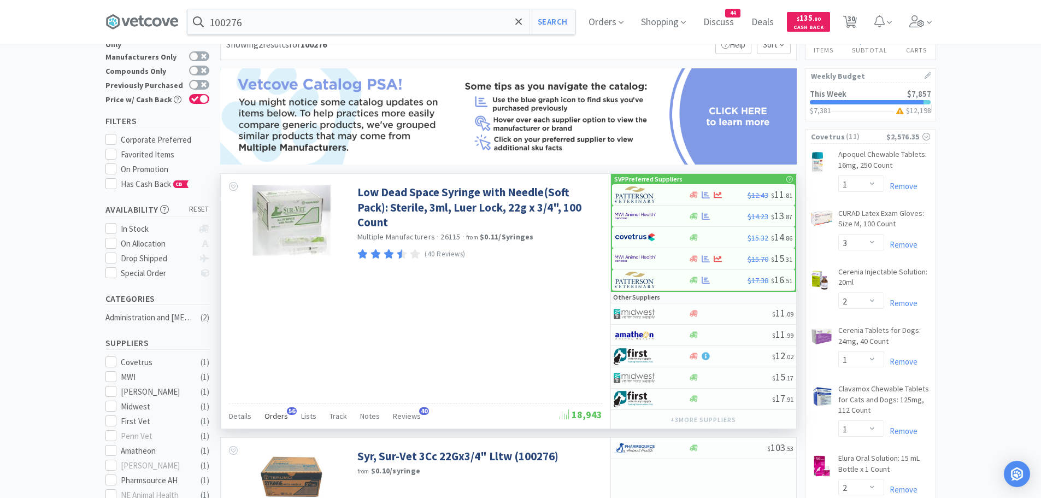
click at [269, 419] on span "Orders" at bounding box center [277, 416] width 24 height 10
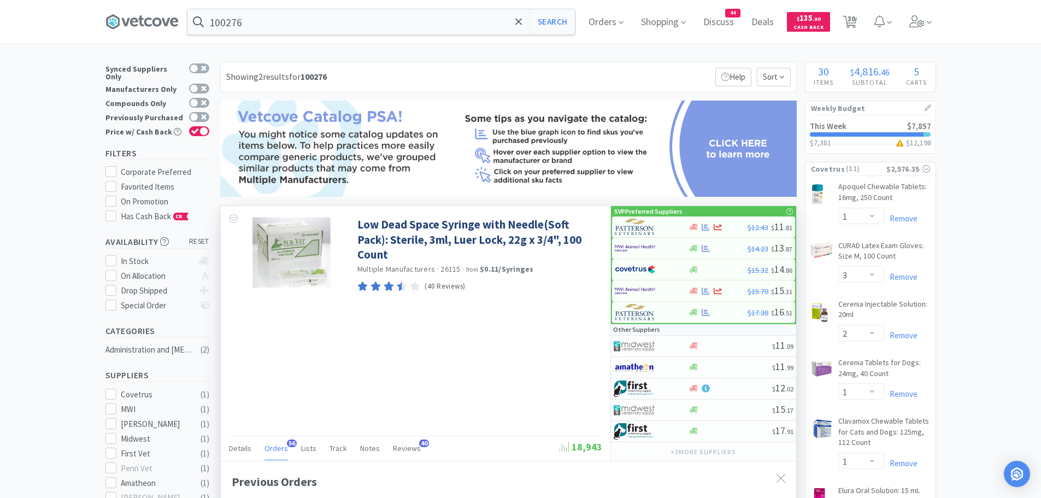
scroll to position [0, 0]
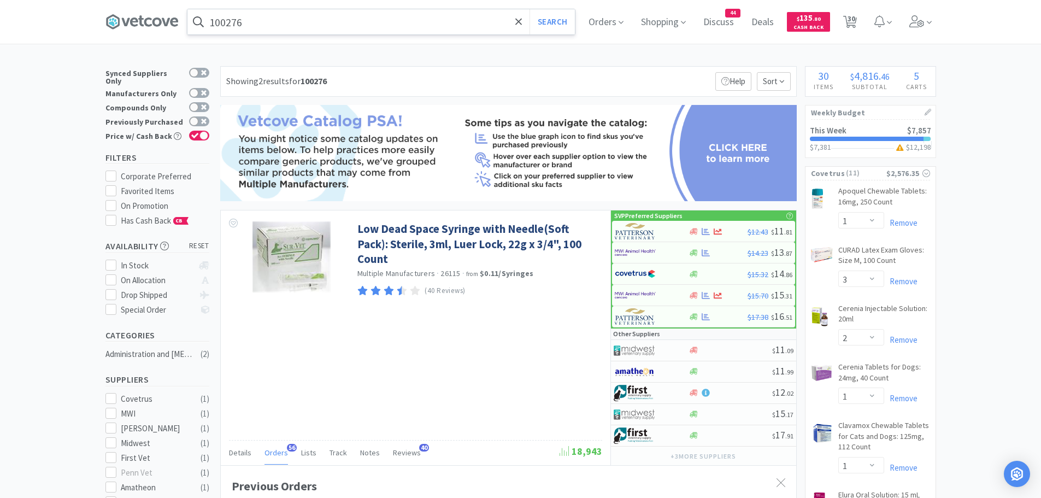
click at [415, 19] on input "100276" at bounding box center [381, 21] width 388 height 25
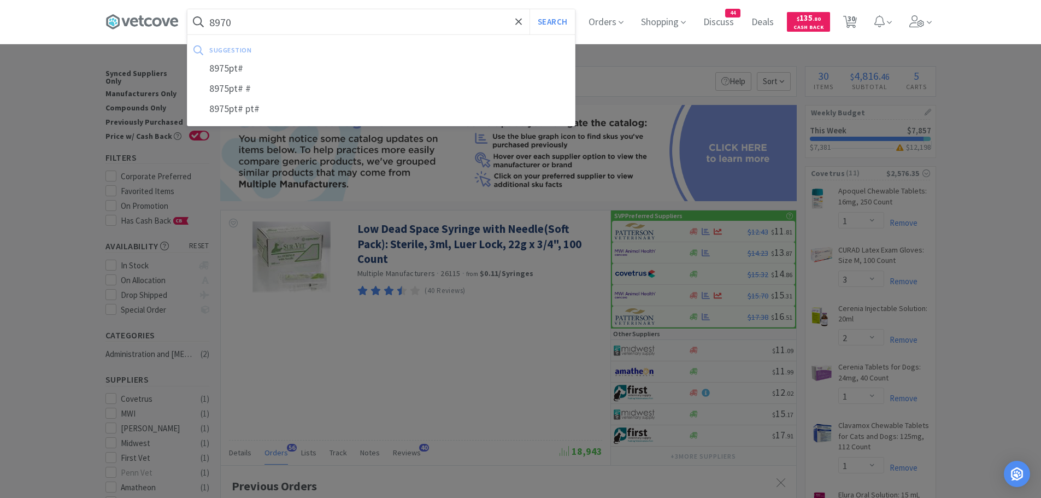
click at [530, 9] on button "Search" at bounding box center [552, 21] width 45 height 25
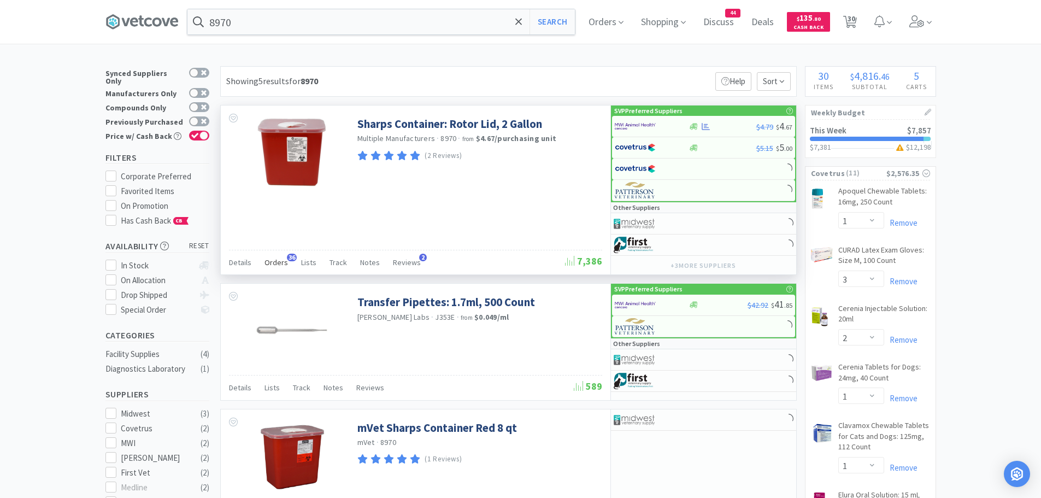
click at [280, 260] on span "Orders" at bounding box center [277, 262] width 24 height 10
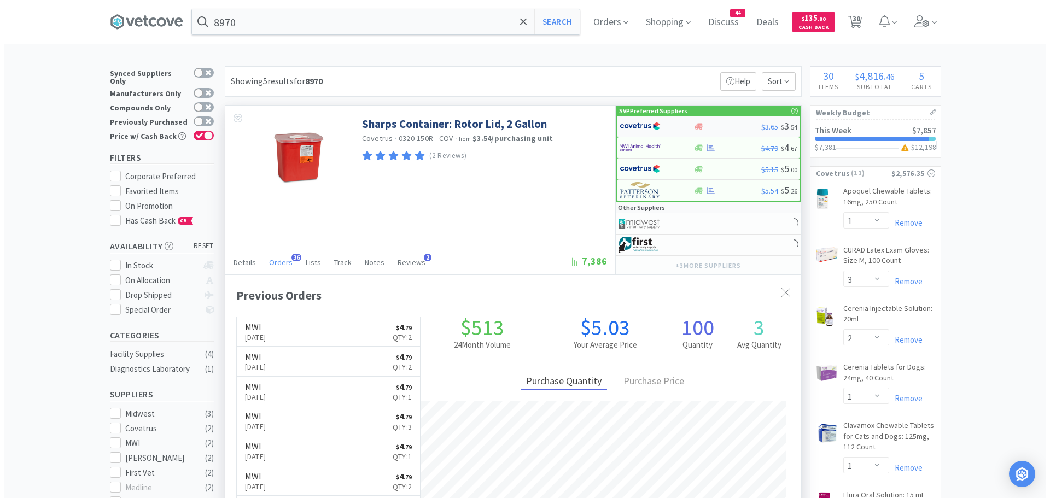
scroll to position [293, 576]
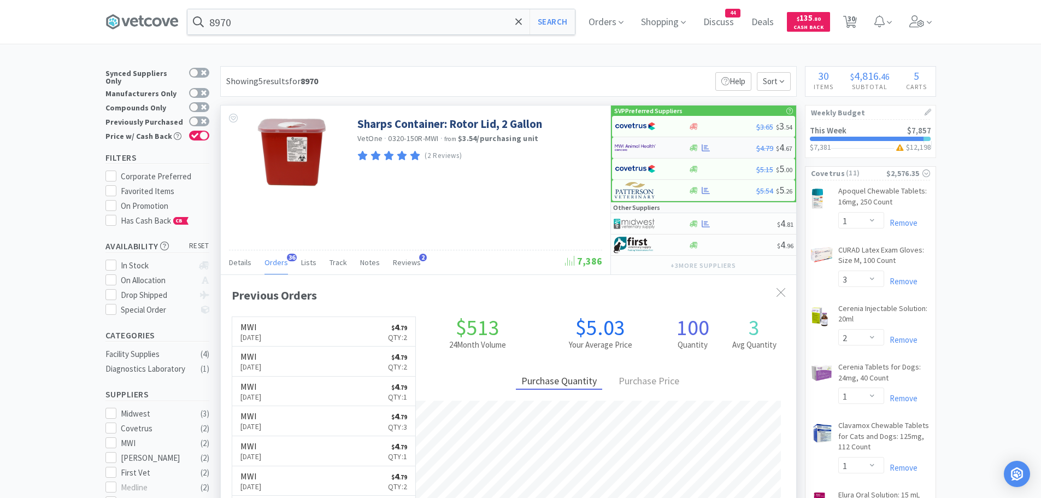
click at [625, 149] on img at bounding box center [635, 147] width 41 height 16
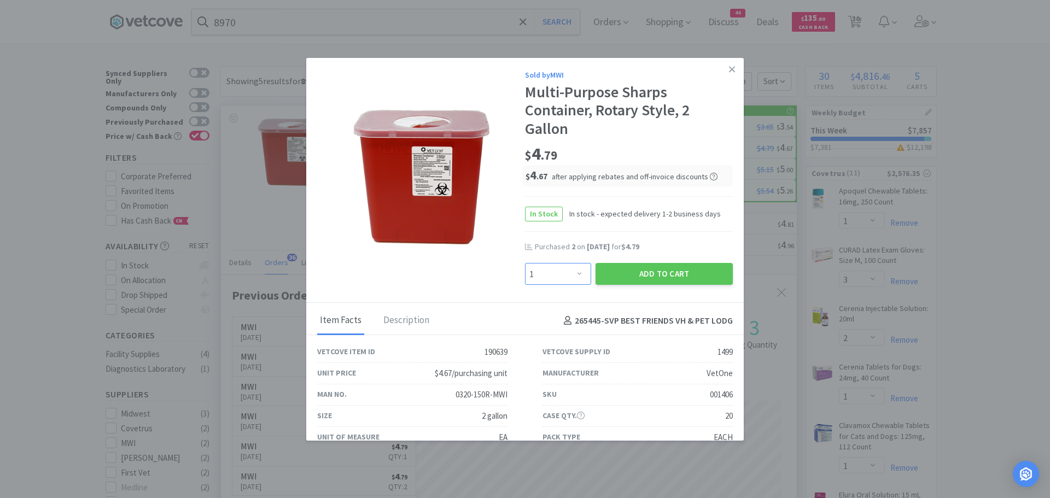
click at [560, 272] on select "Enter Quantity 1 2 3 4 5 6 7 8 9 10 11 12 13 14 15 16 17 18 19 20 Enter Quantity" at bounding box center [558, 274] width 66 height 22
click at [525, 263] on select "Enter Quantity 1 2 3 4 5 6 7 8 9 10 11 12 13 14 15 16 17 18 19 20 Enter Quantity" at bounding box center [558, 274] width 66 height 22
click at [644, 270] on button "Add to Cart" at bounding box center [663, 274] width 137 height 22
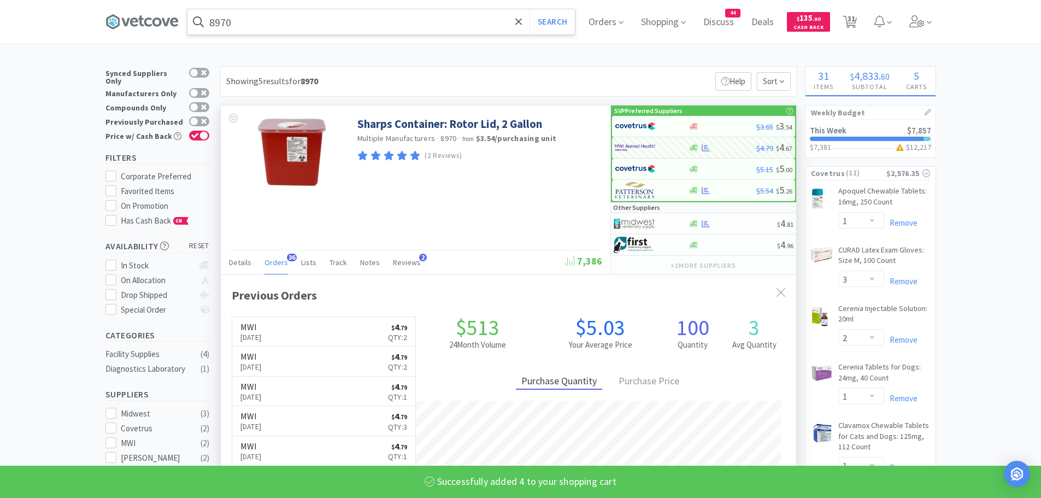
click at [320, 27] on input "8970" at bounding box center [381, 21] width 388 height 25
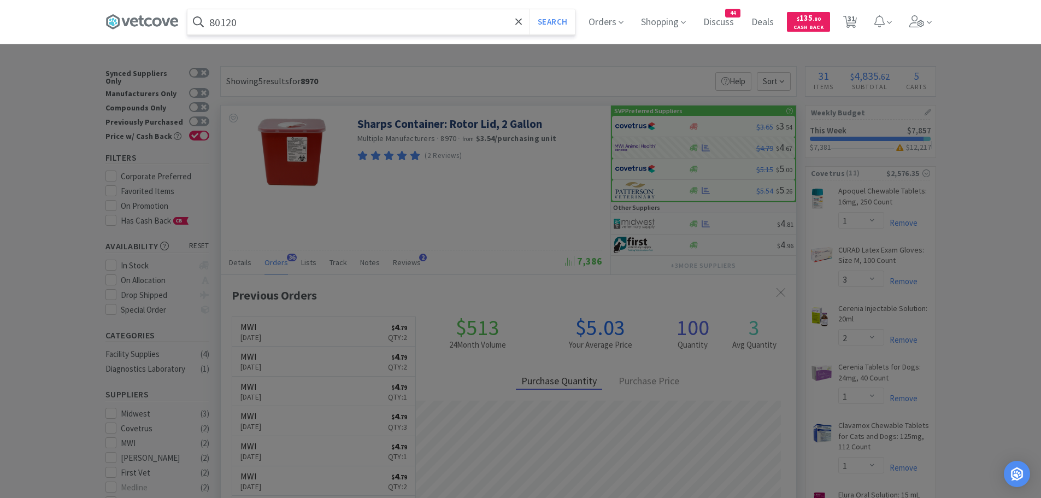
click at [530, 9] on button "Search" at bounding box center [552, 21] width 45 height 25
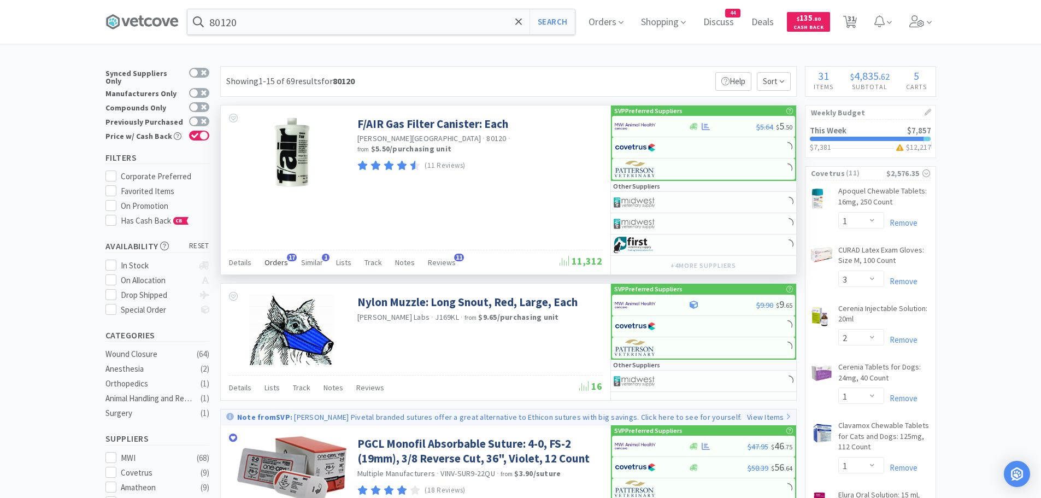
click at [278, 263] on span "Orders" at bounding box center [277, 262] width 24 height 10
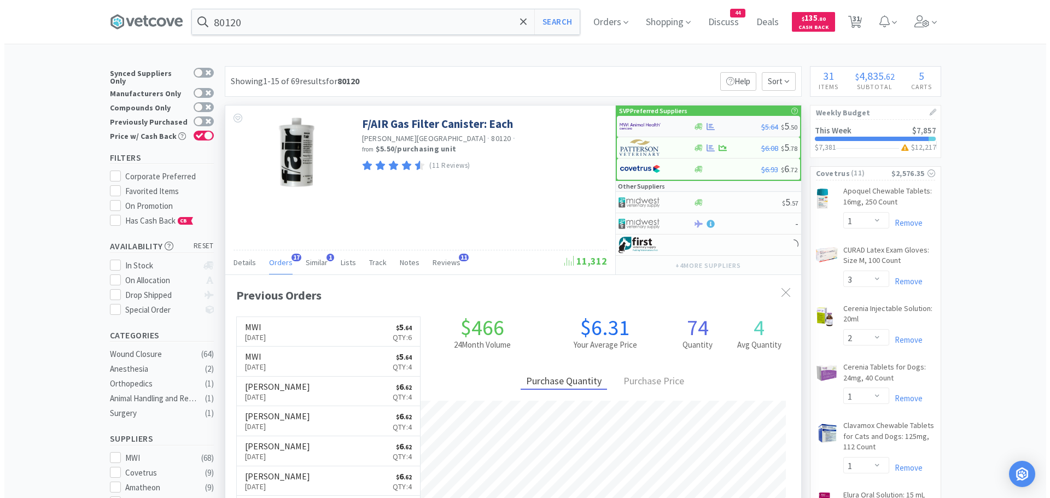
scroll to position [293, 576]
click at [637, 127] on img at bounding box center [635, 126] width 41 height 16
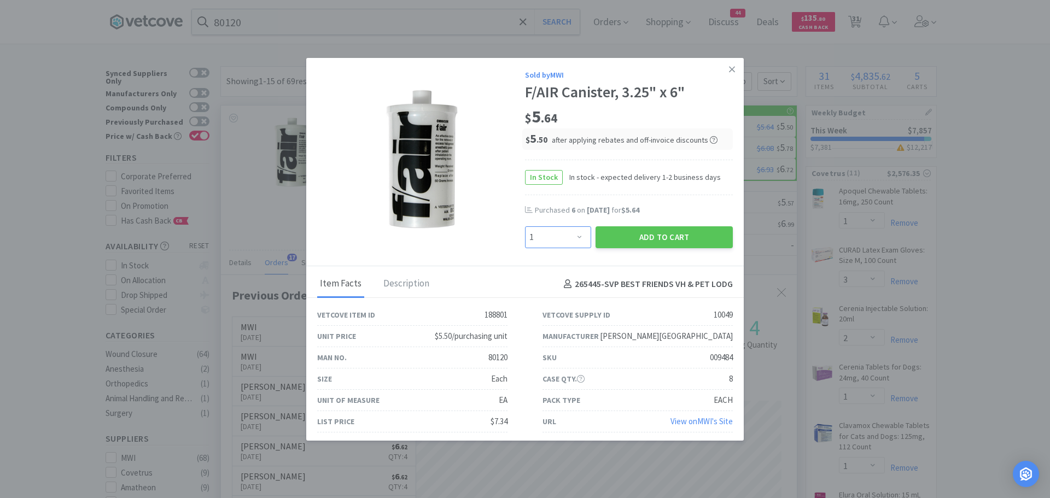
click at [574, 241] on select "Enter Quantity 1 2 3 4 5 6 7 8 9 10 11 12 13 14 15 16 17 18 19 20 Enter Quantity" at bounding box center [558, 237] width 66 height 22
click at [525, 226] on select "Enter Quantity 1 2 3 4 5 6 7 8 9 10 11 12 13 14 15 16 17 18 19 20 Enter Quantity" at bounding box center [558, 237] width 66 height 22
click at [622, 236] on button "Add to Cart" at bounding box center [663, 237] width 137 height 22
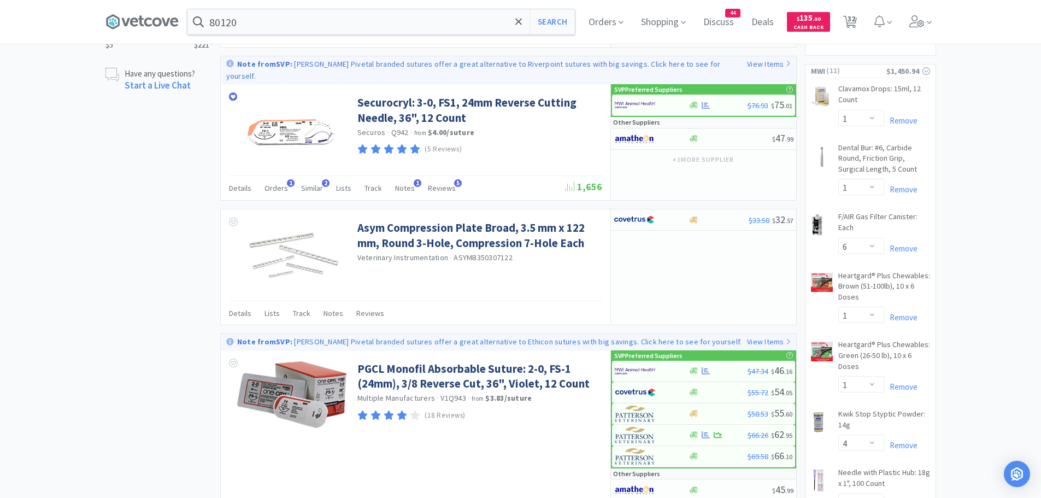
scroll to position [893, 0]
